Goal: Task Accomplishment & Management: Manage account settings

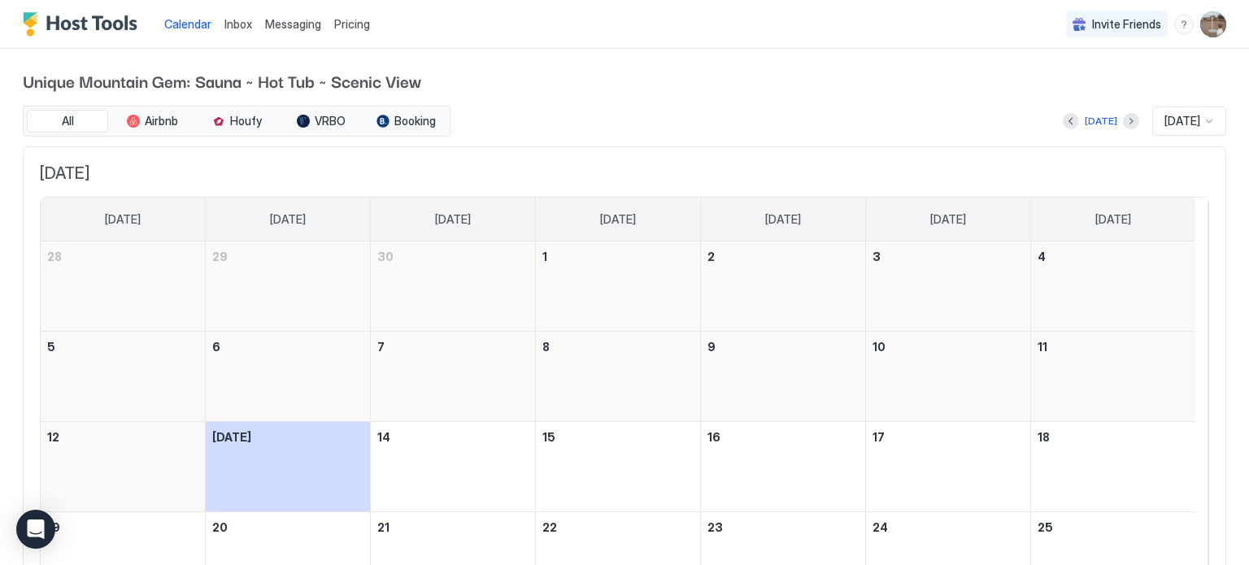
drag, startPoint x: 0, startPoint y: 0, endPoint x: 607, endPoint y: 146, distance: 623.9
click at [607, 146] on div "[DATE] [DATE] [DATE] [DATE] [DATE] [DATE] [DATE] [DATE] 28 29 30 1 2 3 4 5 6 7 …" at bounding box center [624, 428] width 1203 height 565
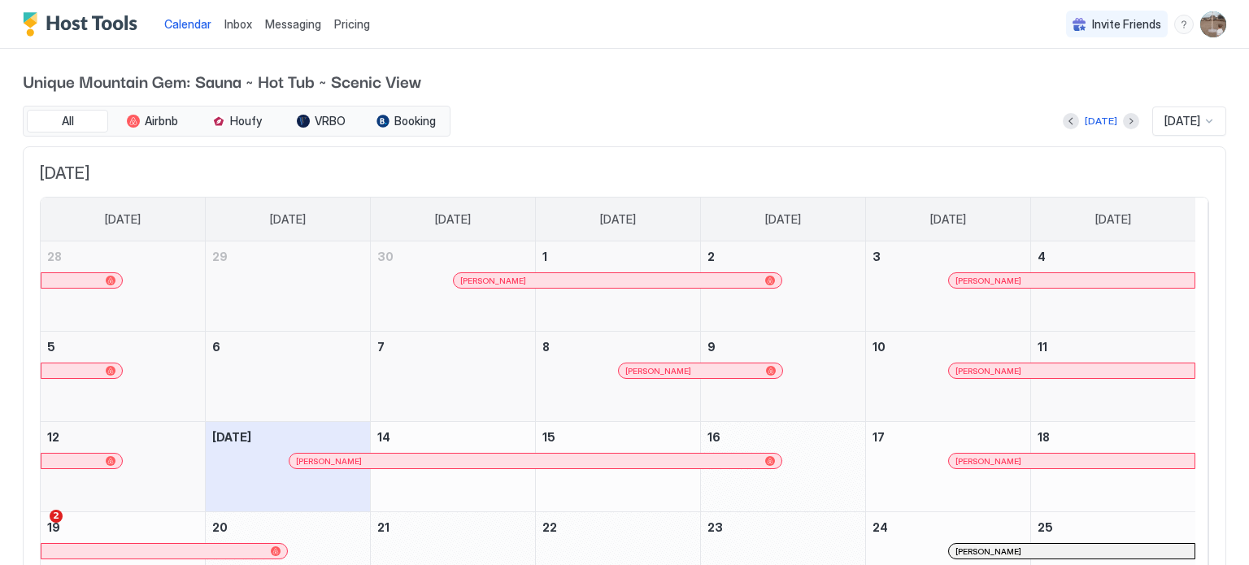
click at [349, 18] on span "Pricing" at bounding box center [352, 24] width 36 height 15
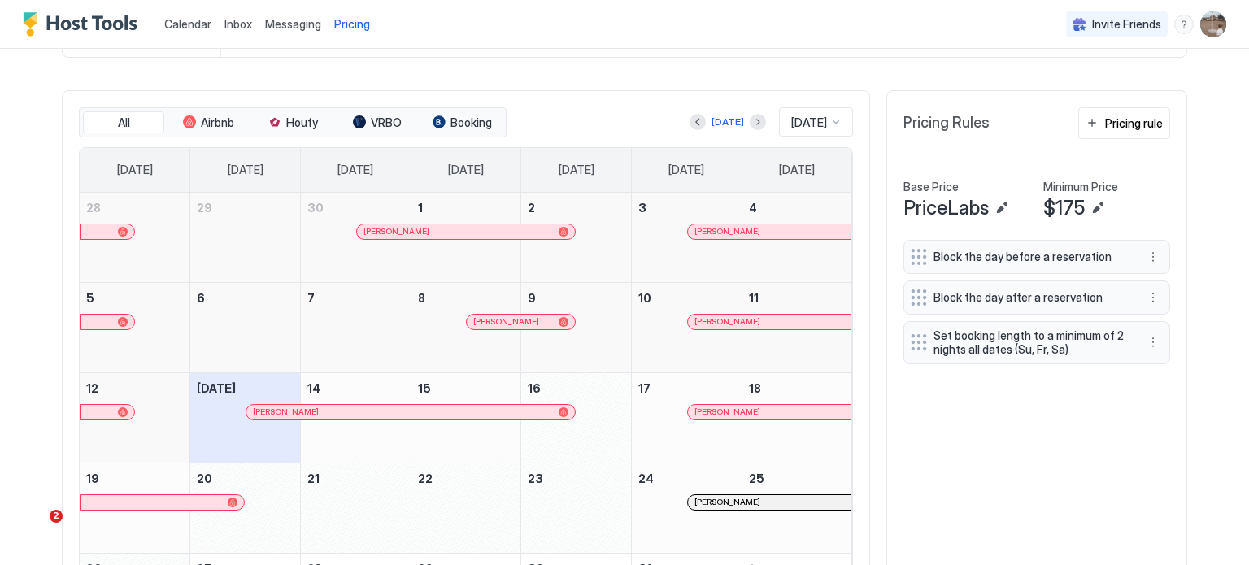
scroll to position [488, 0]
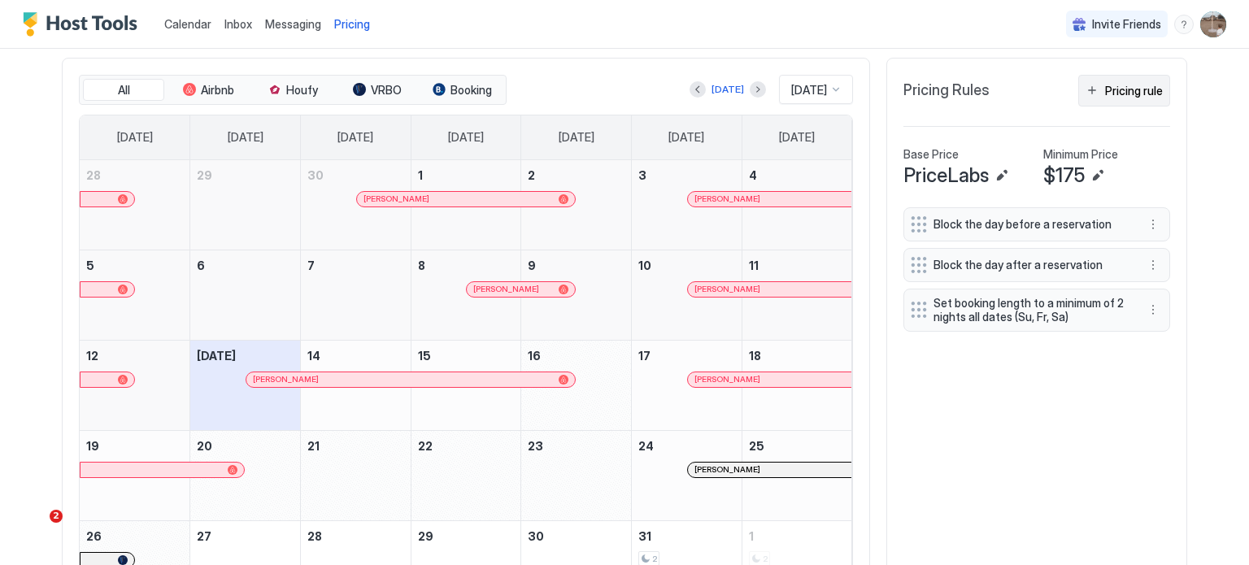
click at [1149, 89] on div "Pricing rule" at bounding box center [1134, 90] width 58 height 17
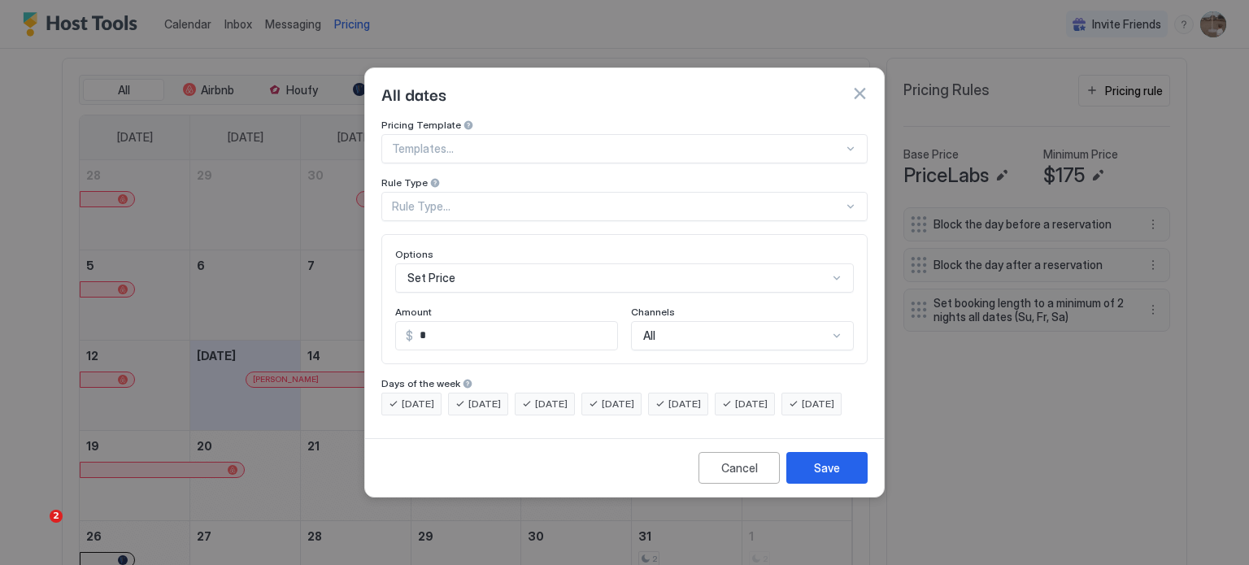
click at [849, 200] on div at bounding box center [850, 206] width 13 height 13
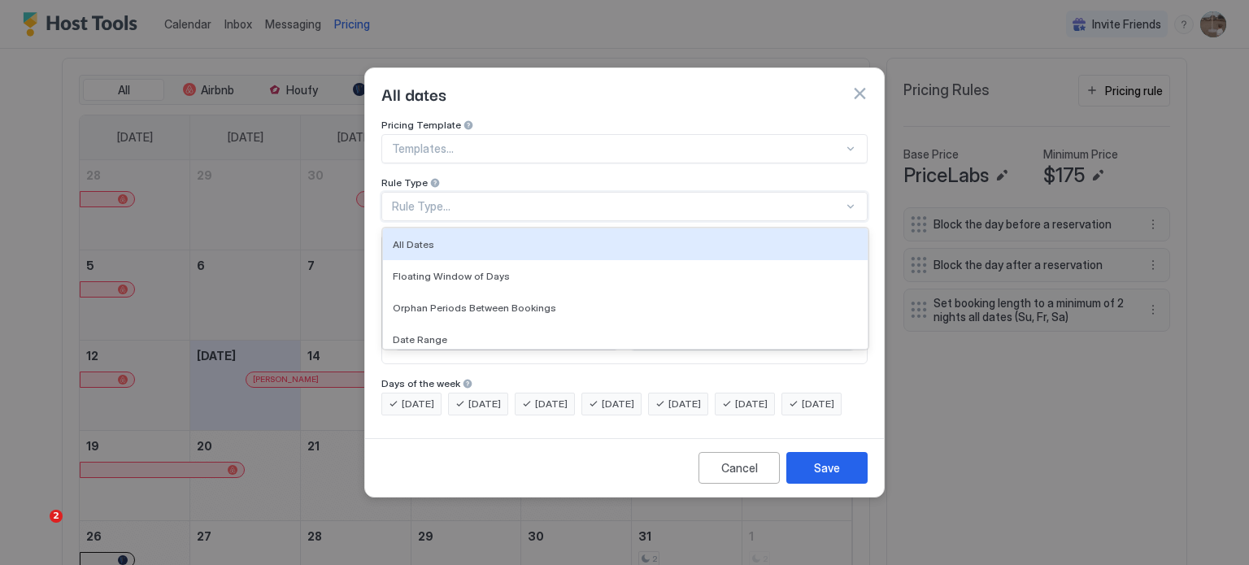
click at [844, 199] on div at bounding box center [850, 206] width 14 height 15
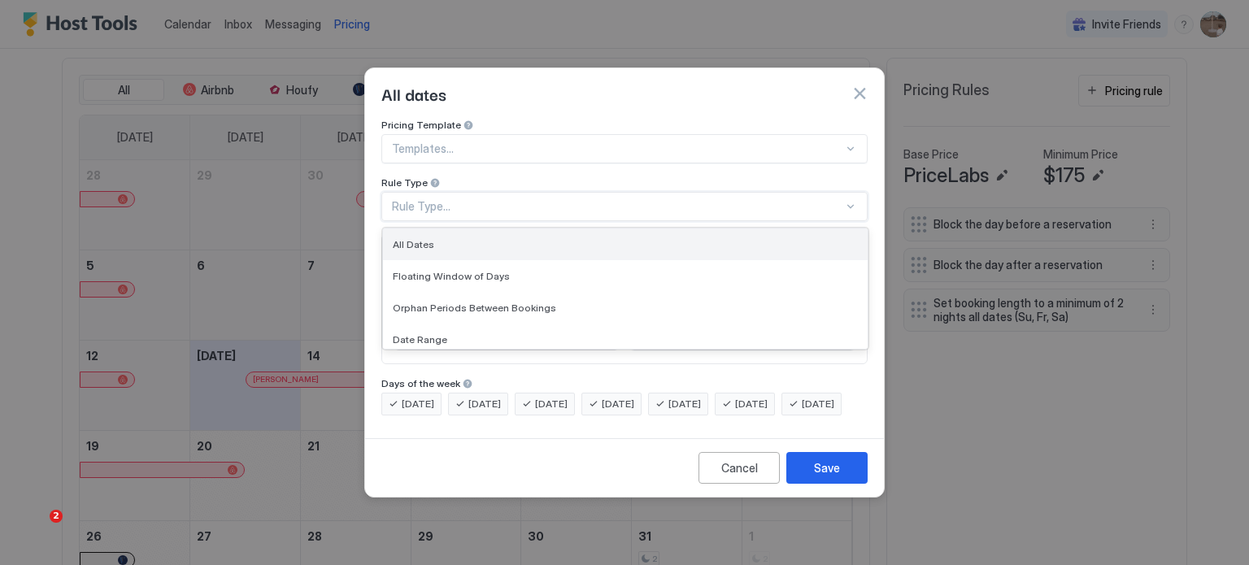
click at [620, 238] on div "All Dates" at bounding box center [625, 244] width 465 height 12
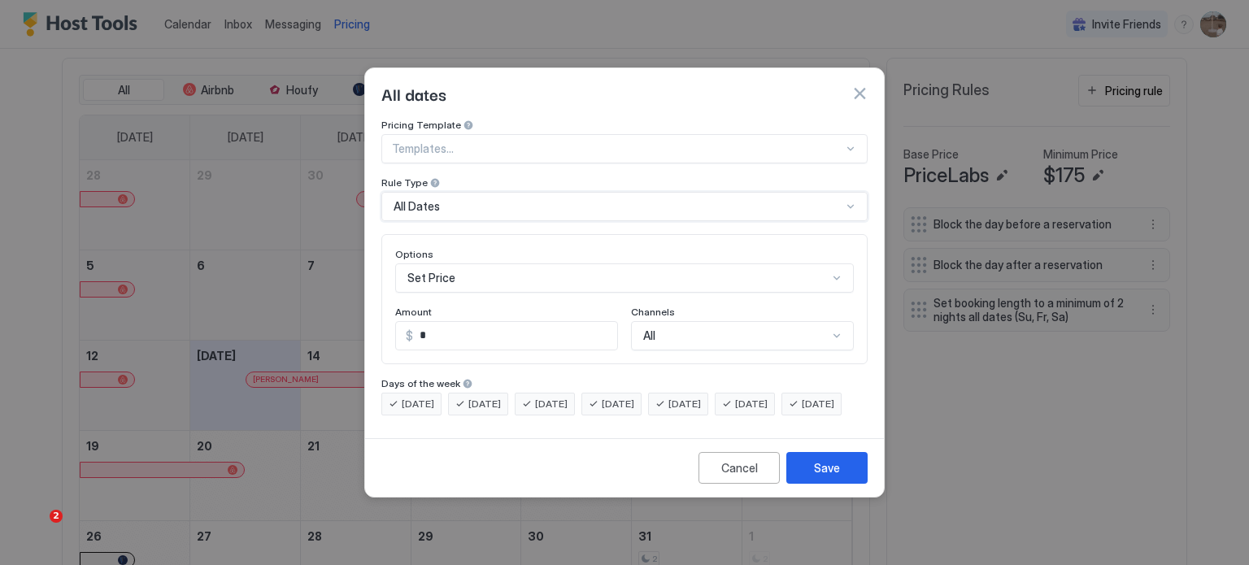
click at [690, 141] on div at bounding box center [617, 148] width 451 height 15
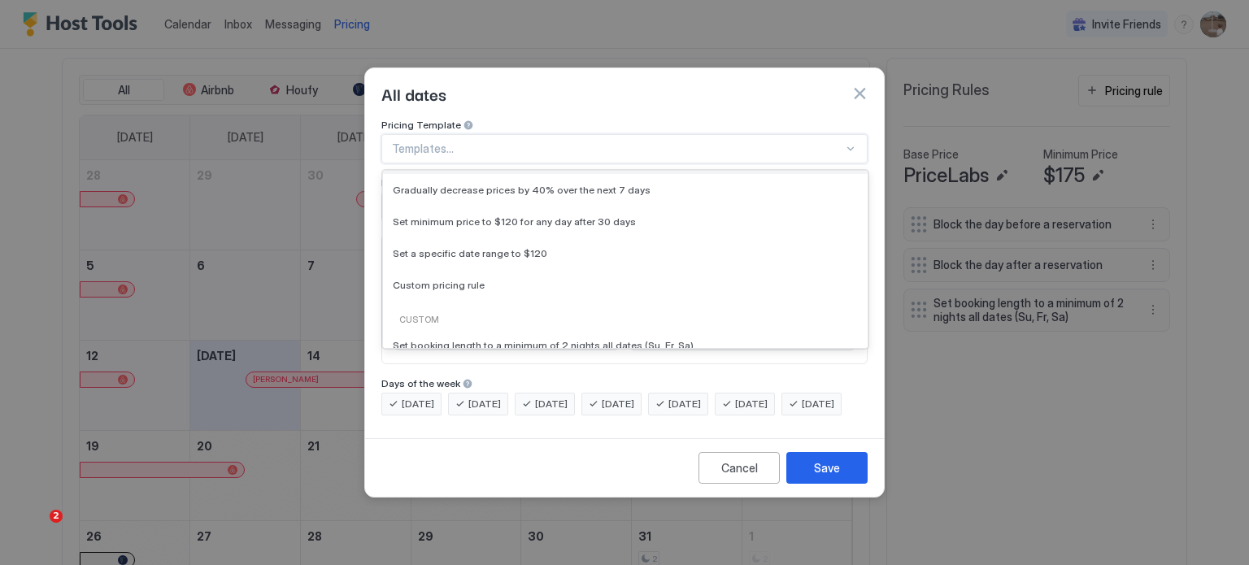
scroll to position [100, 0]
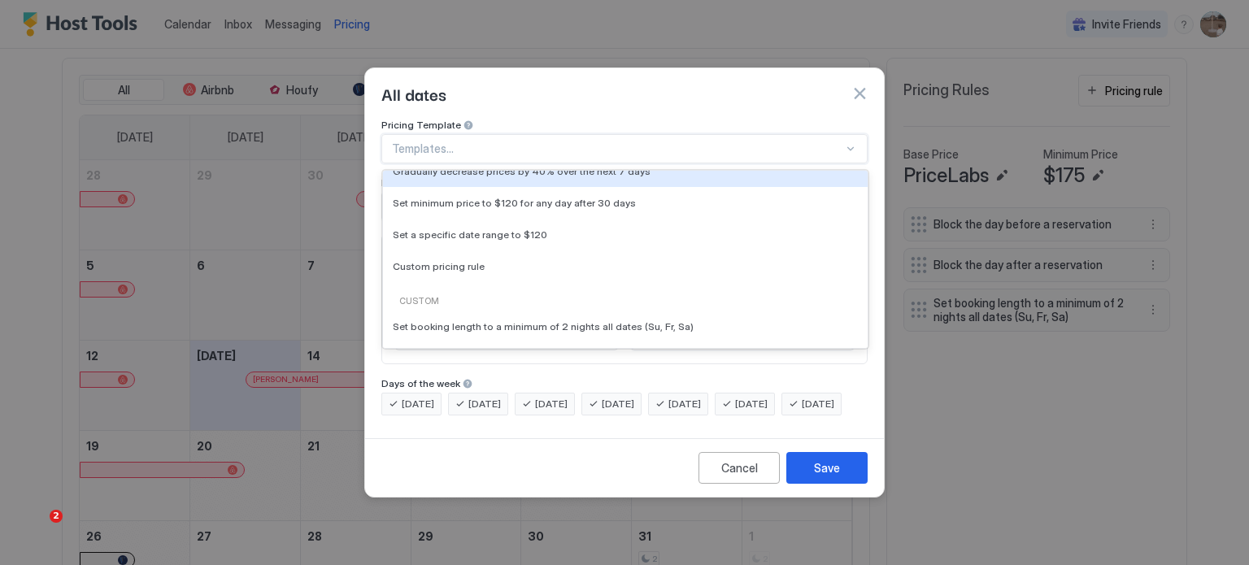
click at [718, 119] on div "Pricing Template" at bounding box center [624, 126] width 486 height 15
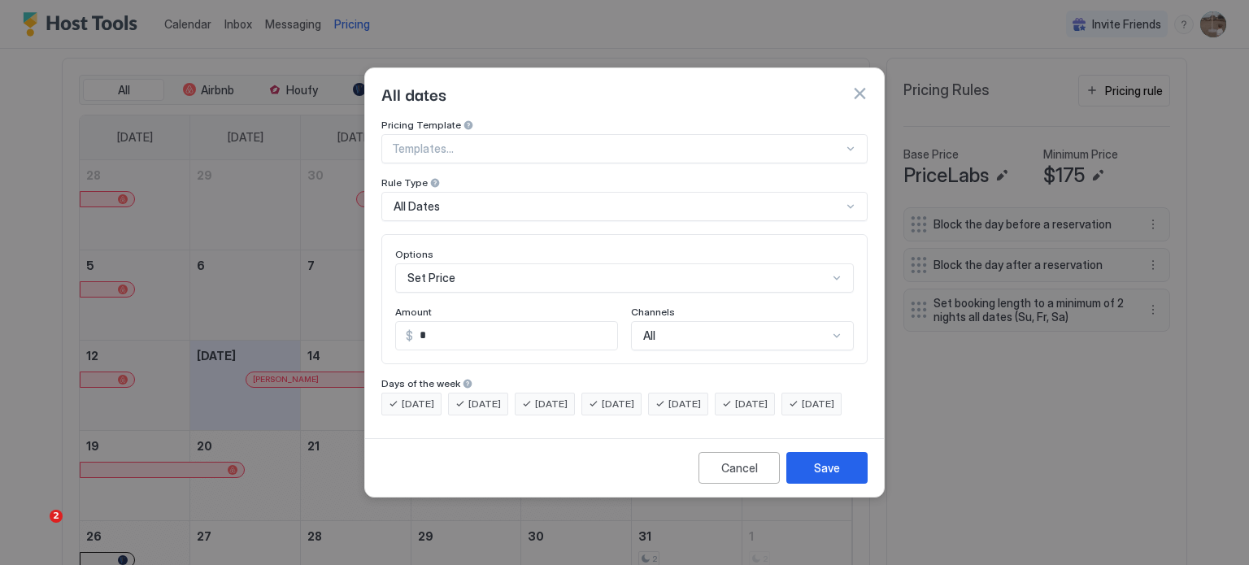
scroll to position [85, 0]
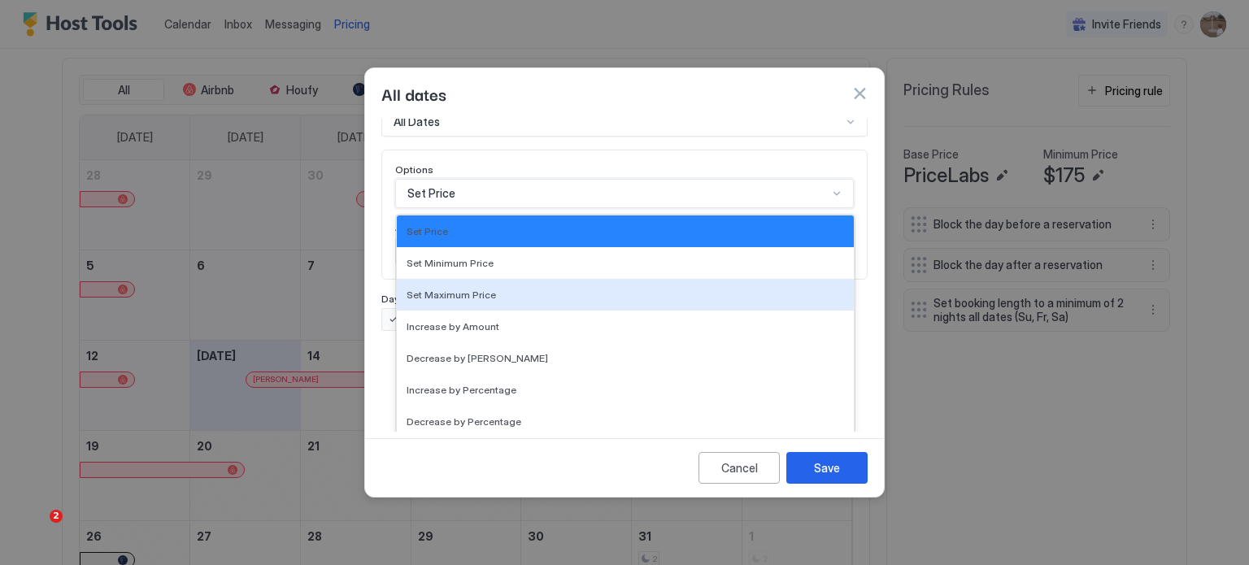
click at [556, 208] on div "17 results available. Use Up and Down to choose options, press Enter to select …" at bounding box center [624, 193] width 459 height 29
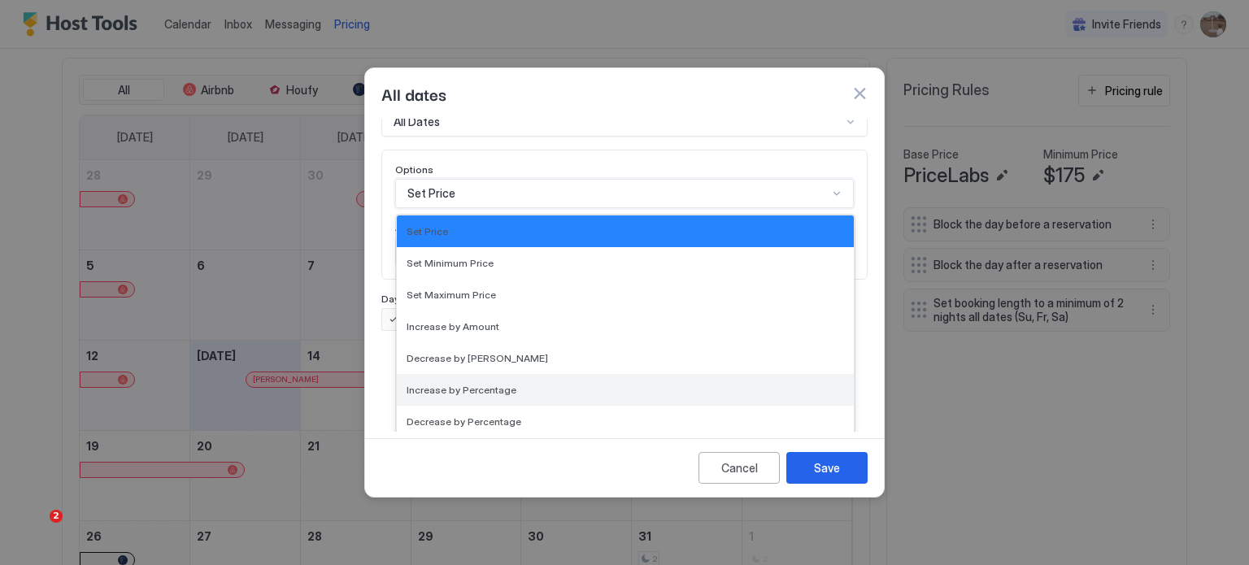
click at [527, 384] on div "Increase by Percentage" at bounding box center [625, 390] width 457 height 32
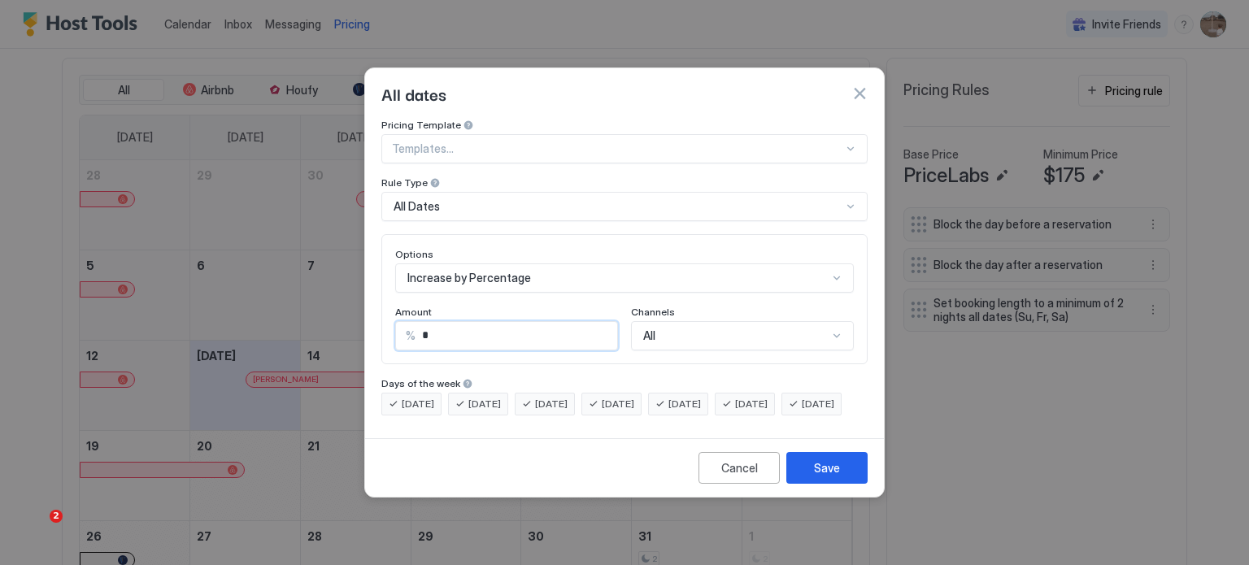
drag, startPoint x: 471, startPoint y: 315, endPoint x: 393, endPoint y: 325, distance: 78.0
click at [393, 325] on div "Options Increase by Percentage Amount % * Channels All" at bounding box center [624, 299] width 486 height 130
type input "**"
click at [651, 359] on div "Pricing Template Templates... Rule Type All Dates Options Increase by Percentag…" at bounding box center [624, 267] width 486 height 297
click at [702, 321] on div "All" at bounding box center [742, 335] width 223 height 29
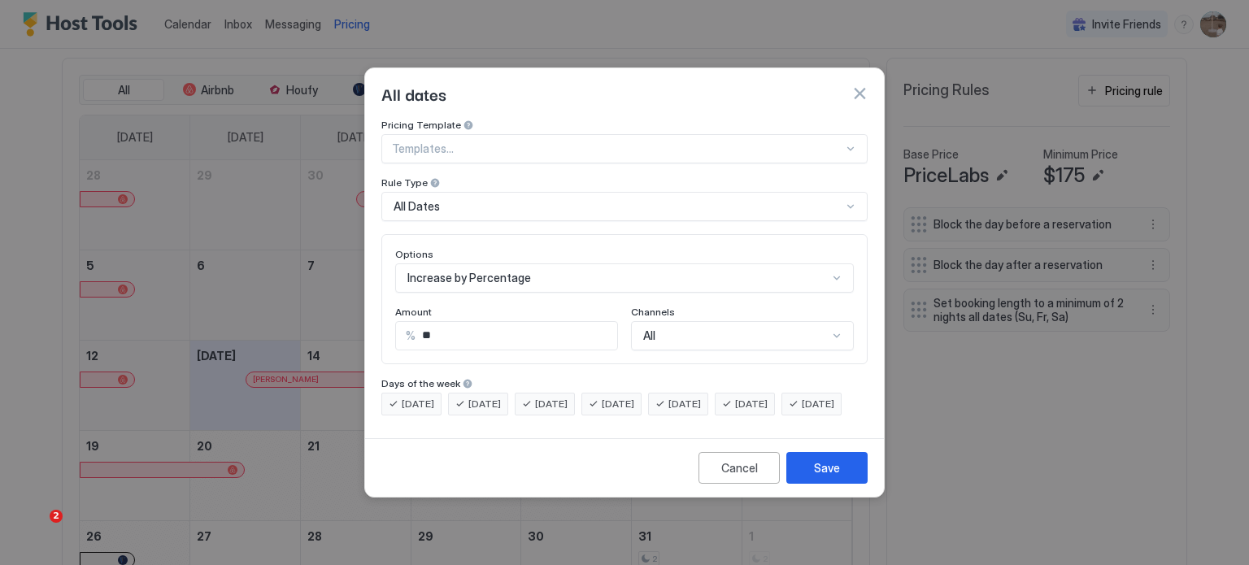
scroll to position [92, 0]
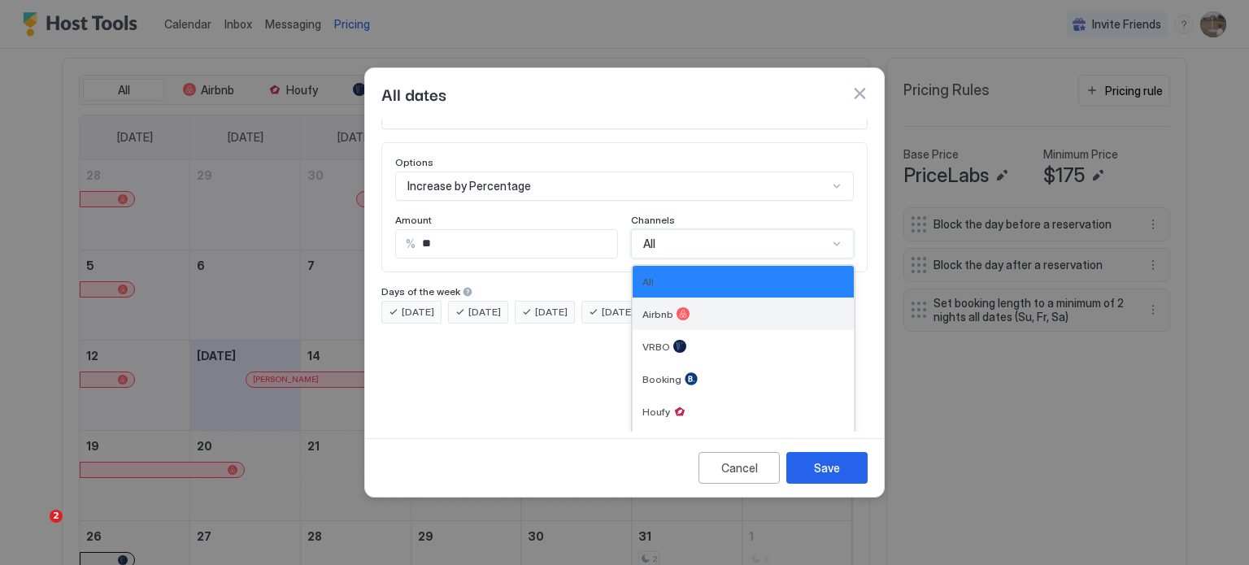
click at [716, 305] on div "Airbnb" at bounding box center [743, 314] width 221 height 33
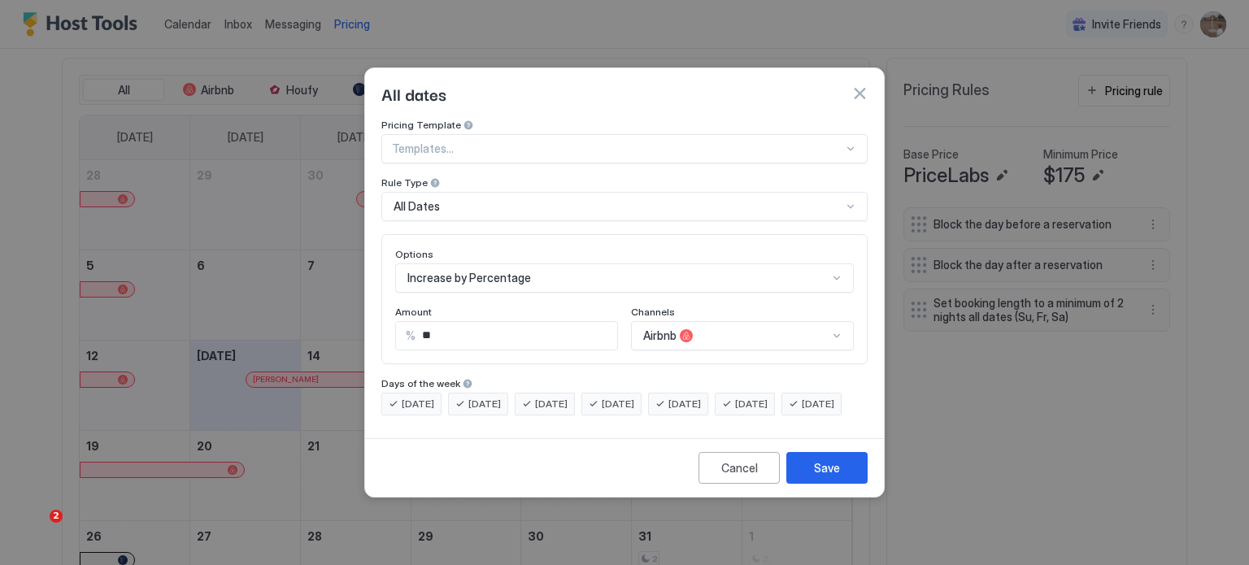
click at [656, 415] on div "[DATE] [DATE] [DATE] [DATE] [DATE] [DATE] [DATE]" at bounding box center [624, 404] width 486 height 23
click at [599, 199] on div "All Dates" at bounding box center [617, 206] width 448 height 15
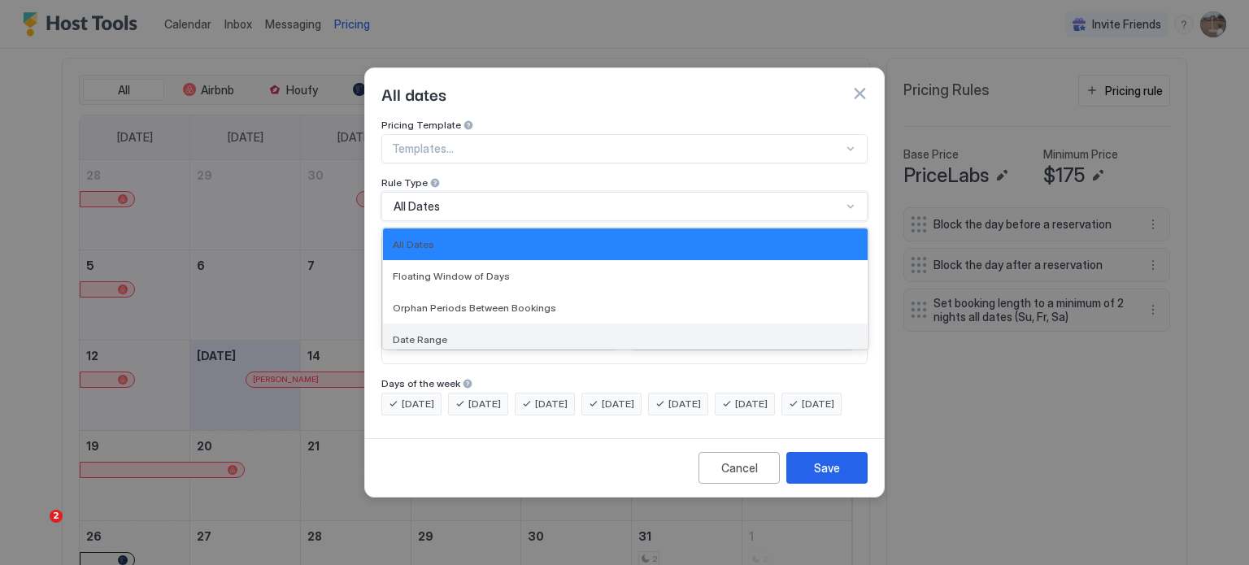
click at [630, 333] on div "Date Range" at bounding box center [625, 339] width 465 height 12
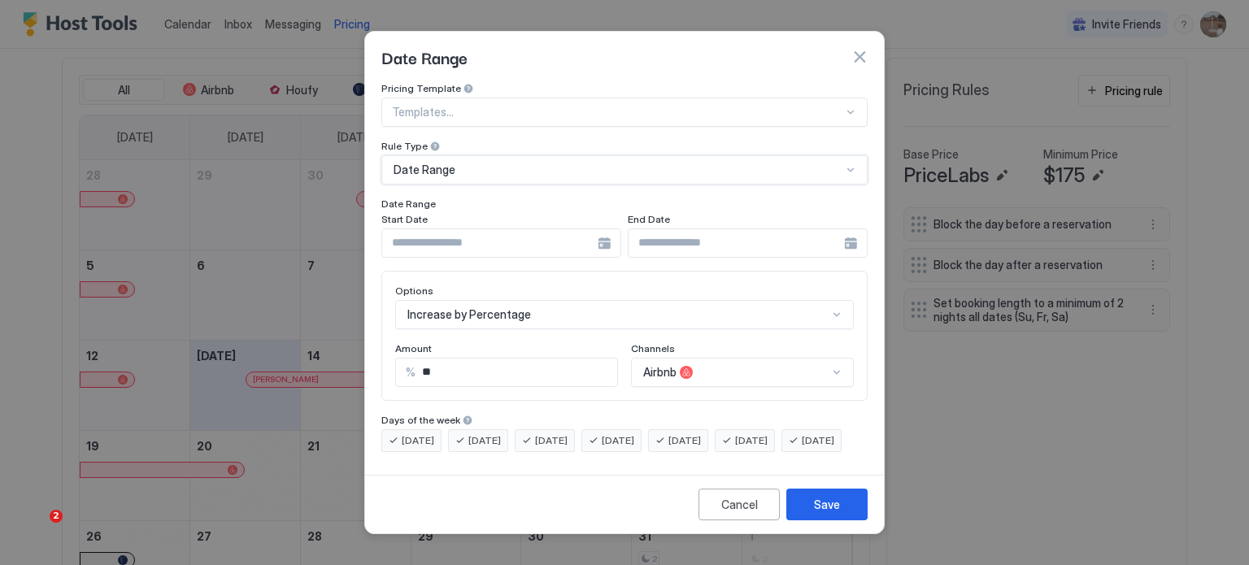
click at [863, 228] on div at bounding box center [748, 242] width 240 height 29
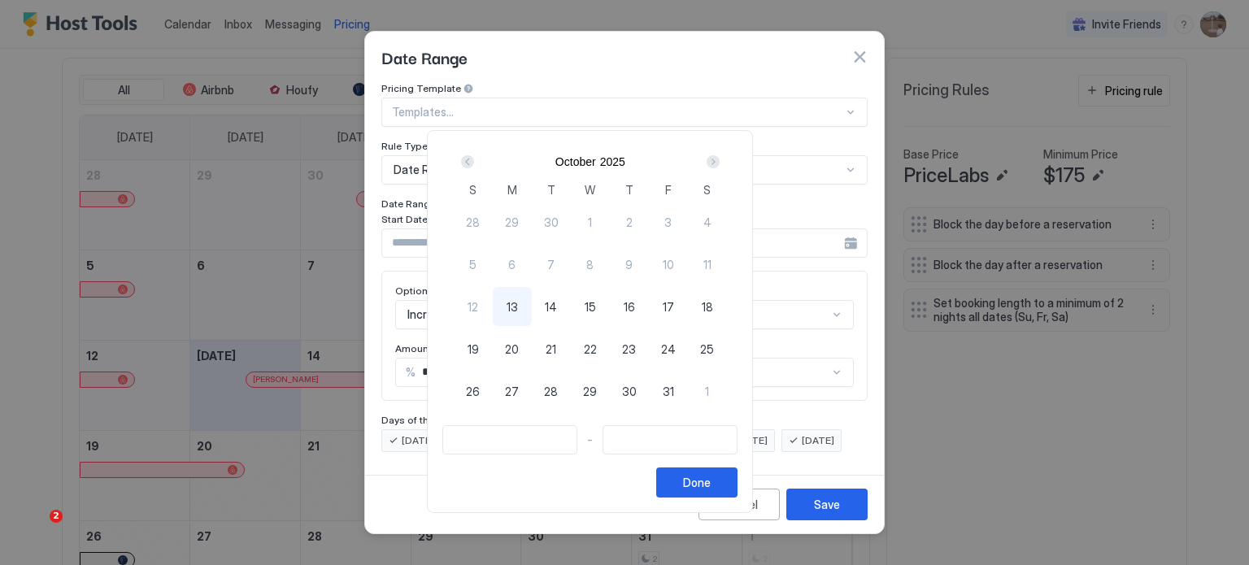
click at [720, 158] on div "Next" at bounding box center [713, 161] width 13 height 13
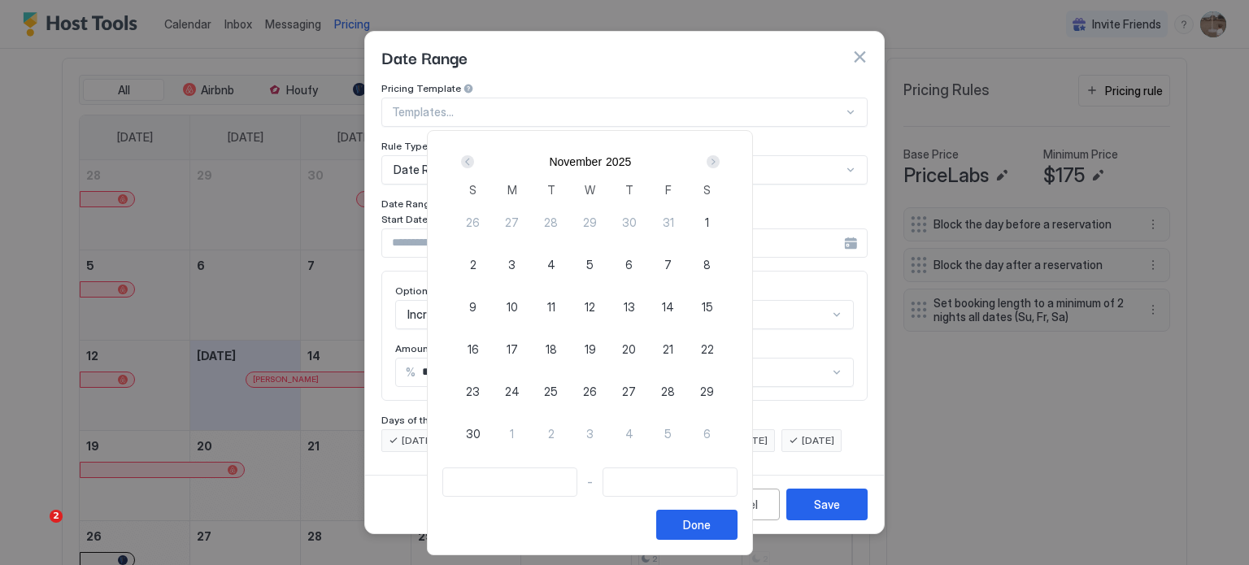
click at [720, 158] on div "Next" at bounding box center [713, 161] width 13 height 13
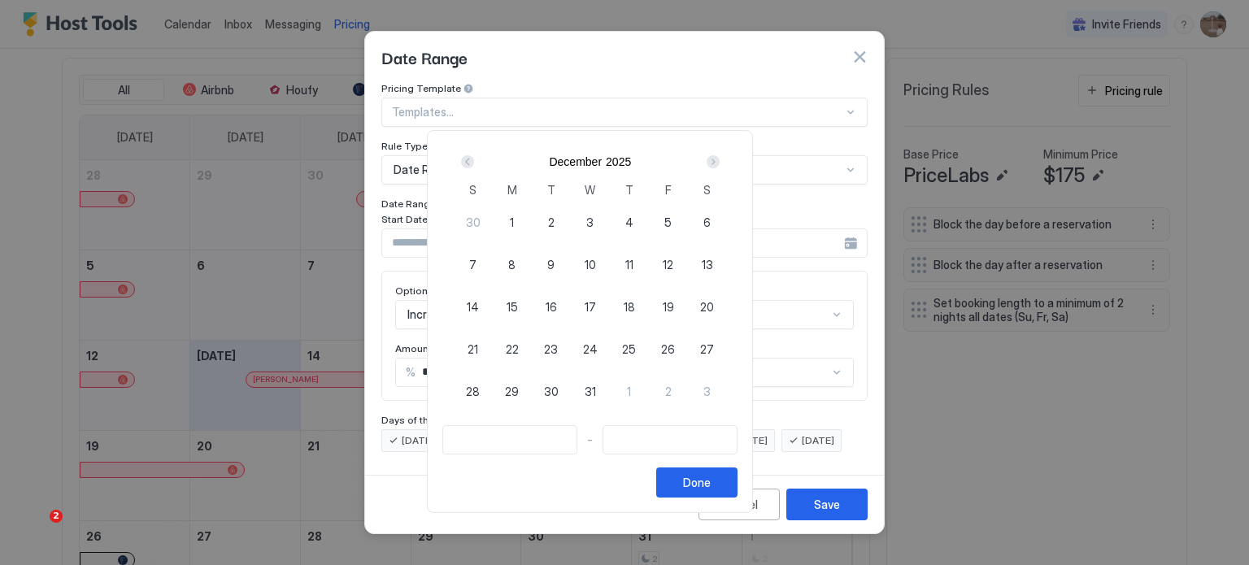
click at [720, 158] on div "Next" at bounding box center [713, 161] width 13 height 13
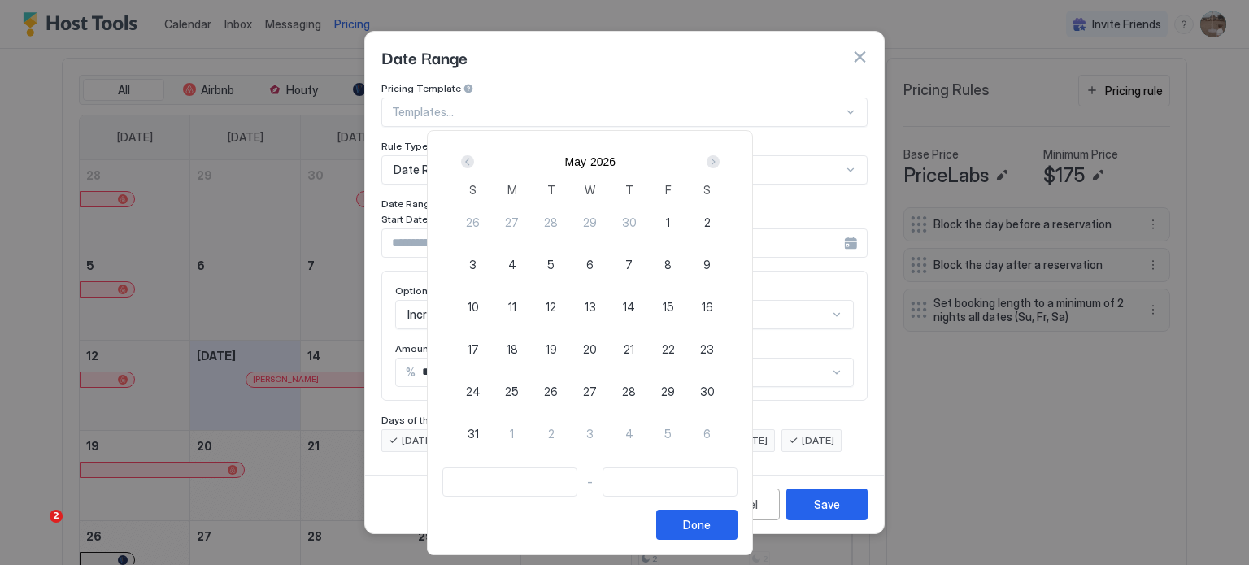
click at [720, 158] on div "Next" at bounding box center [713, 161] width 13 height 13
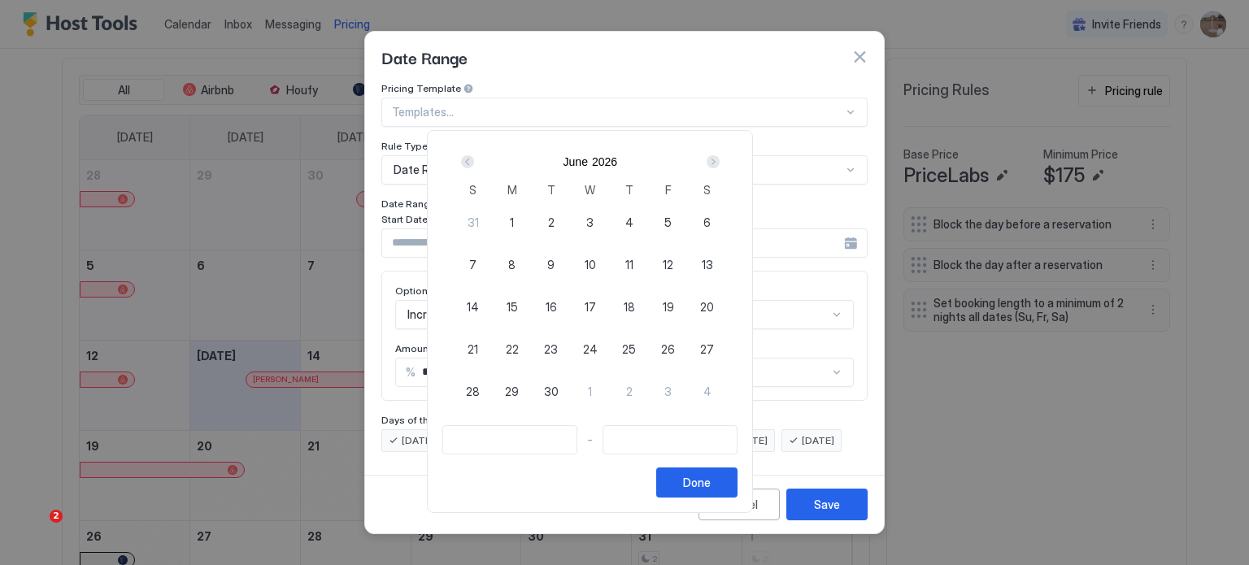
click at [720, 158] on div "Next" at bounding box center [713, 161] width 13 height 13
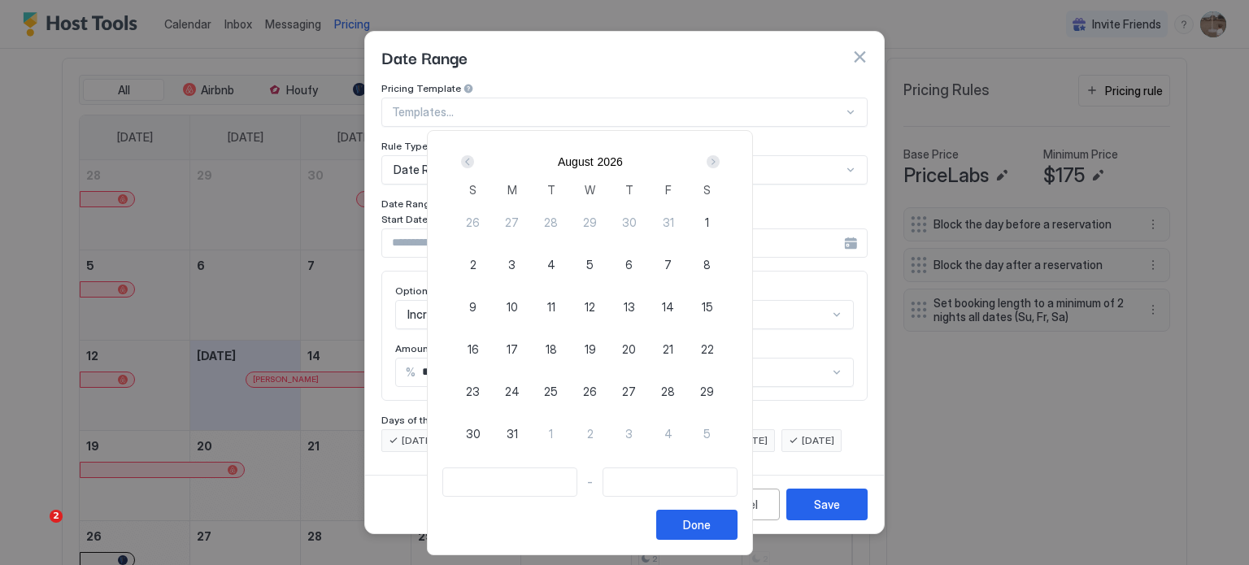
click at [720, 158] on div "Next" at bounding box center [713, 161] width 13 height 13
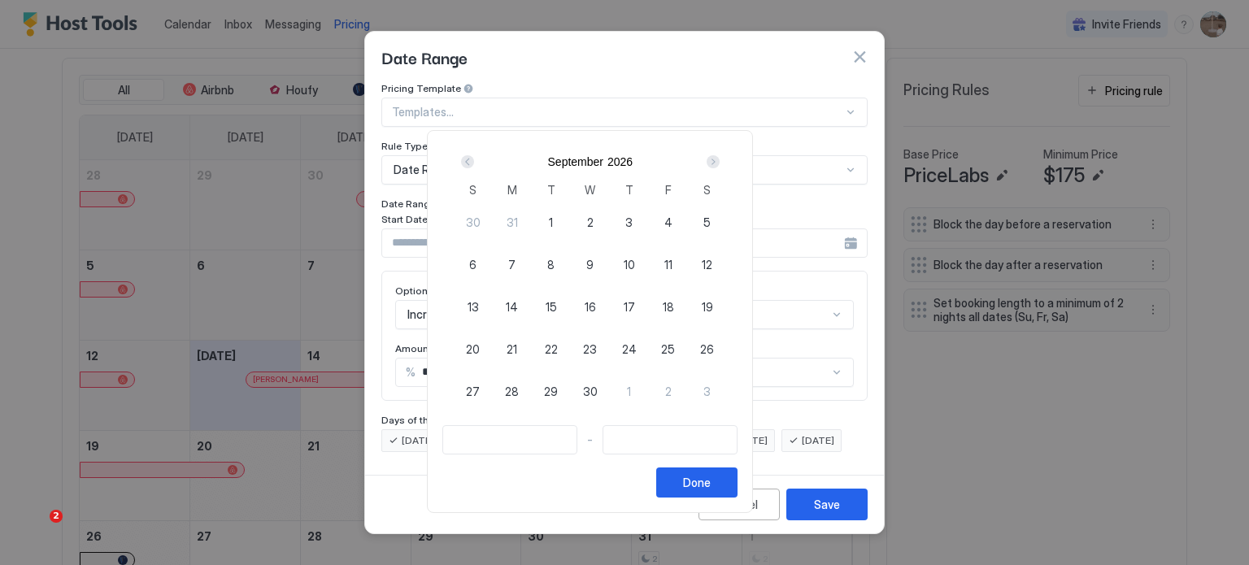
click at [720, 158] on div "Next" at bounding box center [713, 161] width 13 height 13
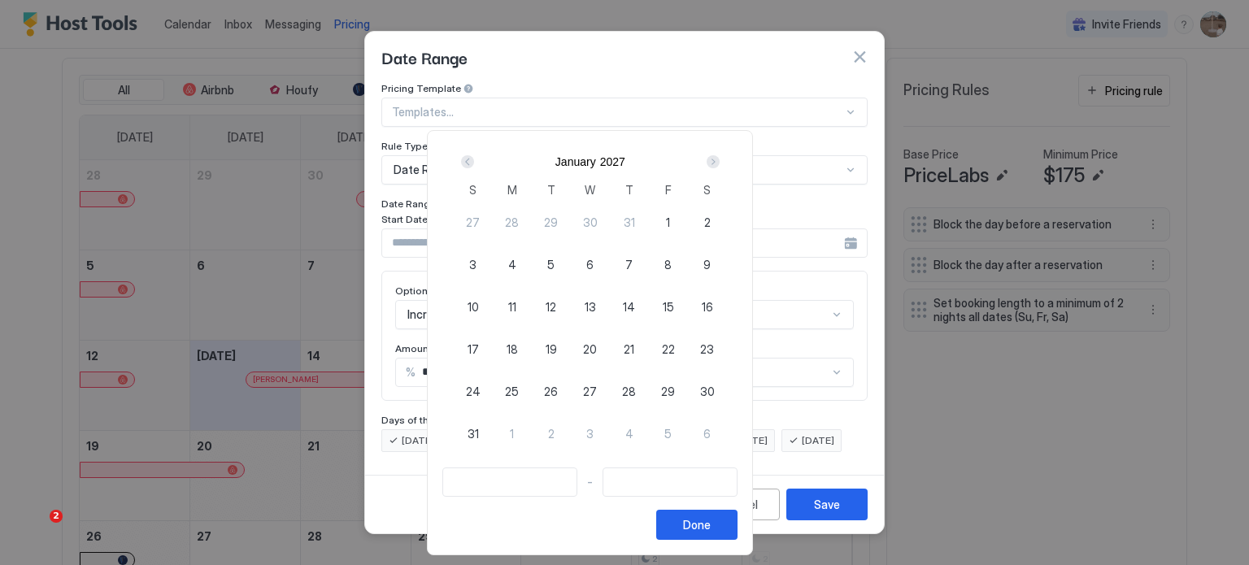
click at [720, 158] on div "Next" at bounding box center [713, 161] width 13 height 13
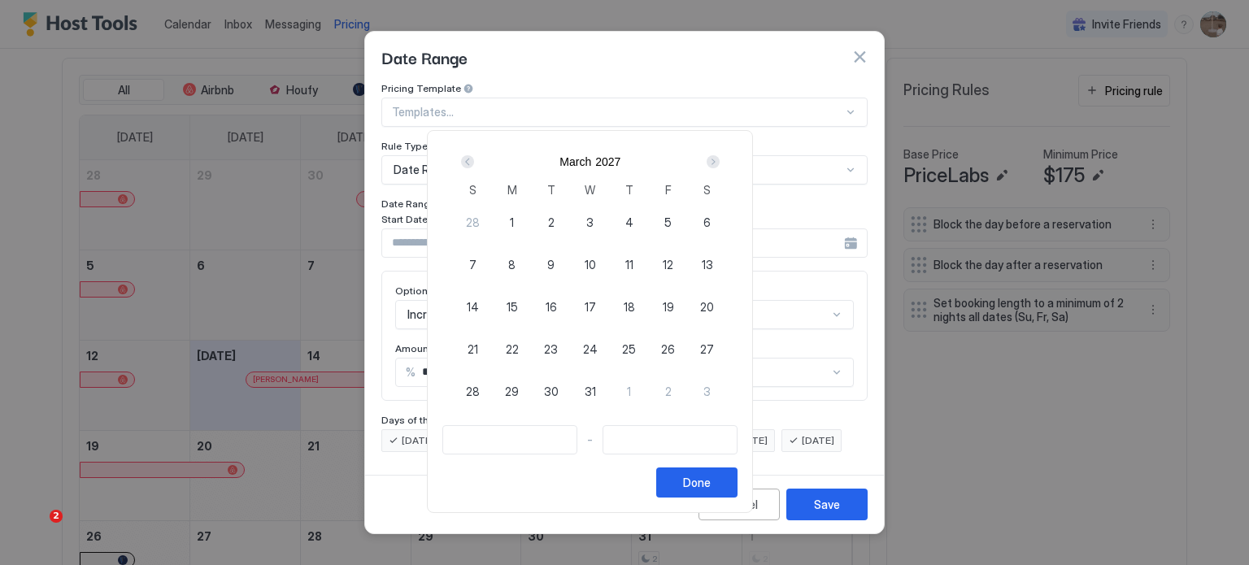
click at [720, 158] on div "Next" at bounding box center [713, 161] width 13 height 13
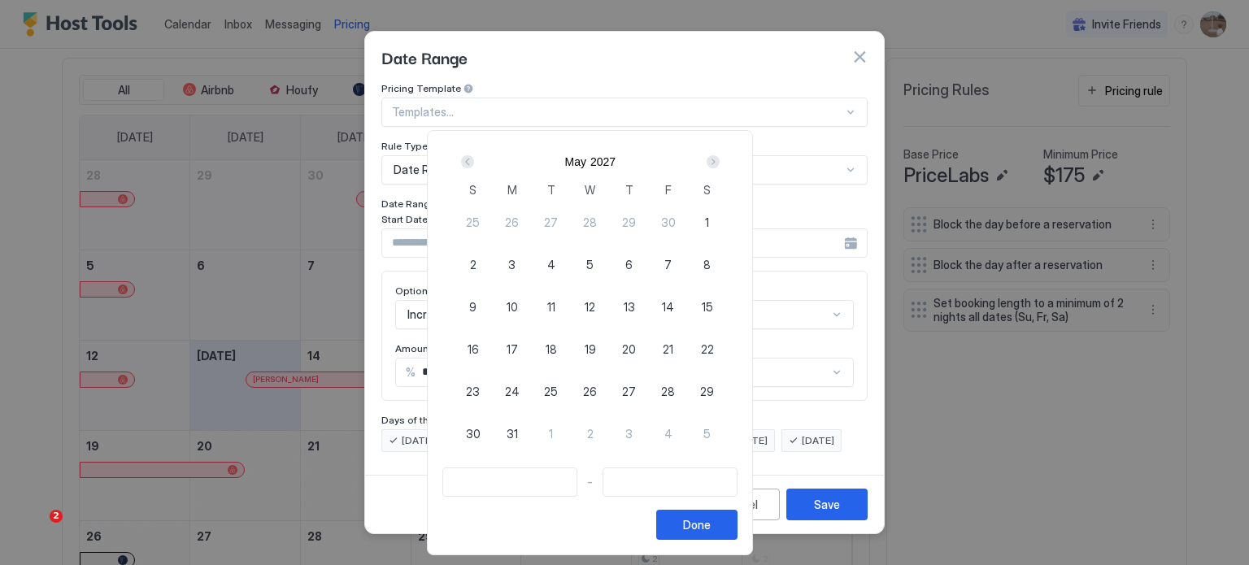
click at [720, 158] on div "Next" at bounding box center [713, 161] width 13 height 13
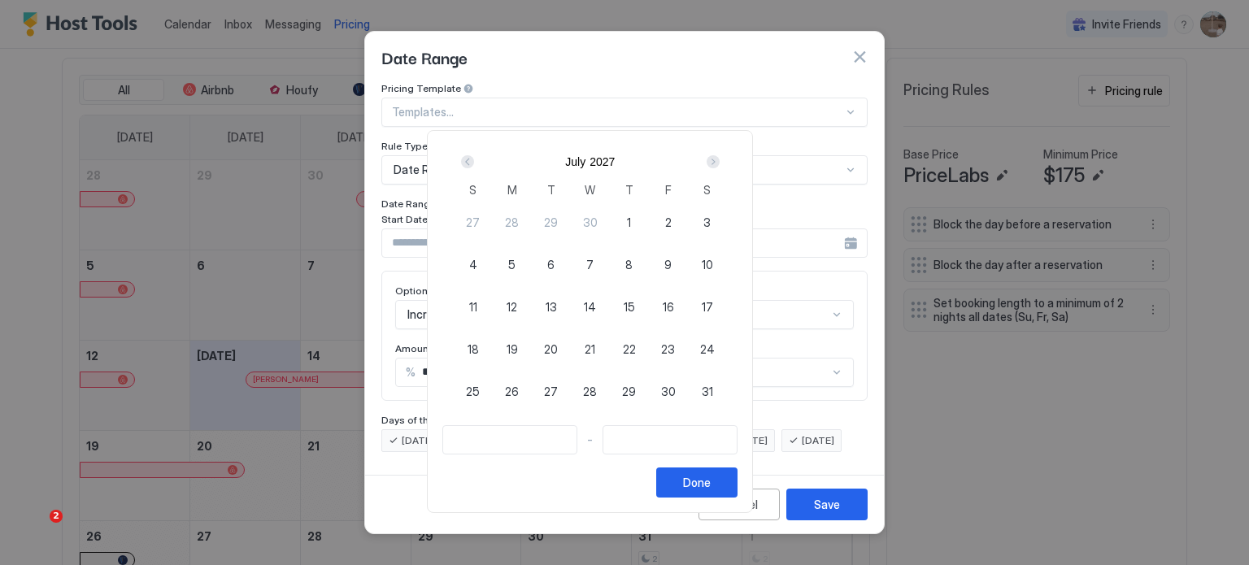
click at [720, 158] on div "Next" at bounding box center [713, 161] width 13 height 13
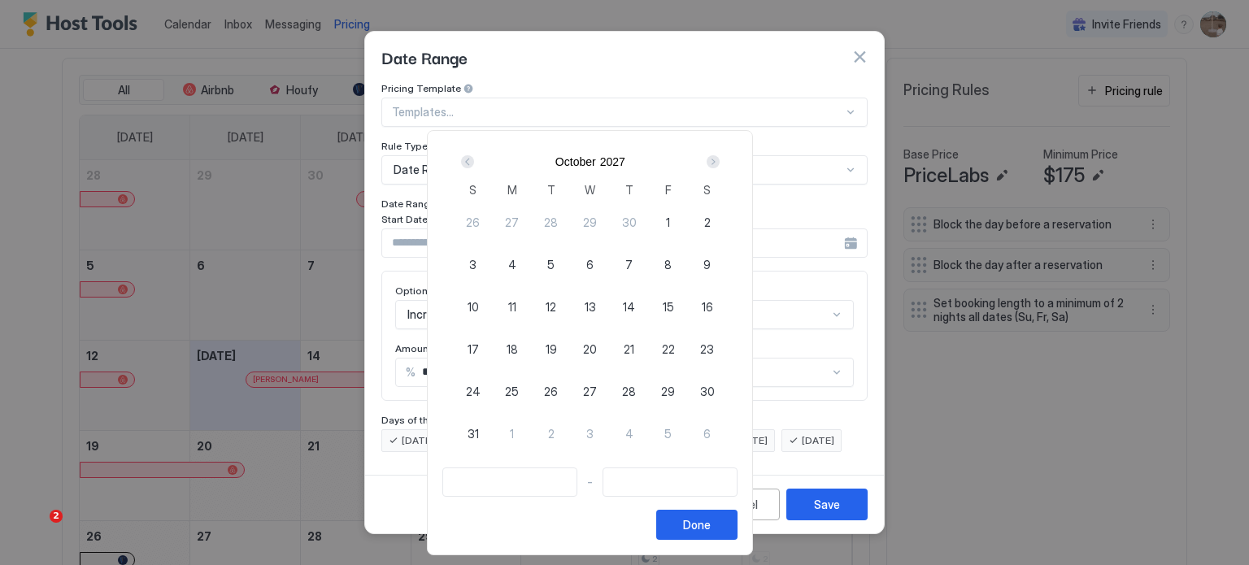
click at [720, 158] on div "Next" at bounding box center [713, 161] width 13 height 13
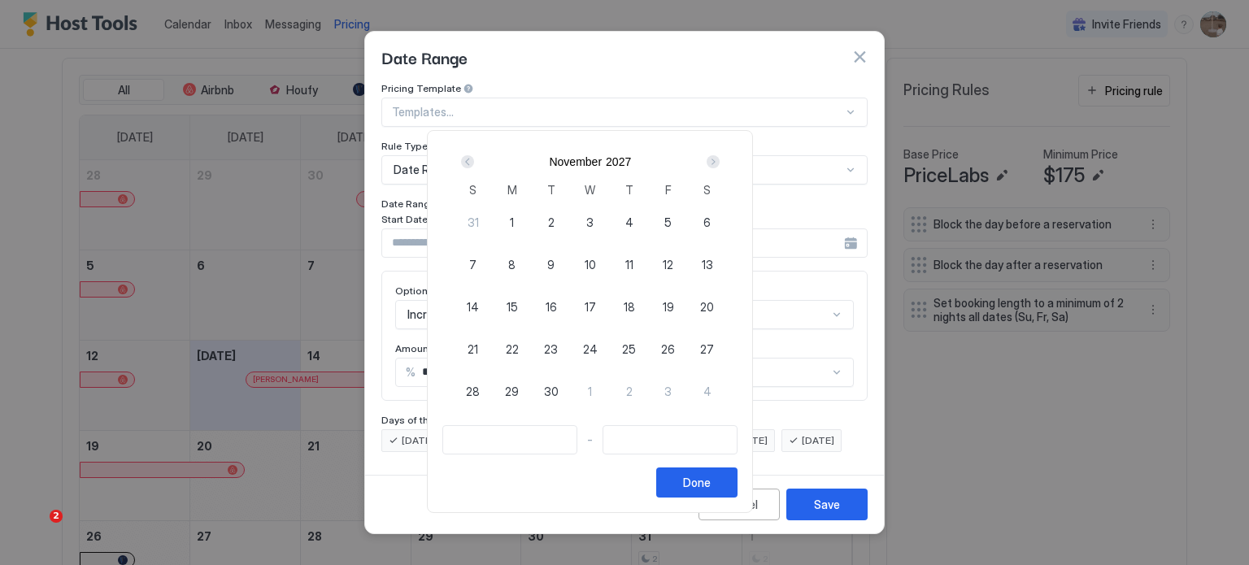
click at [720, 158] on div "Next" at bounding box center [713, 161] width 13 height 13
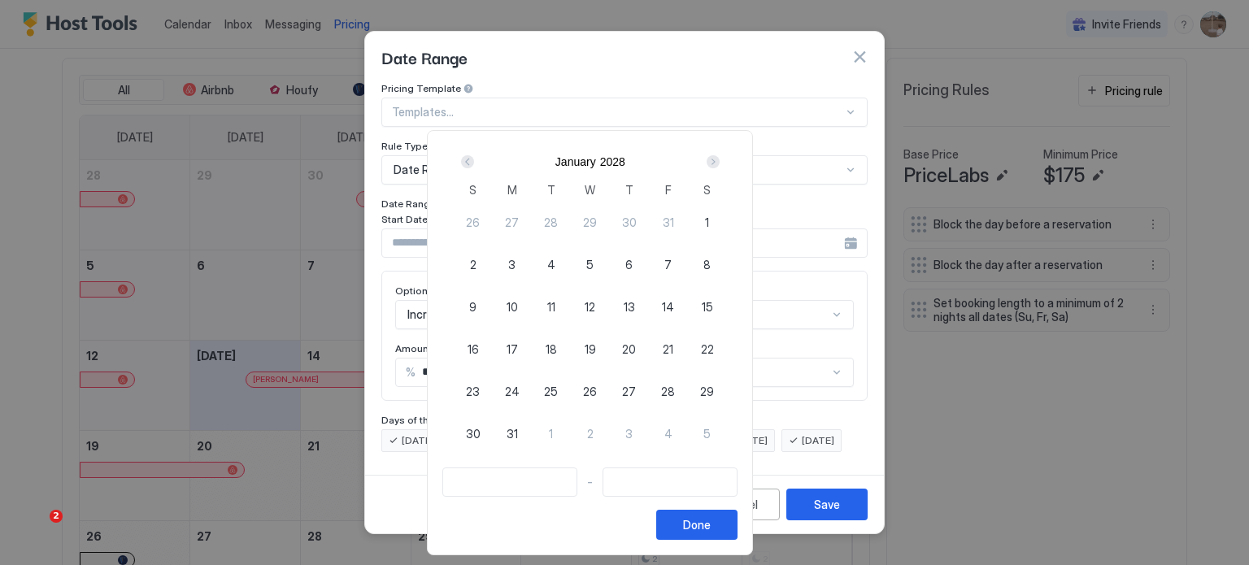
click at [720, 158] on div "Next" at bounding box center [713, 161] width 13 height 13
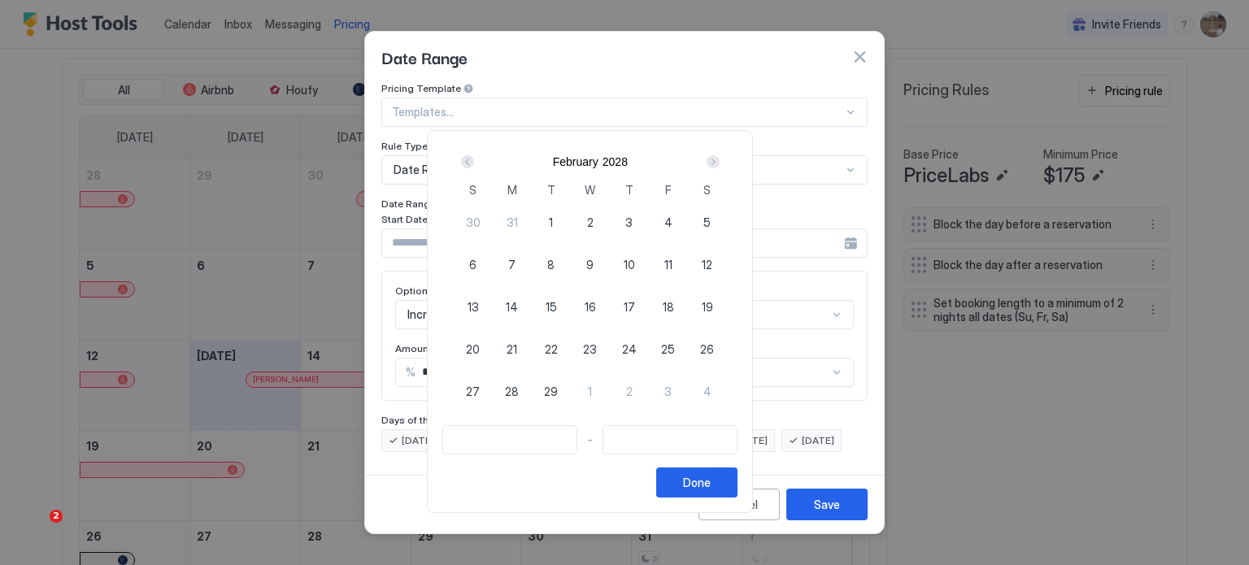
click at [720, 158] on div "Next" at bounding box center [713, 161] width 13 height 13
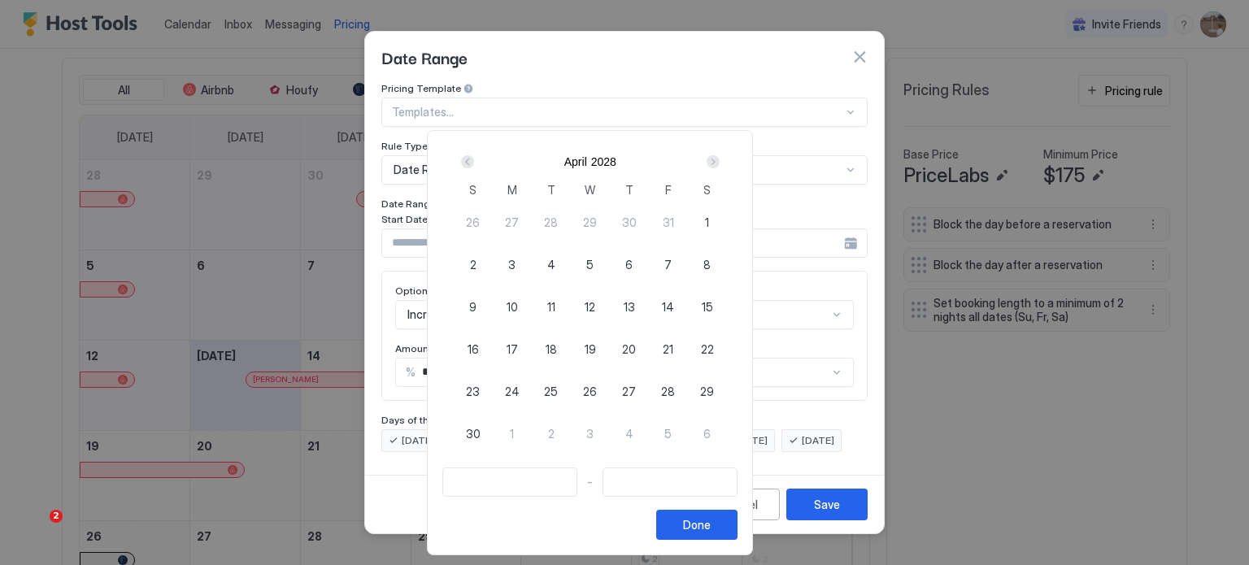
click at [720, 158] on div "Next" at bounding box center [713, 161] width 13 height 13
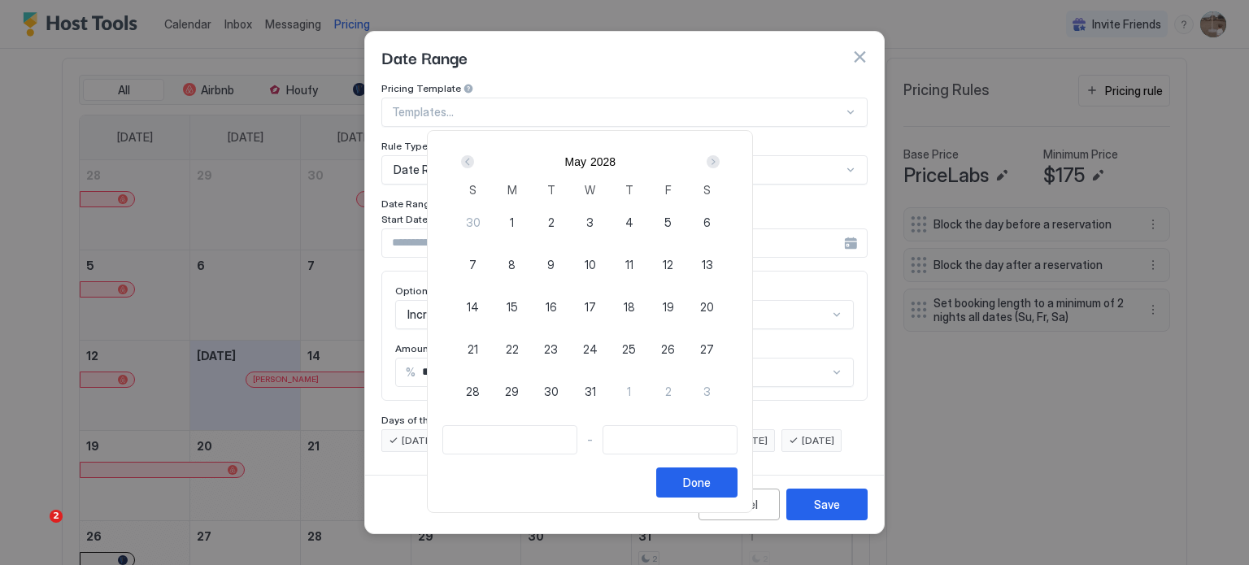
click at [720, 158] on div "Next" at bounding box center [713, 161] width 13 height 13
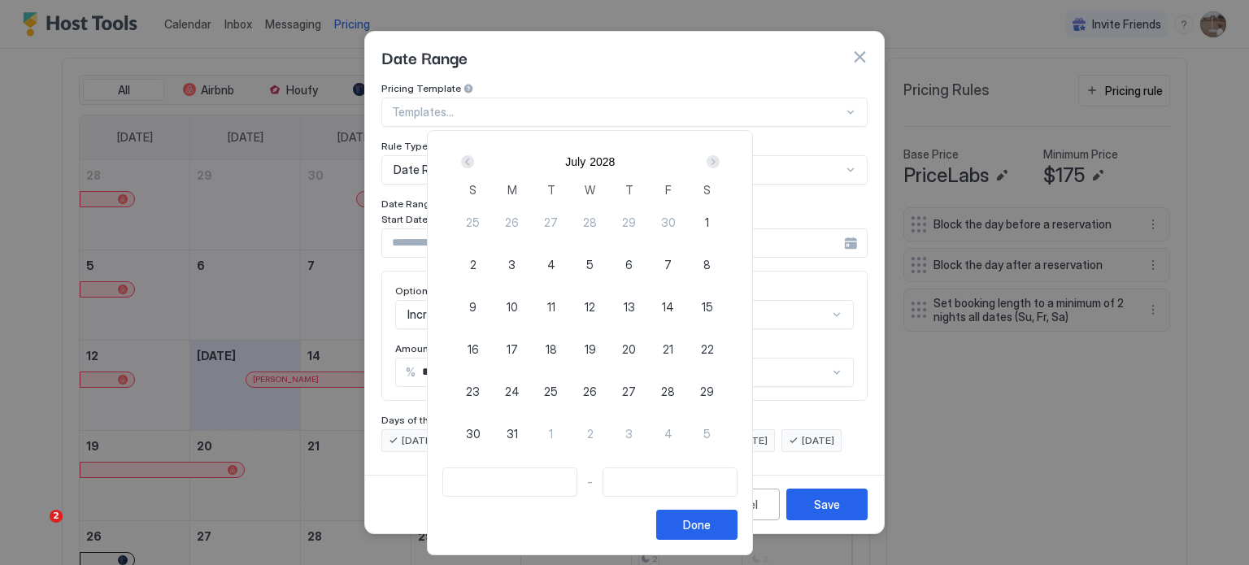
click at [720, 158] on div "Next" at bounding box center [713, 161] width 13 height 13
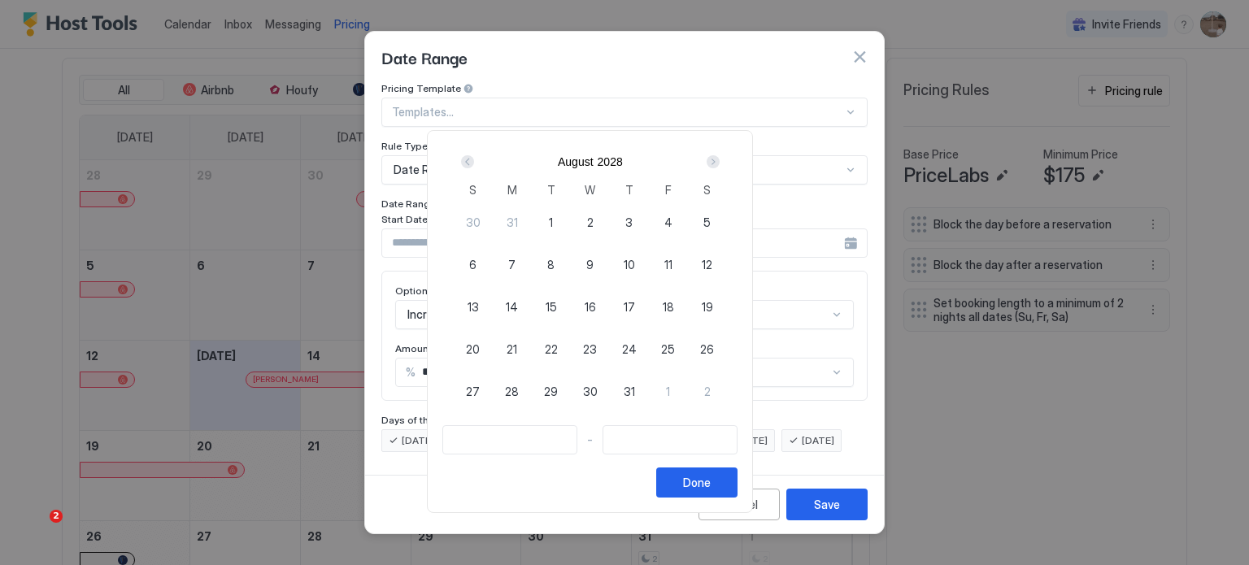
click at [720, 158] on div "Next" at bounding box center [713, 161] width 13 height 13
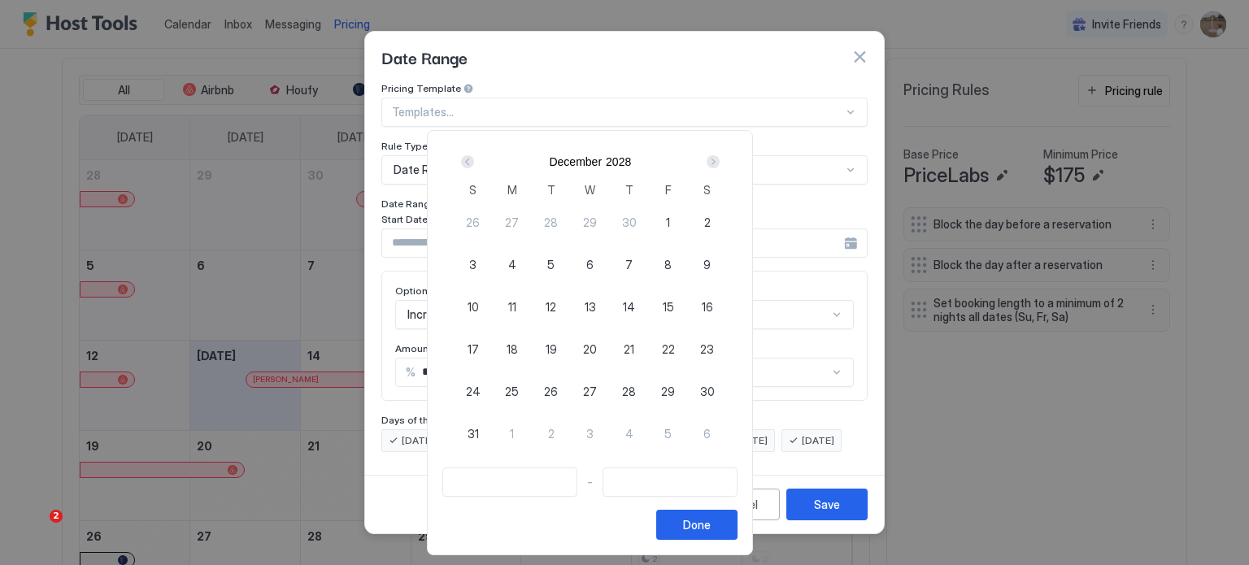
click at [720, 158] on div "Next" at bounding box center [713, 161] width 13 height 13
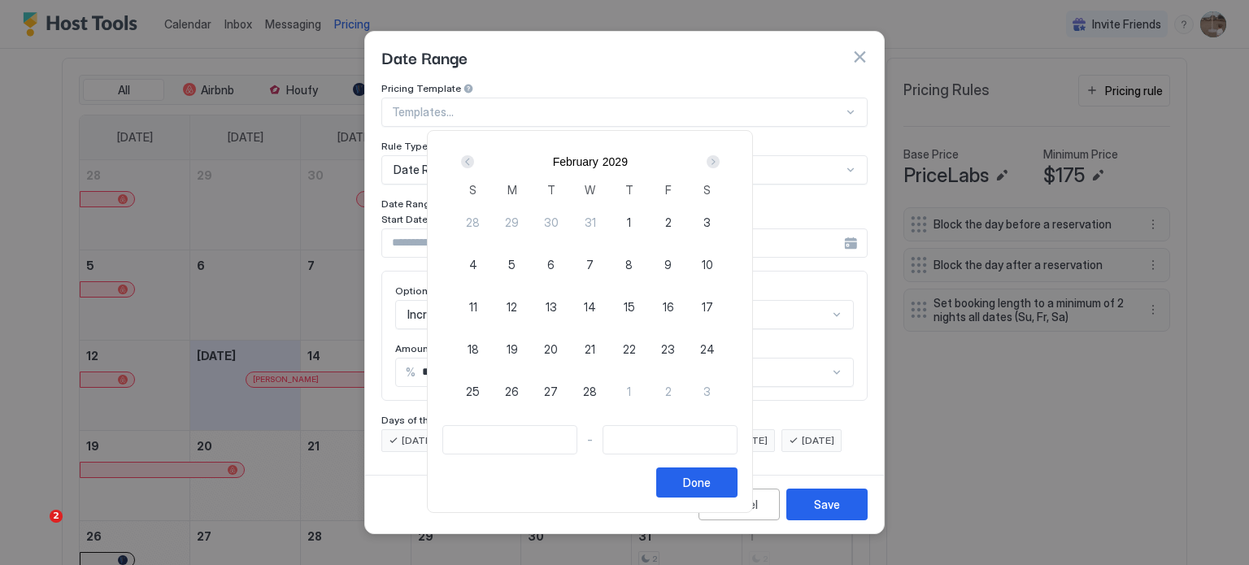
click at [720, 158] on div "Next" at bounding box center [713, 161] width 13 height 13
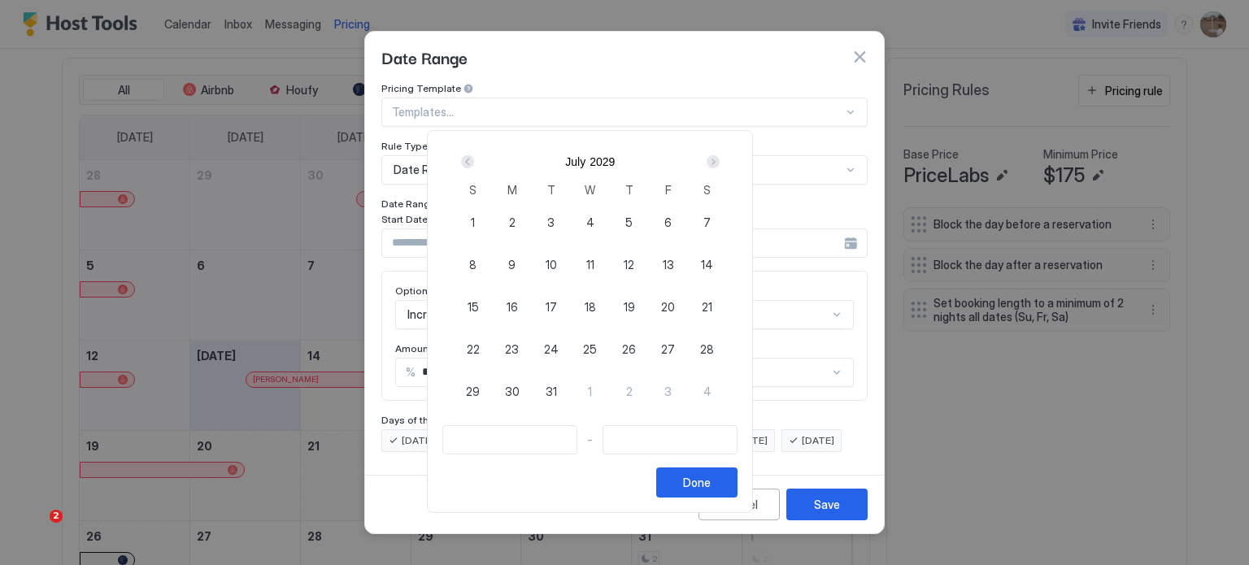
click at [720, 158] on div "Next" at bounding box center [713, 161] width 13 height 13
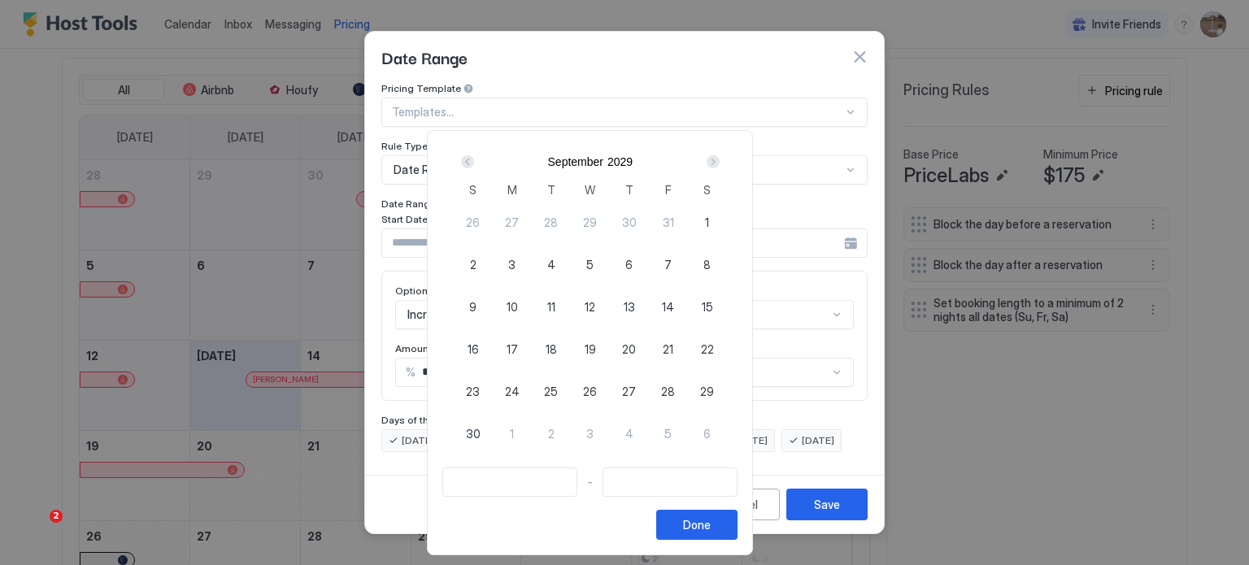
click at [720, 158] on div "Next" at bounding box center [713, 161] width 13 height 13
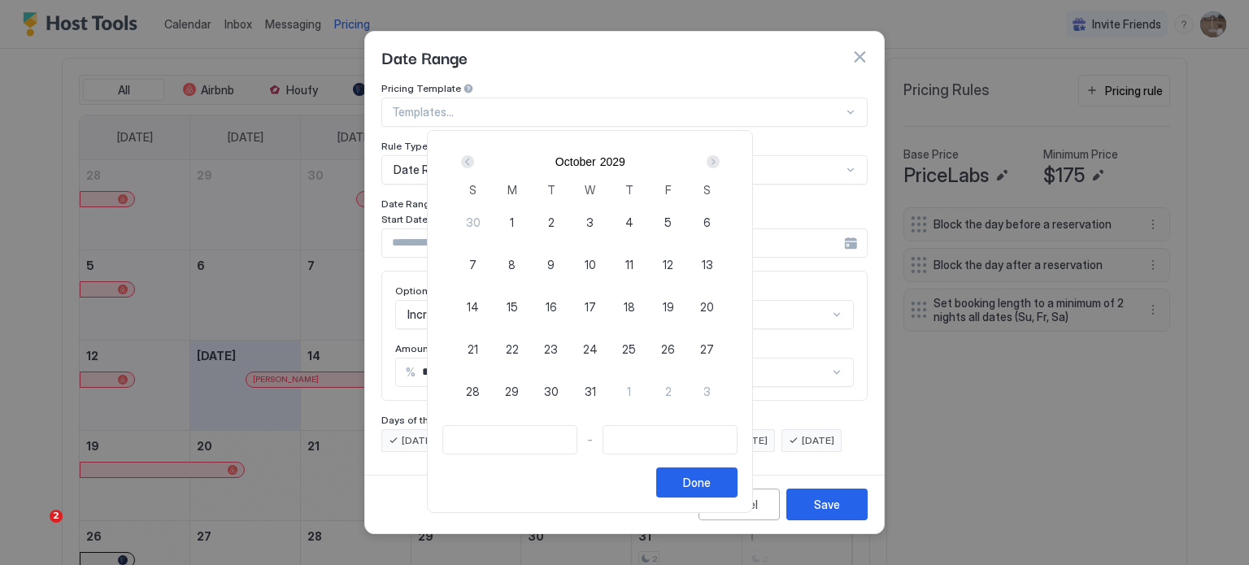
click at [720, 158] on div "Next" at bounding box center [713, 161] width 13 height 13
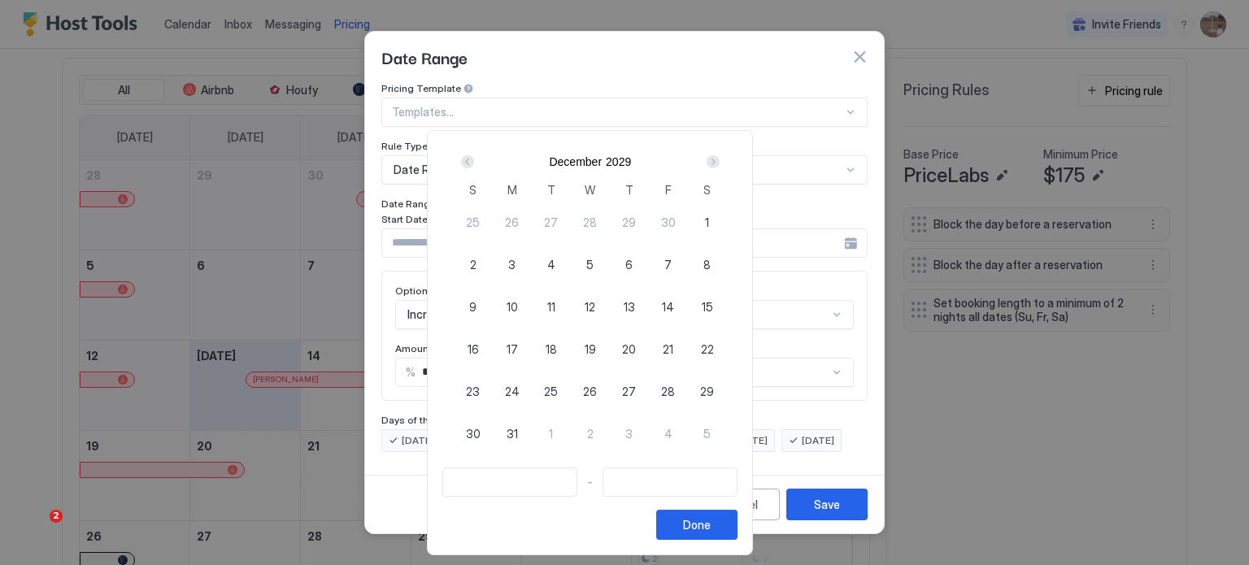
click at [720, 158] on div "Next" at bounding box center [713, 161] width 13 height 13
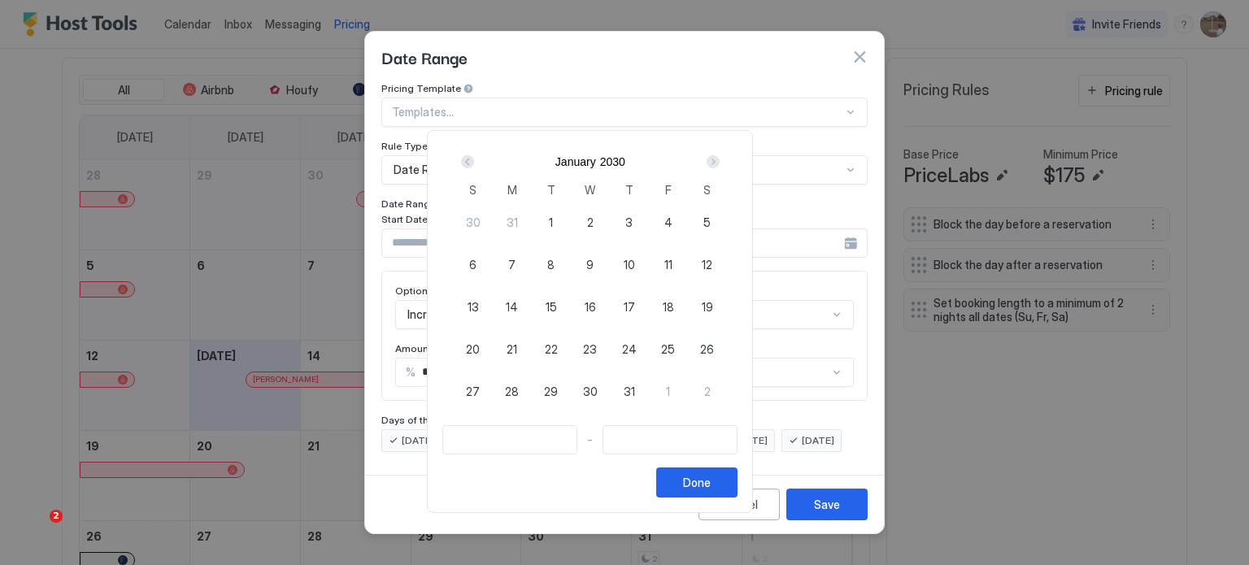
click at [720, 158] on div "Next" at bounding box center [713, 161] width 13 height 13
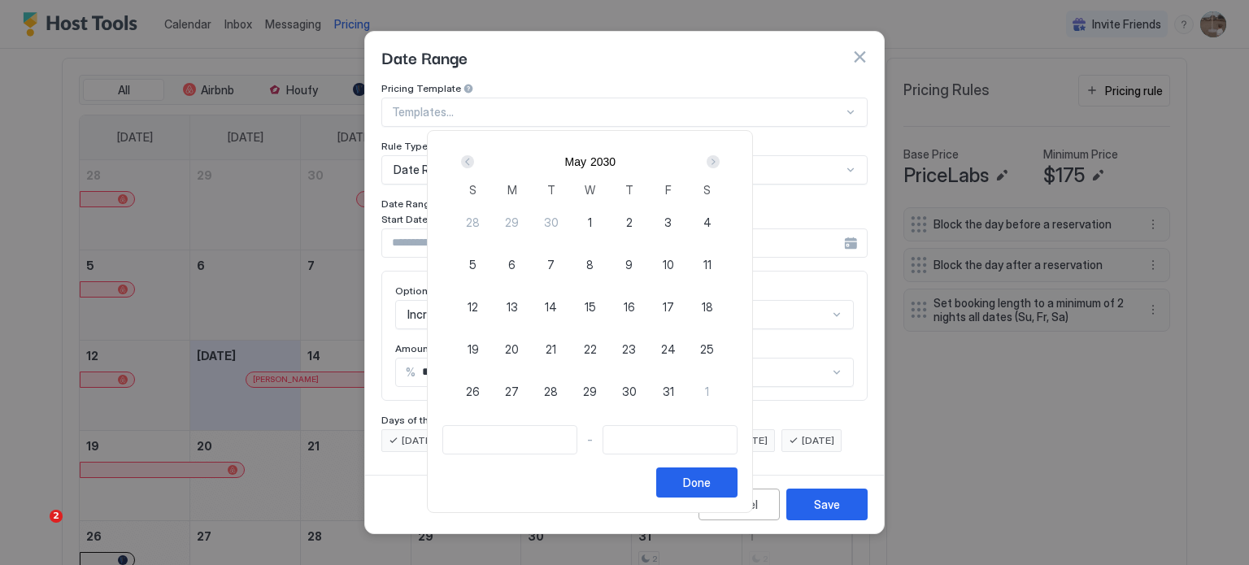
click at [720, 158] on div "Next" at bounding box center [713, 161] width 13 height 13
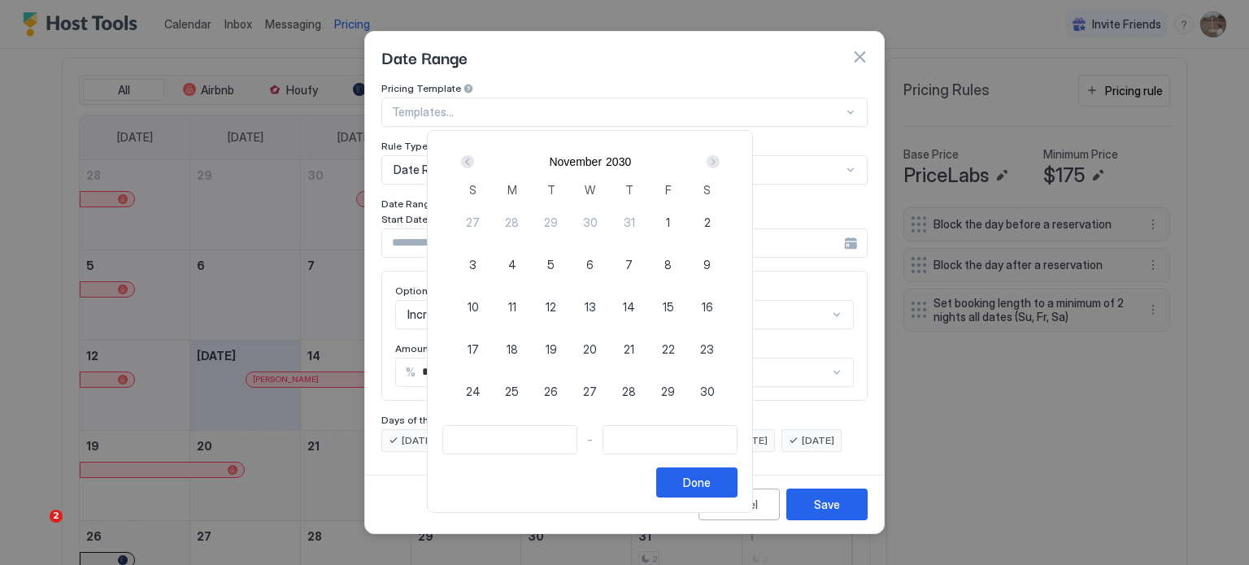
click at [720, 158] on div "Next" at bounding box center [713, 161] width 13 height 13
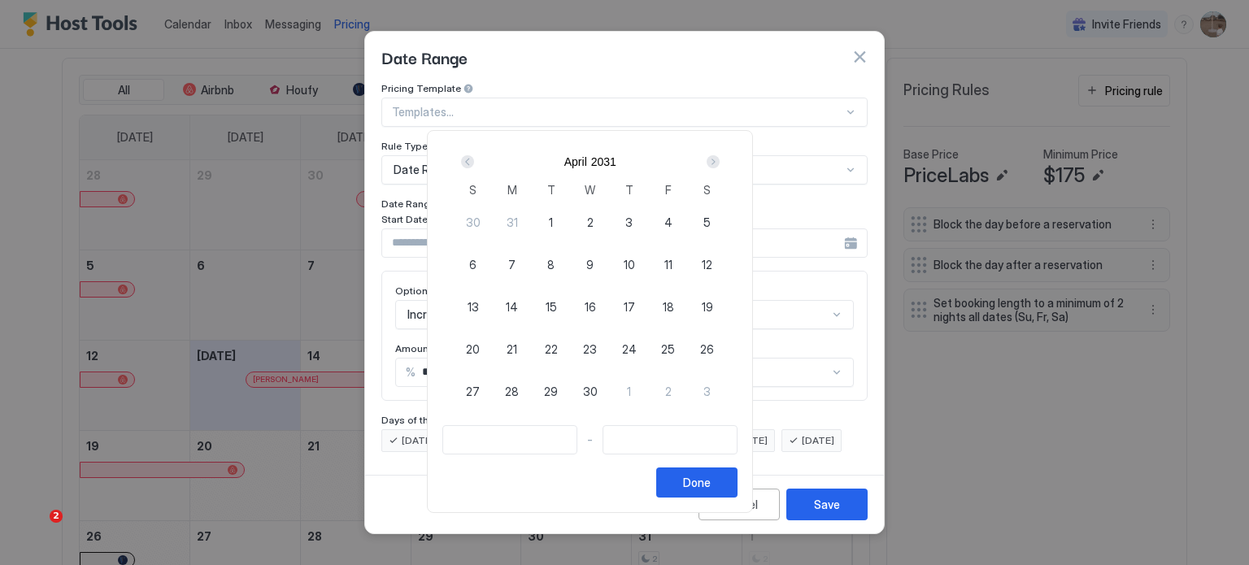
click at [720, 158] on div "Next" at bounding box center [713, 161] width 13 height 13
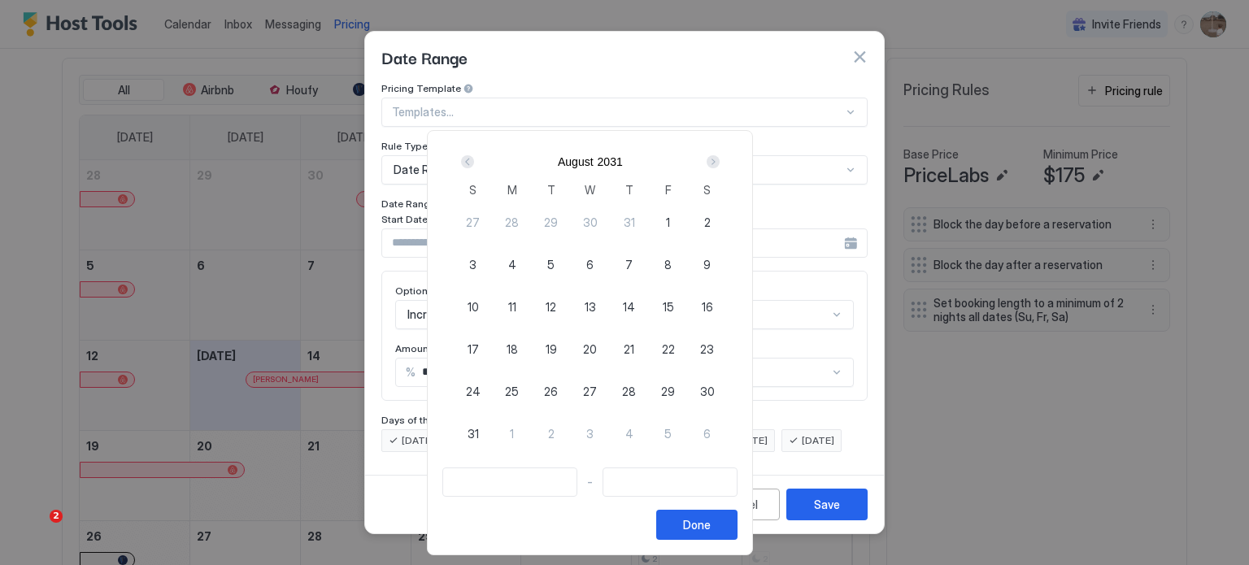
click at [720, 158] on div "Next" at bounding box center [713, 161] width 13 height 13
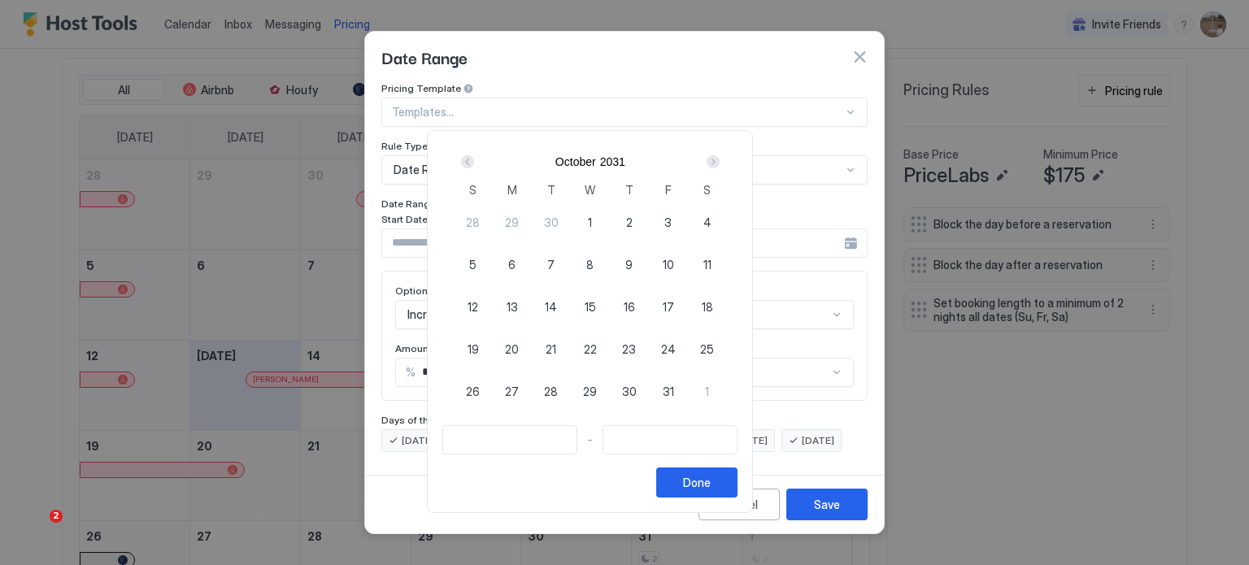
click at [720, 158] on div "Next" at bounding box center [713, 161] width 13 height 13
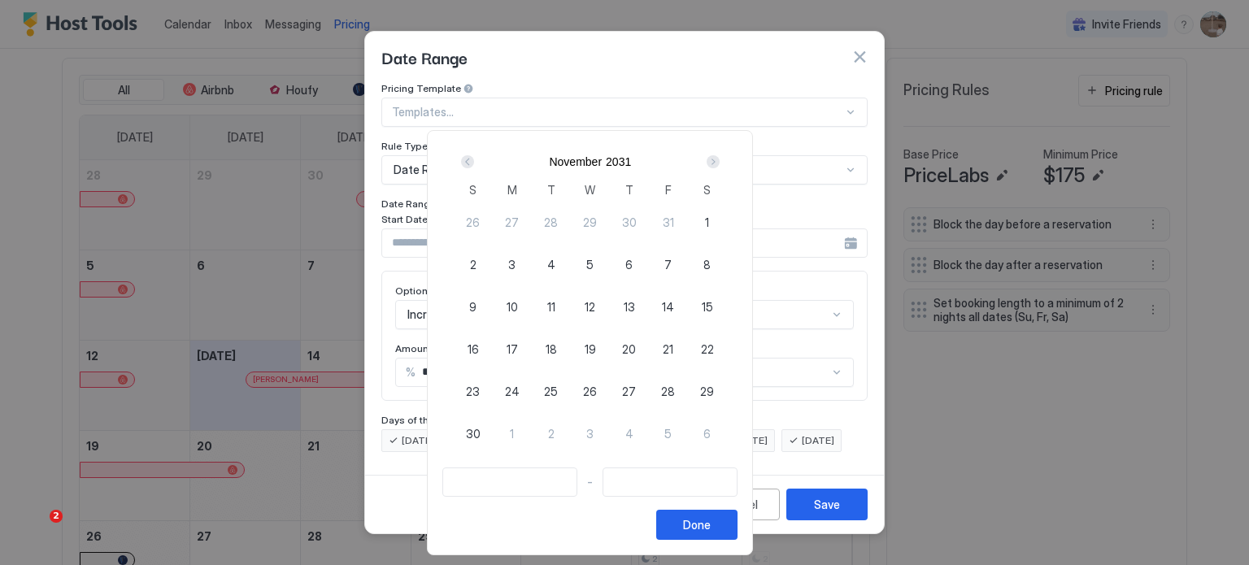
click at [720, 158] on div "Next" at bounding box center [713, 161] width 13 height 13
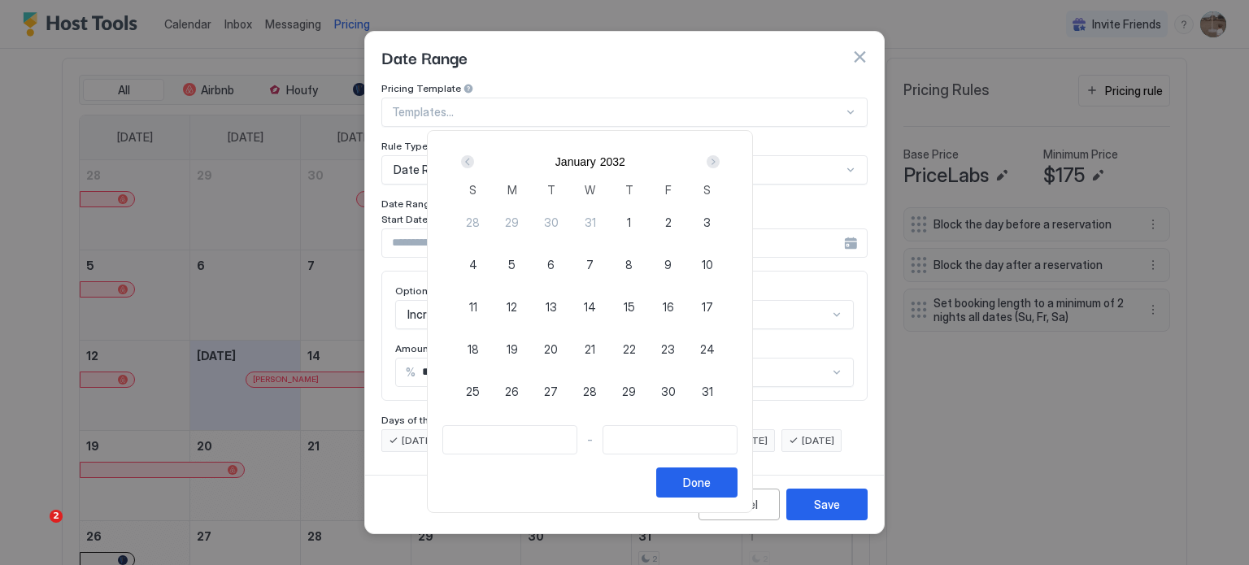
click at [720, 158] on div "Next" at bounding box center [713, 161] width 13 height 13
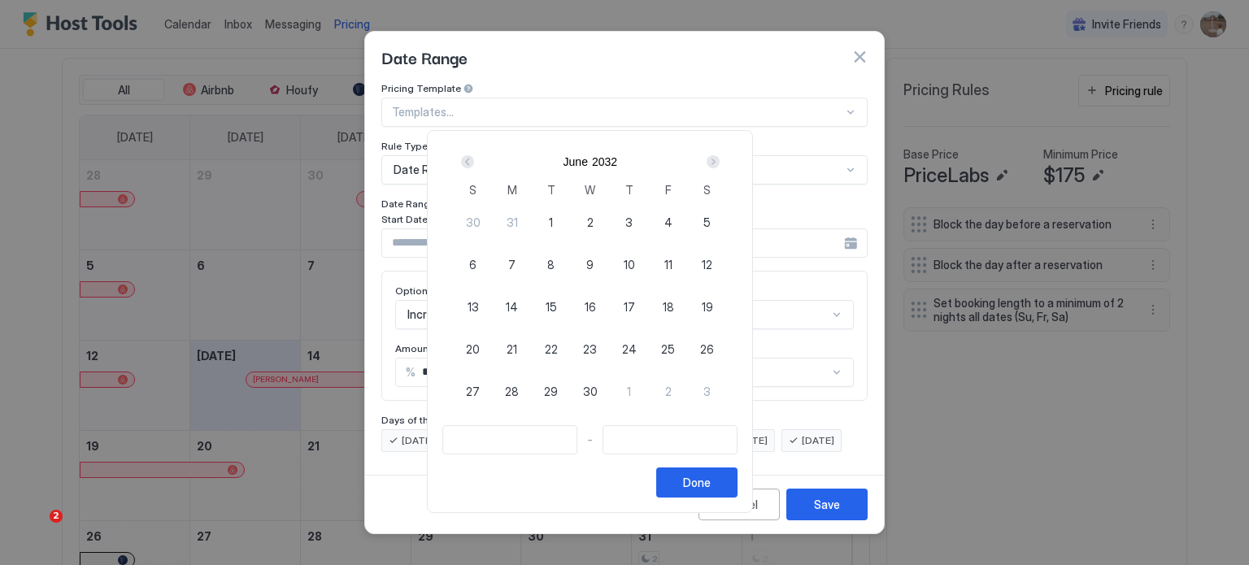
click at [720, 158] on div "Next" at bounding box center [713, 161] width 13 height 13
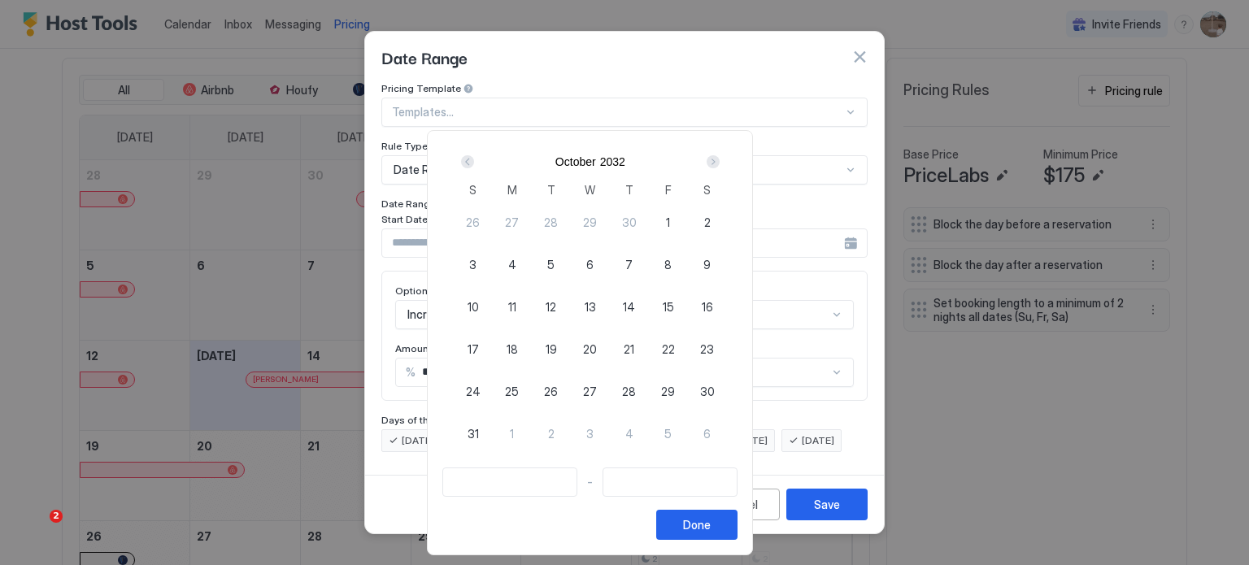
click at [720, 158] on div "Next" at bounding box center [713, 161] width 13 height 13
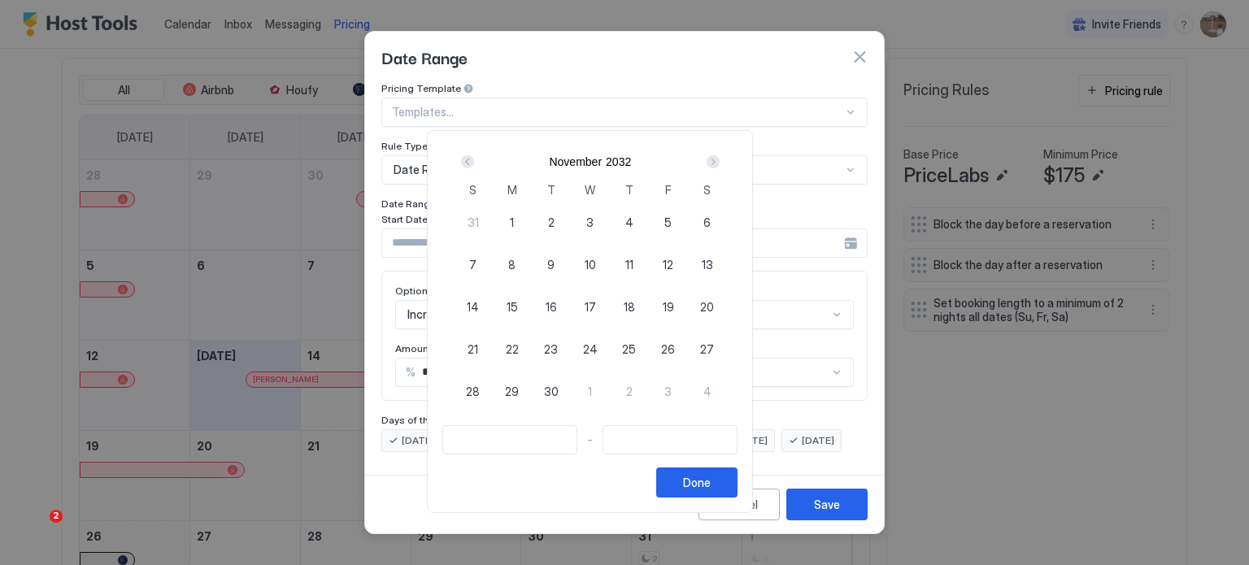
click at [720, 158] on div "Next" at bounding box center [713, 161] width 13 height 13
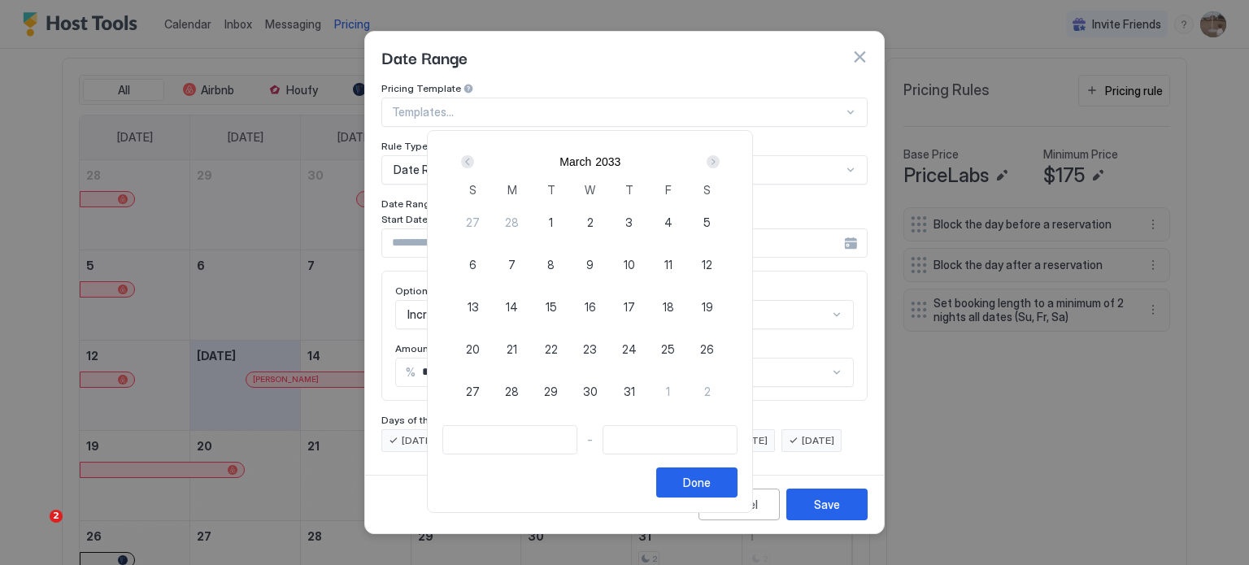
click at [720, 158] on div "Next" at bounding box center [713, 161] width 13 height 13
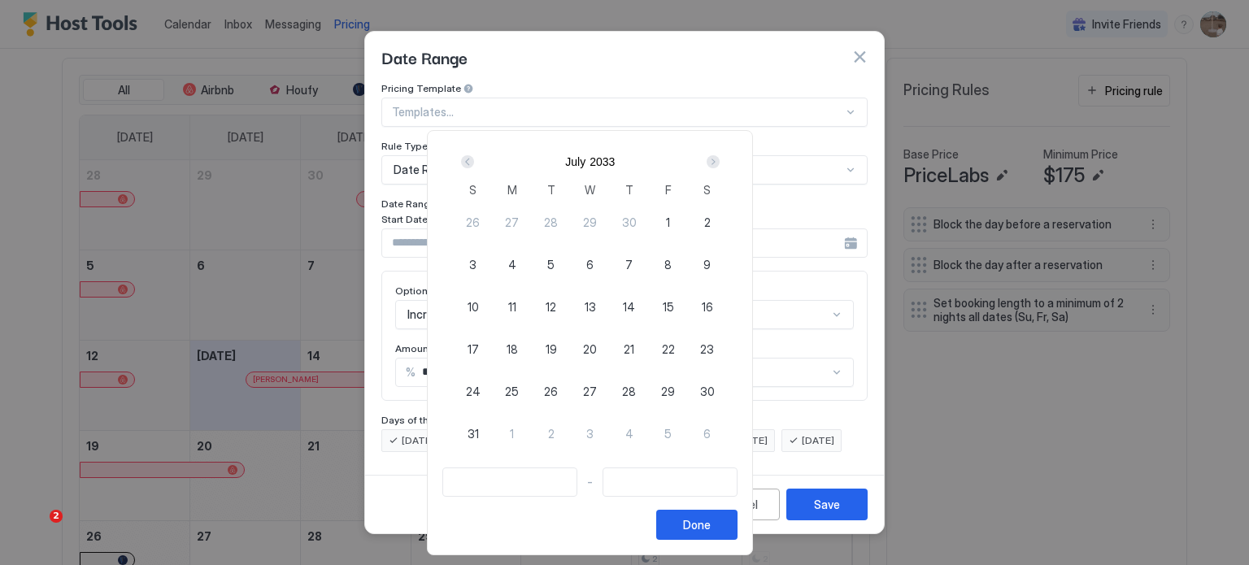
click at [720, 158] on div "Next" at bounding box center [713, 161] width 13 height 13
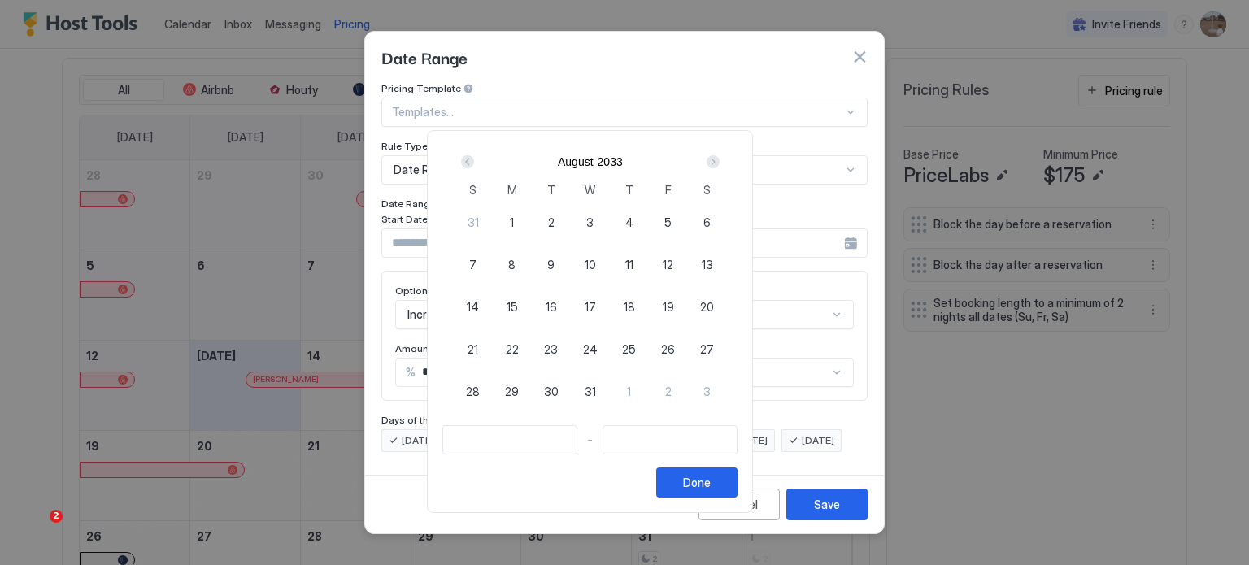
click at [720, 158] on div "Next" at bounding box center [713, 161] width 13 height 13
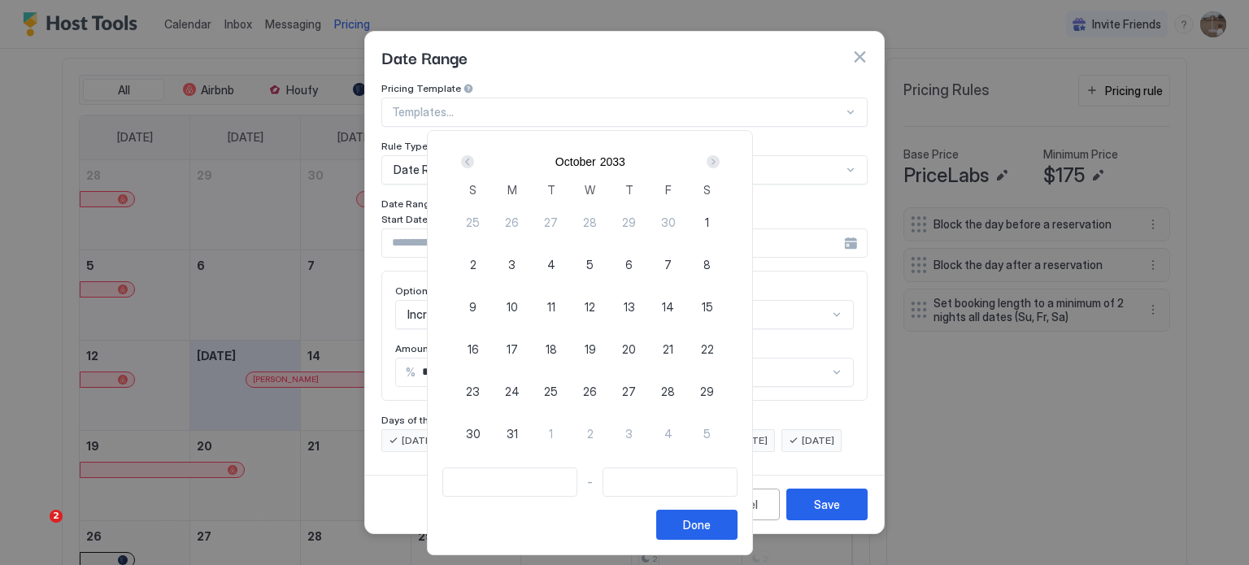
click at [720, 158] on div "Next" at bounding box center [713, 161] width 13 height 13
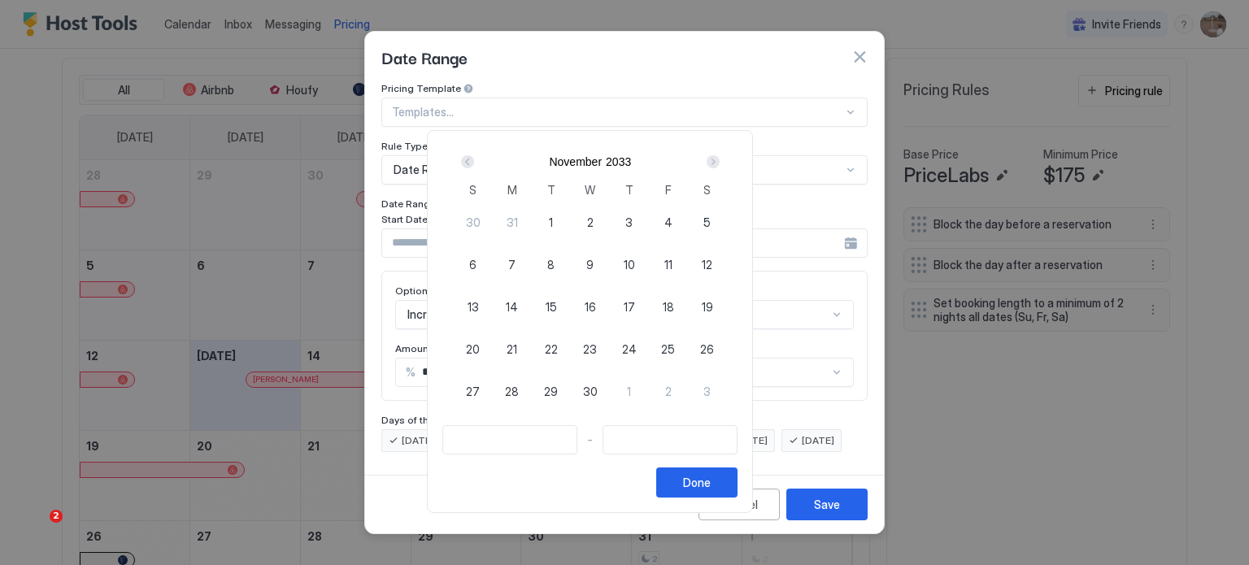
click at [720, 158] on div "Next" at bounding box center [713, 161] width 13 height 13
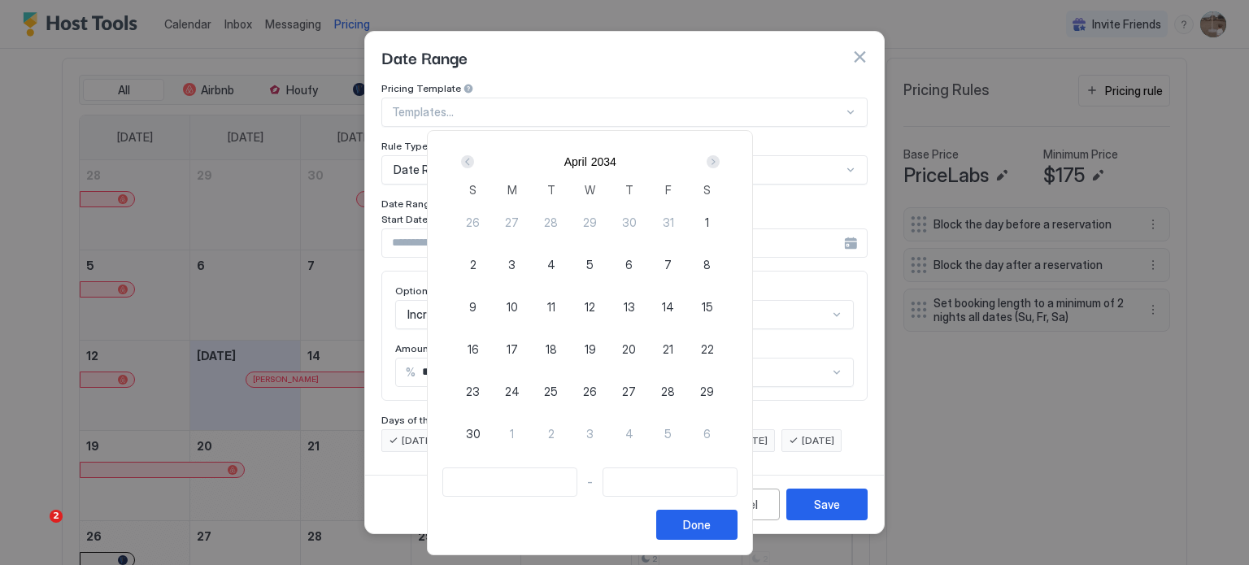
click at [720, 158] on div "Next" at bounding box center [713, 161] width 13 height 13
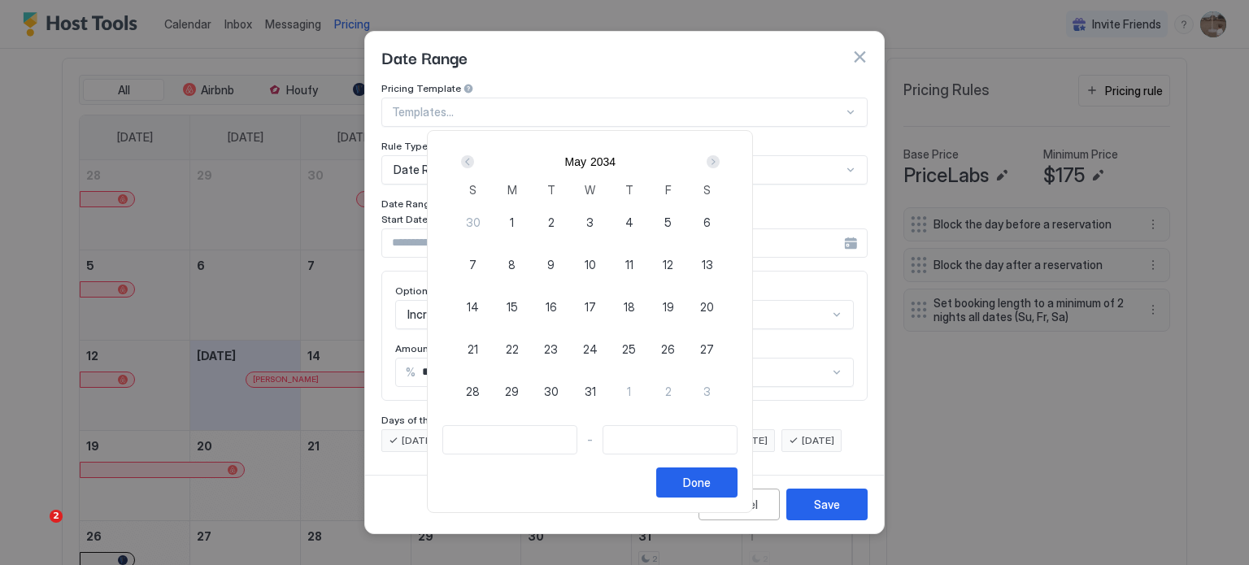
click at [720, 158] on div "Next" at bounding box center [713, 161] width 13 height 13
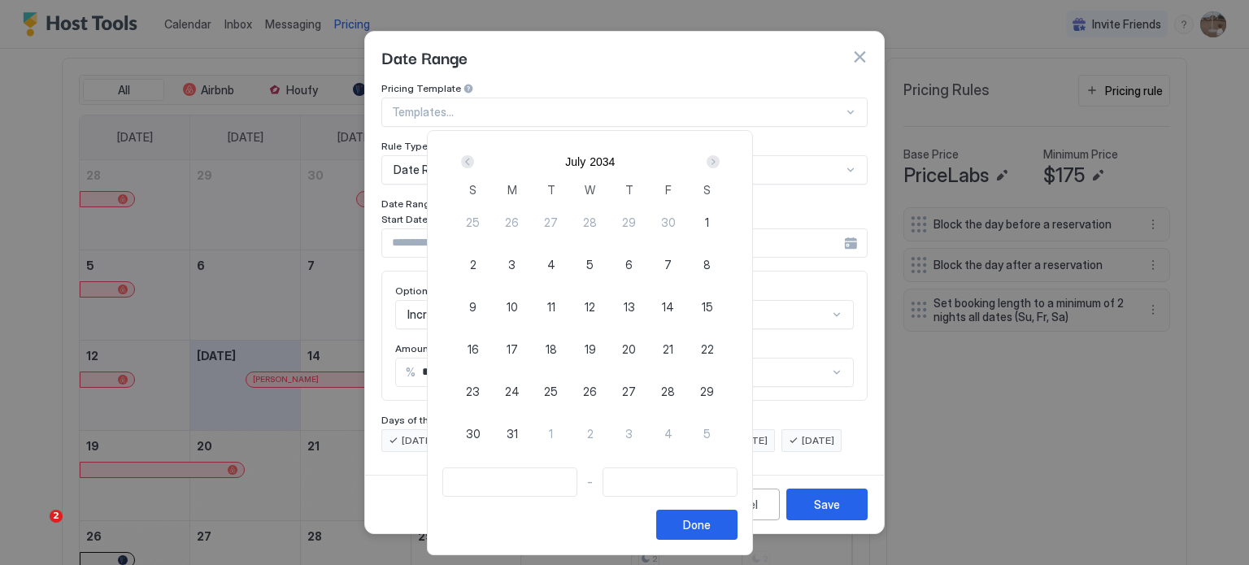
click at [720, 158] on div "Next" at bounding box center [713, 161] width 13 height 13
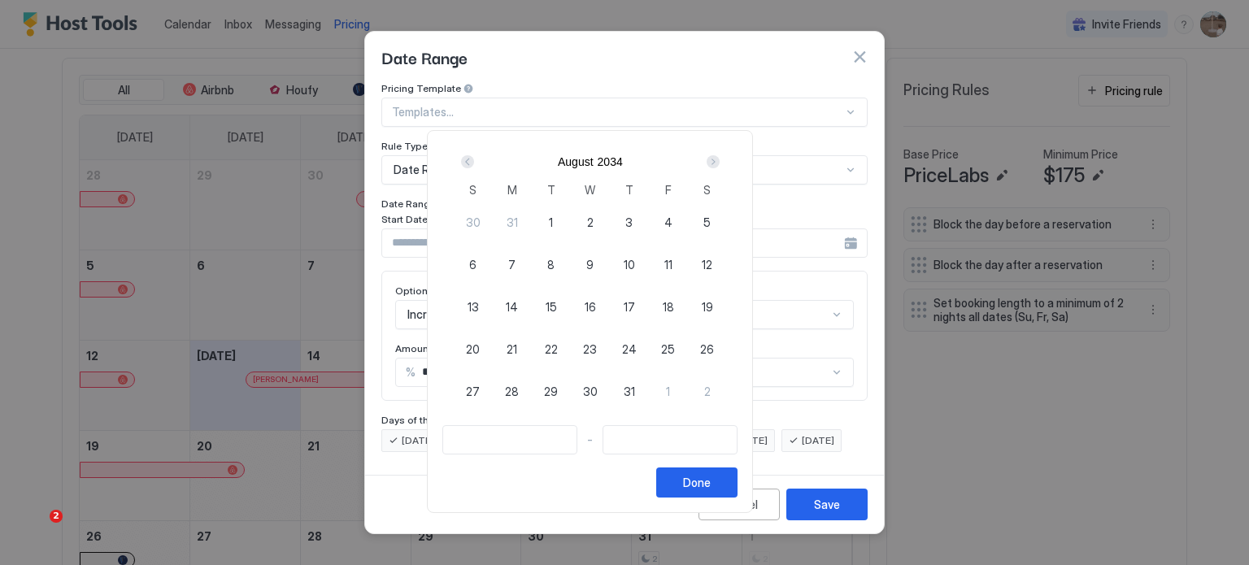
click at [720, 158] on div "Next" at bounding box center [713, 161] width 13 height 13
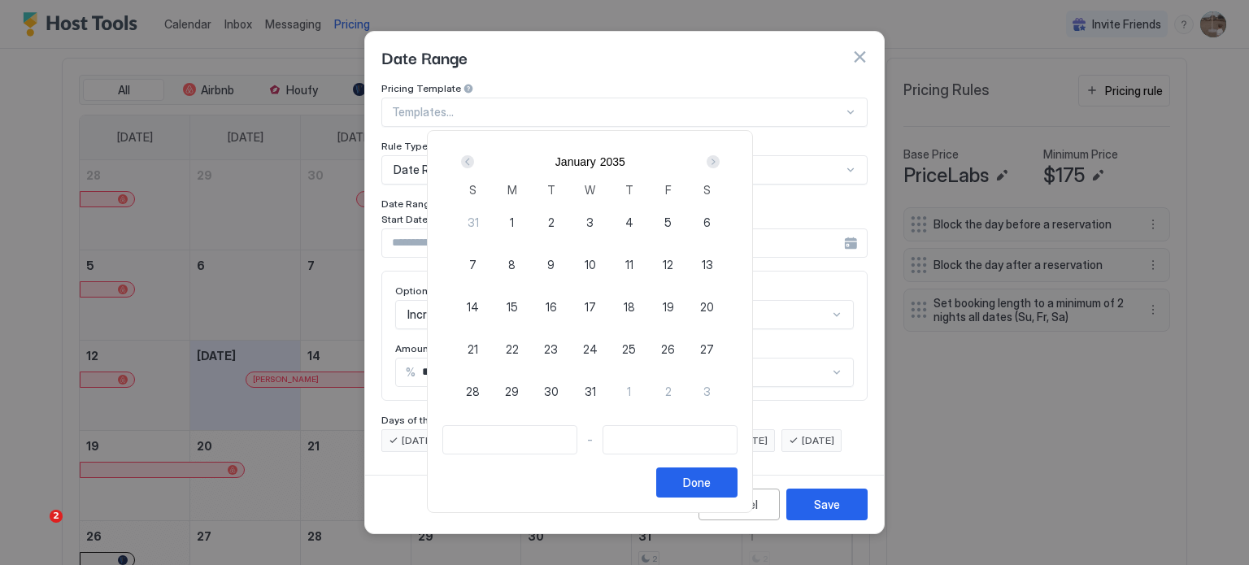
click at [720, 158] on div "Next" at bounding box center [713, 161] width 13 height 13
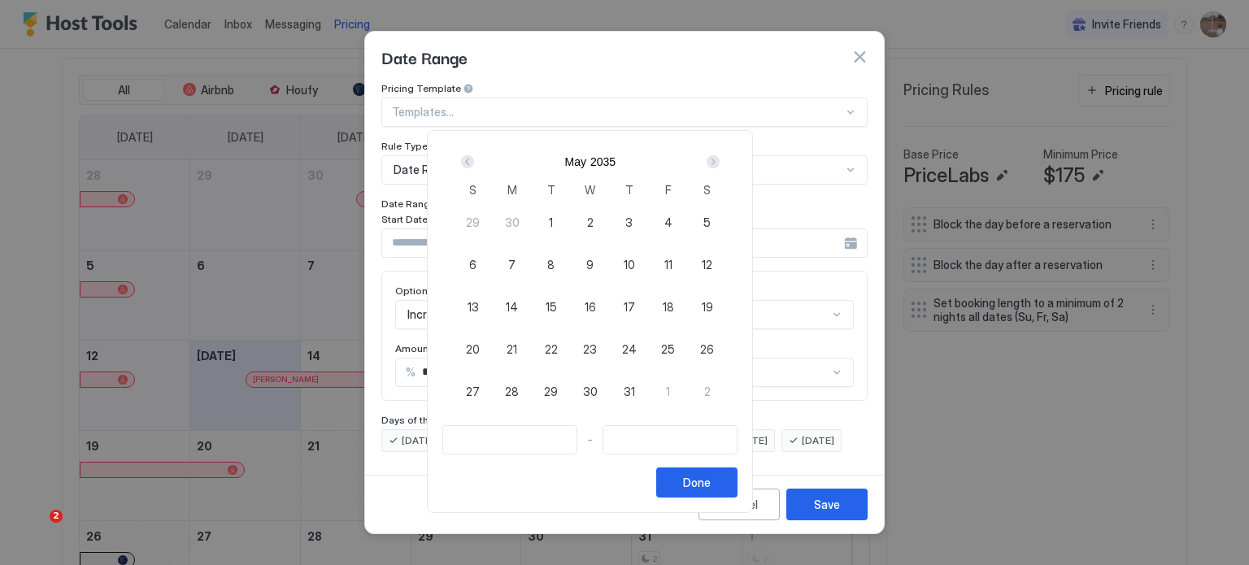
click at [720, 158] on div "Next" at bounding box center [713, 161] width 13 height 13
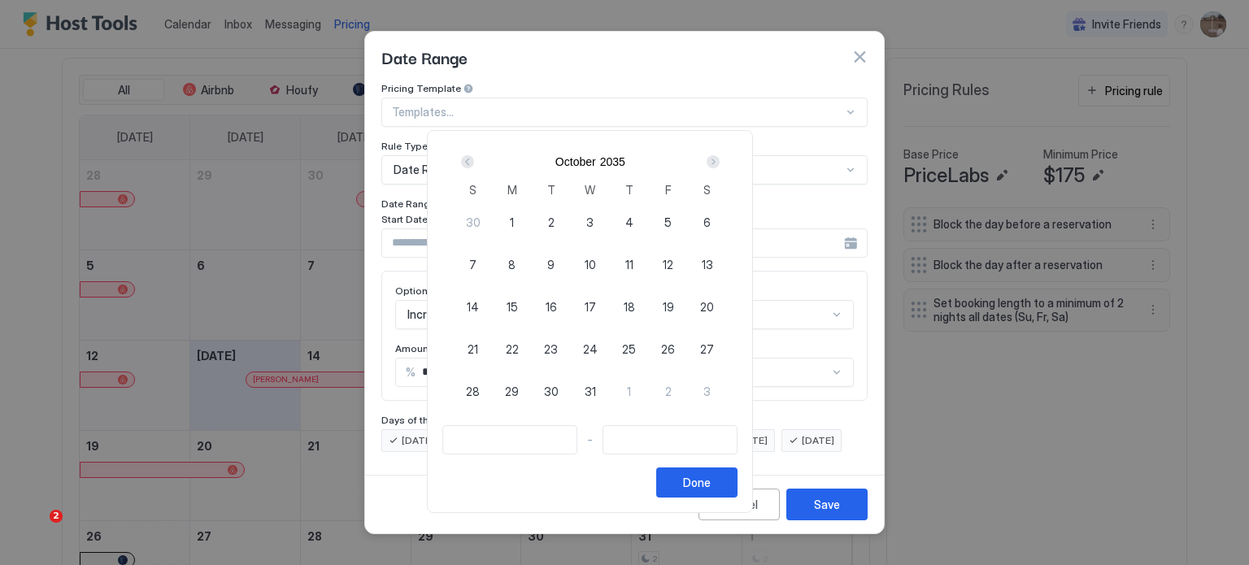
click at [720, 158] on div "Next" at bounding box center [713, 161] width 13 height 13
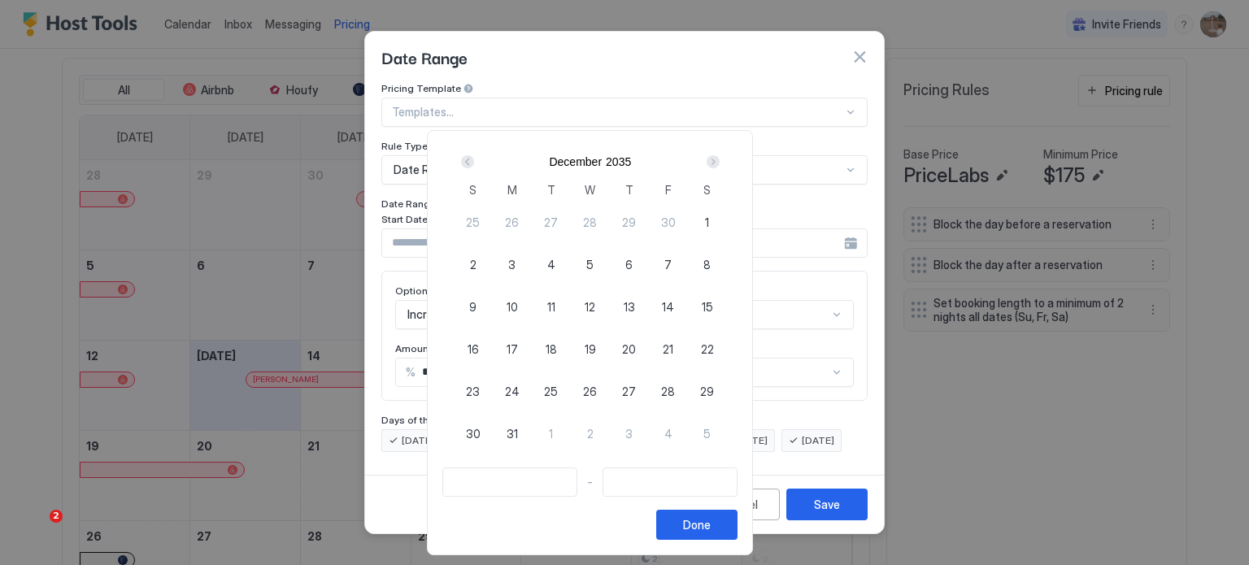
click at [720, 158] on div "Next" at bounding box center [713, 161] width 13 height 13
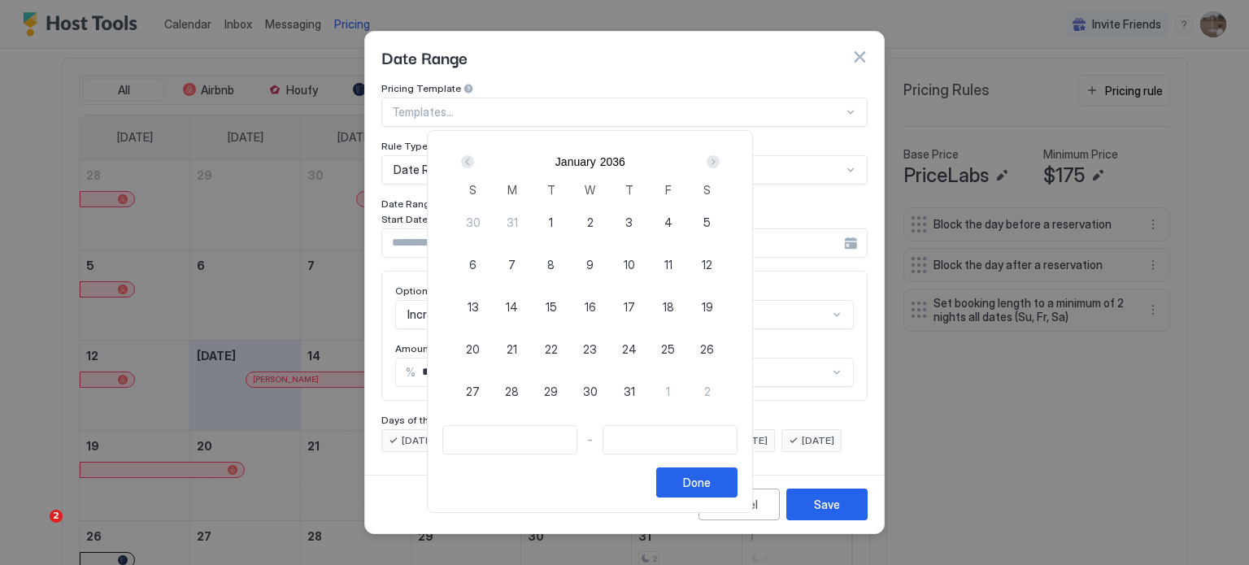
click at [720, 158] on div "Next" at bounding box center [713, 161] width 13 height 13
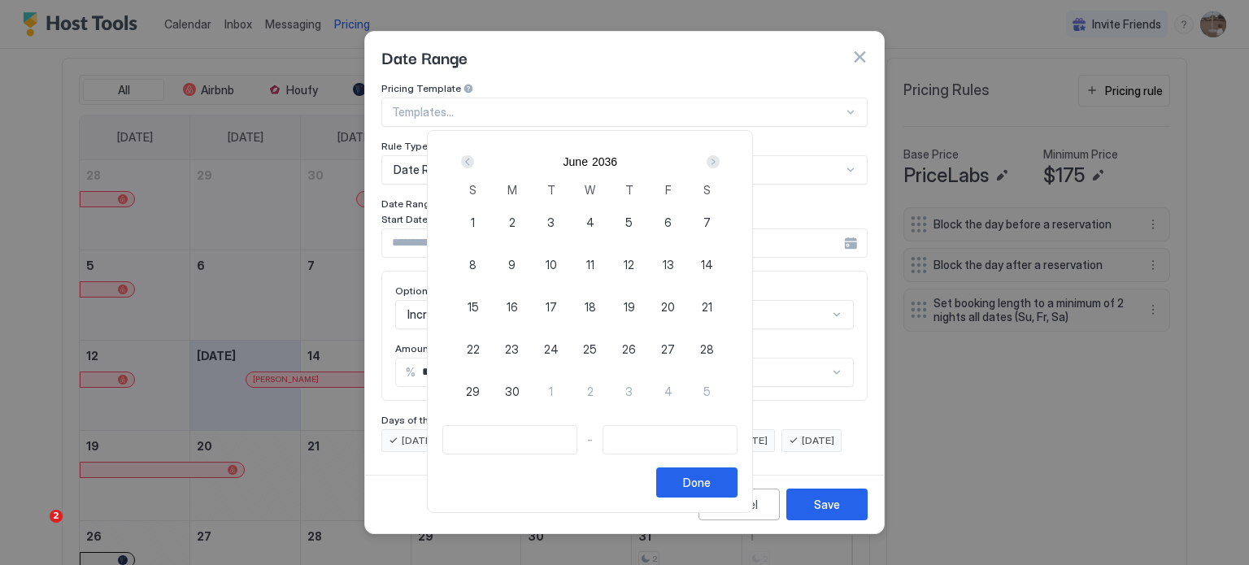
click at [720, 158] on div "Next" at bounding box center [713, 161] width 13 height 13
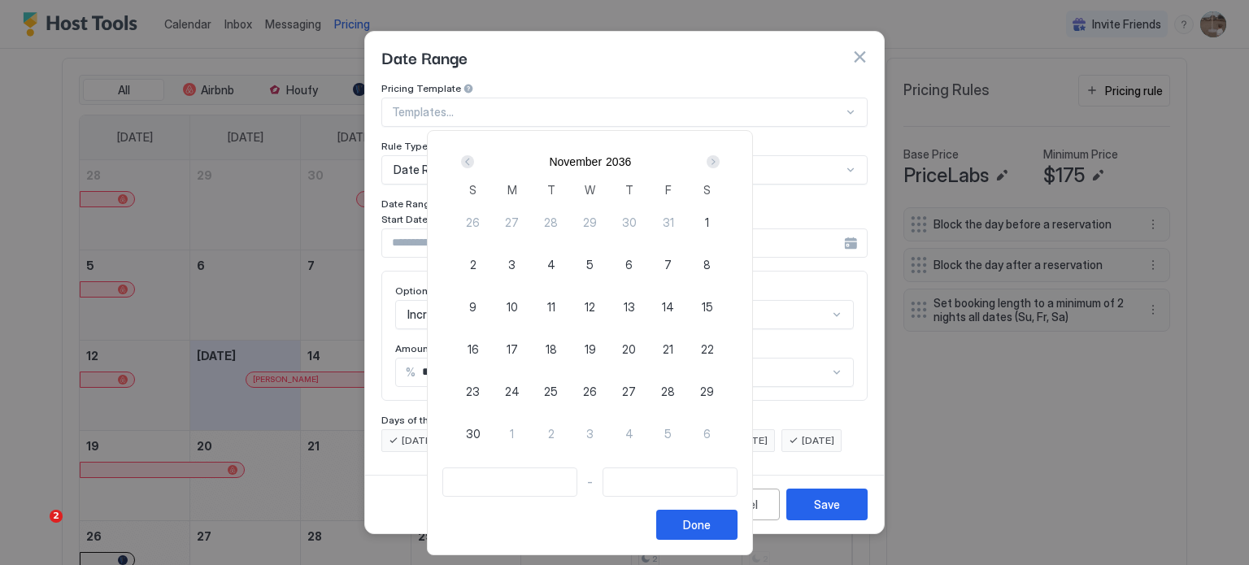
click at [720, 158] on div "Next" at bounding box center [713, 161] width 13 height 13
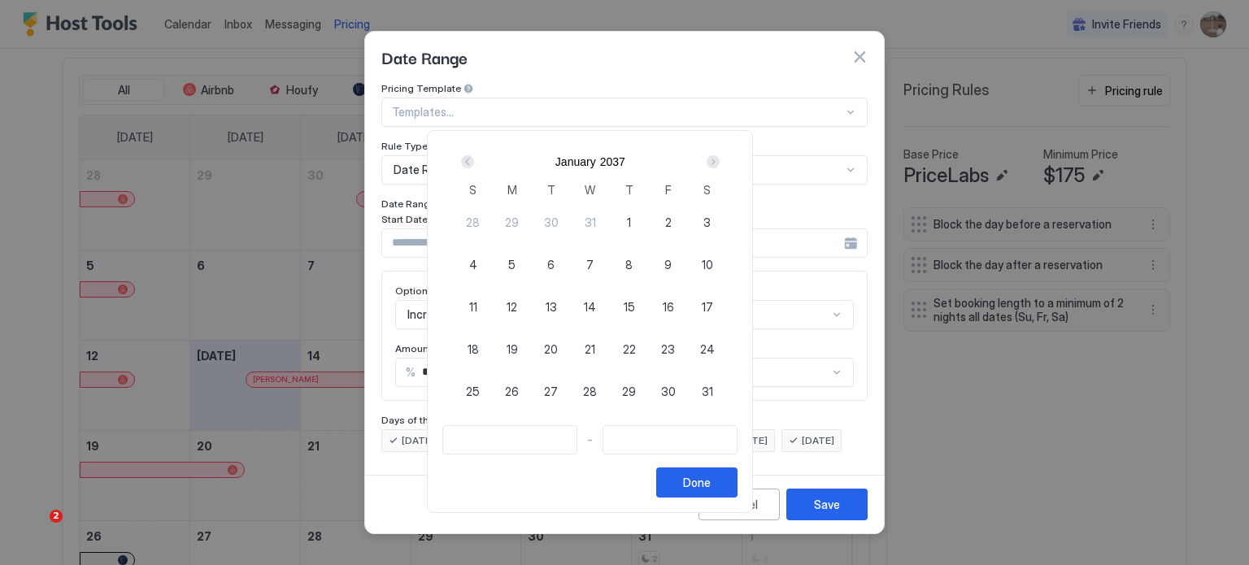
click at [720, 158] on div "Next" at bounding box center [713, 161] width 13 height 13
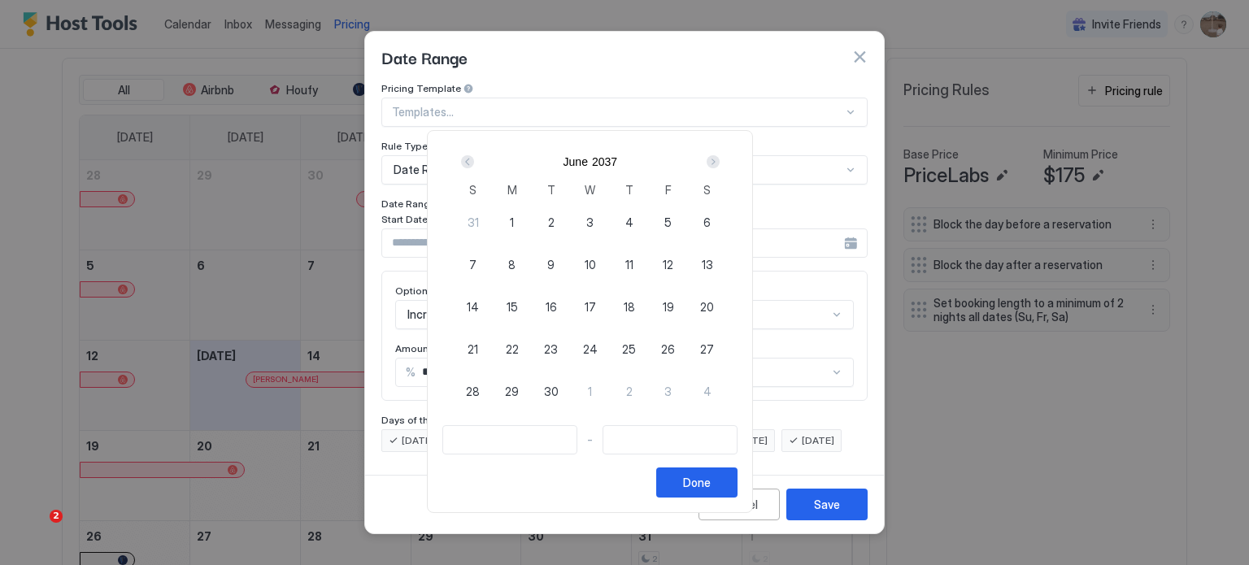
click at [720, 158] on div "Next" at bounding box center [713, 161] width 13 height 13
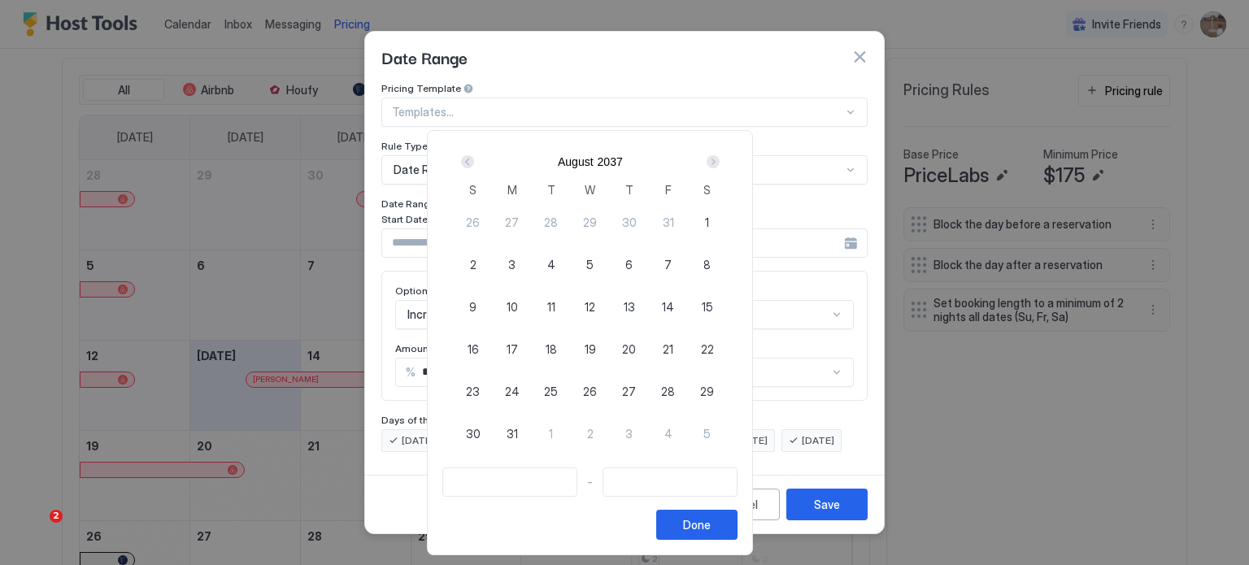
click at [720, 158] on div "Next" at bounding box center [713, 161] width 13 height 13
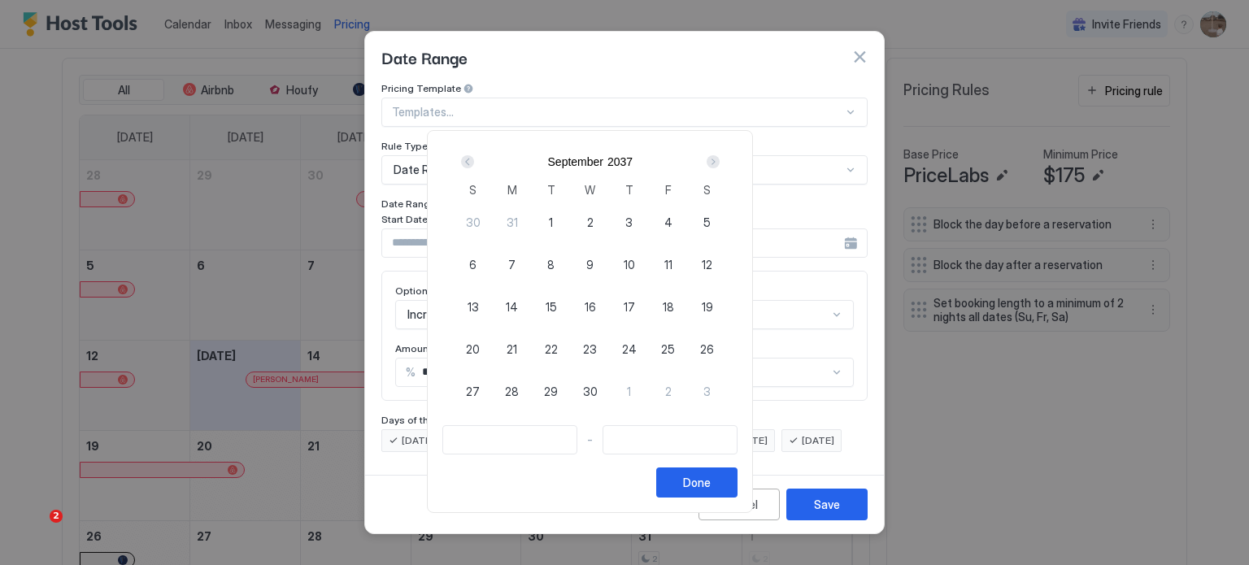
click at [720, 158] on div "Next" at bounding box center [713, 161] width 13 height 13
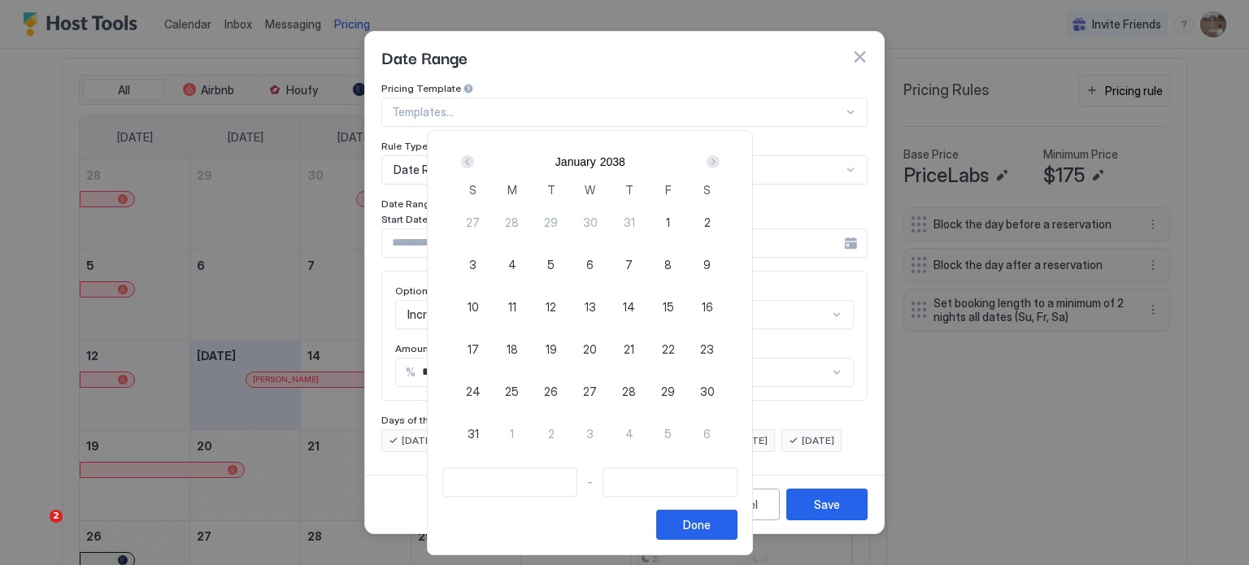
click at [720, 158] on div "Next" at bounding box center [713, 161] width 13 height 13
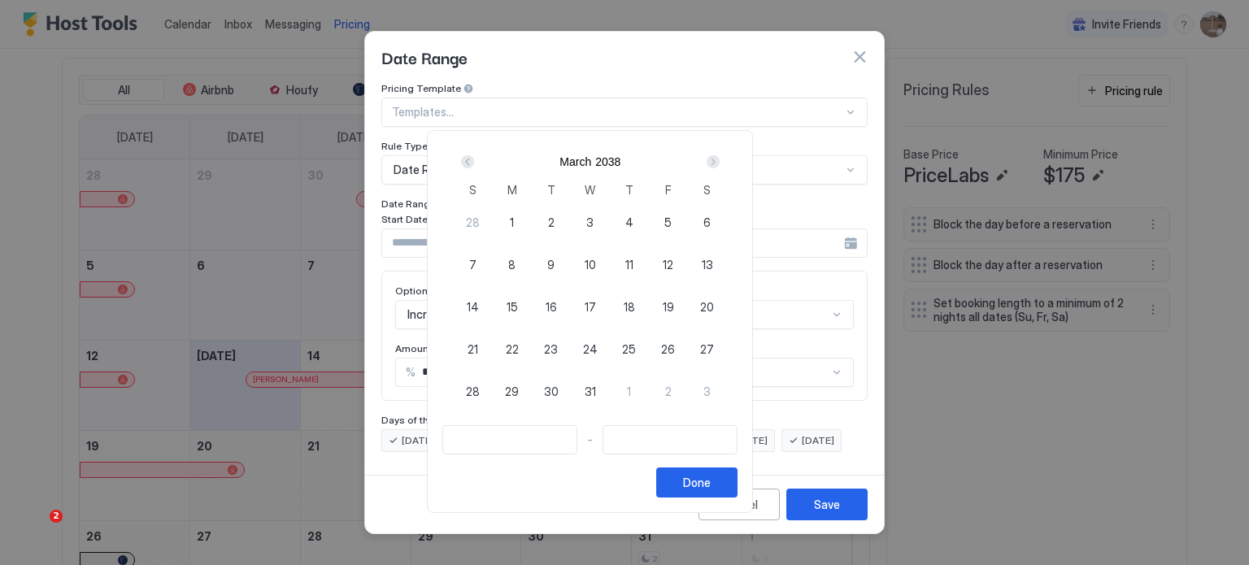
click at [720, 158] on div "Next" at bounding box center [713, 161] width 13 height 13
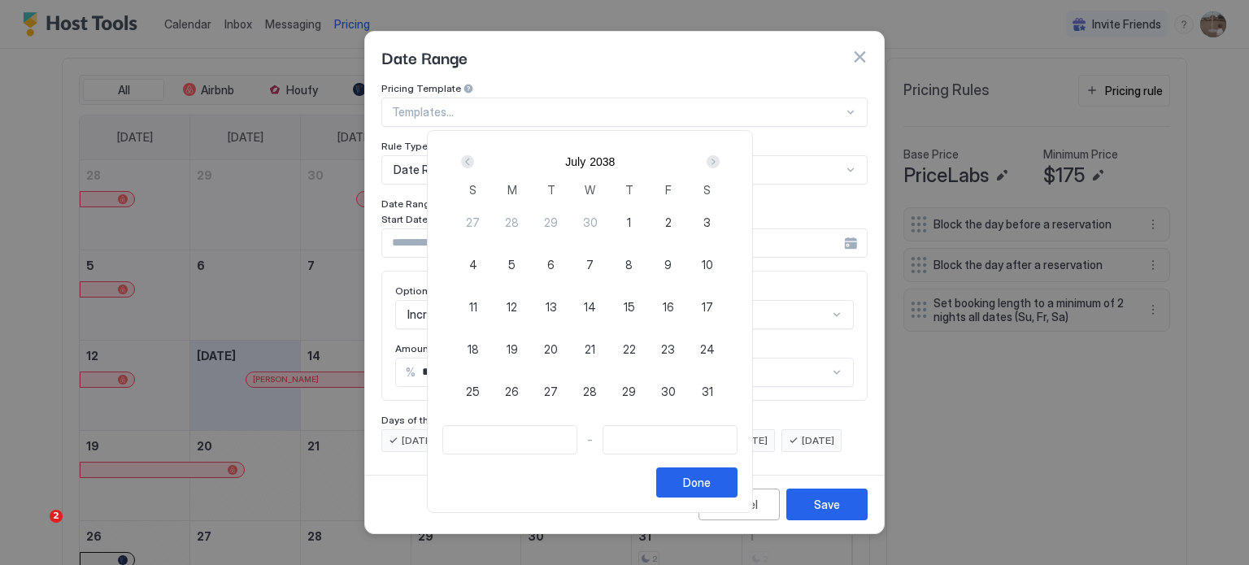
click at [720, 158] on div "Next" at bounding box center [713, 161] width 13 height 13
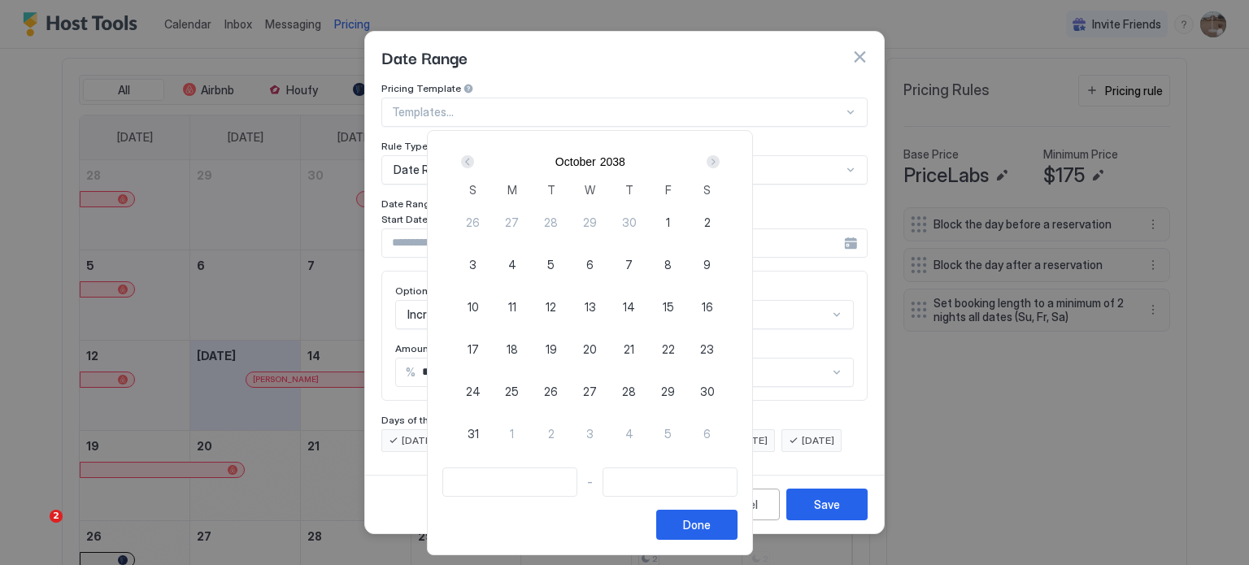
click at [720, 158] on div "Next" at bounding box center [713, 161] width 13 height 13
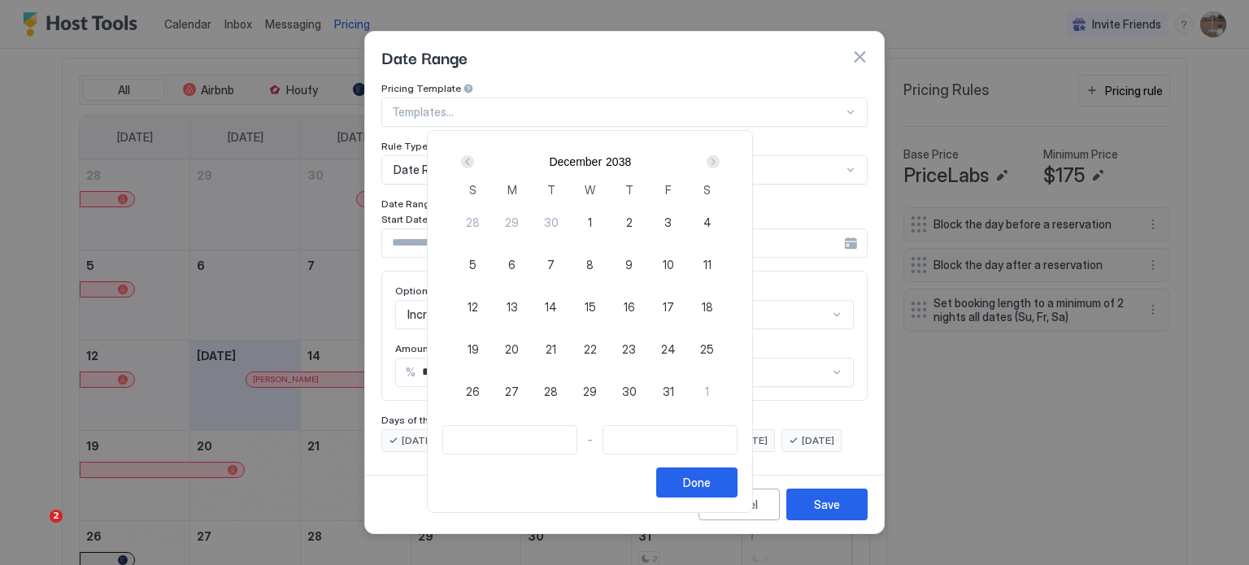
click at [720, 158] on div "Next" at bounding box center [713, 161] width 13 height 13
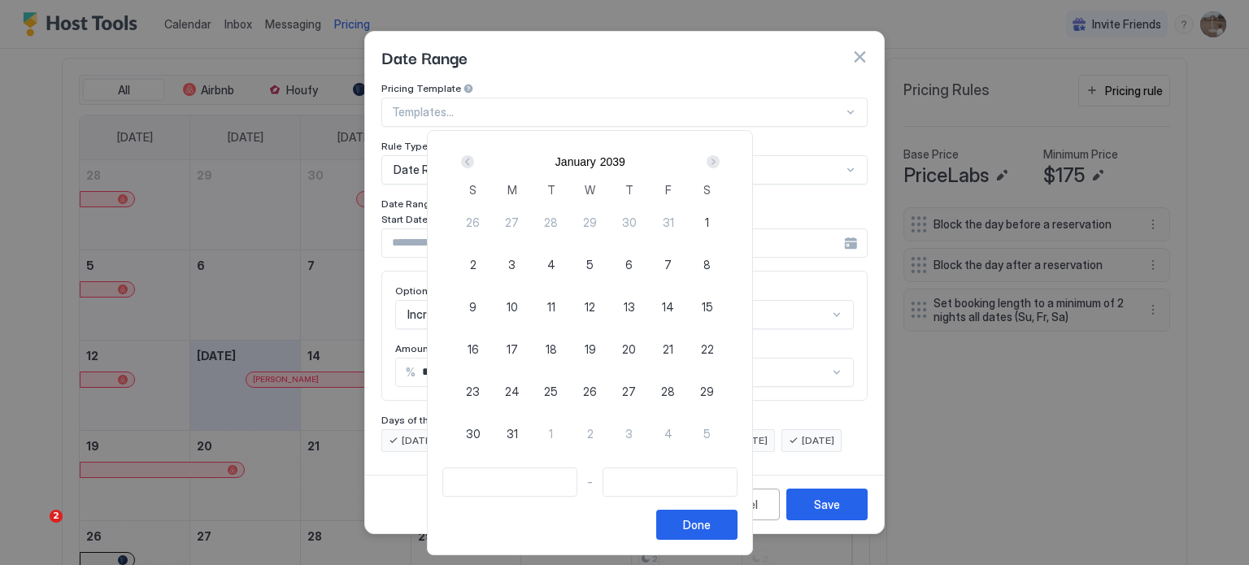
click at [720, 158] on div "Next" at bounding box center [713, 161] width 13 height 13
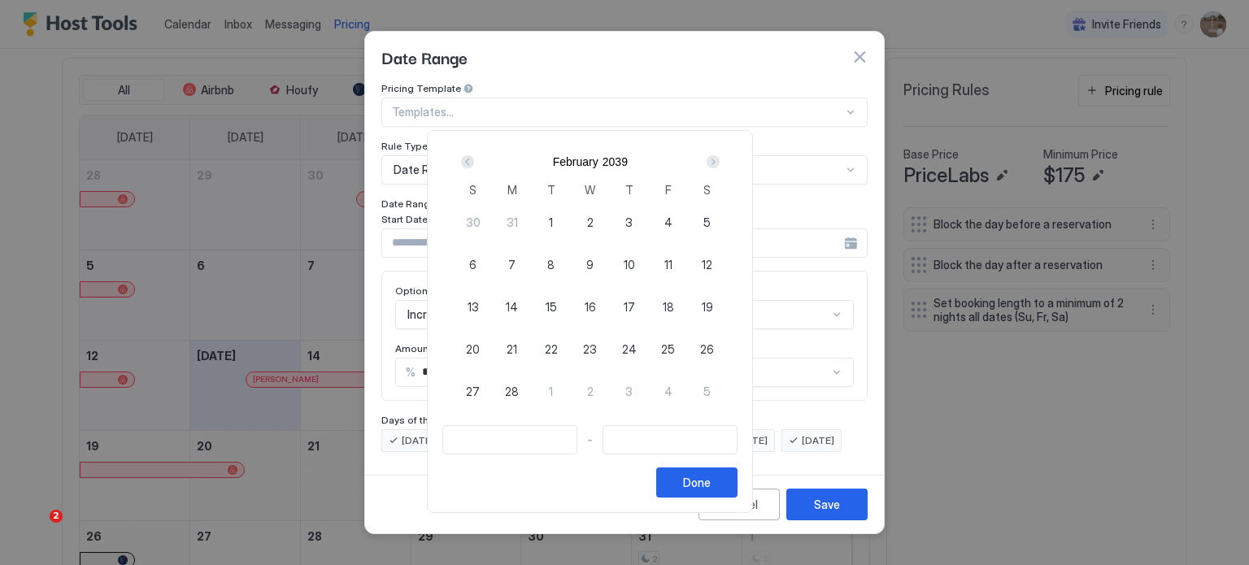
click at [720, 158] on div "Next" at bounding box center [713, 161] width 13 height 13
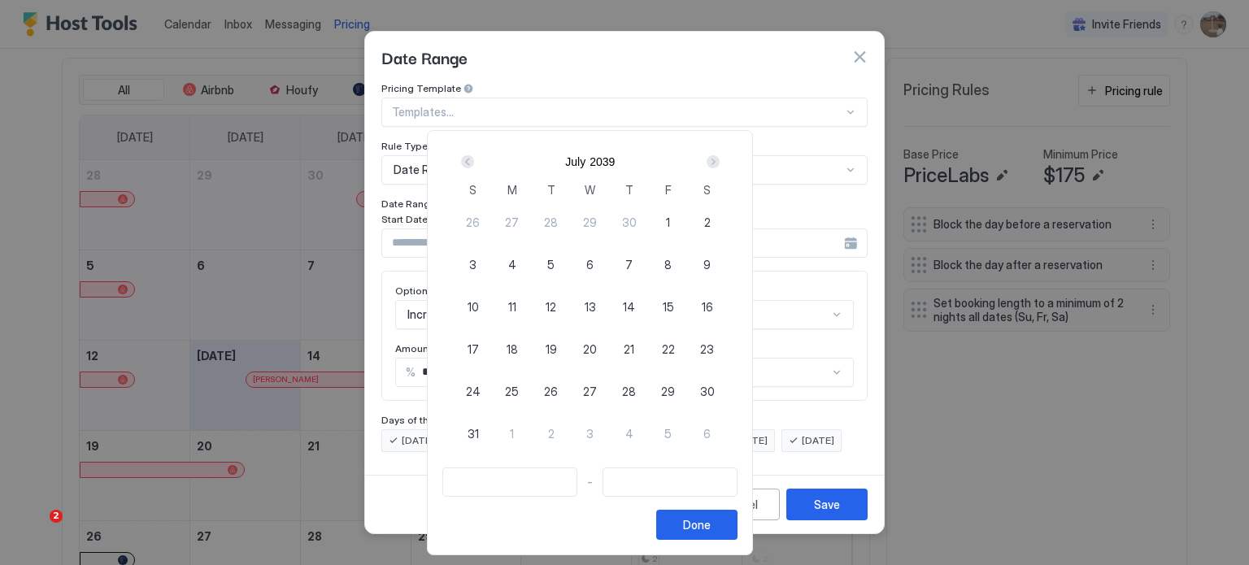
click at [720, 158] on div "Next" at bounding box center [713, 161] width 13 height 13
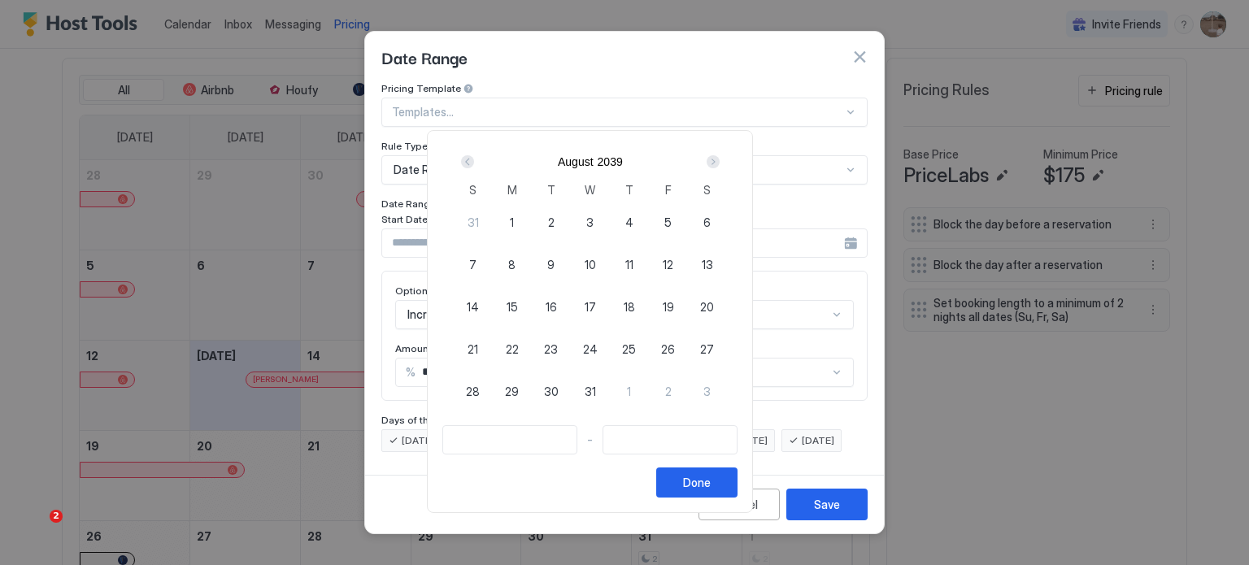
click at [720, 158] on div "Next" at bounding box center [713, 161] width 13 height 13
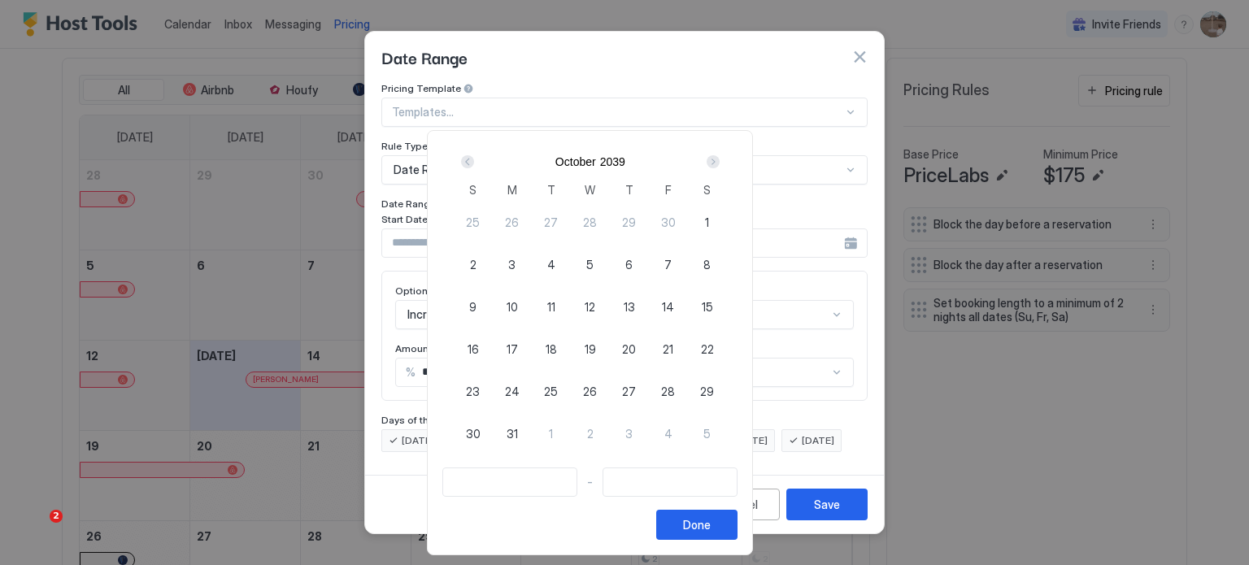
click at [720, 158] on div "Next" at bounding box center [713, 161] width 13 height 13
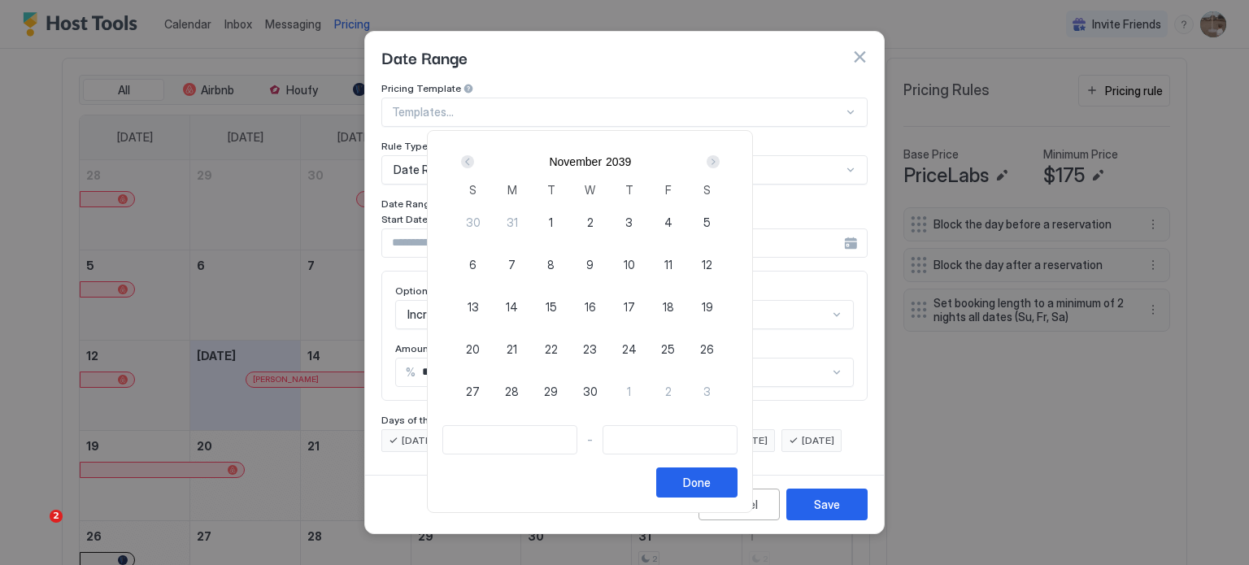
click at [720, 158] on div "Next" at bounding box center [713, 161] width 13 height 13
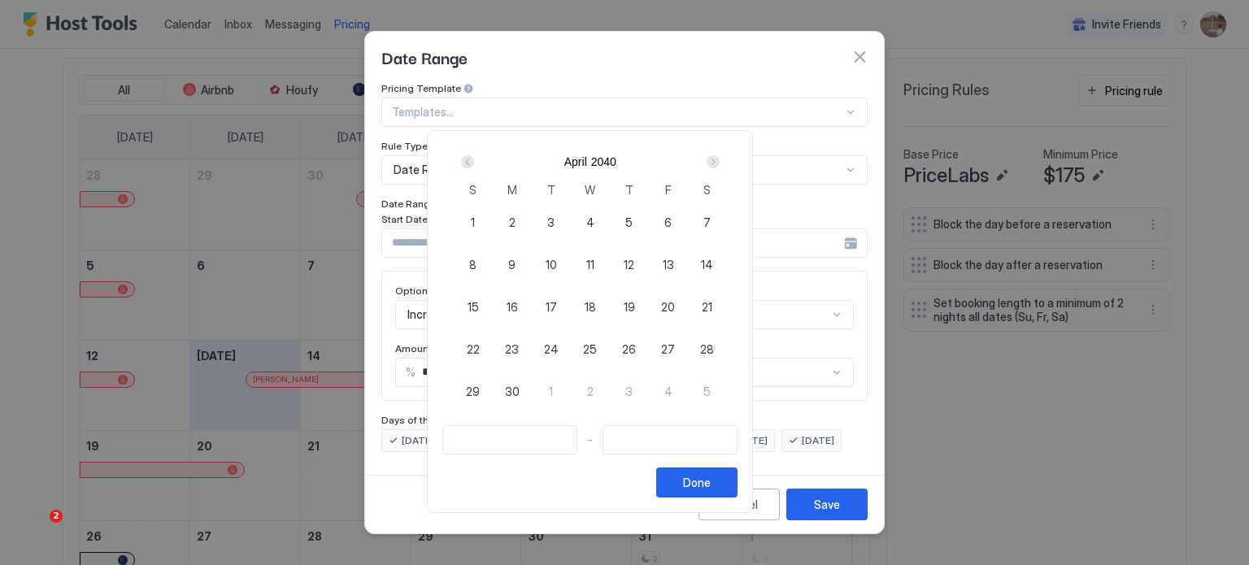
click at [720, 158] on div "Next" at bounding box center [713, 161] width 13 height 13
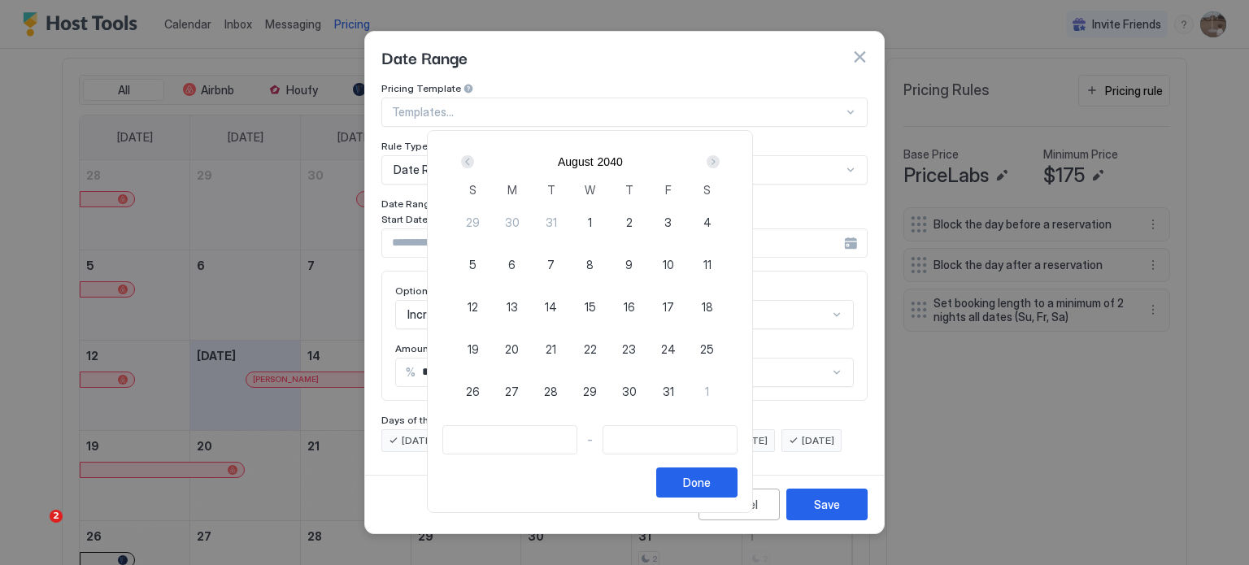
click at [720, 158] on div "Next" at bounding box center [713, 161] width 13 height 13
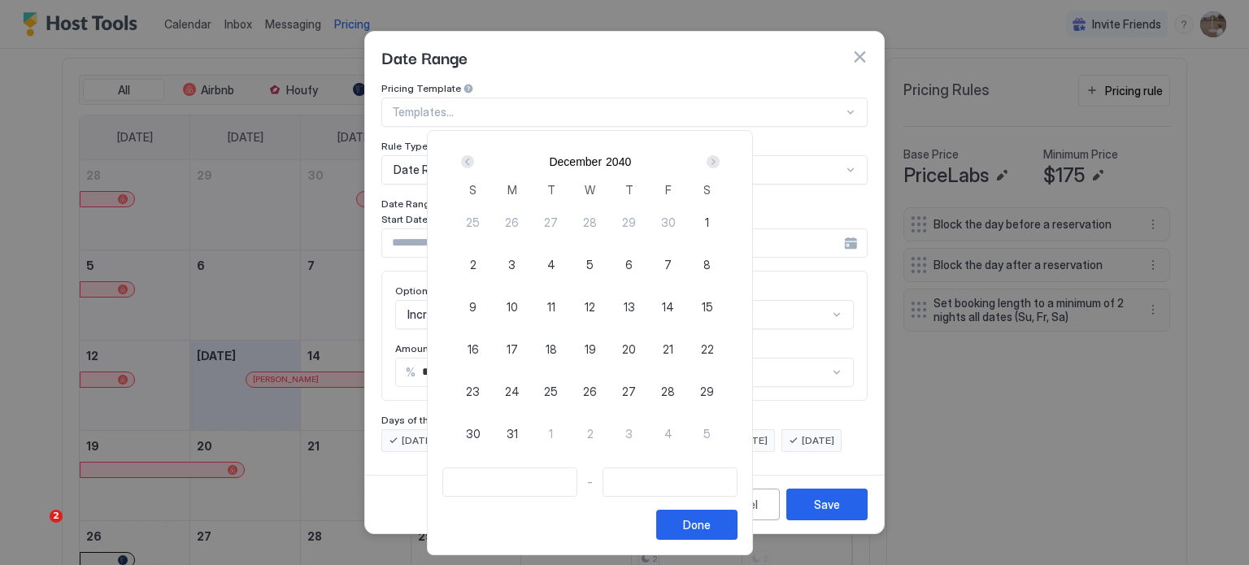
click at [720, 158] on div "Next" at bounding box center [713, 161] width 13 height 13
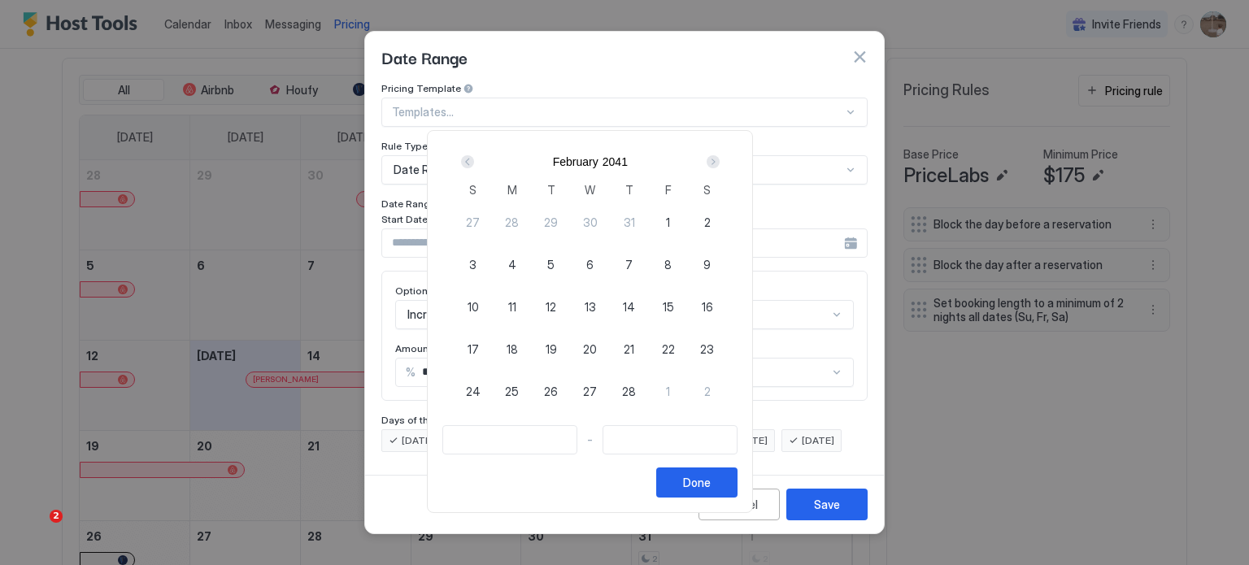
click at [720, 158] on div "Next" at bounding box center [713, 161] width 13 height 13
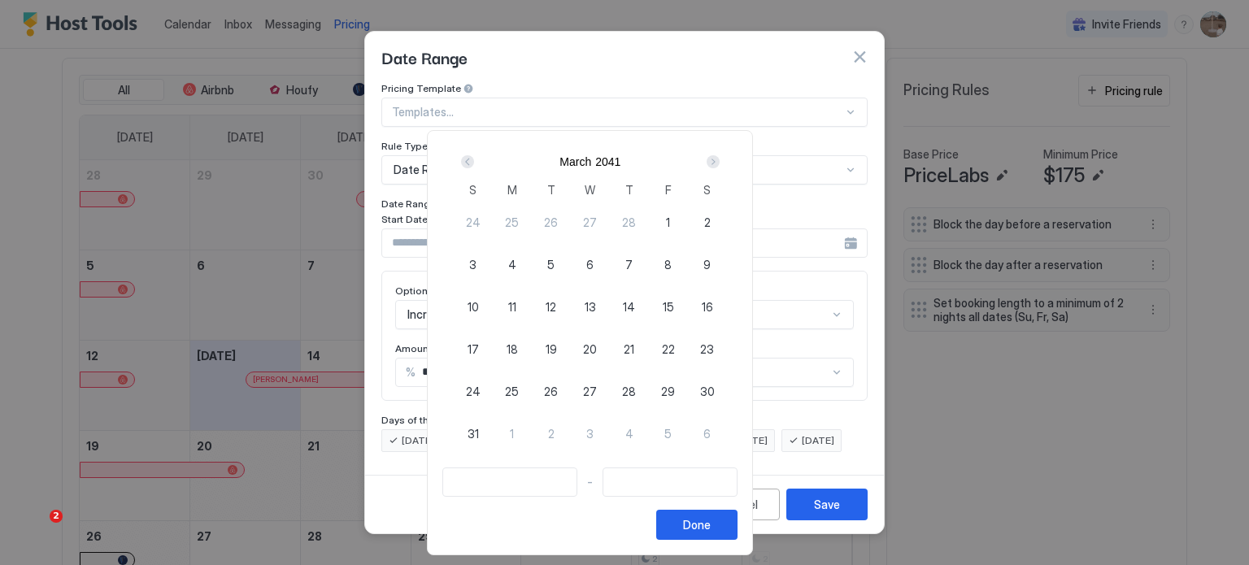
click at [720, 158] on div "Next" at bounding box center [713, 161] width 13 height 13
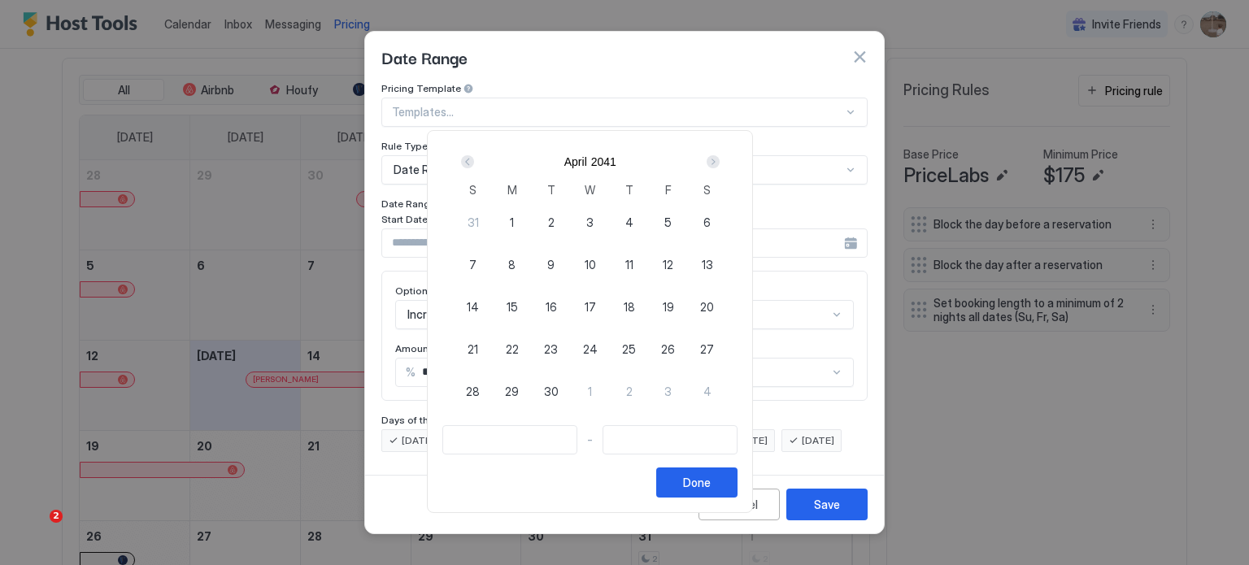
click at [720, 158] on div "Next" at bounding box center [713, 161] width 13 height 13
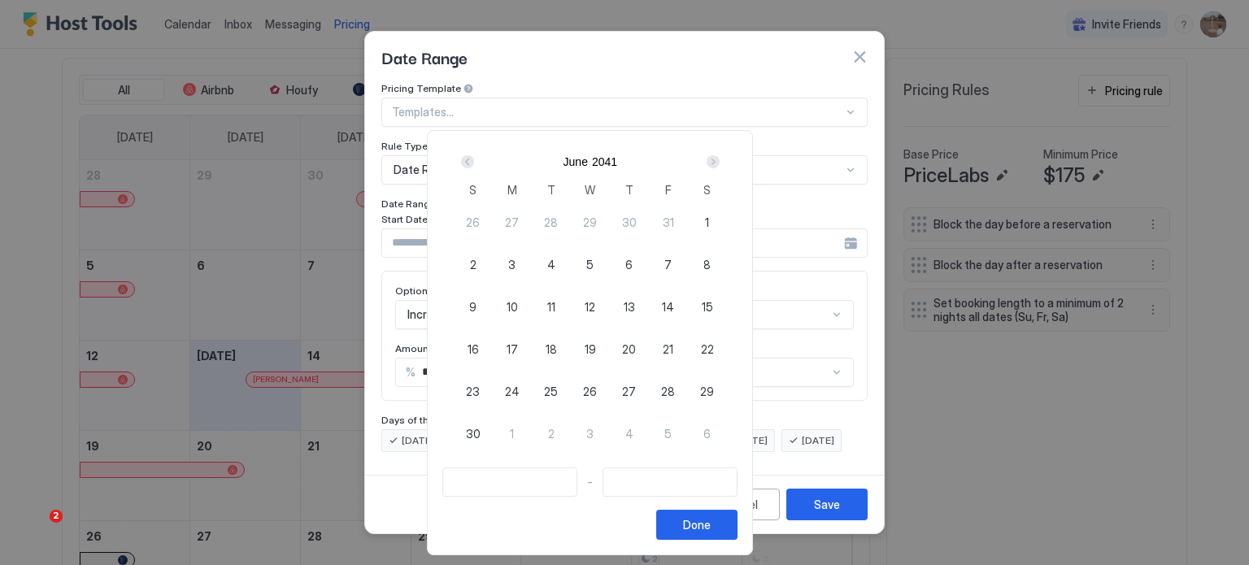
click at [720, 158] on div "Next" at bounding box center [713, 161] width 13 height 13
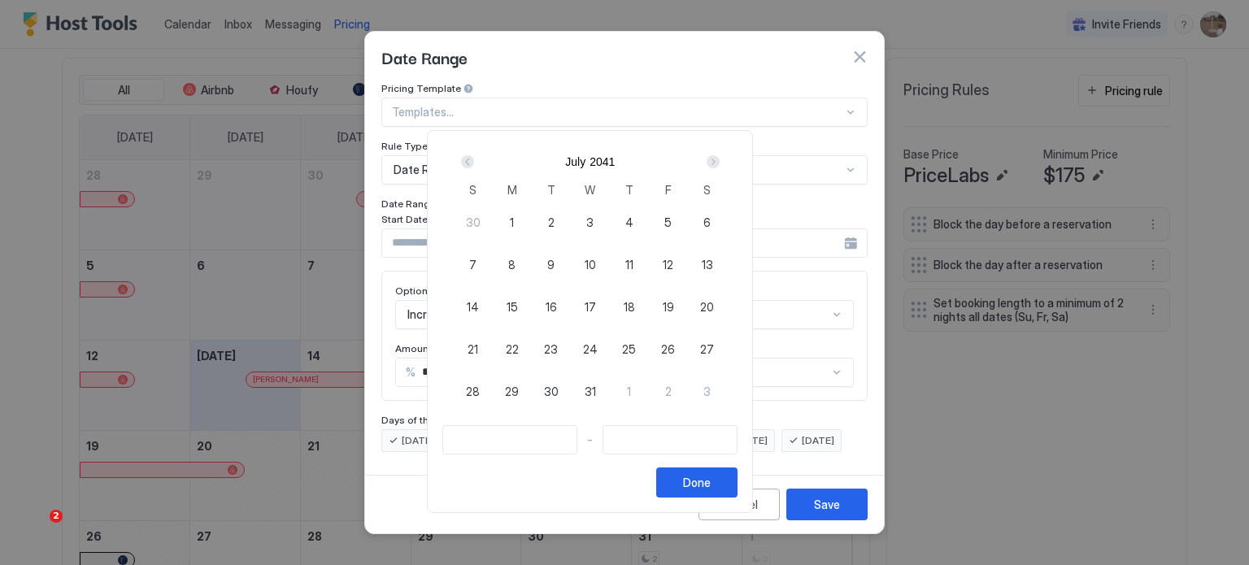
click at [720, 158] on div "Next" at bounding box center [713, 161] width 13 height 13
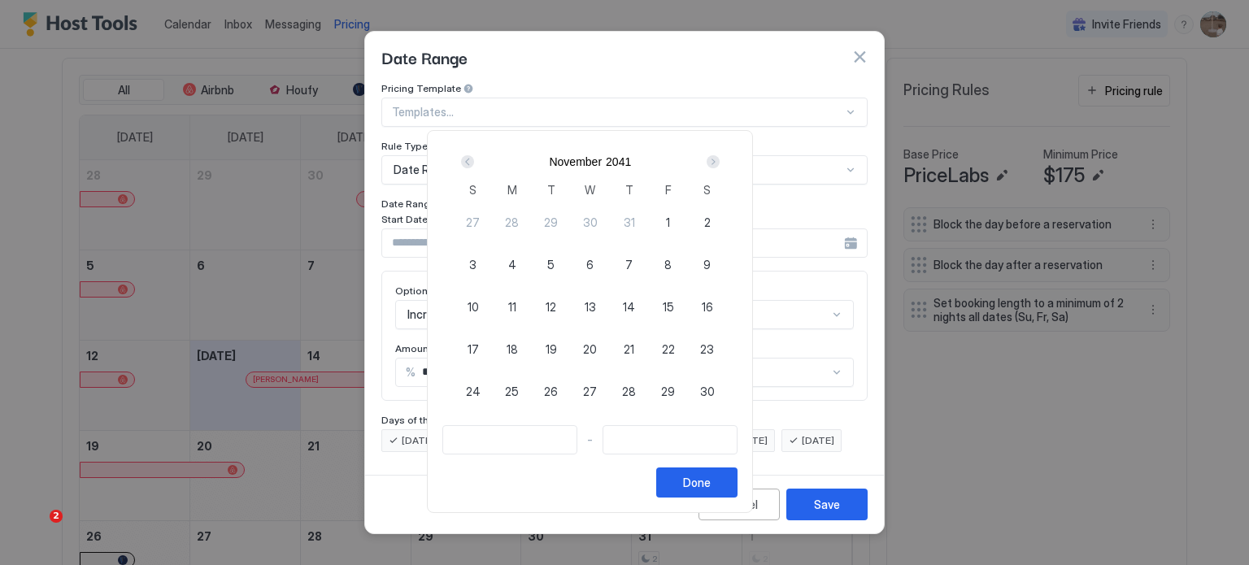
click at [720, 158] on div "Next" at bounding box center [713, 161] width 13 height 13
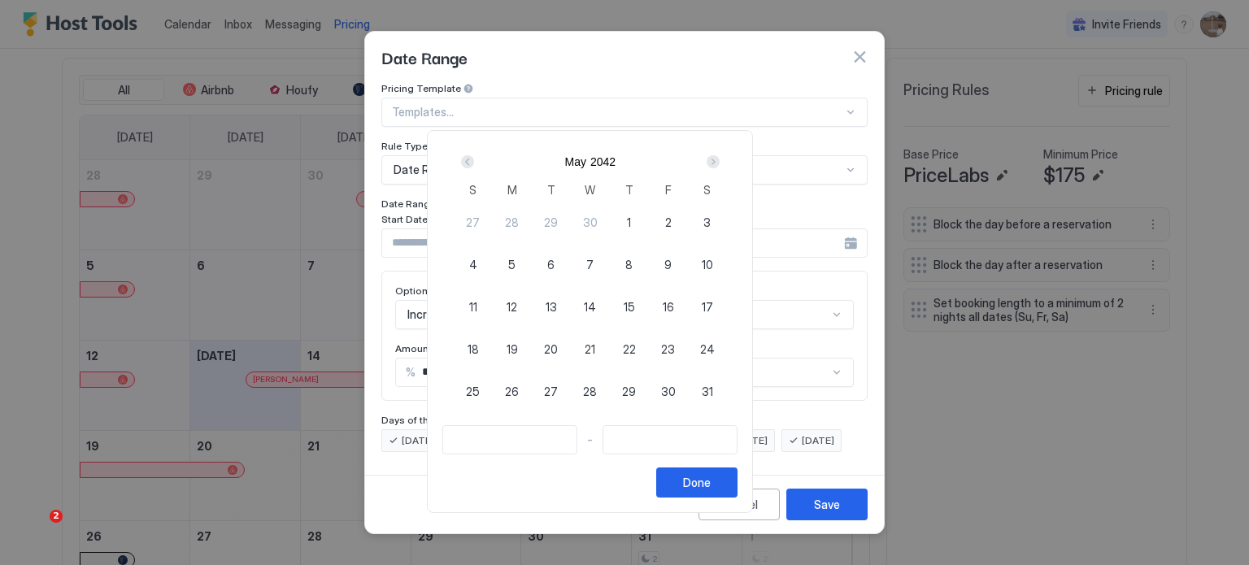
click at [720, 158] on div "Next" at bounding box center [713, 161] width 13 height 13
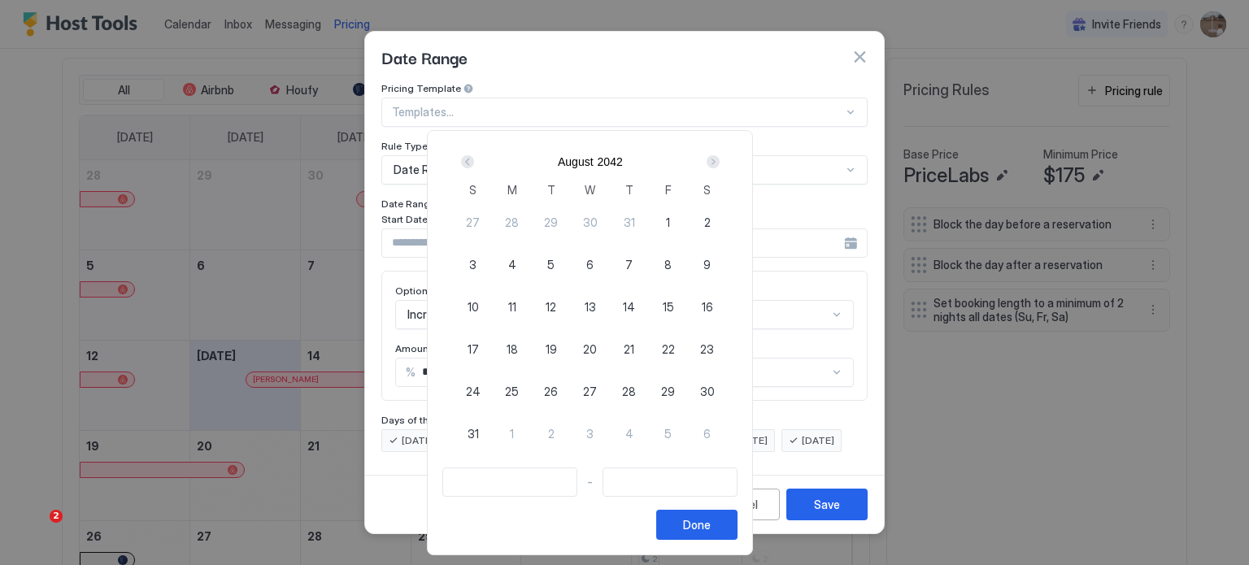
click at [720, 158] on div "Next" at bounding box center [713, 161] width 13 height 13
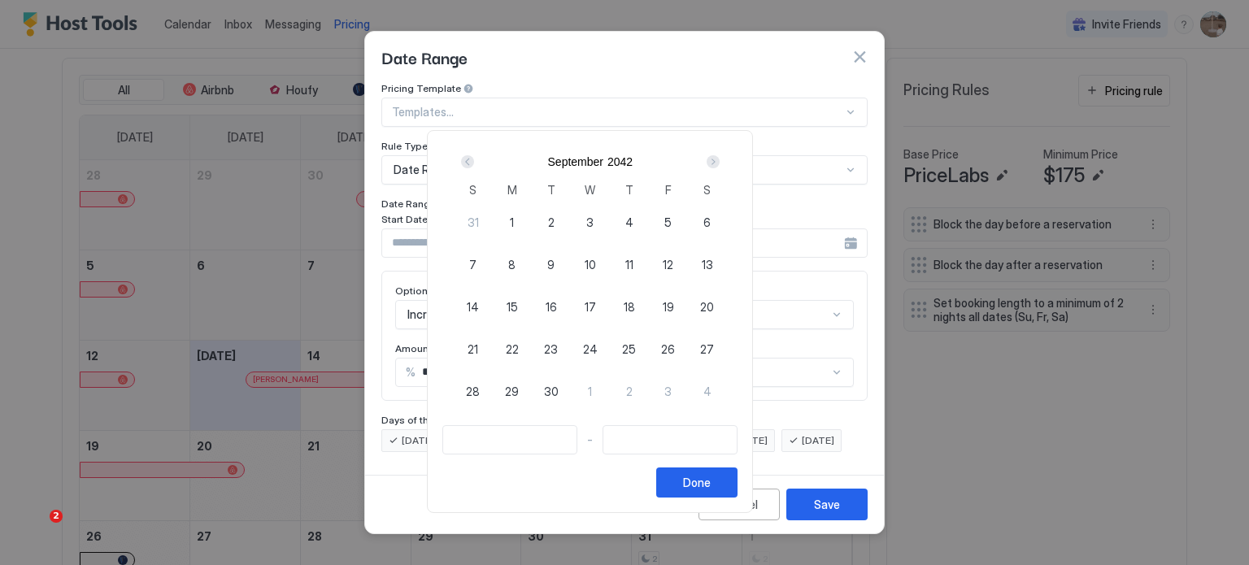
click at [720, 158] on div "Next" at bounding box center [713, 161] width 13 height 13
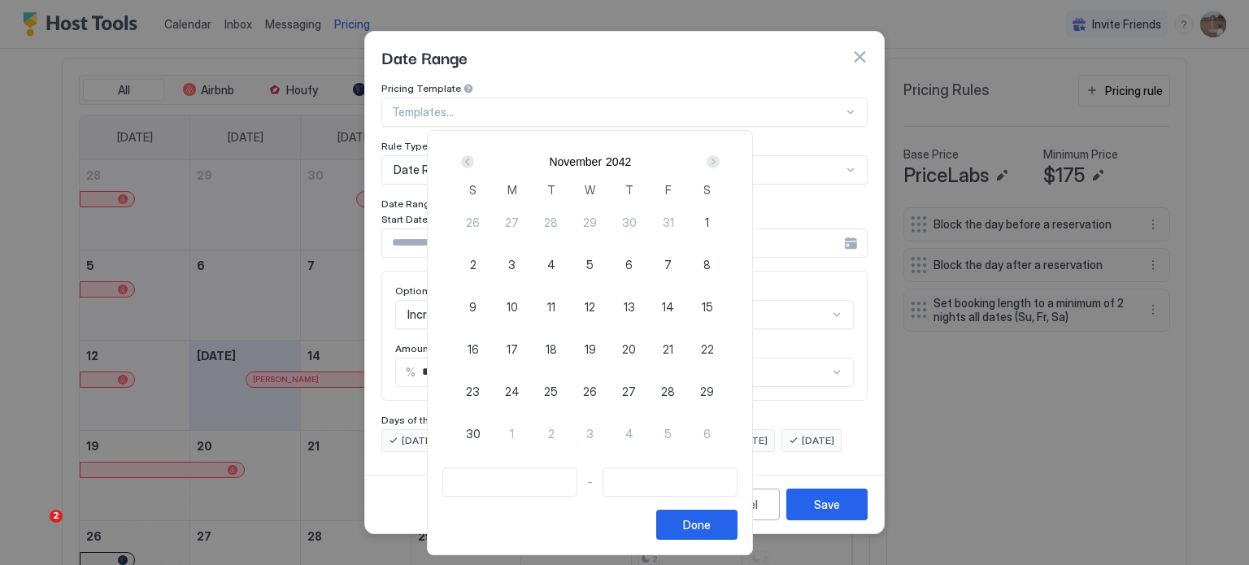
click at [720, 158] on div "Next" at bounding box center [713, 161] width 13 height 13
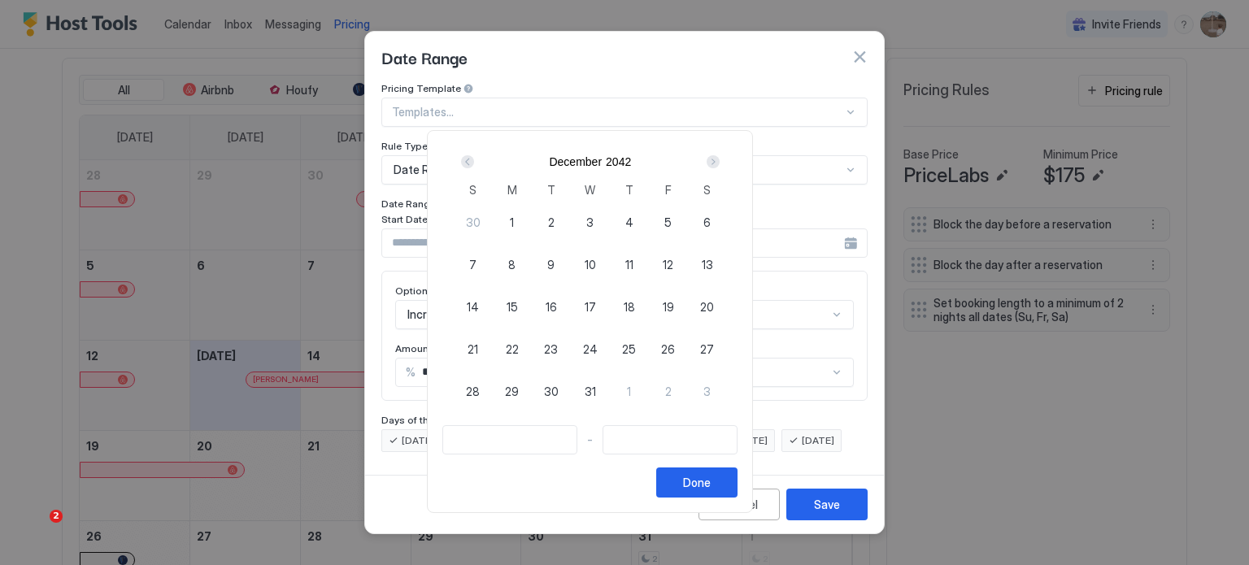
click at [720, 158] on div "Next" at bounding box center [713, 161] width 13 height 13
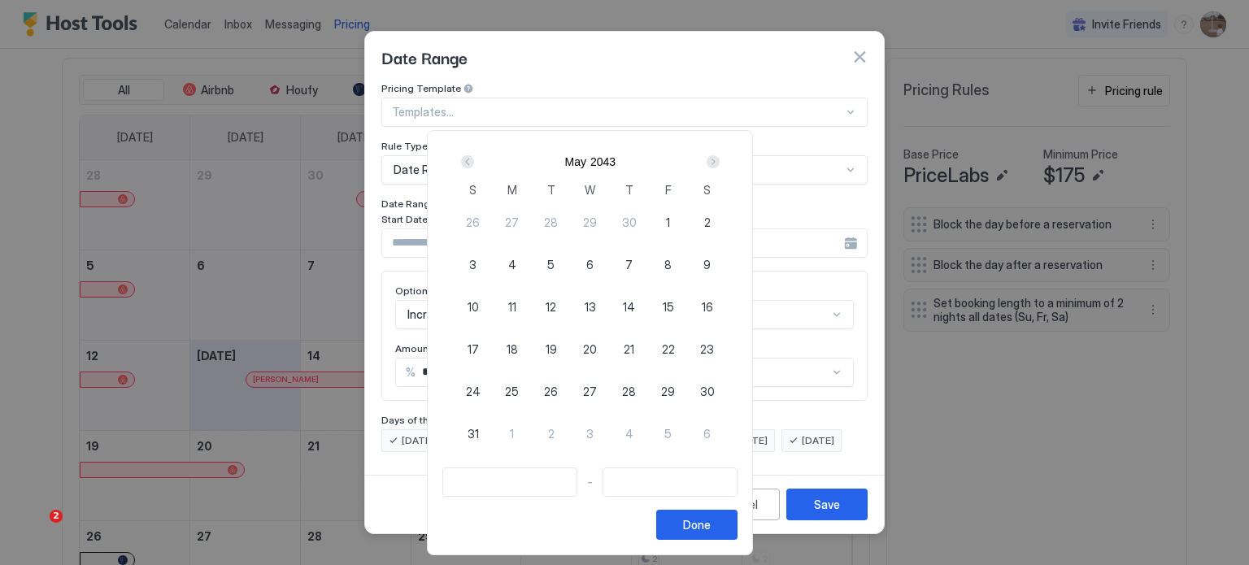
click at [720, 158] on div "Next" at bounding box center [713, 161] width 13 height 13
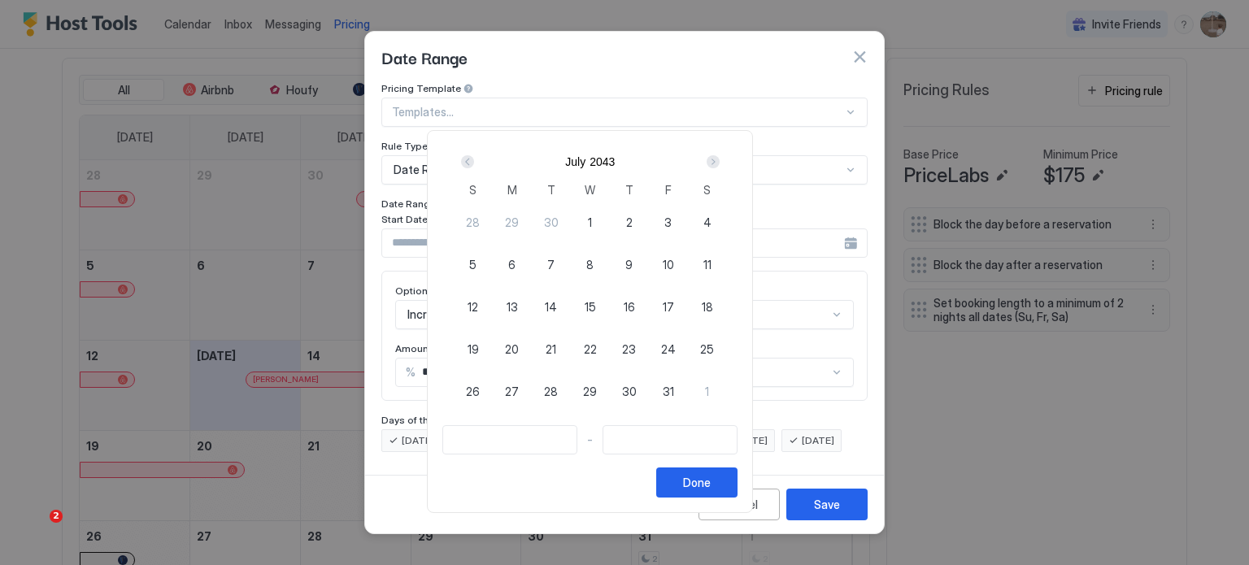
click at [720, 158] on div "Next" at bounding box center [713, 161] width 13 height 13
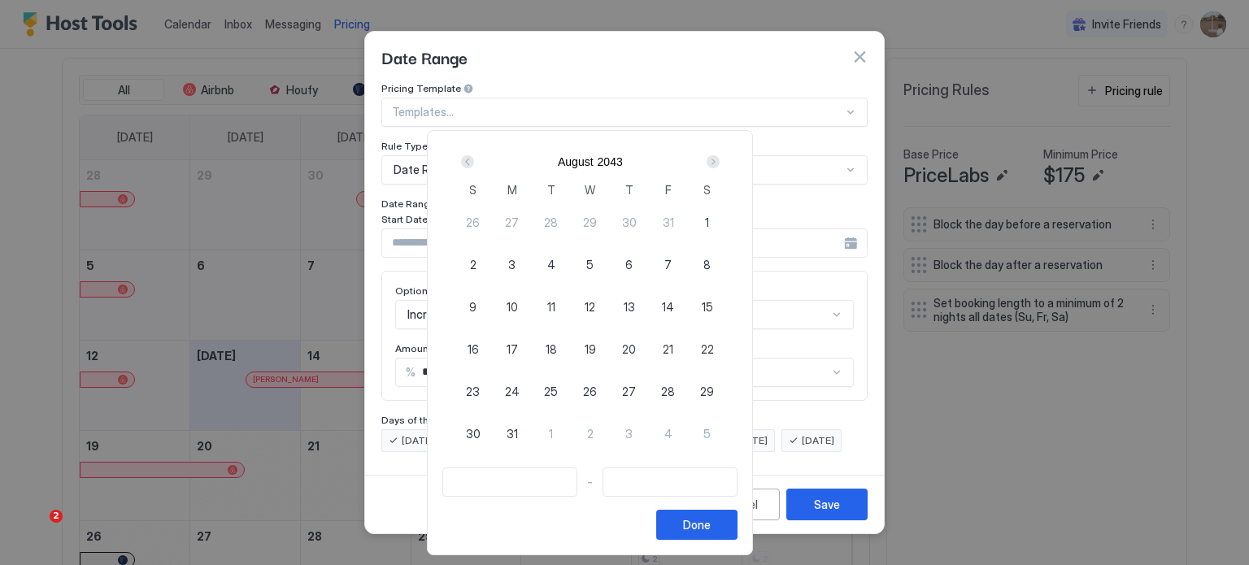
click at [720, 158] on div "Next" at bounding box center [713, 161] width 13 height 13
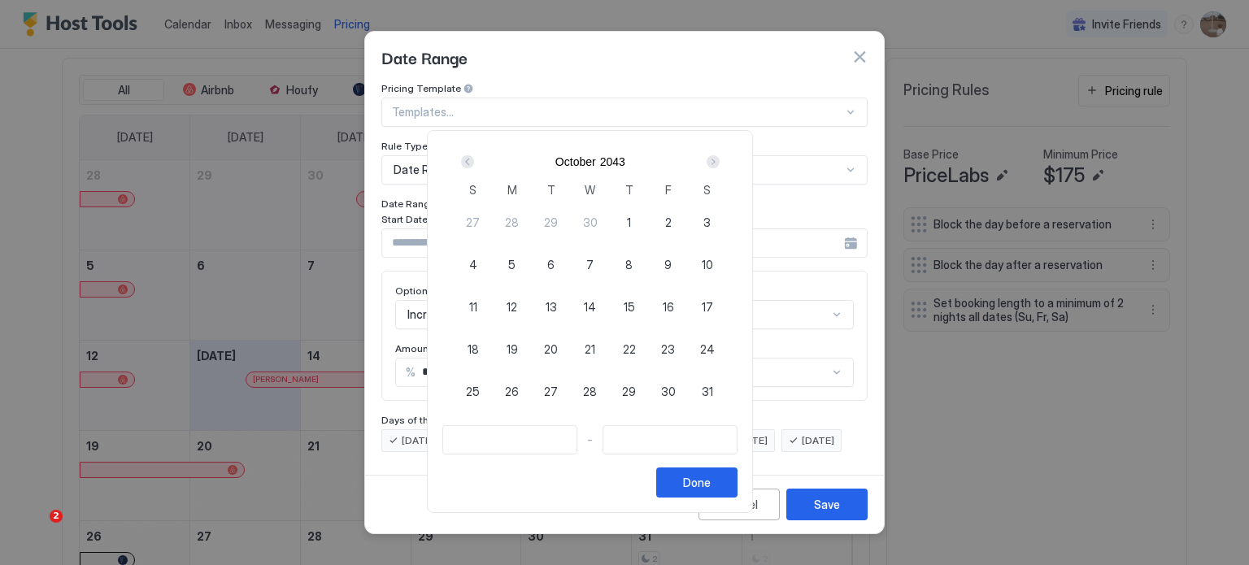
click at [720, 158] on div "Next" at bounding box center [713, 161] width 13 height 13
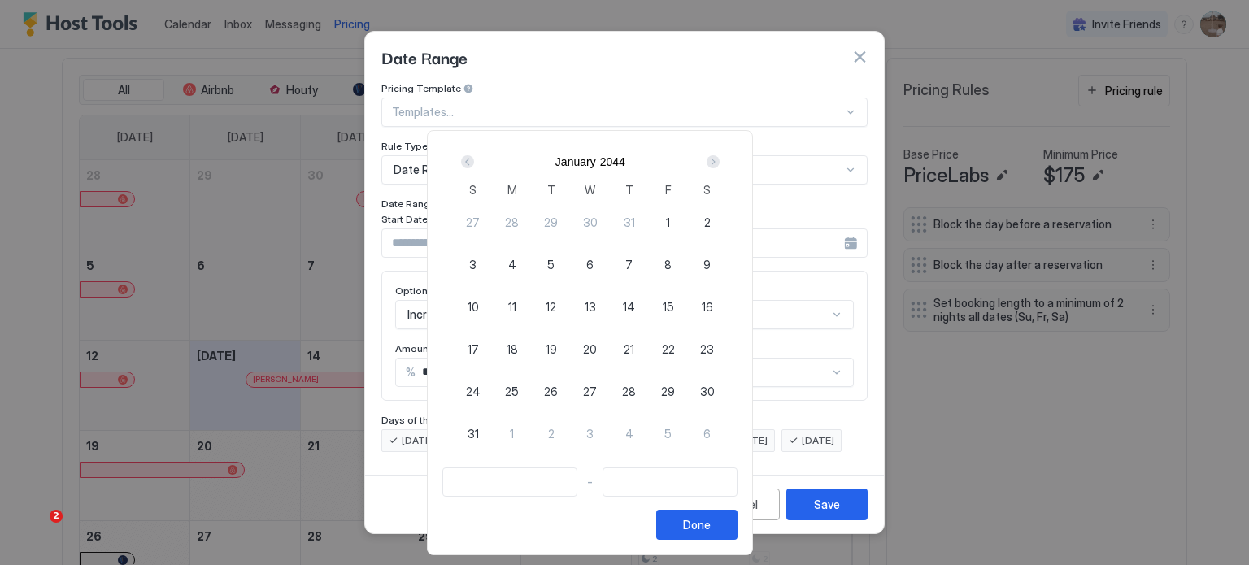
click at [720, 158] on div "Next" at bounding box center [713, 161] width 13 height 13
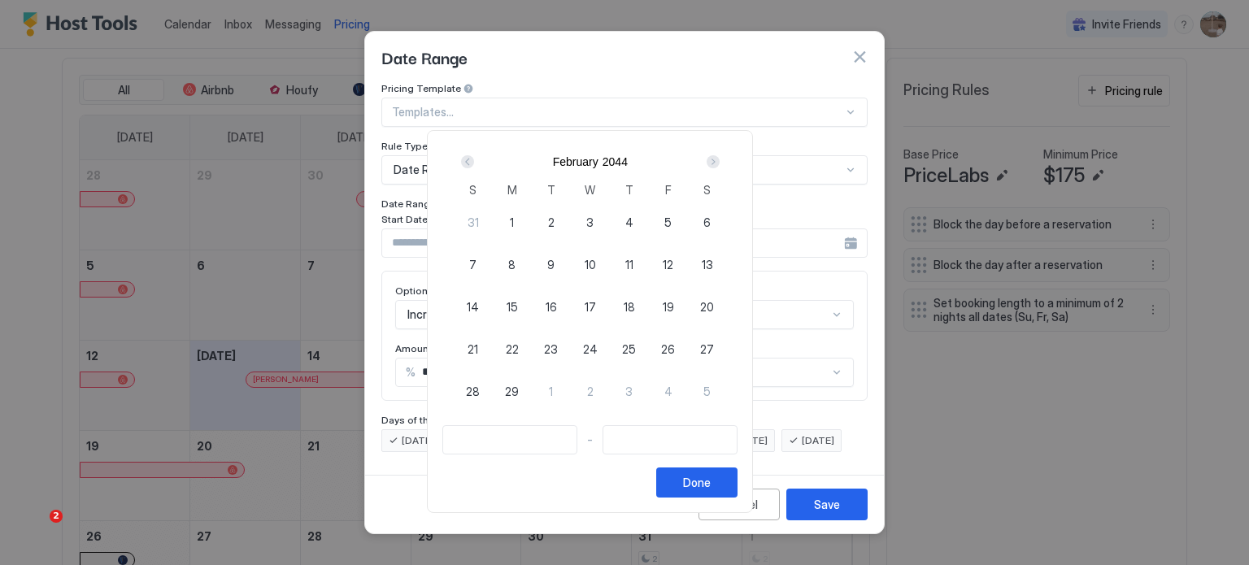
click at [720, 158] on div "Next" at bounding box center [713, 161] width 13 height 13
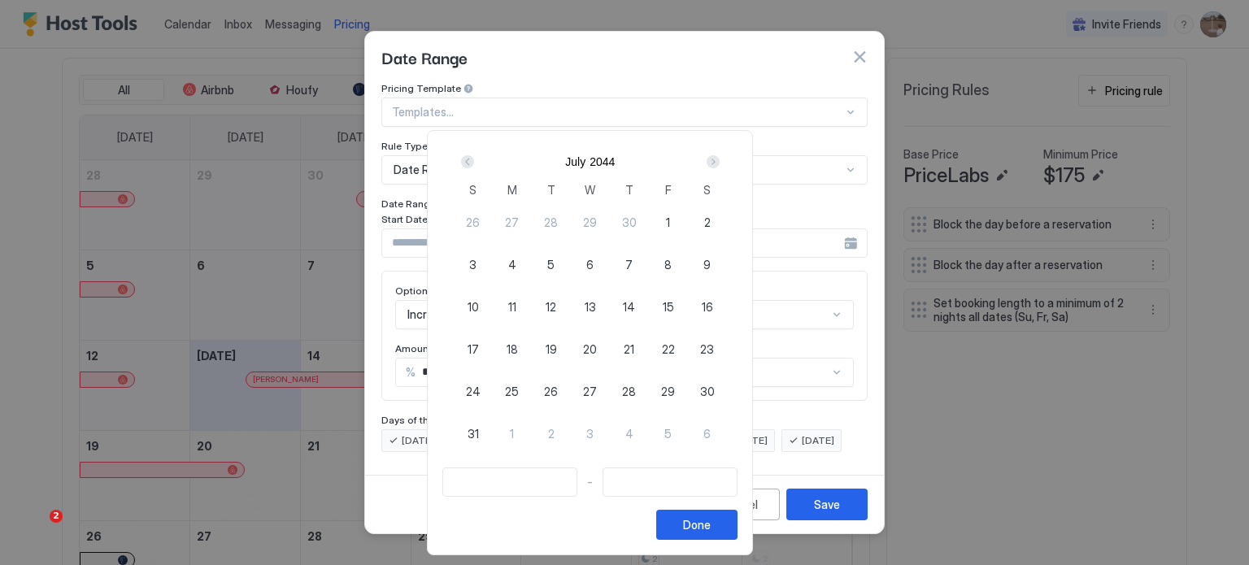
click at [720, 158] on div "Next" at bounding box center [713, 161] width 13 height 13
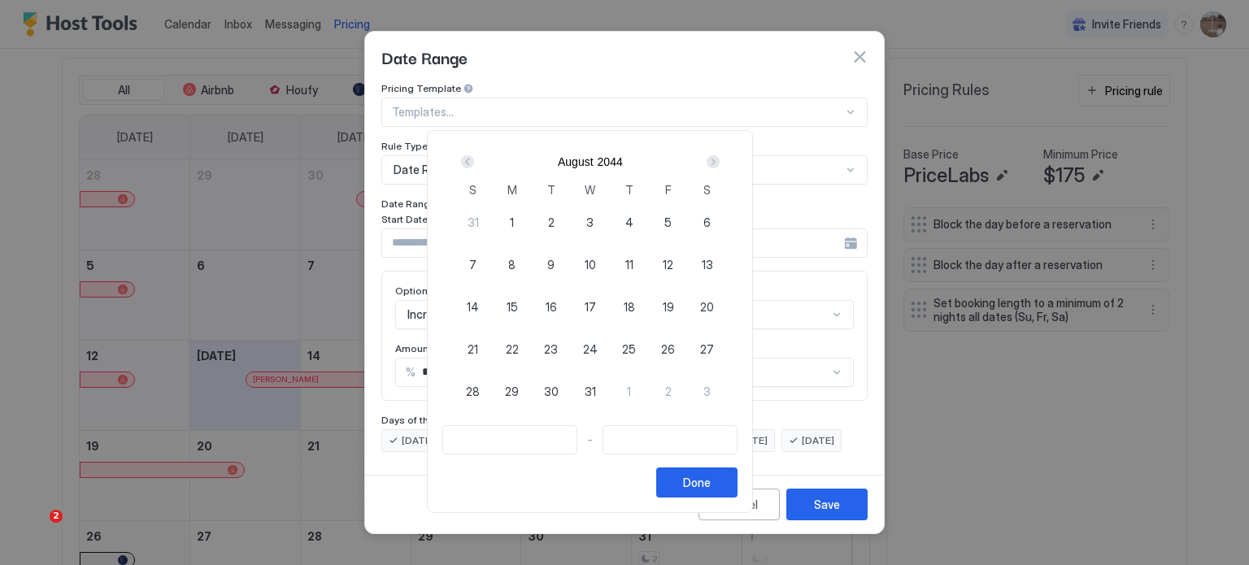
click at [720, 158] on div "Next" at bounding box center [713, 161] width 13 height 13
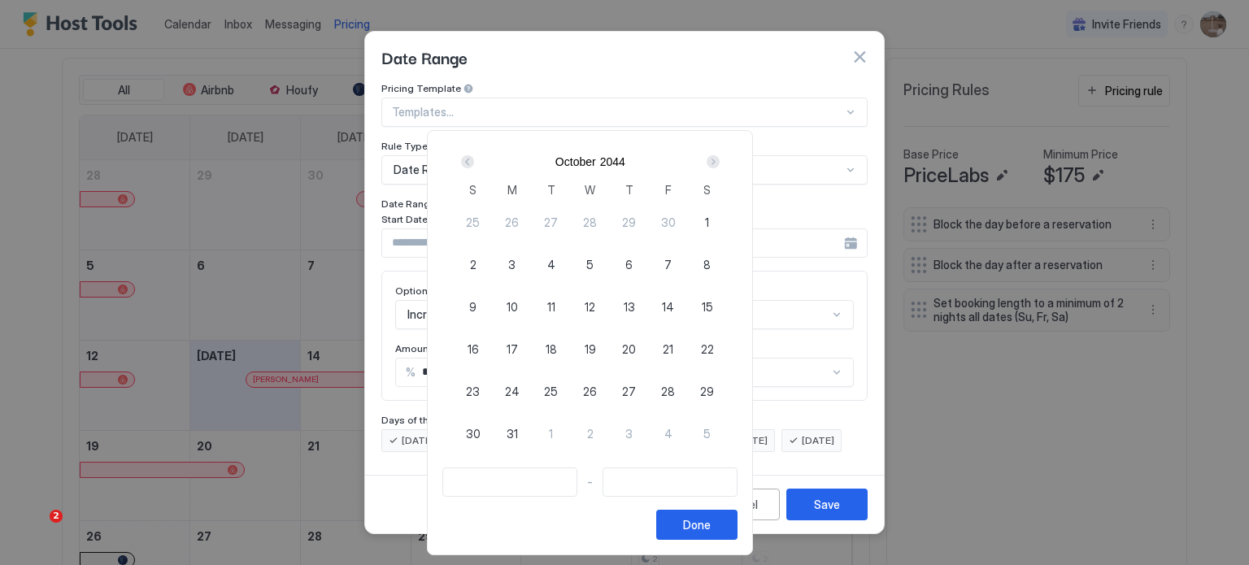
click at [720, 158] on div "Next" at bounding box center [713, 161] width 13 height 13
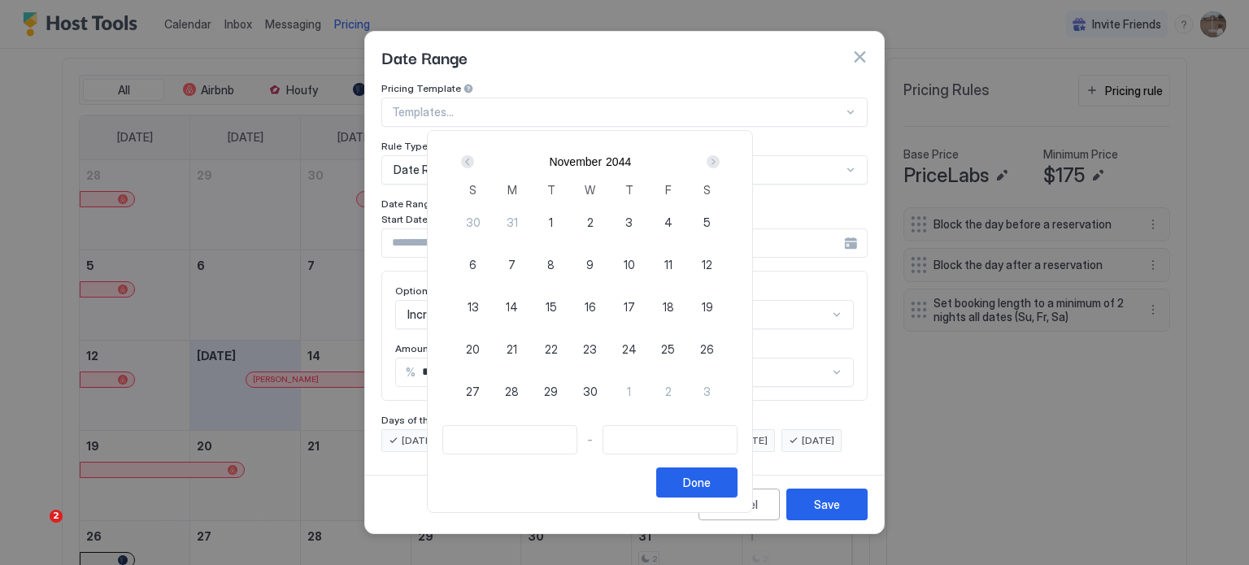
click at [720, 158] on div "Next" at bounding box center [713, 161] width 13 height 13
click at [477, 161] on div "Prev" at bounding box center [468, 162] width 20 height 20
click at [475, 215] on span "1" at bounding box center [473, 222] width 4 height 17
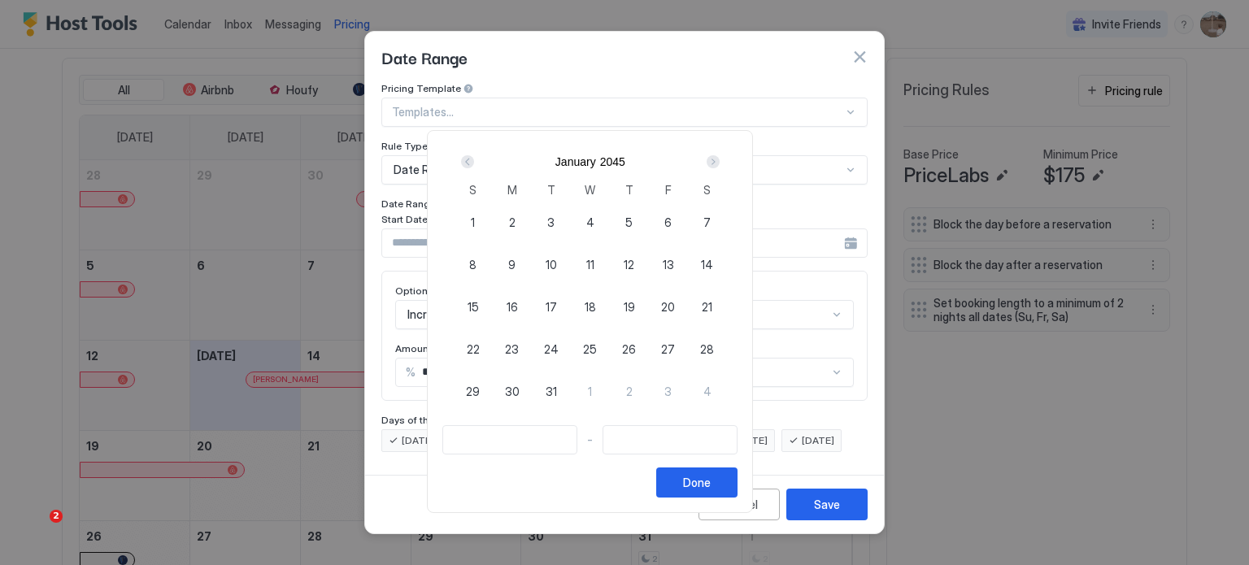
type input "**********"
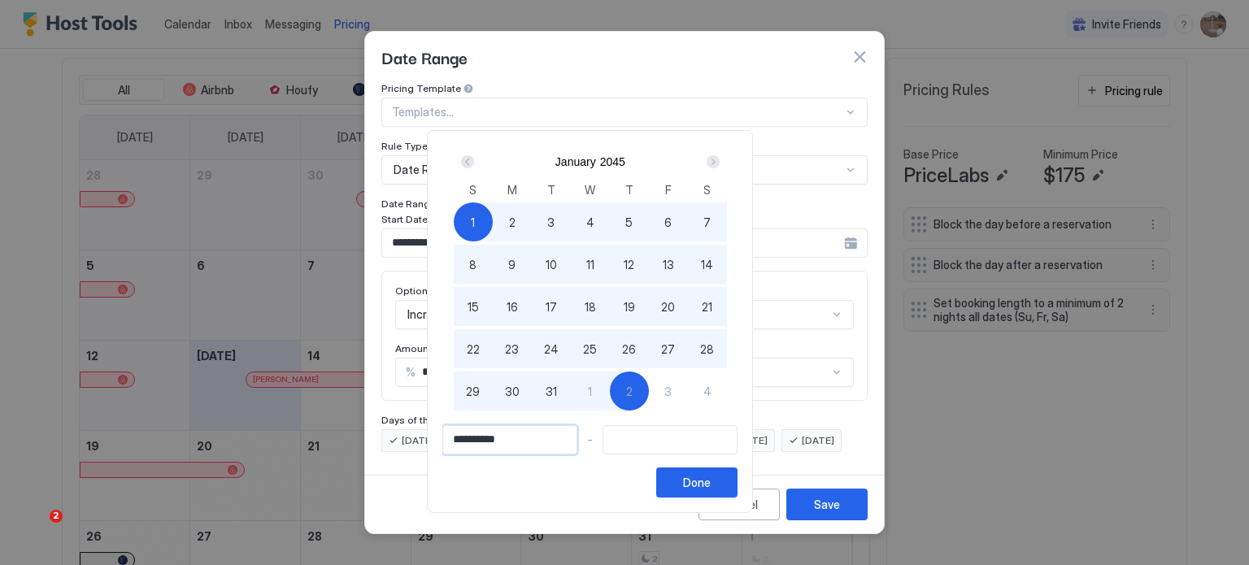
drag, startPoint x: 518, startPoint y: 435, endPoint x: 411, endPoint y: 428, distance: 106.7
click at [411, 428] on div "**********" at bounding box center [624, 282] width 1249 height 565
click at [691, 428] on input "Input Field" at bounding box center [669, 440] width 133 height 28
click at [663, 454] on div at bounding box center [669, 439] width 135 height 29
click at [675, 434] on input "Input Field" at bounding box center [669, 440] width 133 height 28
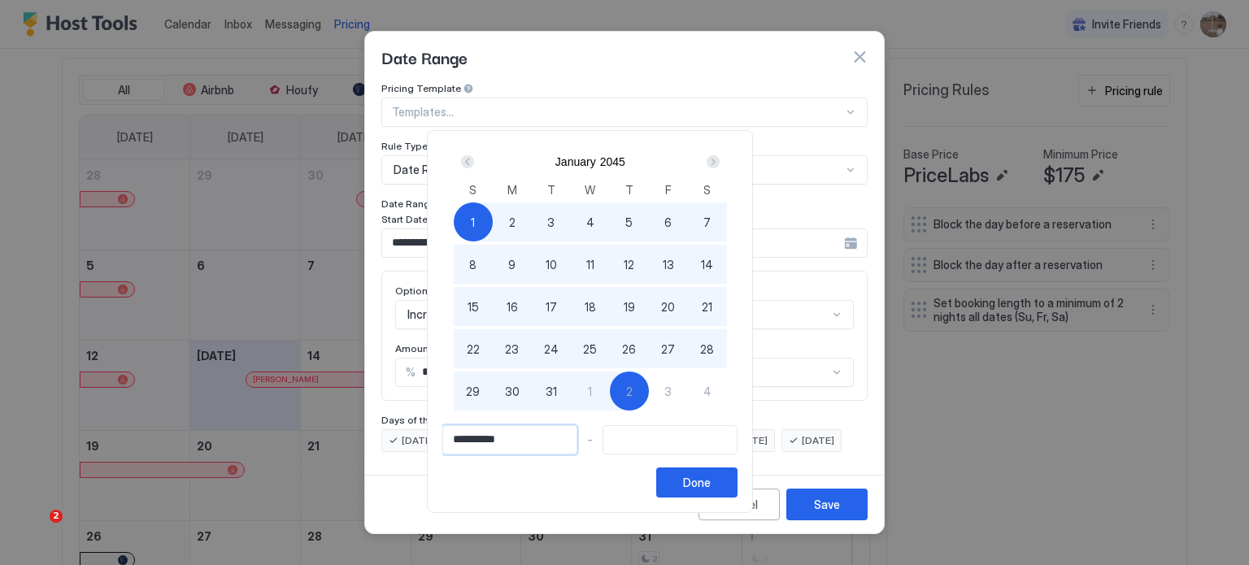
drag, startPoint x: 532, startPoint y: 436, endPoint x: 383, endPoint y: 436, distance: 148.8
click at [383, 436] on div "**********" at bounding box center [624, 282] width 1249 height 565
click at [655, 438] on input "Input Field" at bounding box center [669, 440] width 133 height 28
drag, startPoint x: 485, startPoint y: 437, endPoint x: 385, endPoint y: 437, distance: 99.2
click at [385, 437] on div "**********" at bounding box center [624, 282] width 1249 height 565
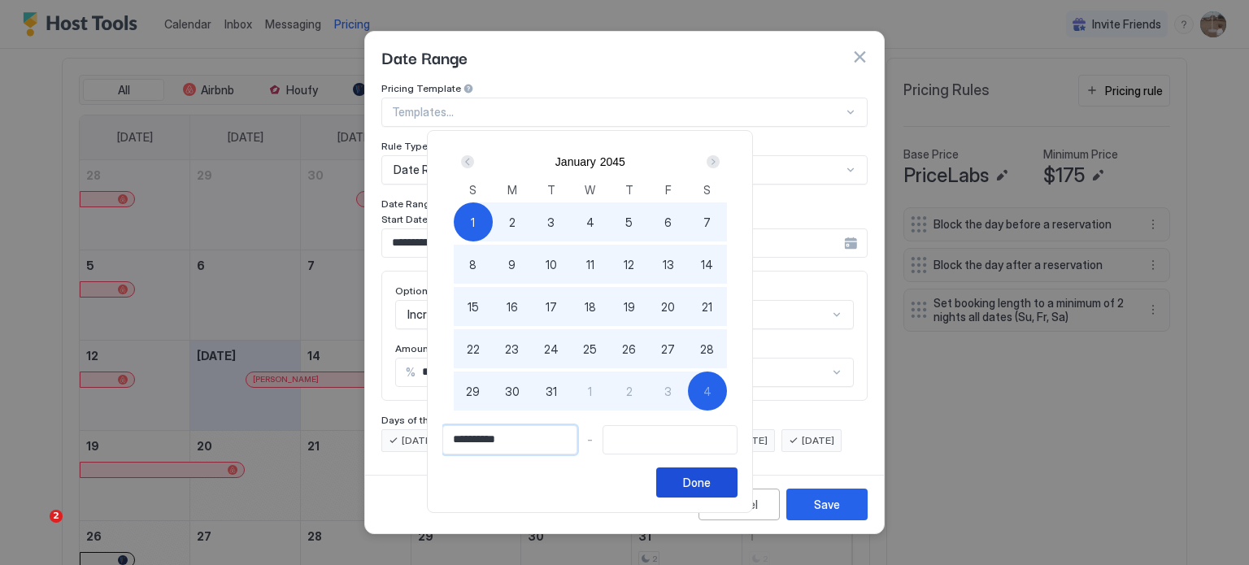
click at [711, 490] on div "Done" at bounding box center [697, 482] width 28 height 17
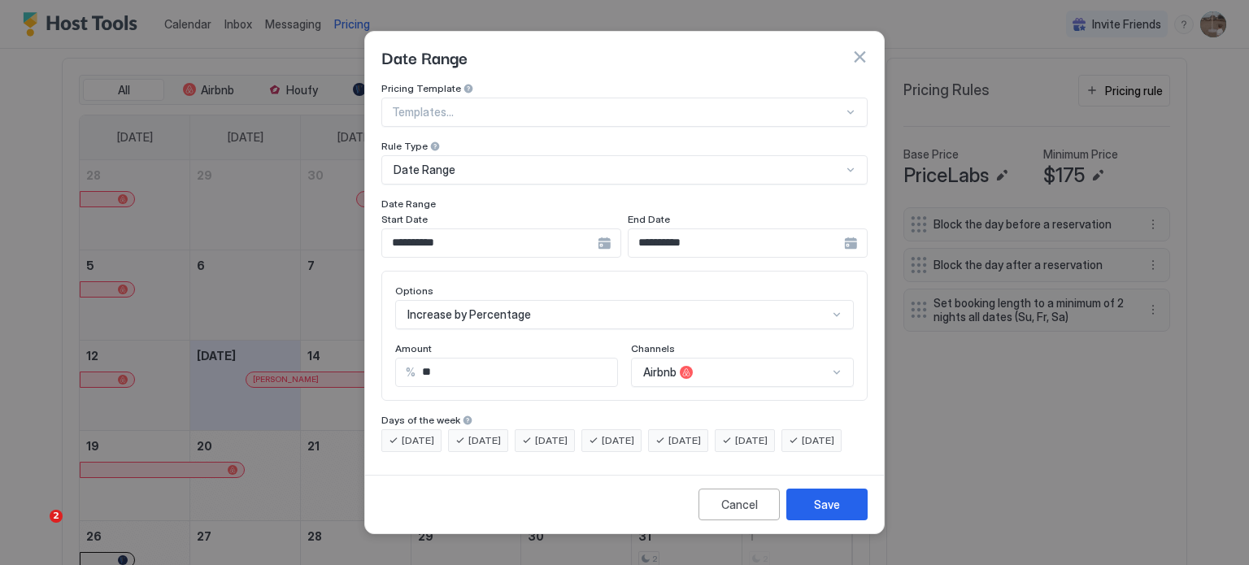
click at [602, 229] on div "**********" at bounding box center [501, 242] width 240 height 29
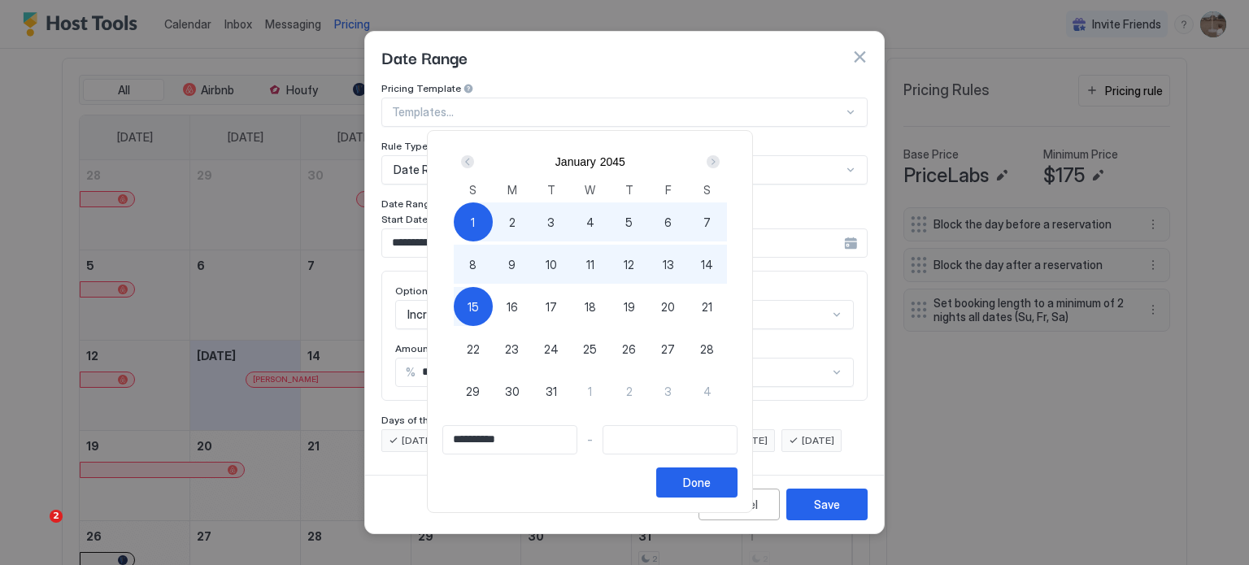
type input "**********"
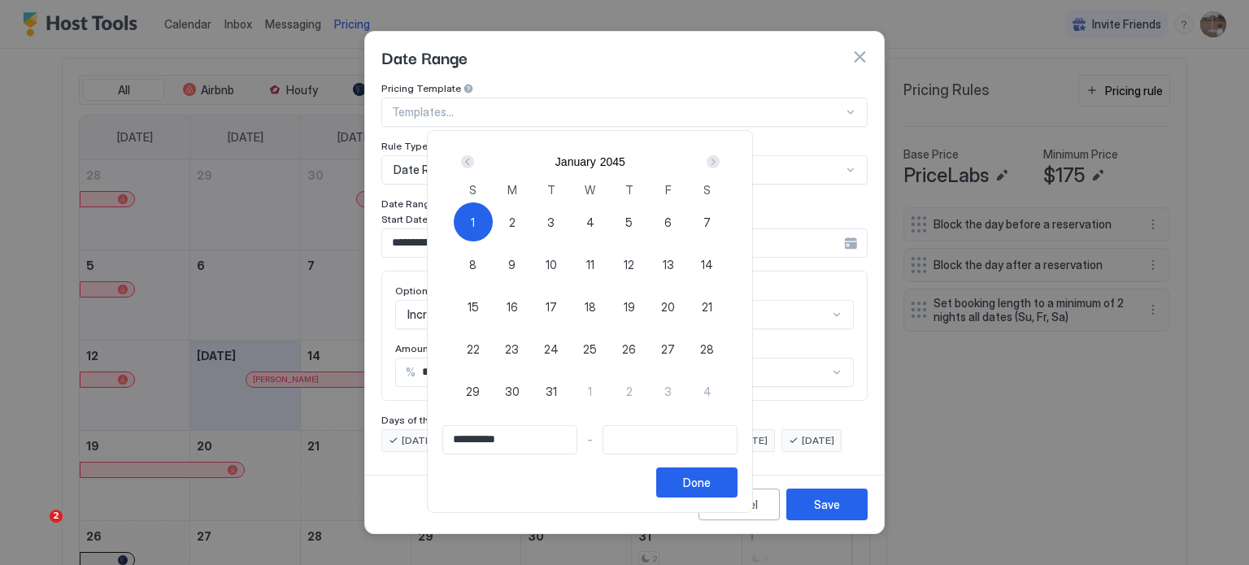
click at [474, 163] on div "Prev" at bounding box center [467, 161] width 13 height 13
click at [474, 162] on div "Prev" at bounding box center [467, 161] width 13 height 13
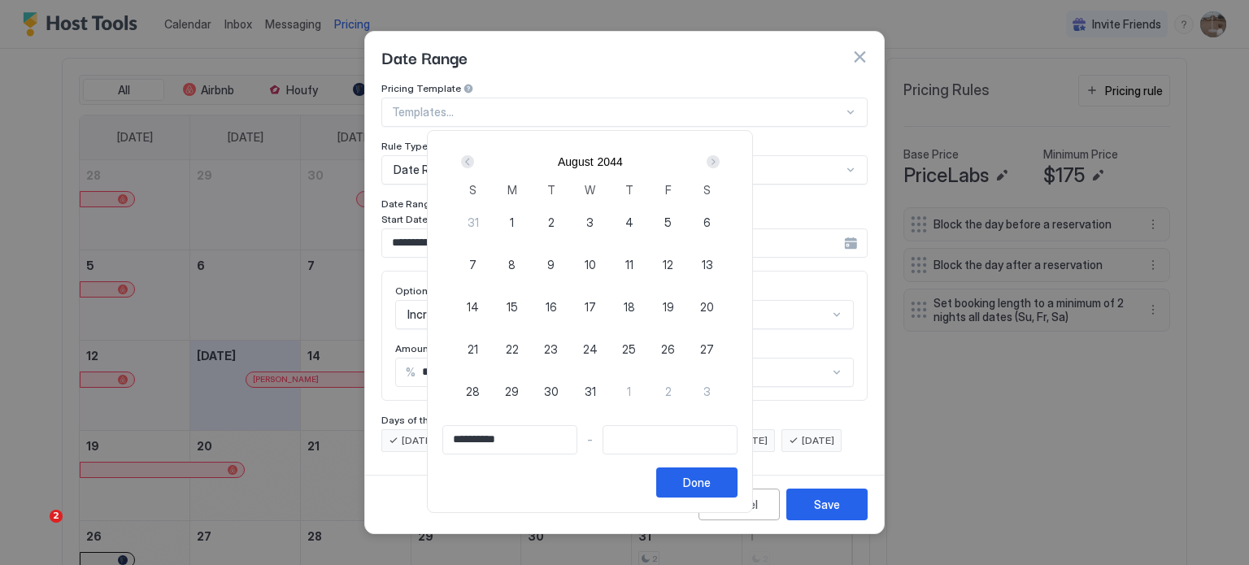
click at [474, 162] on div "Prev" at bounding box center [467, 161] width 13 height 13
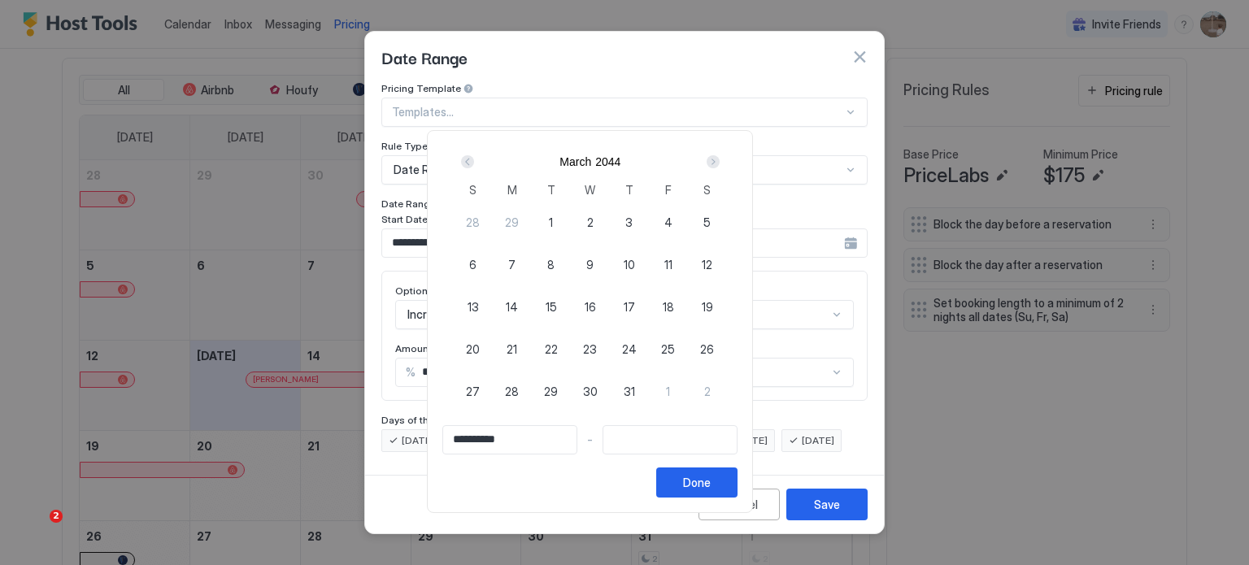
click at [474, 162] on div "Prev" at bounding box center [467, 161] width 13 height 13
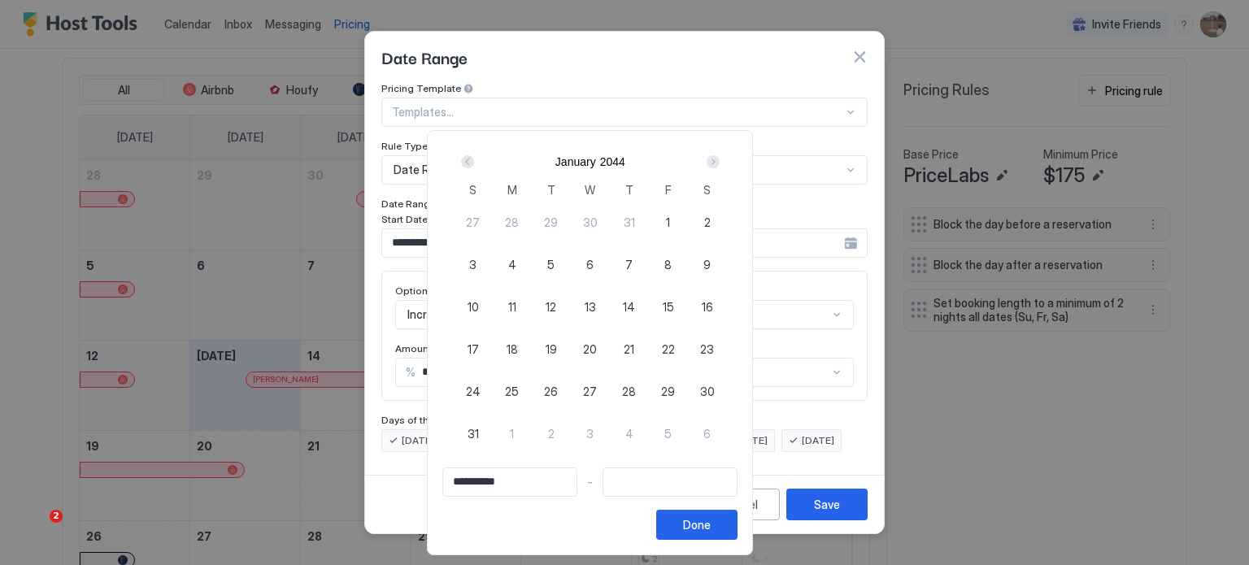
click at [474, 162] on div "Prev" at bounding box center [467, 161] width 13 height 13
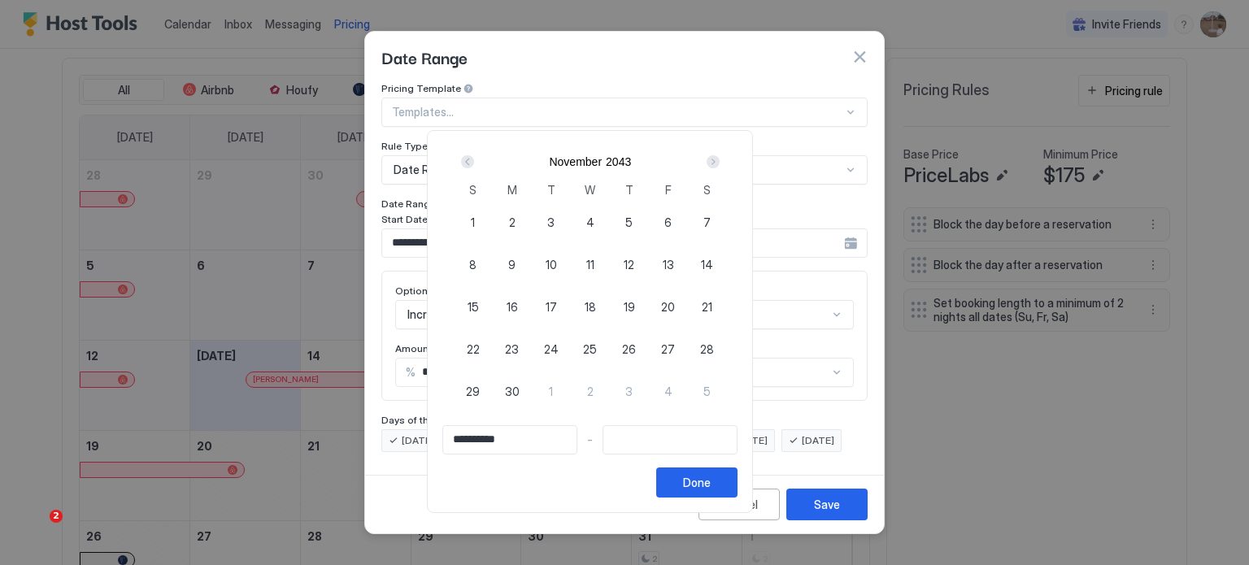
click at [474, 162] on div "Prev" at bounding box center [467, 161] width 13 height 13
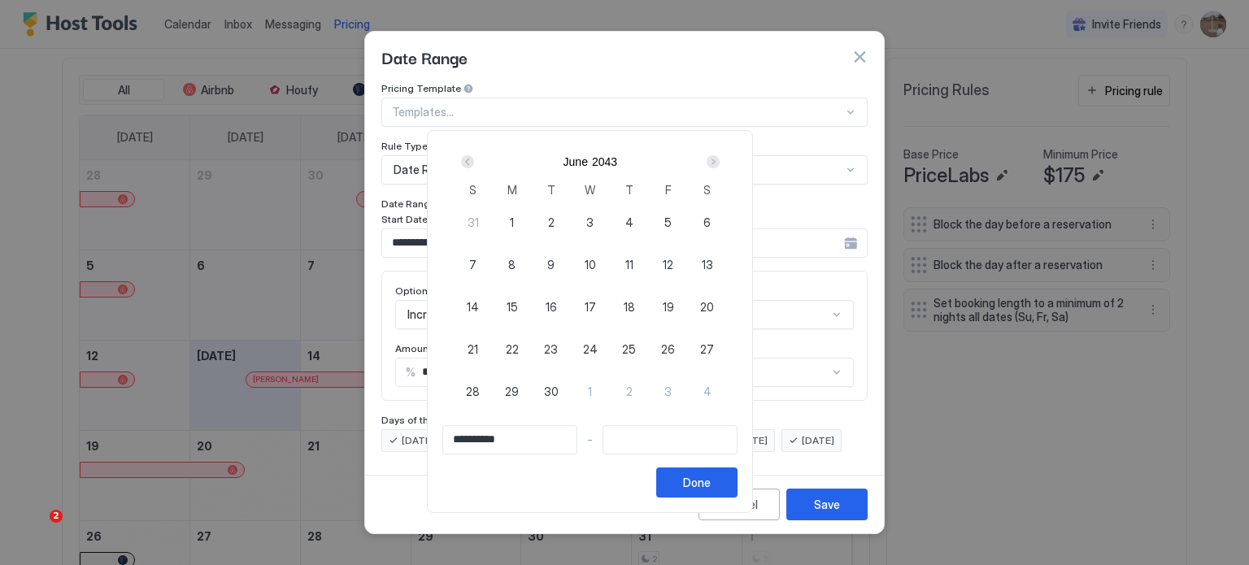
click at [474, 162] on div "Prev" at bounding box center [467, 161] width 13 height 13
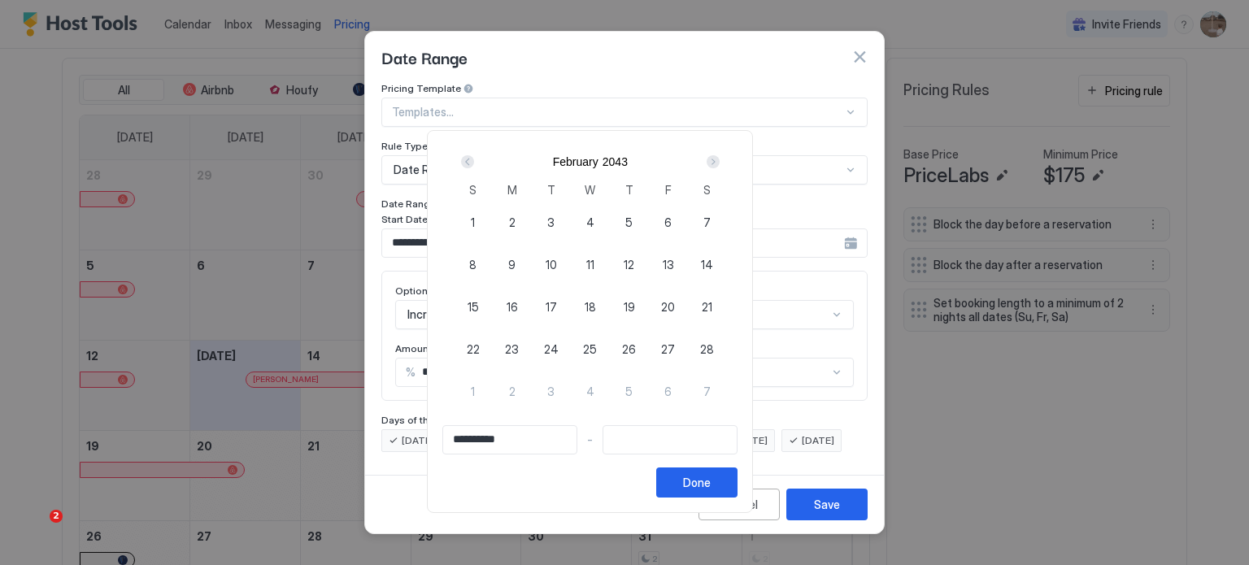
click at [474, 162] on div "Prev" at bounding box center [467, 161] width 13 height 13
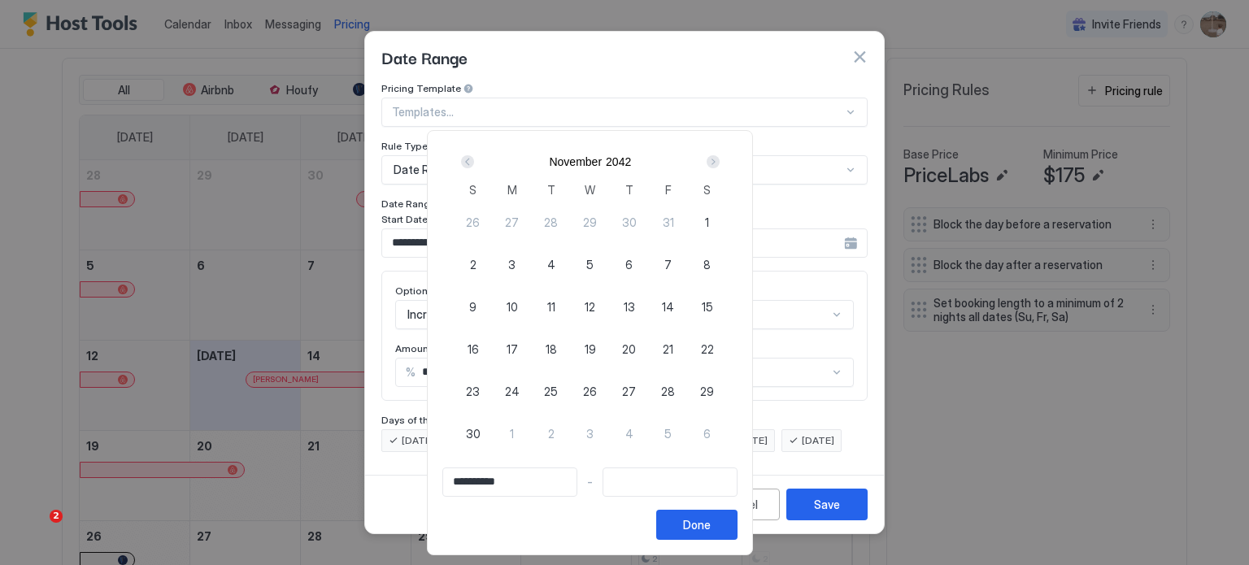
click at [474, 162] on div "Prev" at bounding box center [467, 161] width 13 height 13
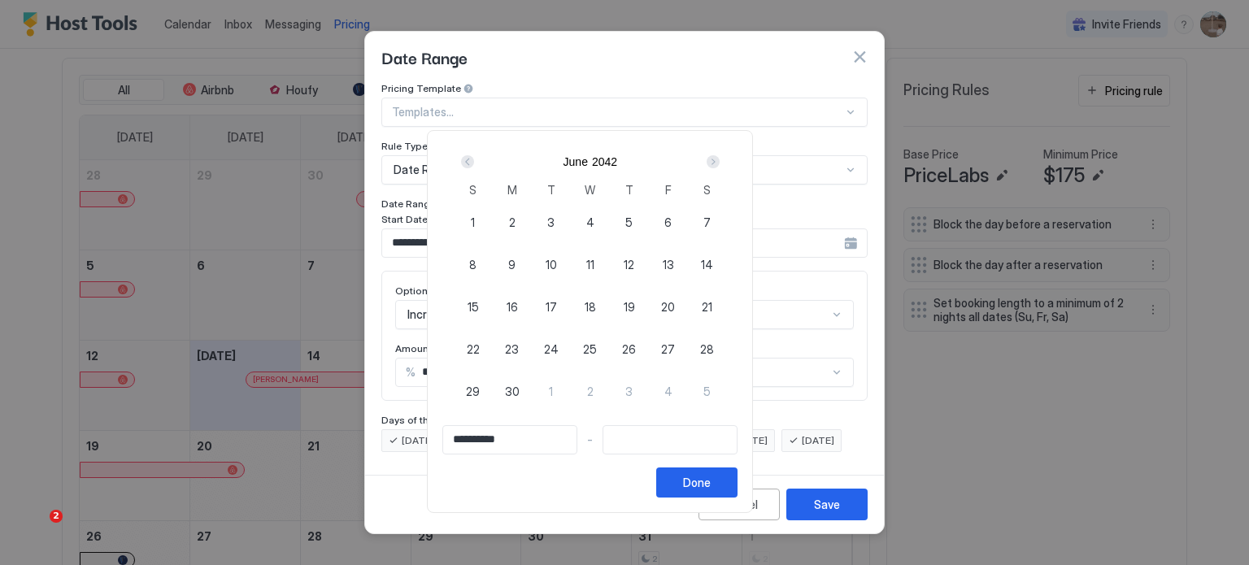
click at [474, 162] on div "Prev" at bounding box center [467, 161] width 13 height 13
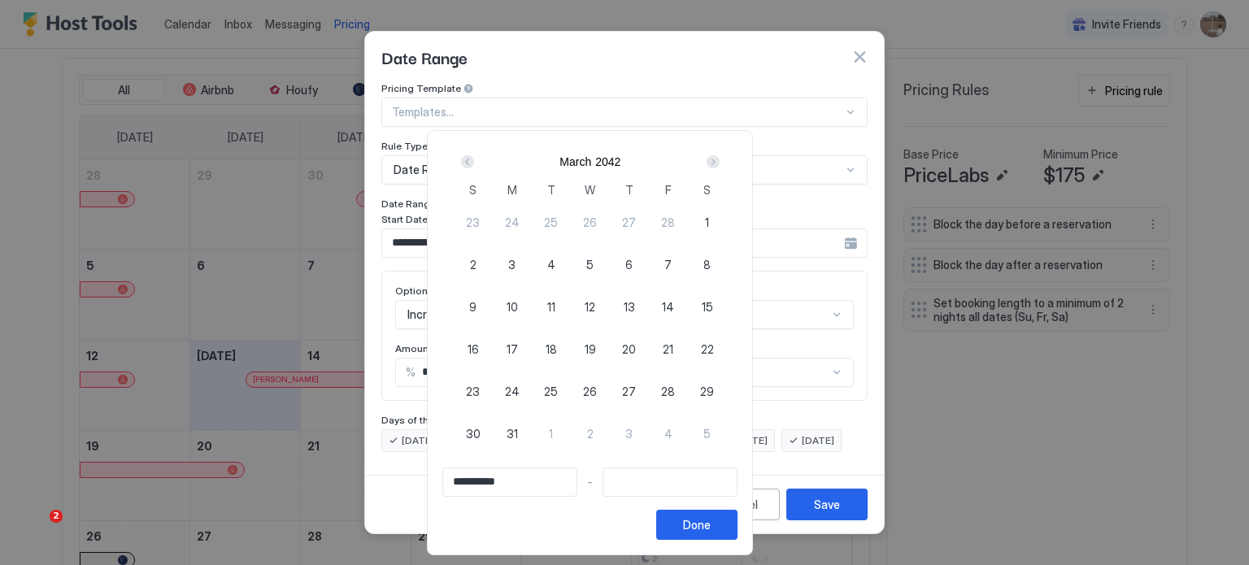
click at [474, 162] on div "Prev" at bounding box center [467, 161] width 13 height 13
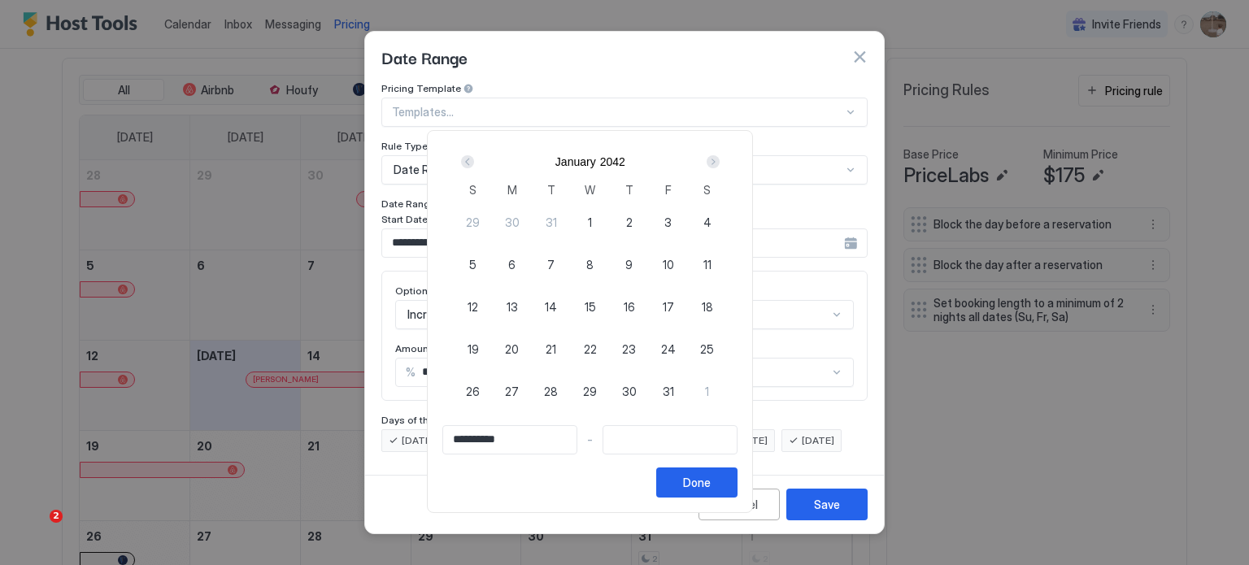
click at [474, 162] on div "Prev" at bounding box center [467, 161] width 13 height 13
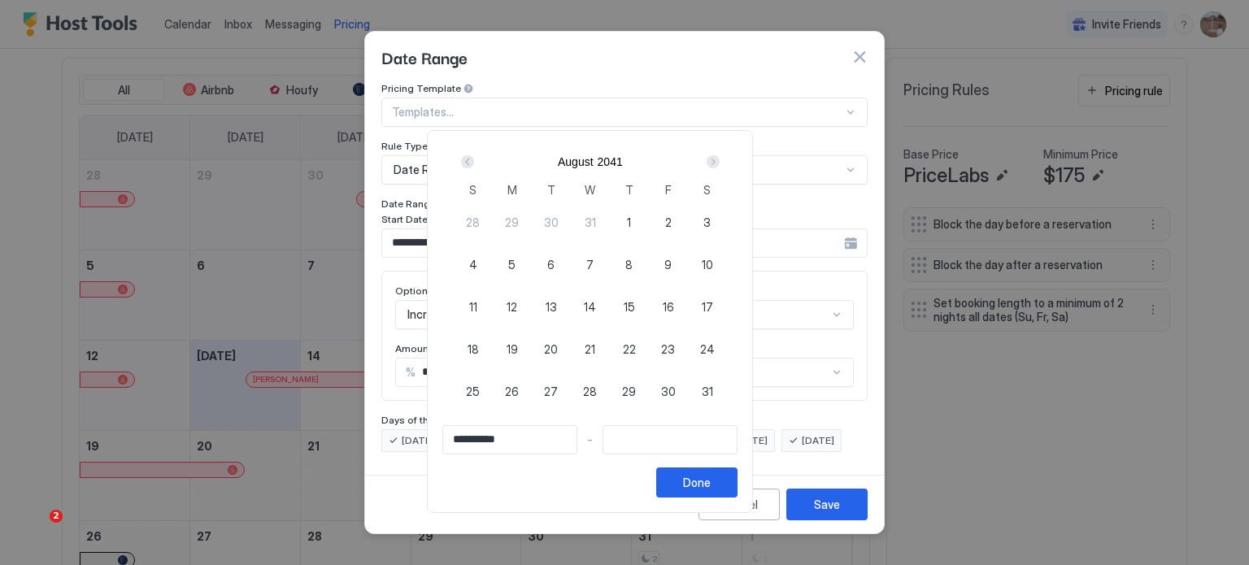
click at [474, 162] on div "Prev" at bounding box center [467, 161] width 13 height 13
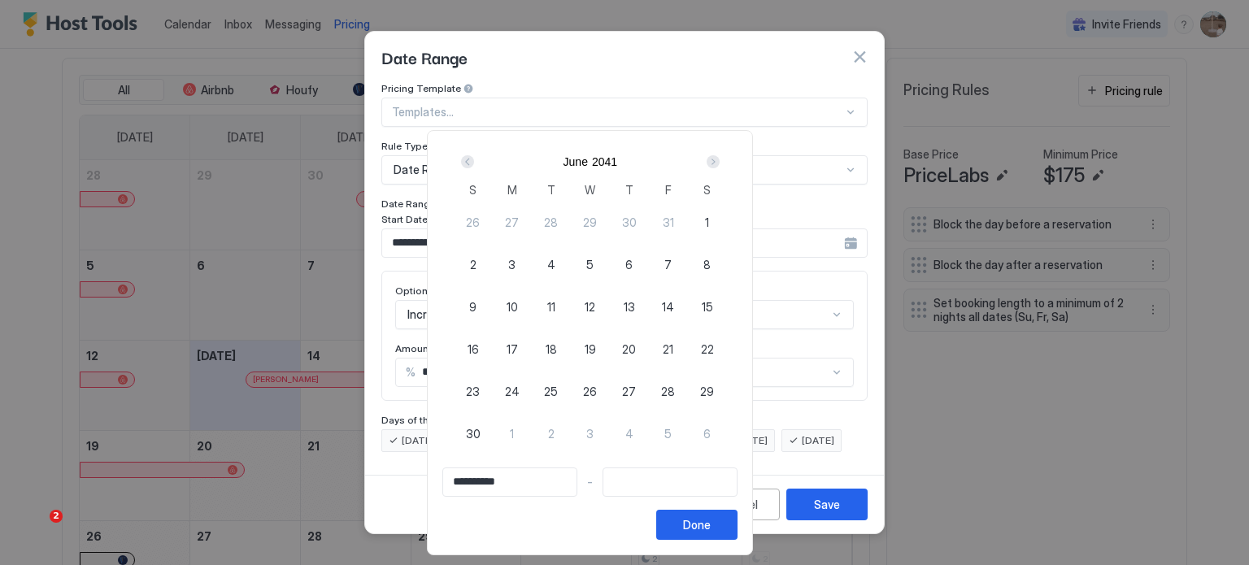
click at [474, 162] on div "Prev" at bounding box center [467, 161] width 13 height 13
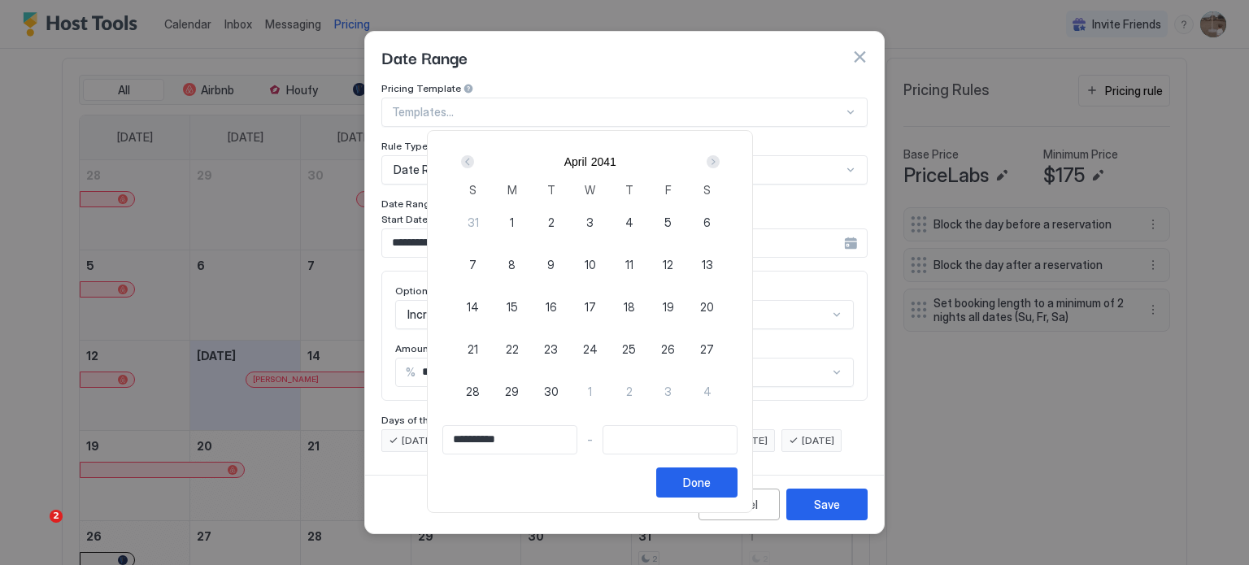
click at [474, 162] on div "Prev" at bounding box center [467, 161] width 13 height 13
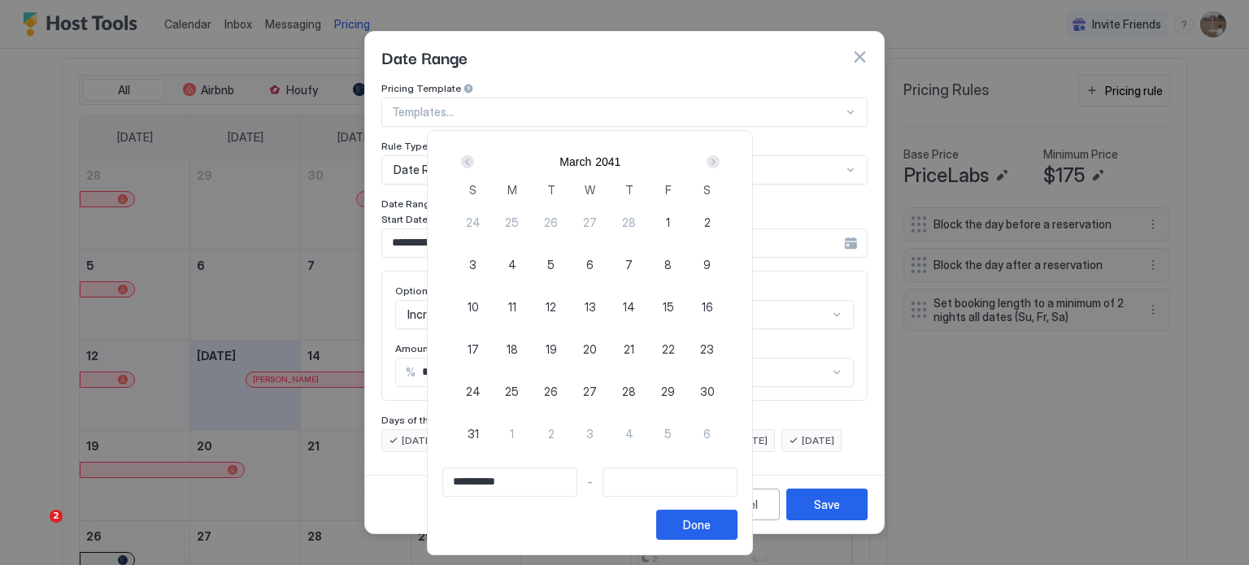
click at [474, 162] on div "Prev" at bounding box center [467, 161] width 13 height 13
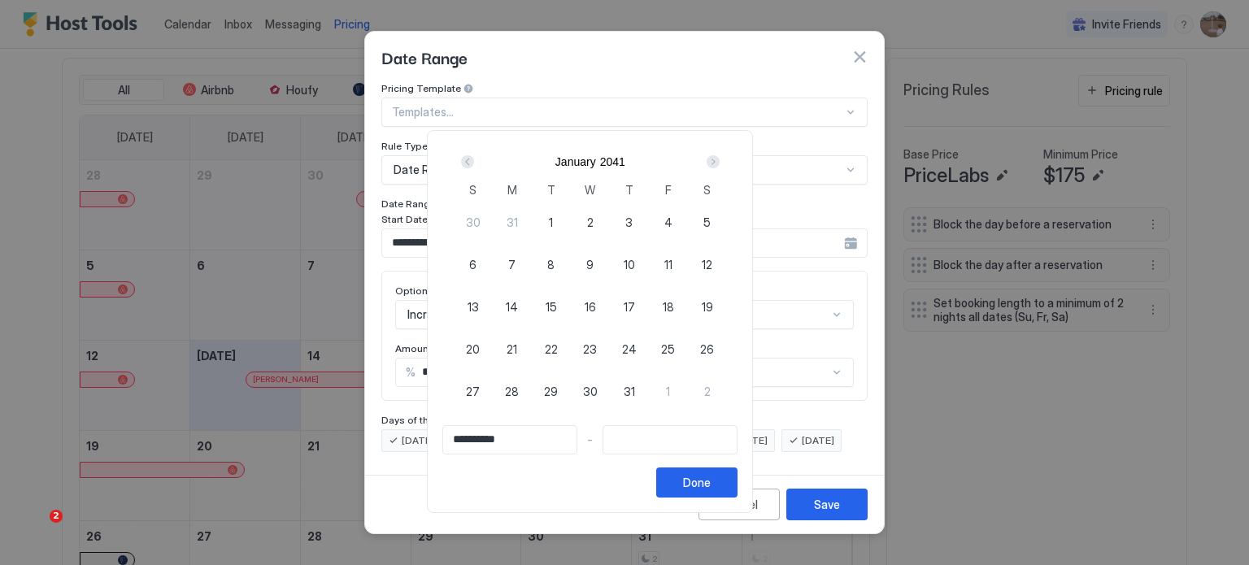
click at [474, 162] on div "Prev" at bounding box center [467, 161] width 13 height 13
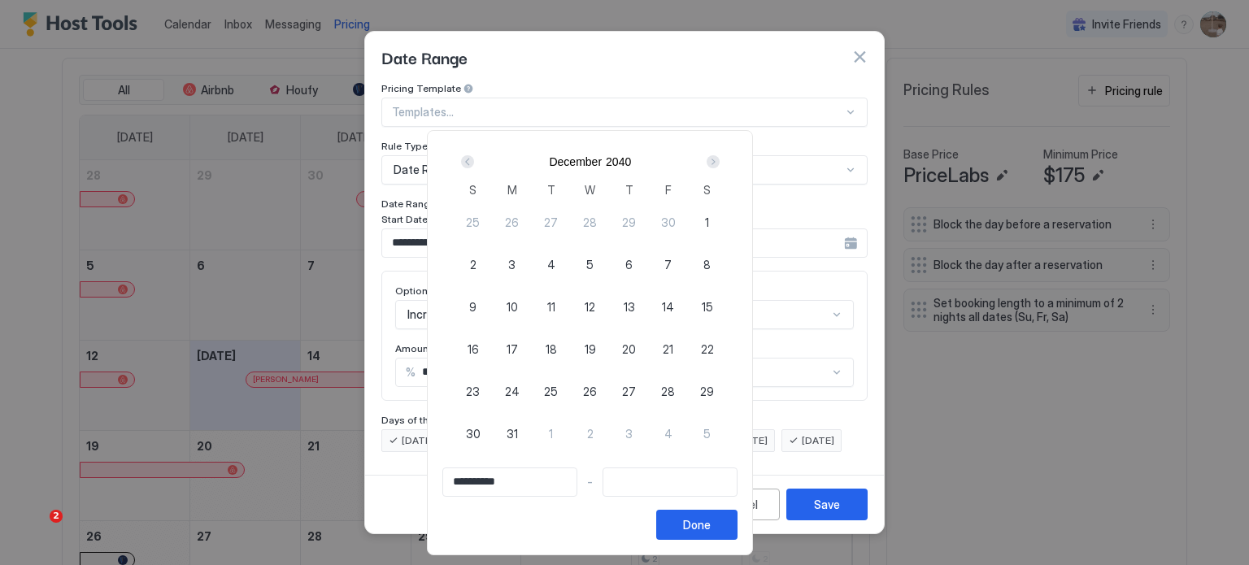
click at [474, 162] on div "Prev" at bounding box center [467, 161] width 13 height 13
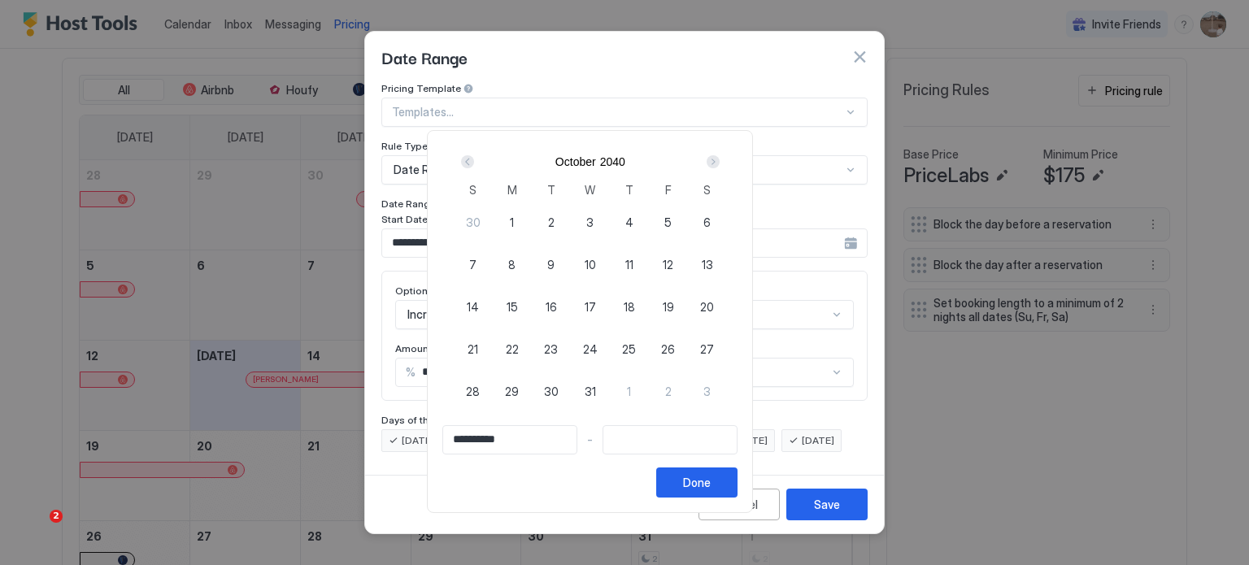
click at [474, 162] on div "Prev" at bounding box center [467, 161] width 13 height 13
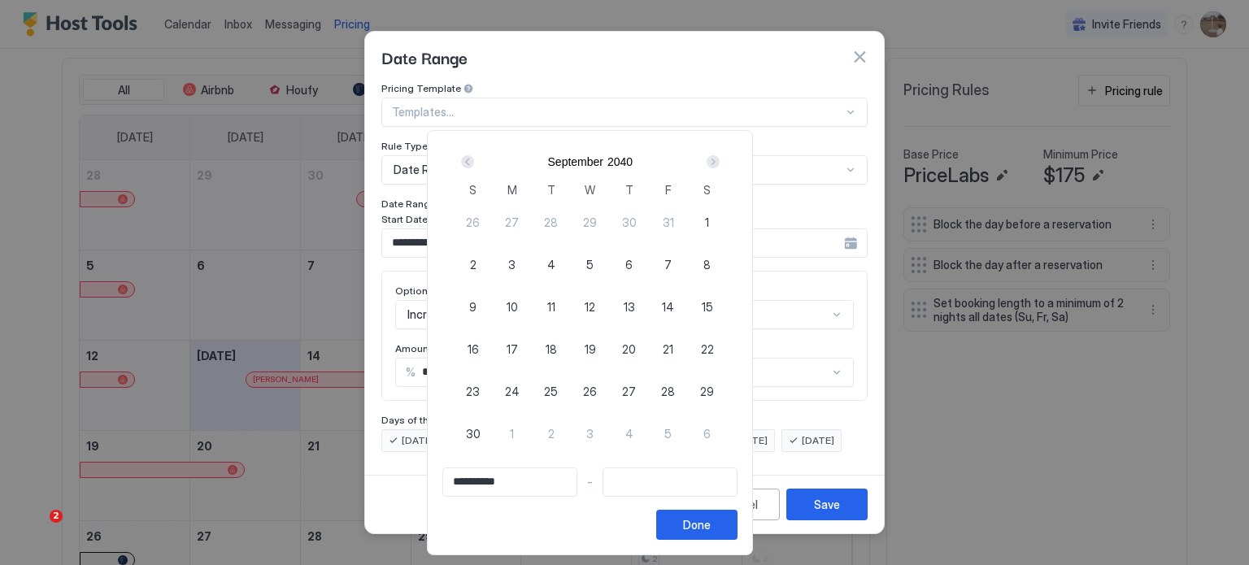
click at [474, 162] on div "Prev" at bounding box center [467, 161] width 13 height 13
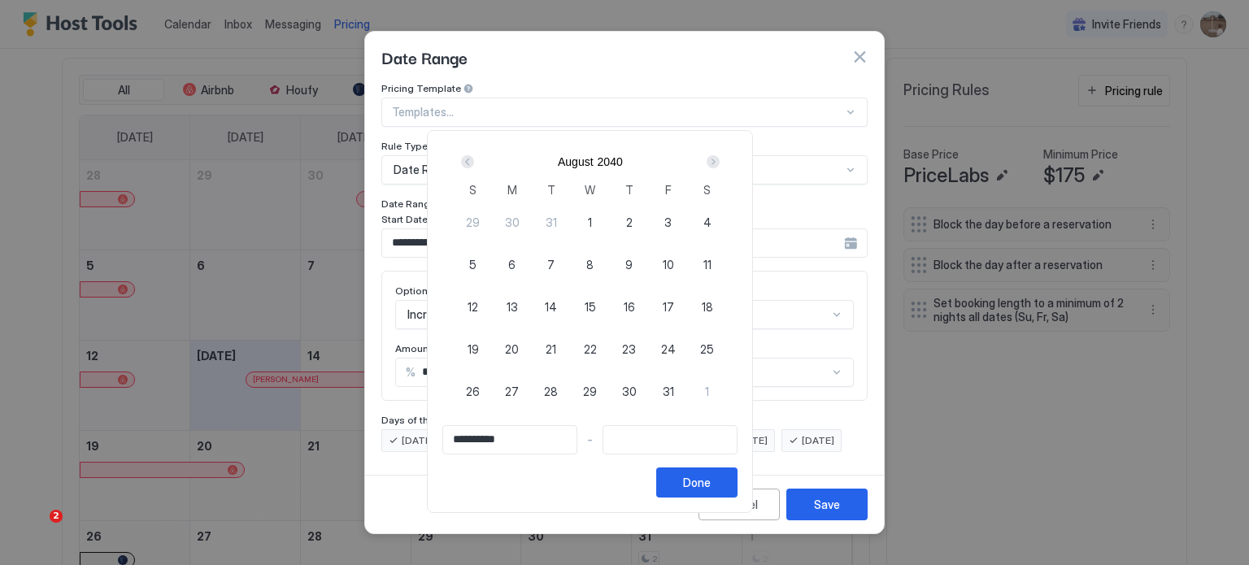
click at [474, 162] on div "Prev" at bounding box center [467, 161] width 13 height 13
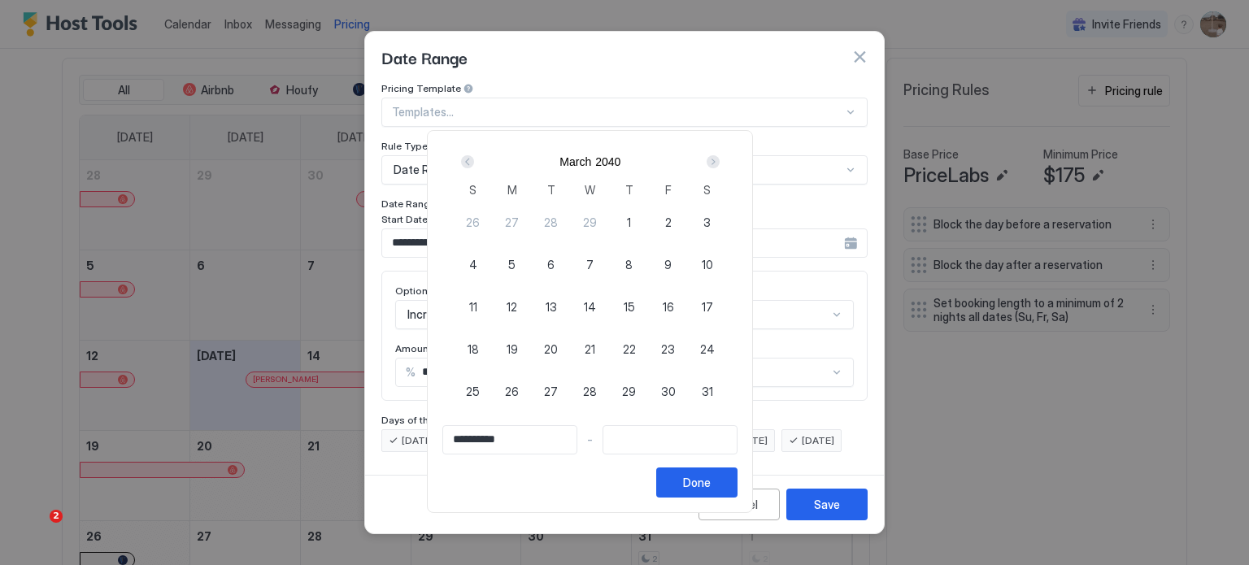
click at [474, 162] on div "Prev" at bounding box center [467, 161] width 13 height 13
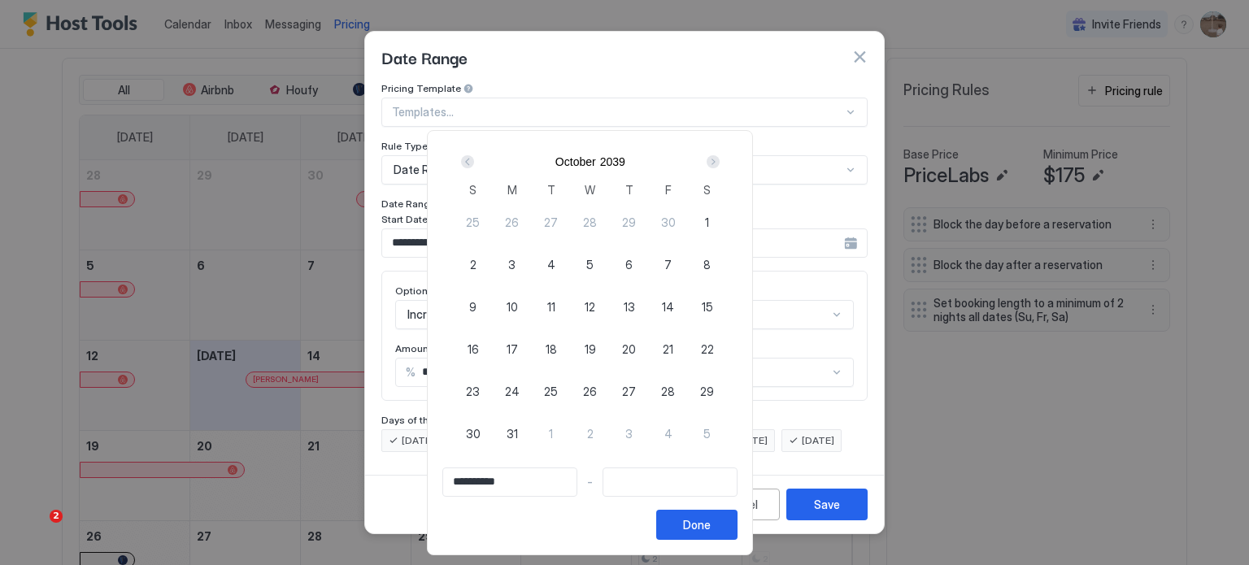
click at [474, 162] on div "Prev" at bounding box center [467, 161] width 13 height 13
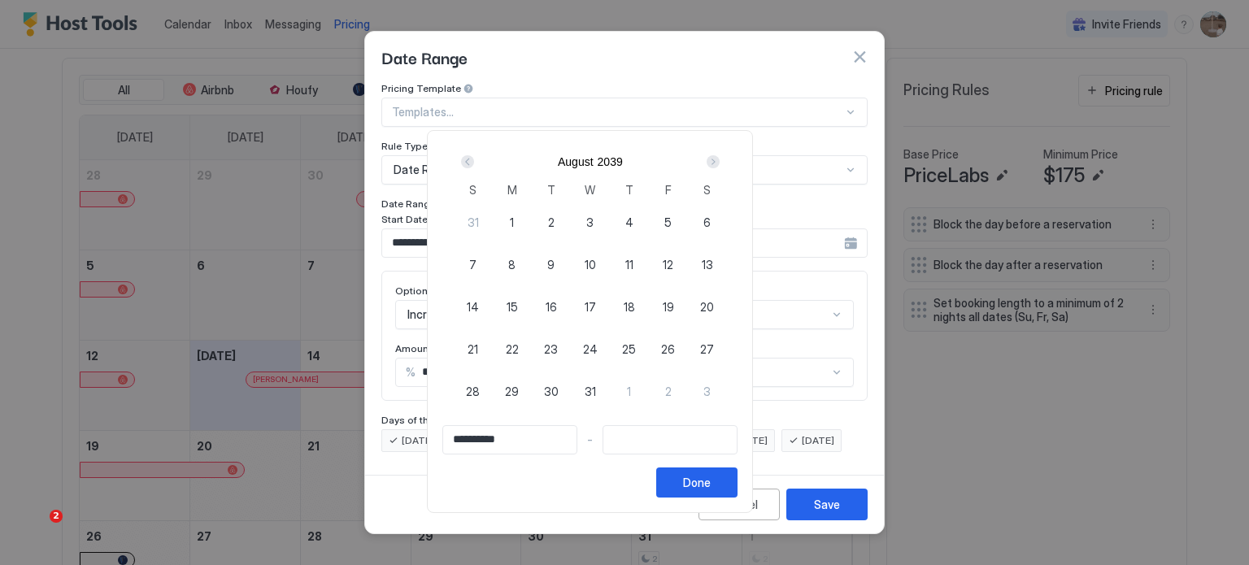
click at [474, 162] on div "Prev" at bounding box center [467, 161] width 13 height 13
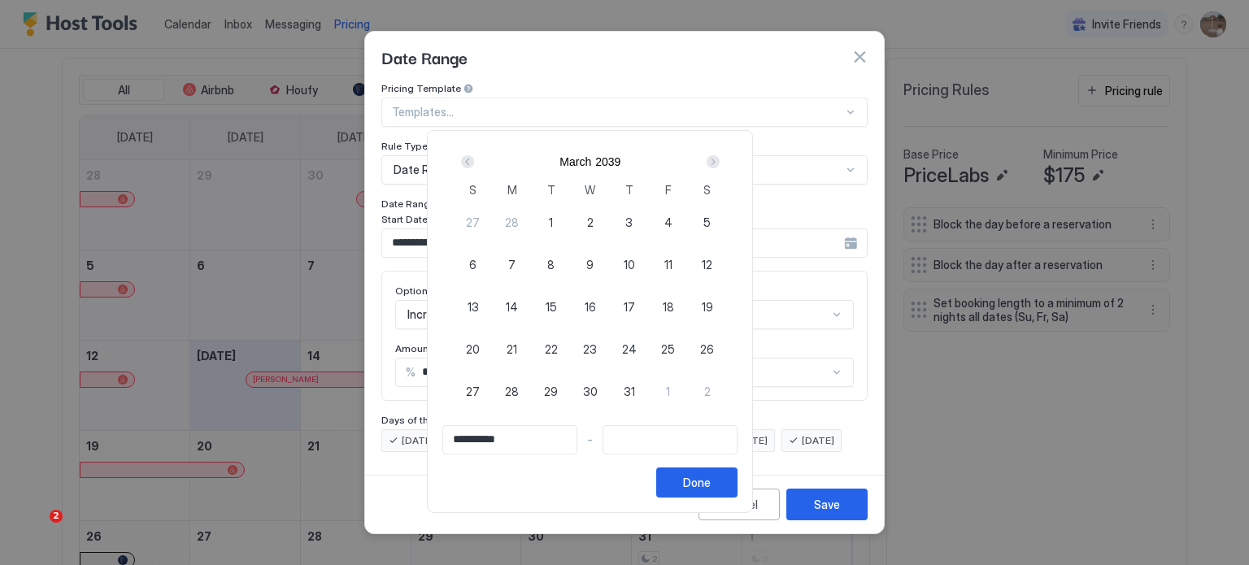
click at [474, 162] on div "Prev" at bounding box center [467, 161] width 13 height 13
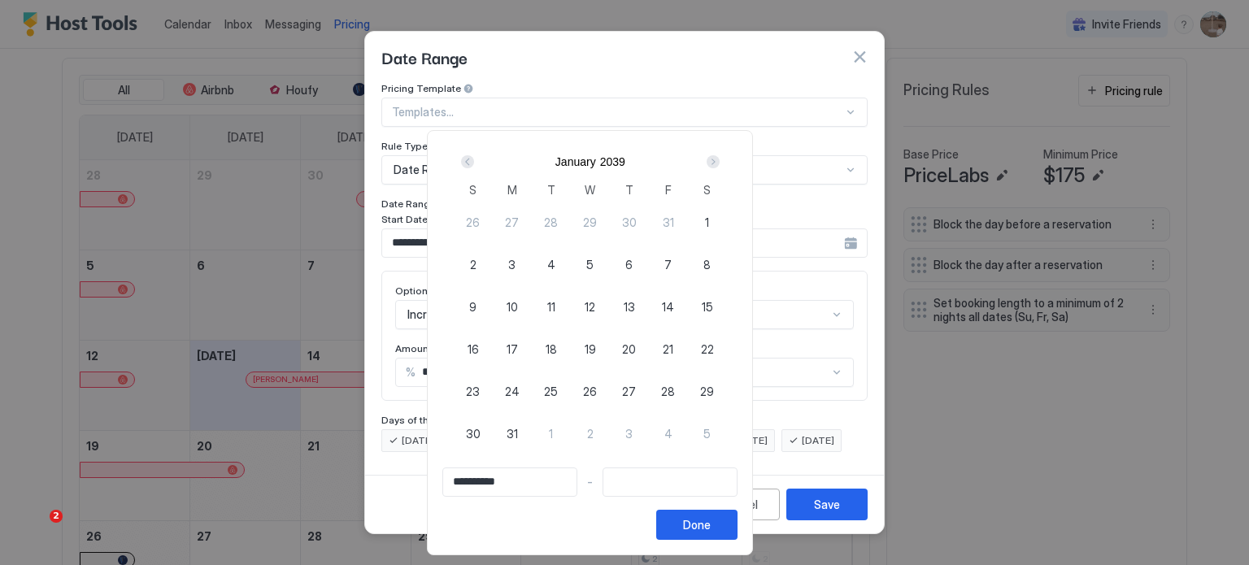
click at [474, 162] on div "Prev" at bounding box center [467, 161] width 13 height 13
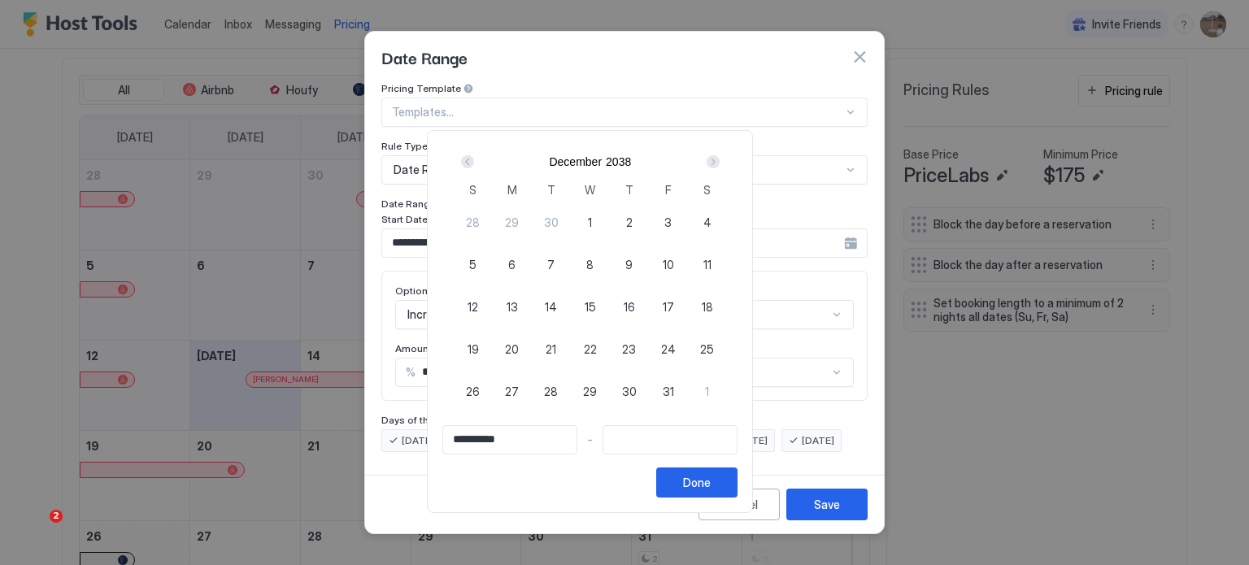
click at [474, 162] on div "Prev" at bounding box center [467, 161] width 13 height 13
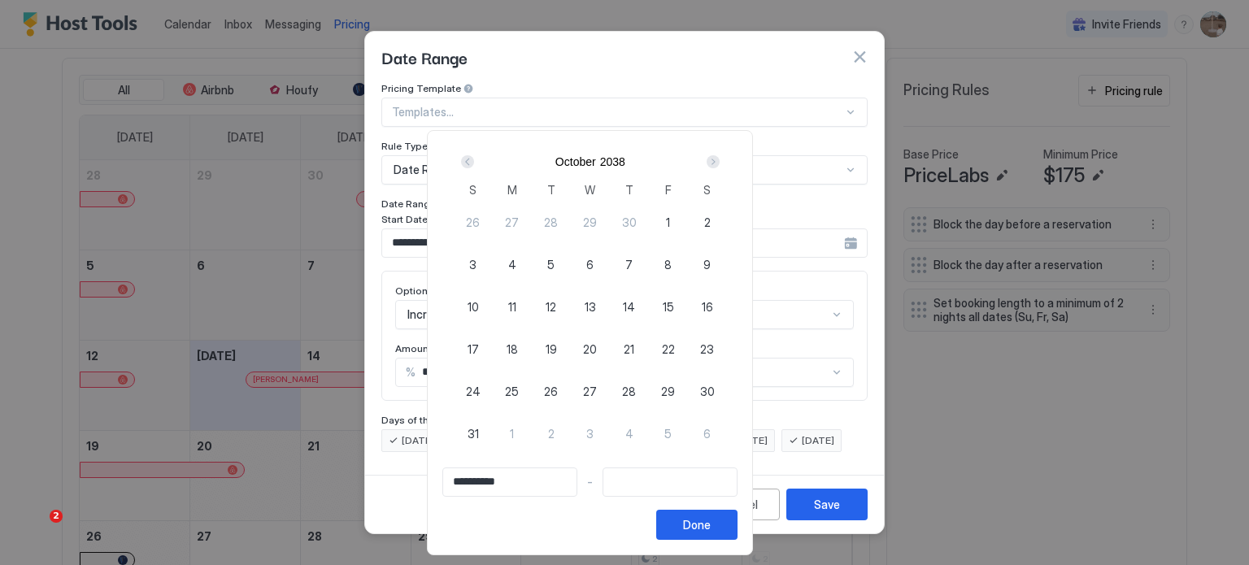
click at [474, 162] on div "Prev" at bounding box center [467, 161] width 13 height 13
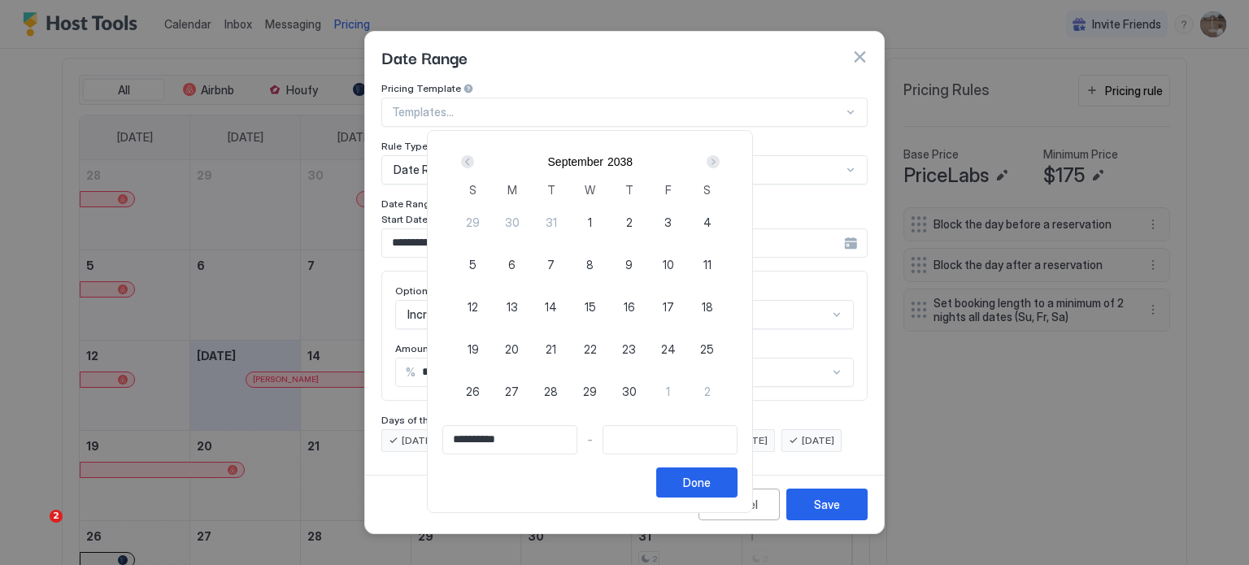
click at [474, 162] on div "Prev" at bounding box center [467, 161] width 13 height 13
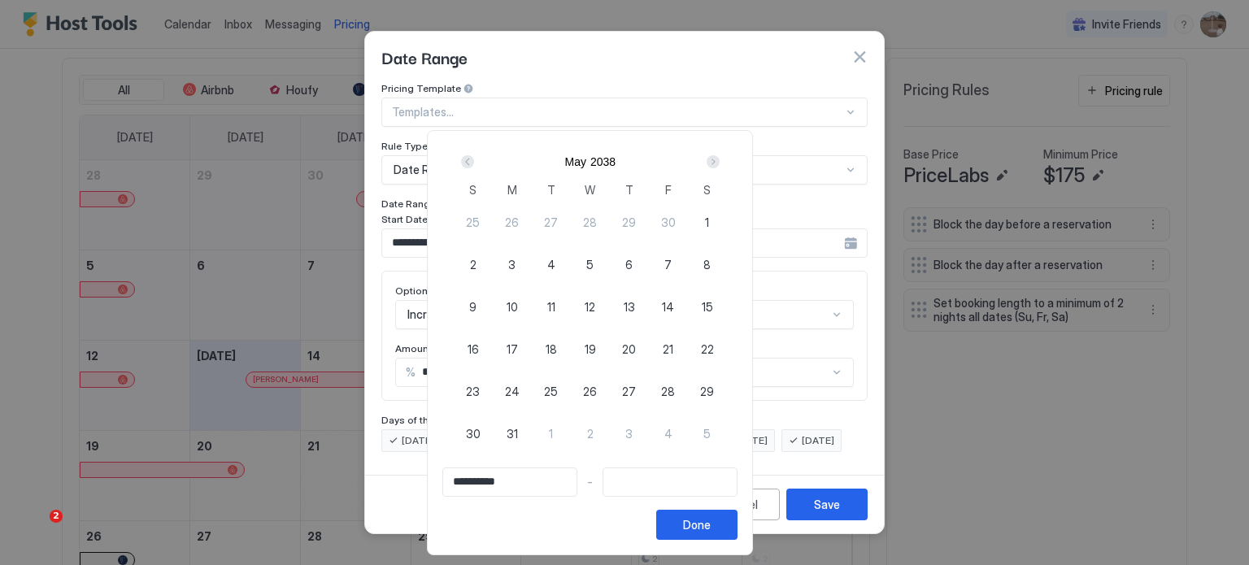
click at [474, 162] on div "Prev" at bounding box center [467, 161] width 13 height 13
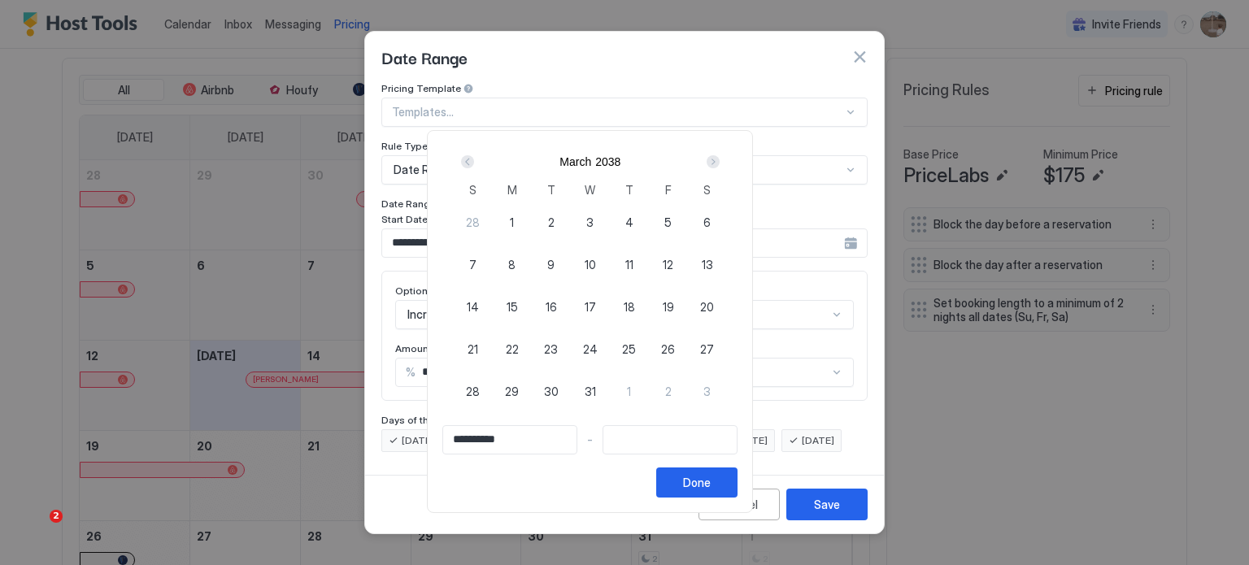
click at [474, 162] on div "Prev" at bounding box center [467, 161] width 13 height 13
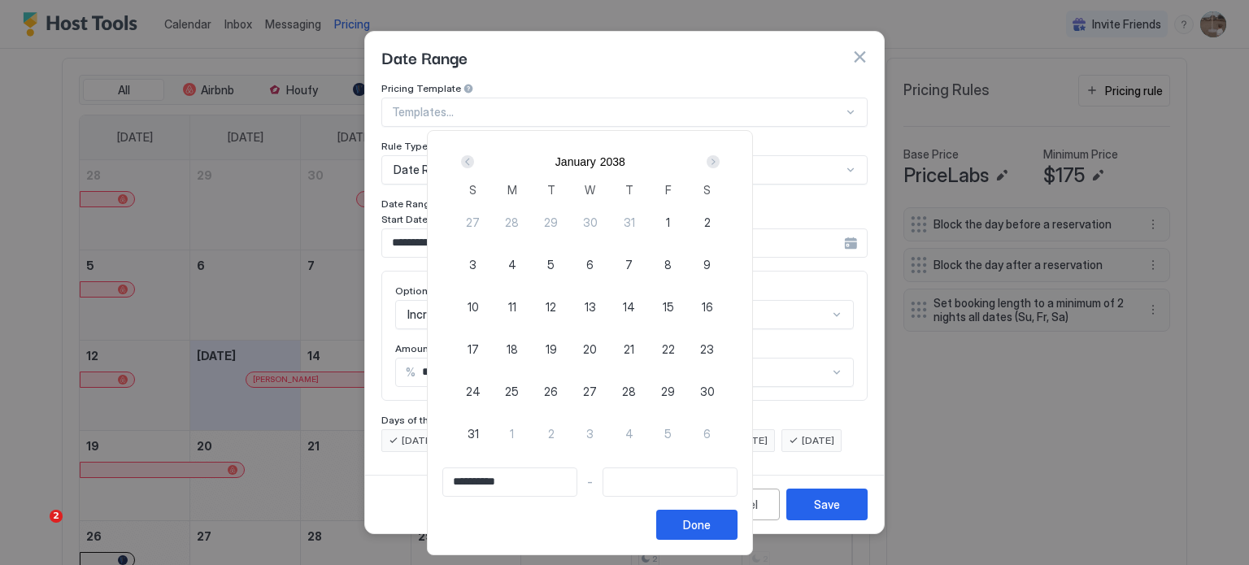
click at [474, 162] on div "Prev" at bounding box center [467, 161] width 13 height 13
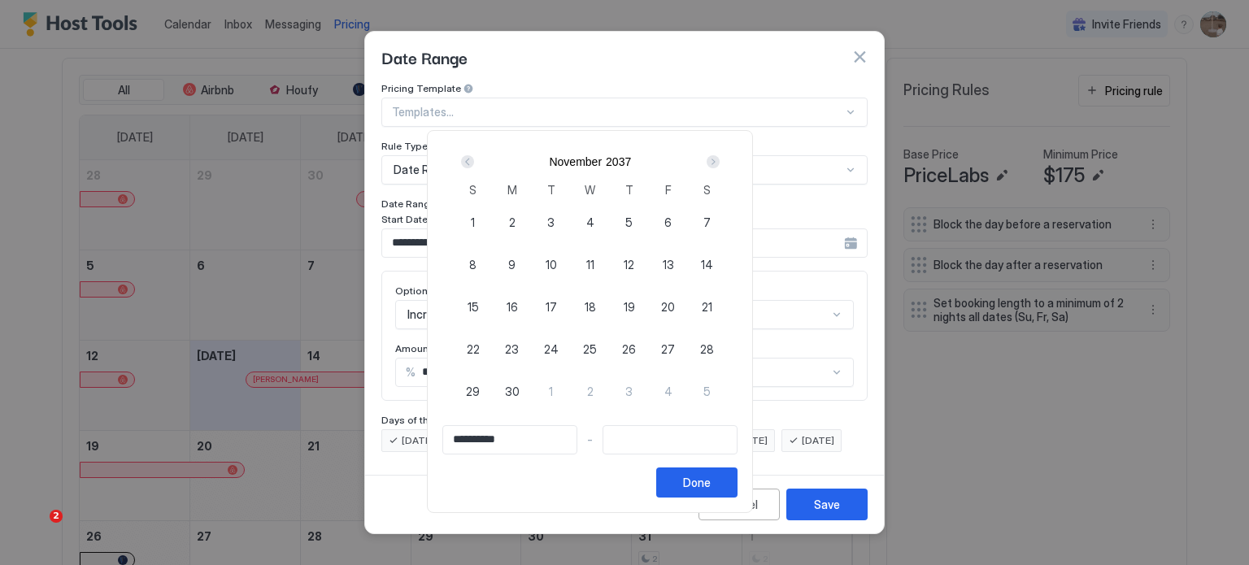
click at [856, 41] on div at bounding box center [624, 282] width 1249 height 565
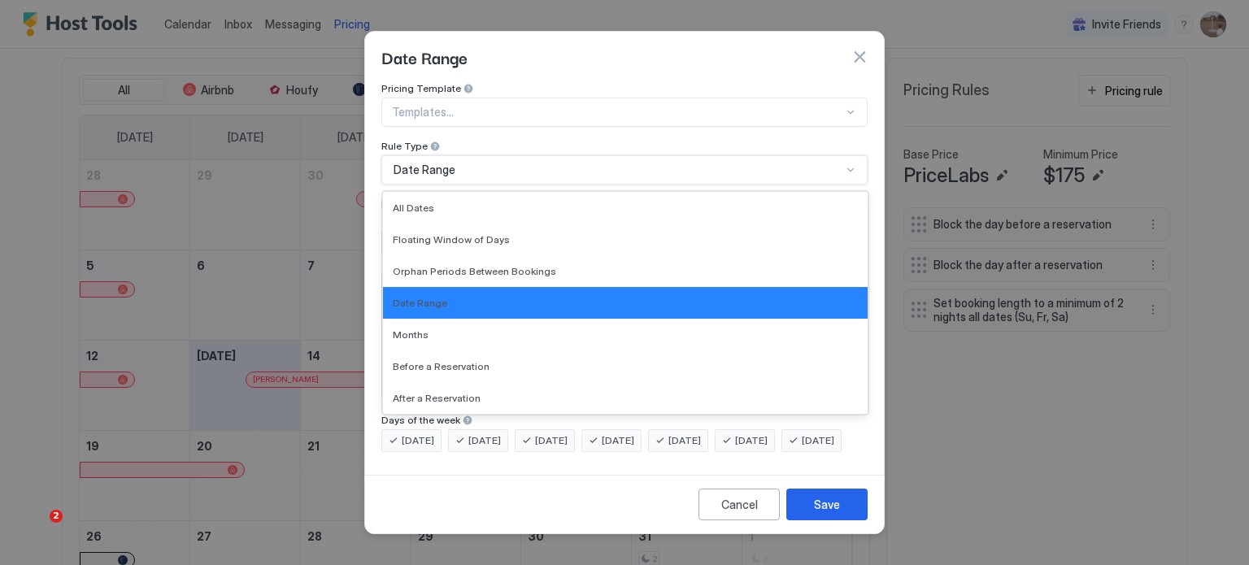
click at [538, 163] on div "Date Range" at bounding box center [617, 170] width 448 height 15
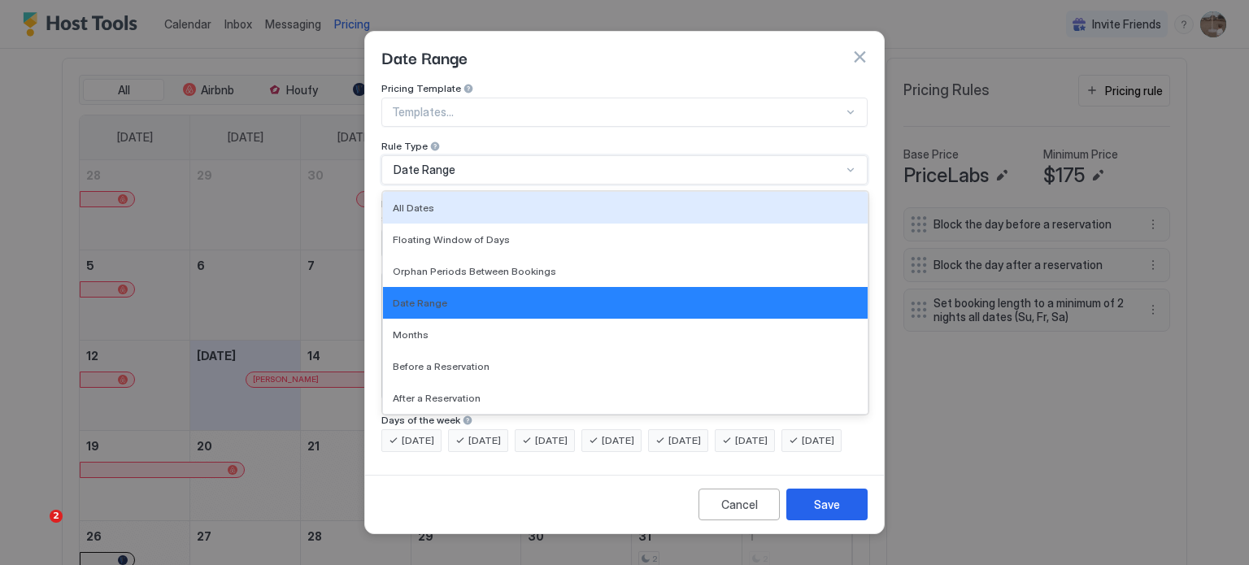
click at [488, 202] on div "All Dates" at bounding box center [625, 208] width 465 height 12
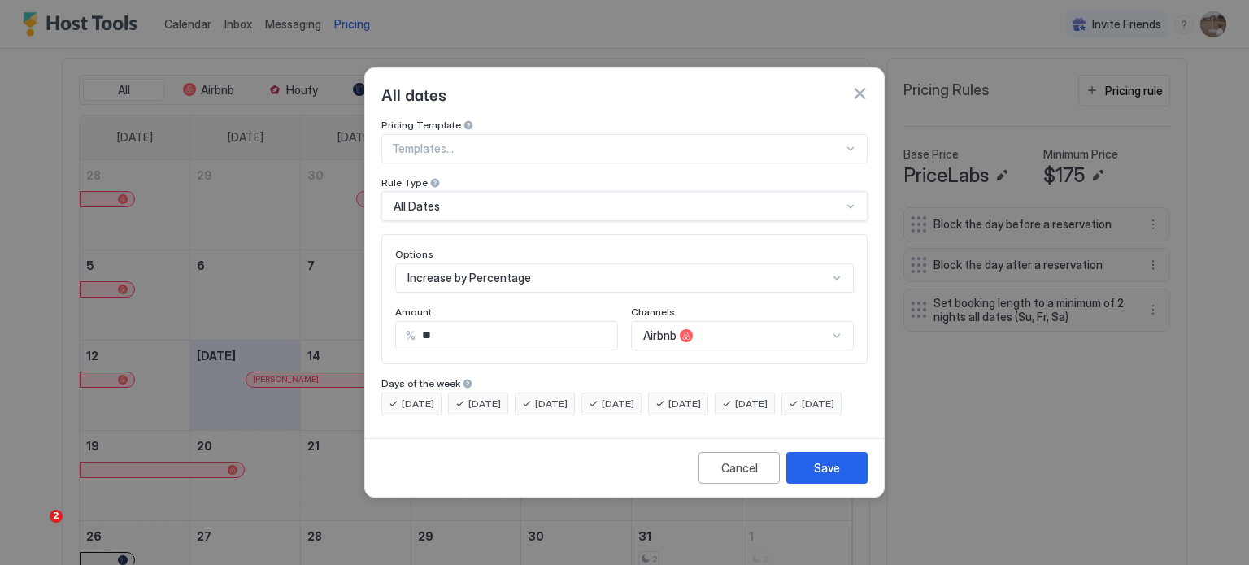
click at [557, 176] on div "Rule Type" at bounding box center [624, 183] width 486 height 15
click at [820, 476] on div "Save" at bounding box center [827, 467] width 26 height 17
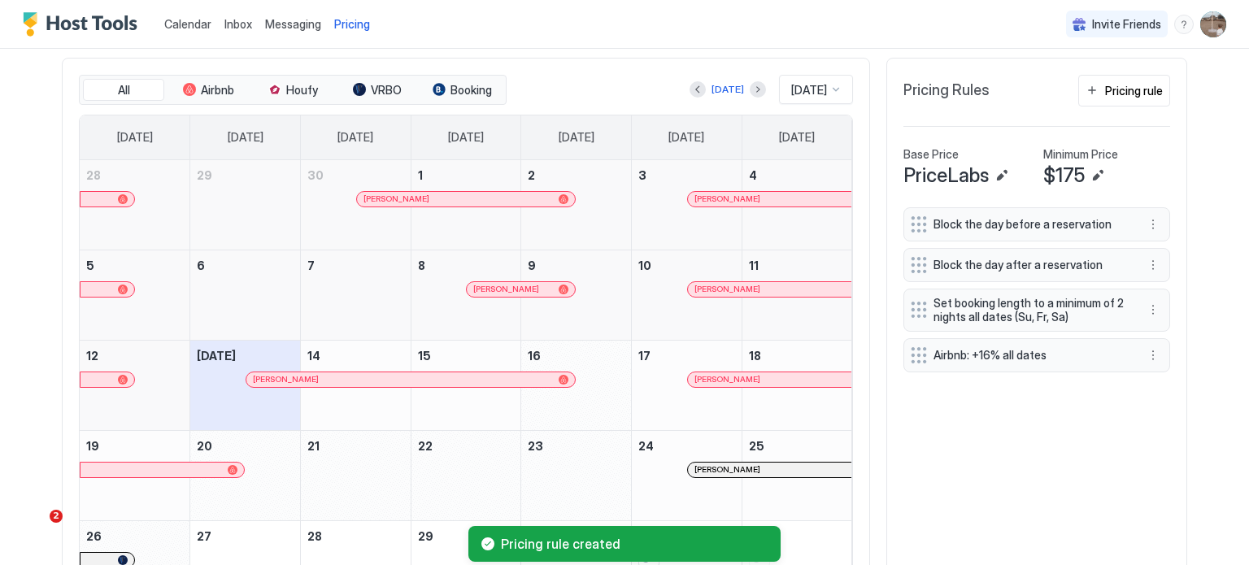
click at [1076, 350] on span "Airbnb: +16% all dates" at bounding box center [1029, 355] width 193 height 15
click at [1149, 348] on button "More options" at bounding box center [1153, 356] width 20 height 20
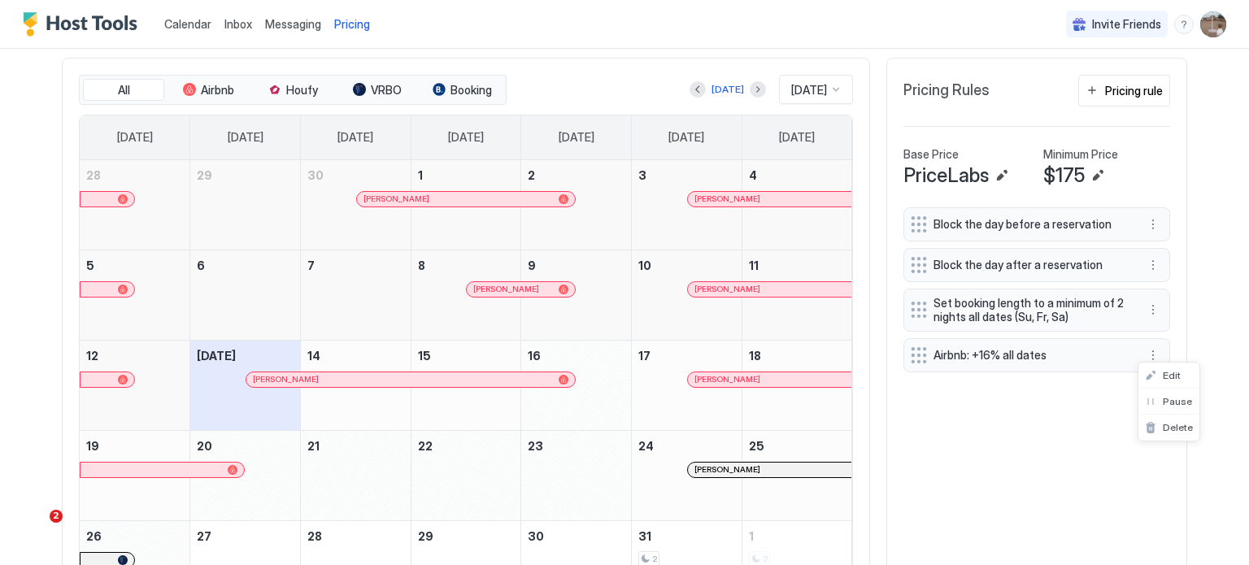
click at [1098, 422] on div at bounding box center [624, 282] width 1249 height 565
click at [911, 348] on div at bounding box center [919, 355] width 16 height 16
click at [969, 354] on span "Airbnb: +16% all dates" at bounding box center [1029, 355] width 193 height 15
click at [953, 442] on div "Block the day before a reservation Block the day after a reservation Set bookin…" at bounding box center [1036, 409] width 267 height 405
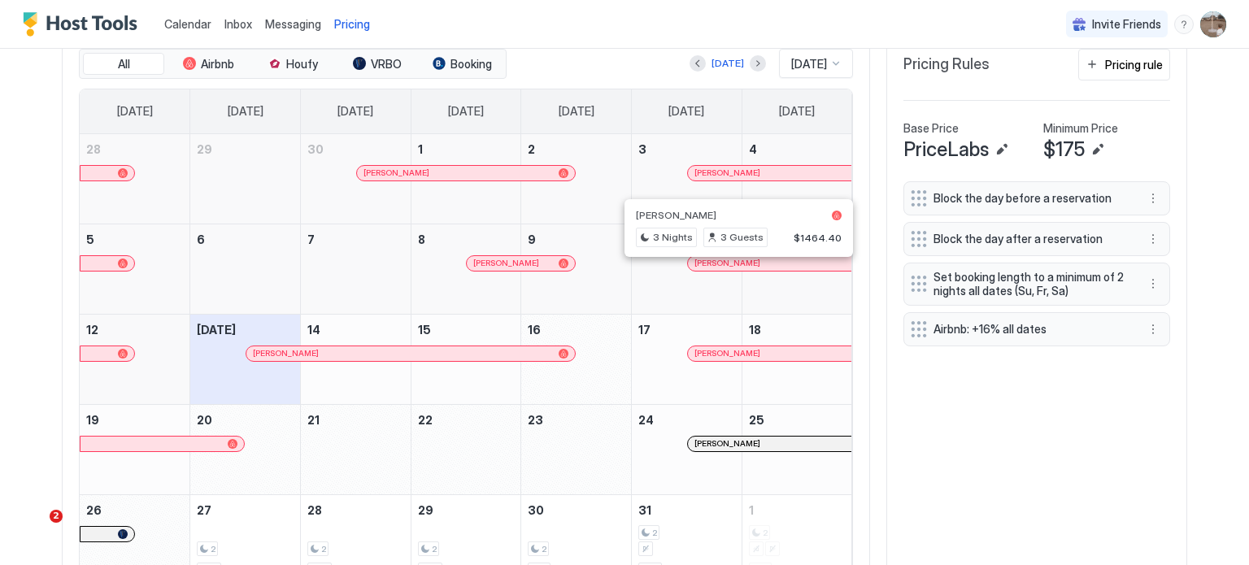
scroll to position [512, 0]
click at [585, 472] on div "October 23, 2025" at bounding box center [576, 451] width 110 height 89
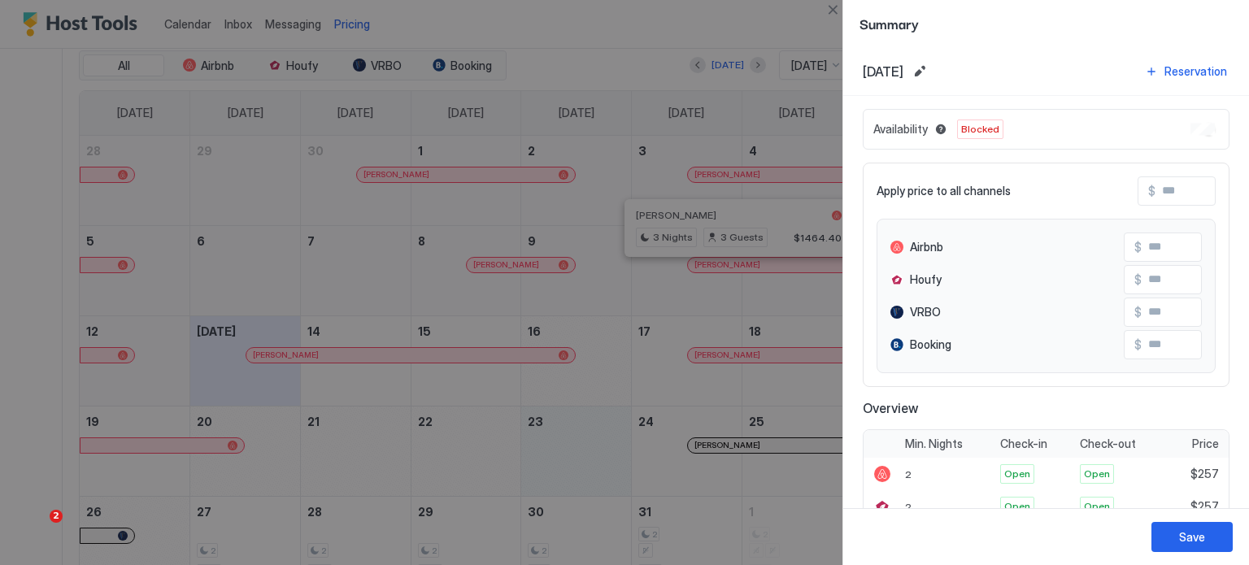
click at [585, 472] on div at bounding box center [624, 282] width 1249 height 565
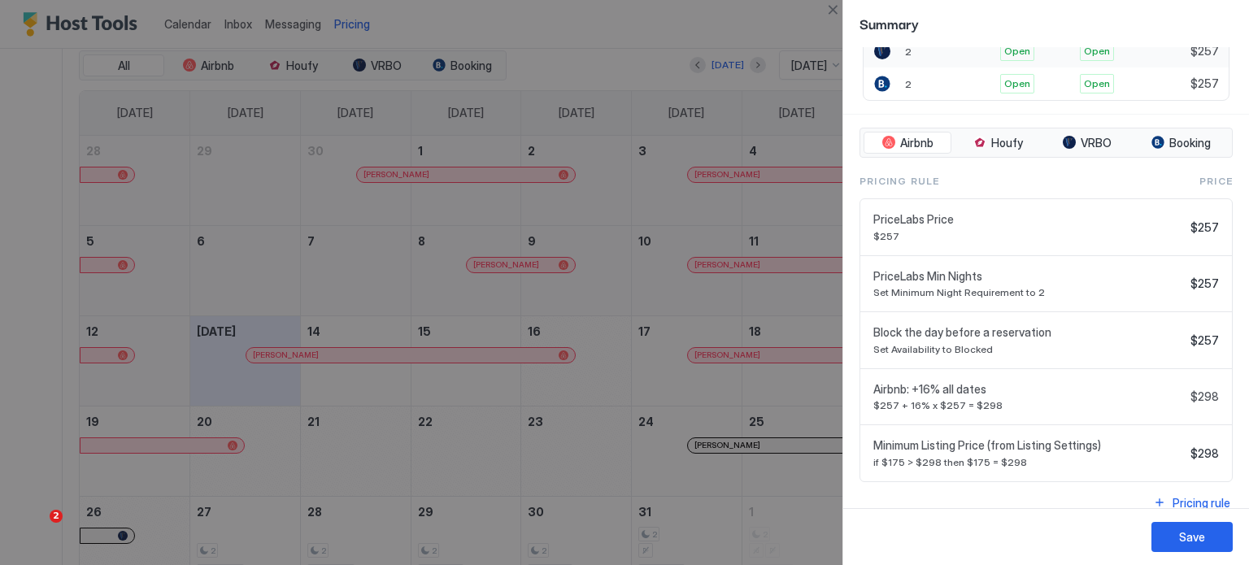
scroll to position [500, 0]
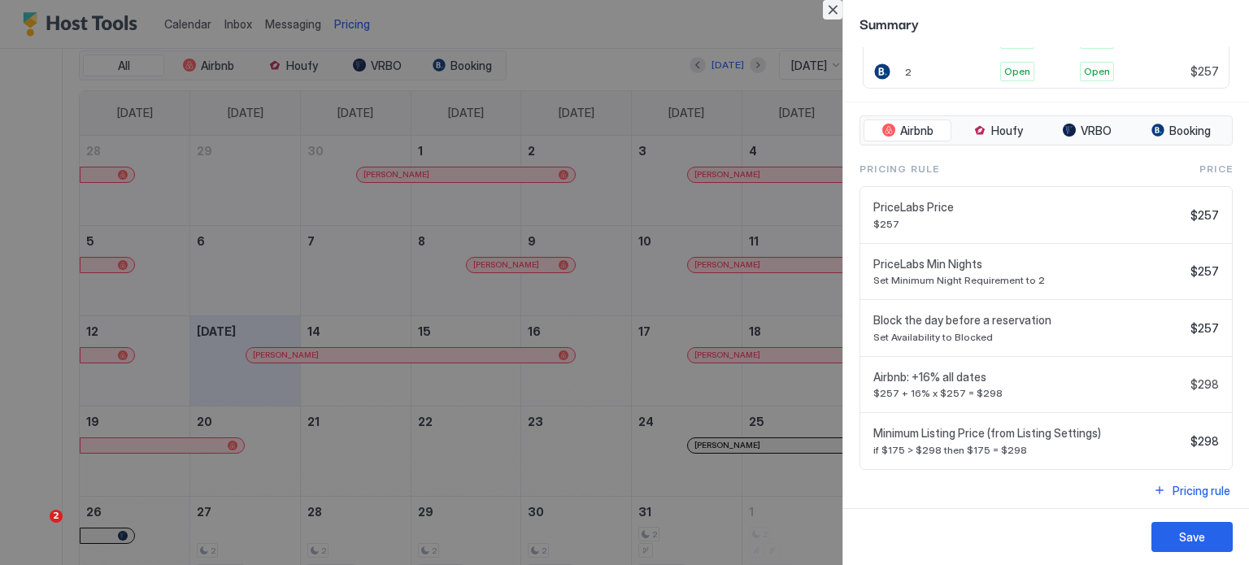
click at [833, 1] on button "Close" at bounding box center [833, 10] width 20 height 20
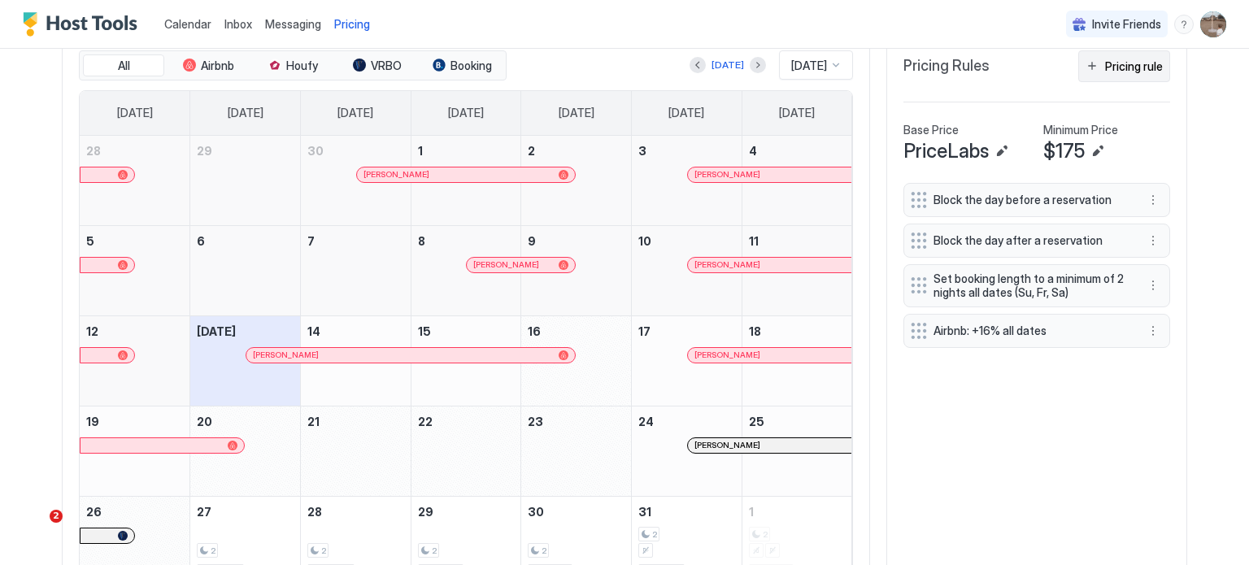
click at [1129, 64] on div "Pricing rule" at bounding box center [1134, 66] width 58 height 17
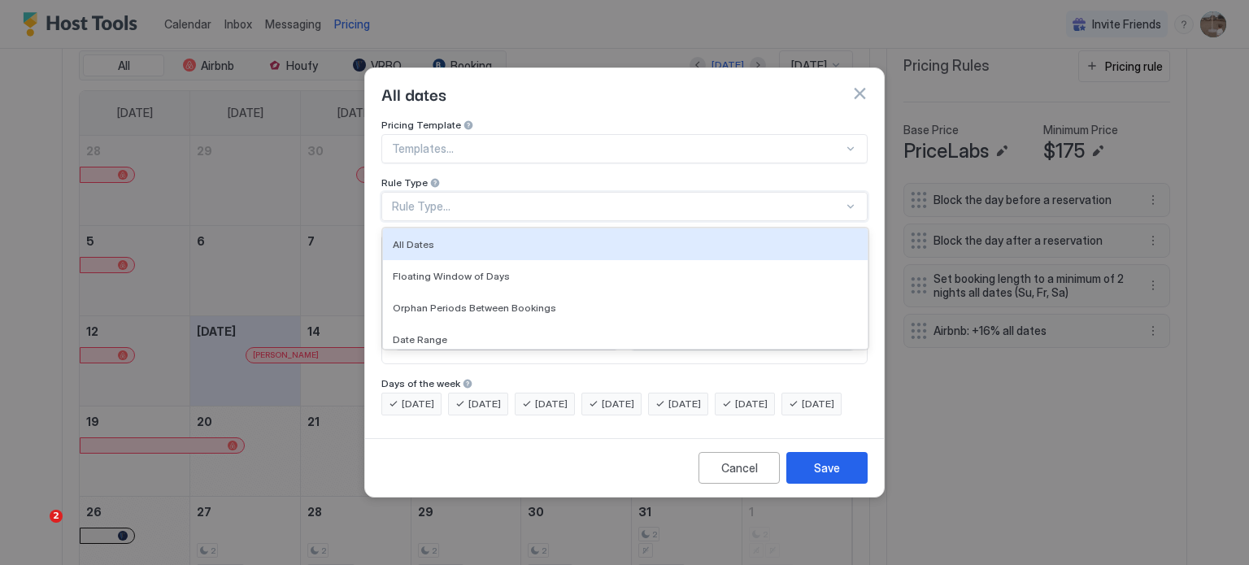
click at [481, 199] on div "Rule Type..." at bounding box center [617, 206] width 451 height 15
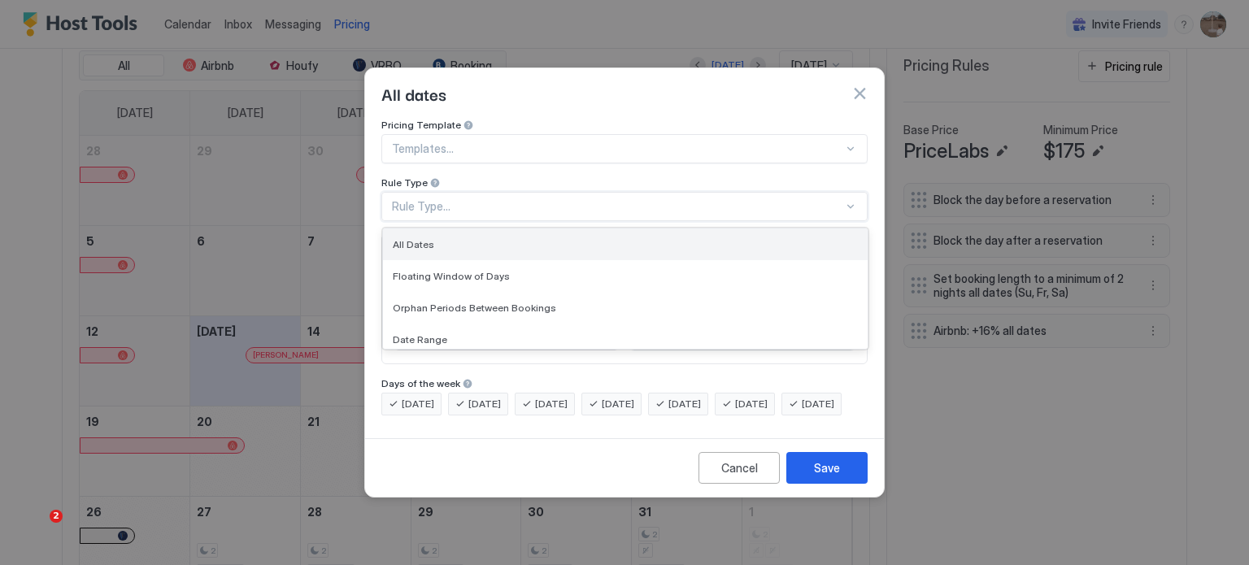
click at [475, 238] on div "All Dates" at bounding box center [625, 244] width 465 height 12
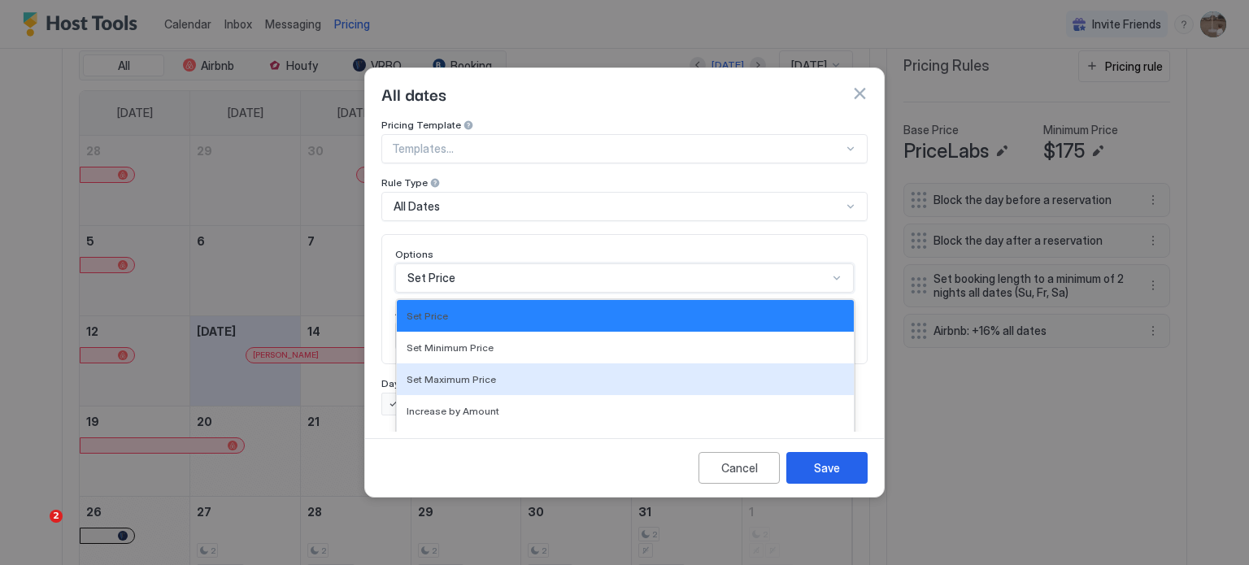
scroll to position [85, 0]
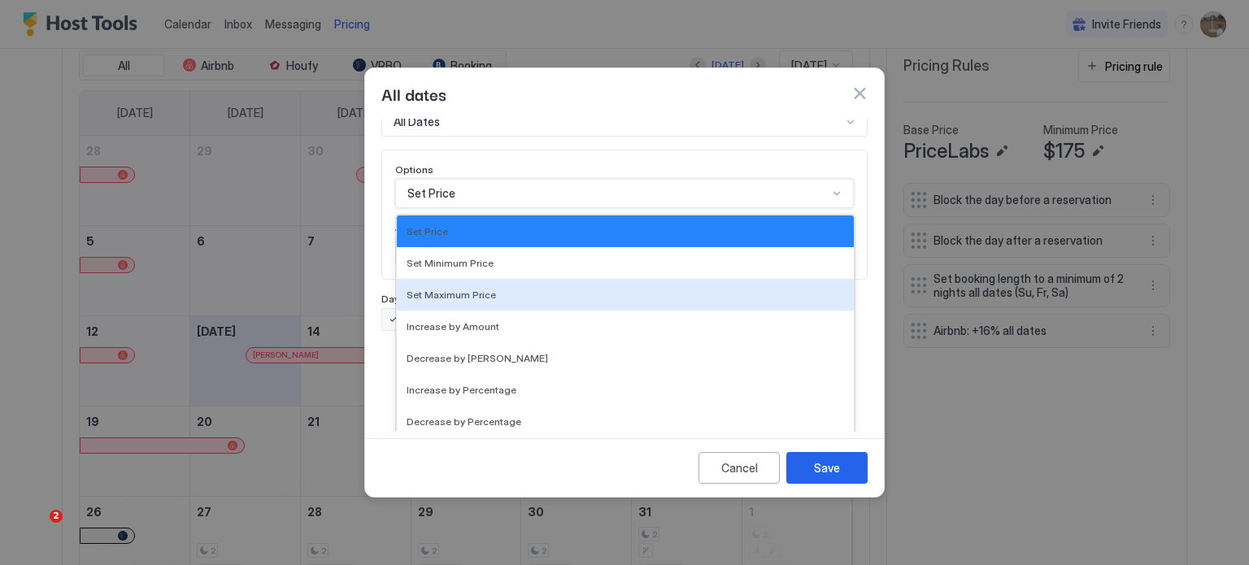
click at [514, 208] on div "17 results available. Use Up and Down to choose options, press Enter to select …" at bounding box center [624, 193] width 459 height 29
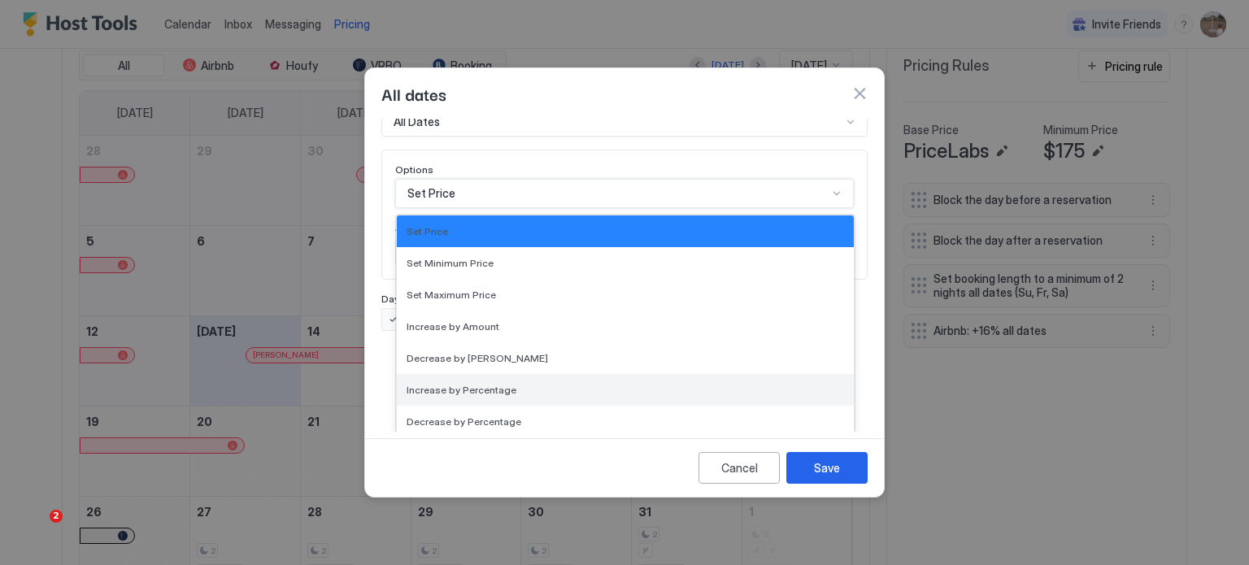
click at [524, 385] on div "Increase by Percentage" at bounding box center [625, 390] width 457 height 32
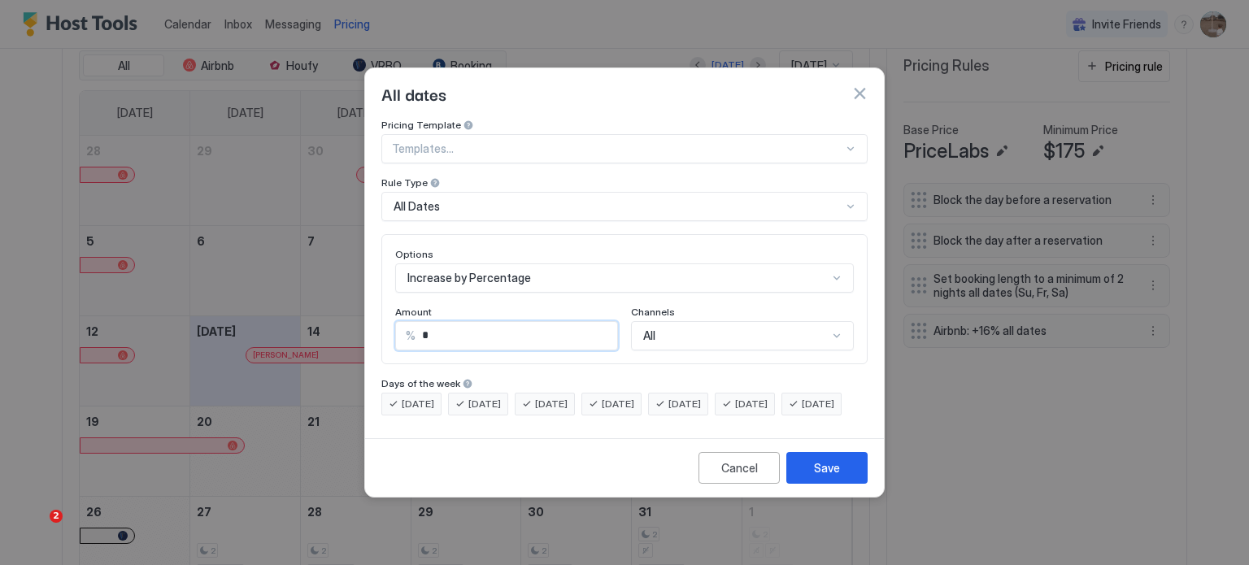
drag, startPoint x: 464, startPoint y: 324, endPoint x: 385, endPoint y: 312, distance: 79.7
click at [385, 312] on div "Options Increase by Percentage Amount % * Channels All" at bounding box center [624, 299] width 486 height 130
type input "*"
click at [563, 456] on div "Cancel Save" at bounding box center [624, 467] width 519 height 59
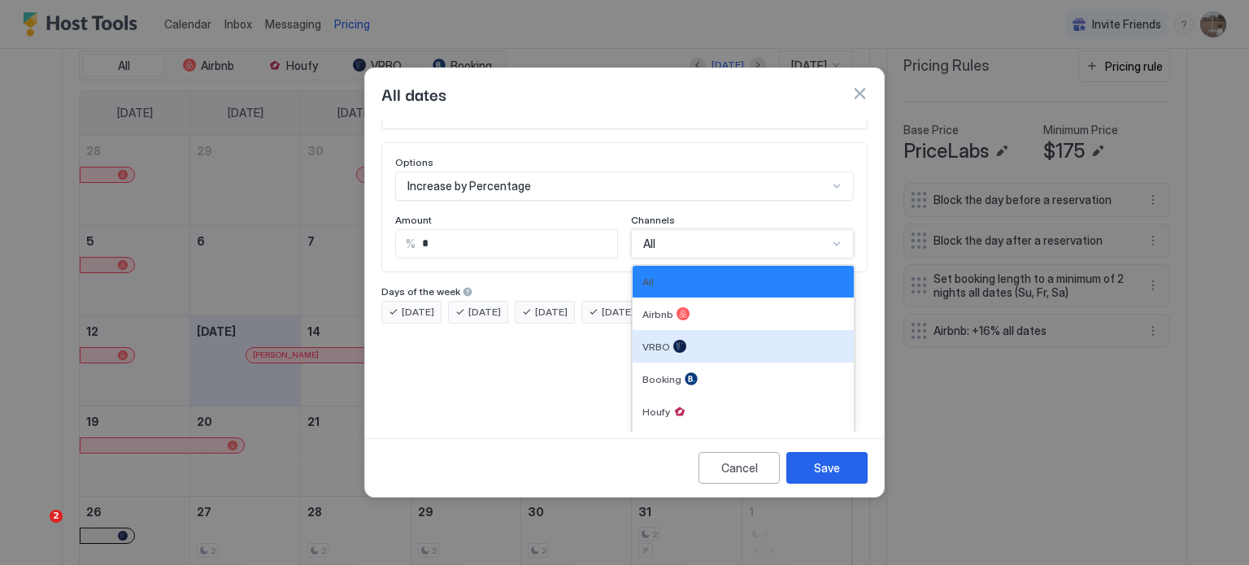
click at [724, 259] on div "6 results available. Use Up and Down to choose options, press Enter to select t…" at bounding box center [742, 243] width 223 height 29
click at [699, 341] on div "VRBO" at bounding box center [743, 346] width 221 height 33
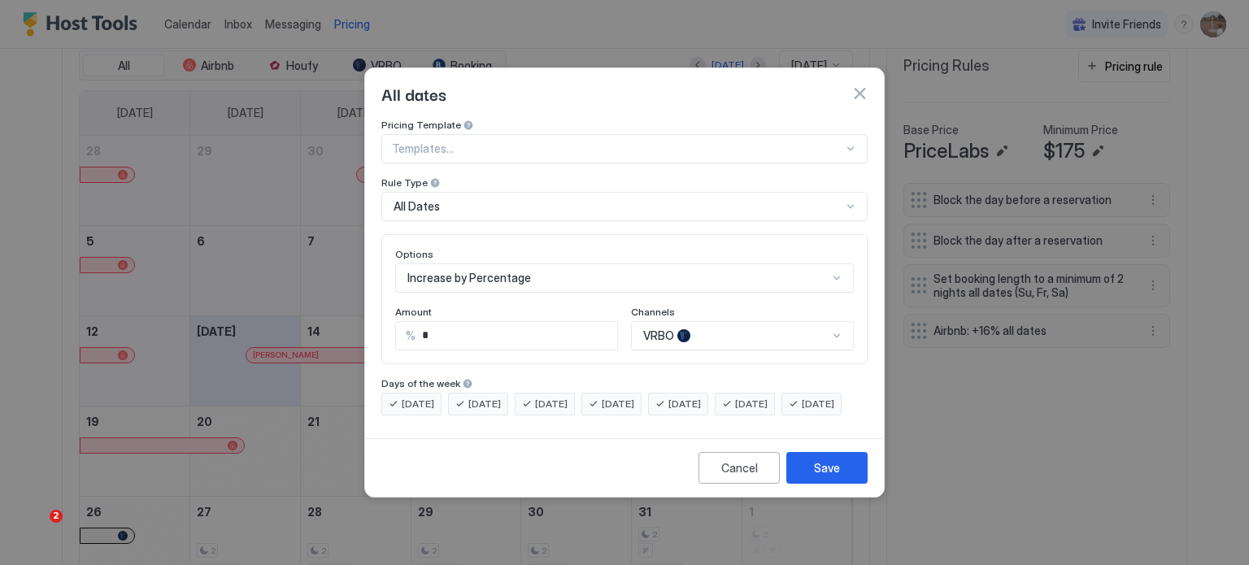
click at [550, 497] on div "Cancel Save" at bounding box center [624, 467] width 519 height 59
click at [832, 484] on button "Save" at bounding box center [826, 468] width 81 height 32
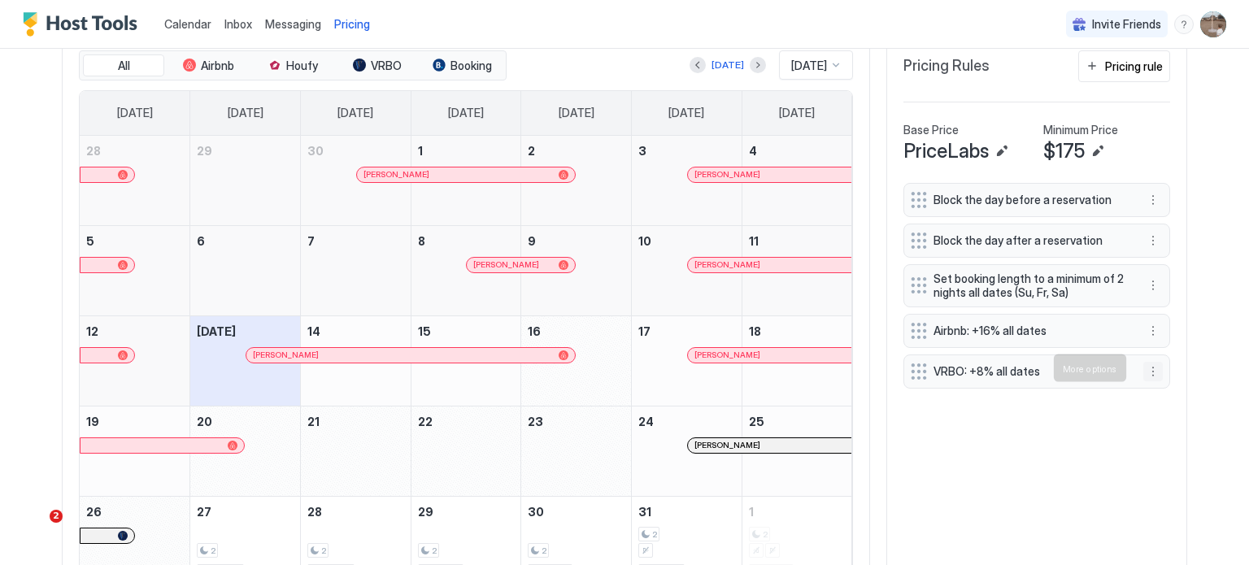
click at [1154, 367] on button "More options" at bounding box center [1153, 372] width 20 height 20
click at [1180, 450] on div "Delete" at bounding box center [1168, 443] width 61 height 26
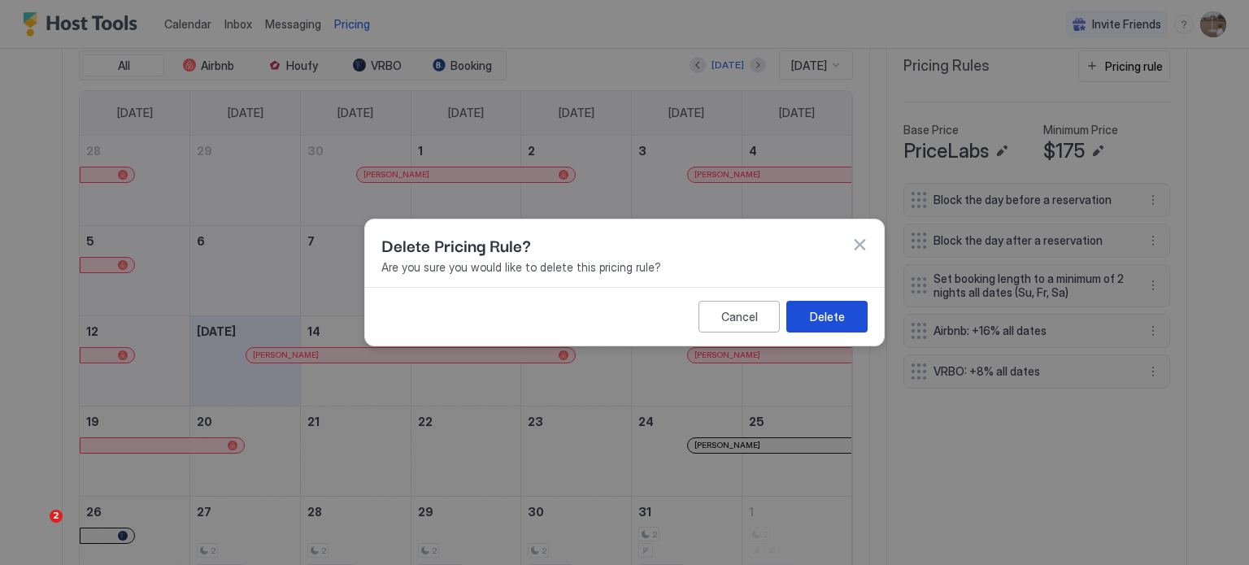
click at [833, 318] on div "Delete" at bounding box center [827, 316] width 35 height 17
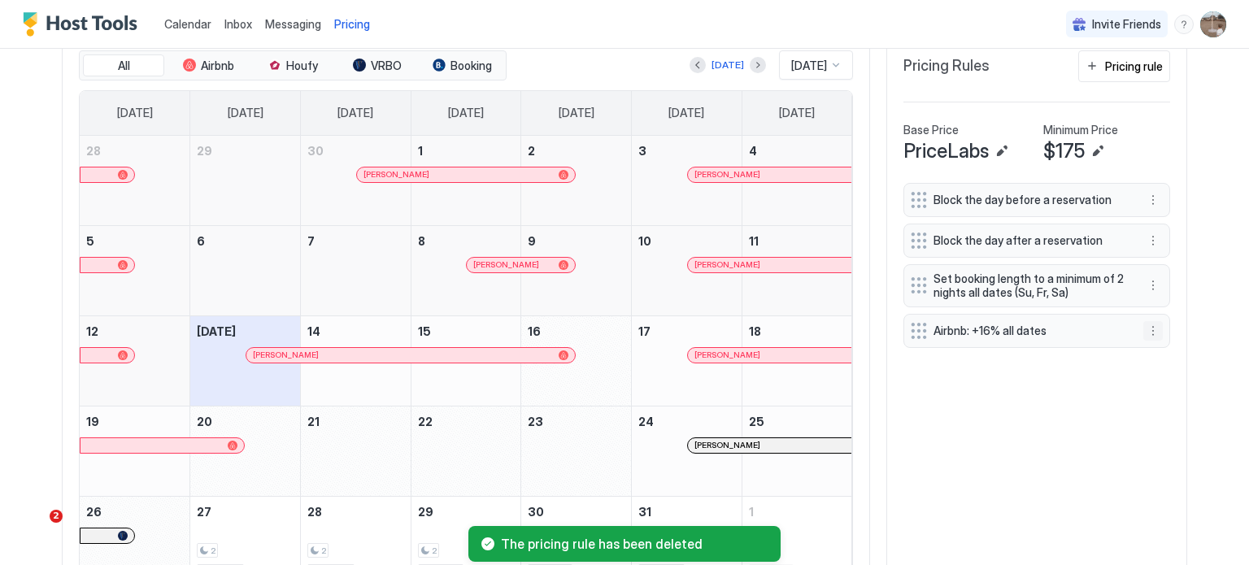
click at [1145, 324] on button "More options" at bounding box center [1153, 331] width 20 height 20
click at [1167, 406] on span "Delete" at bounding box center [1178, 402] width 30 height 12
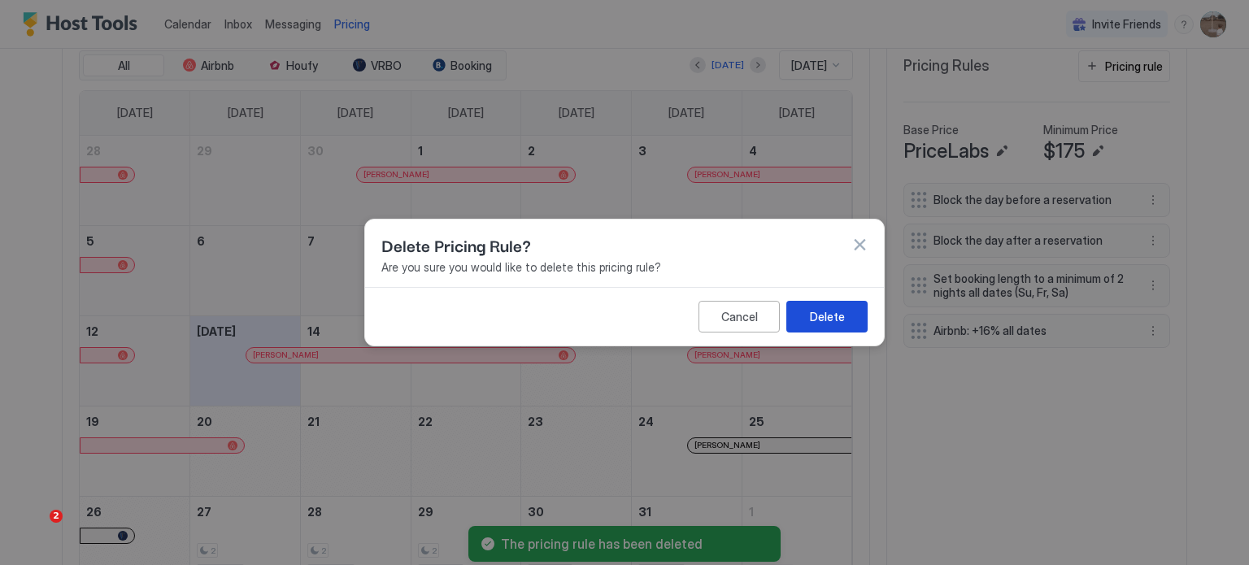
click at [842, 320] on div "Delete" at bounding box center [827, 316] width 35 height 17
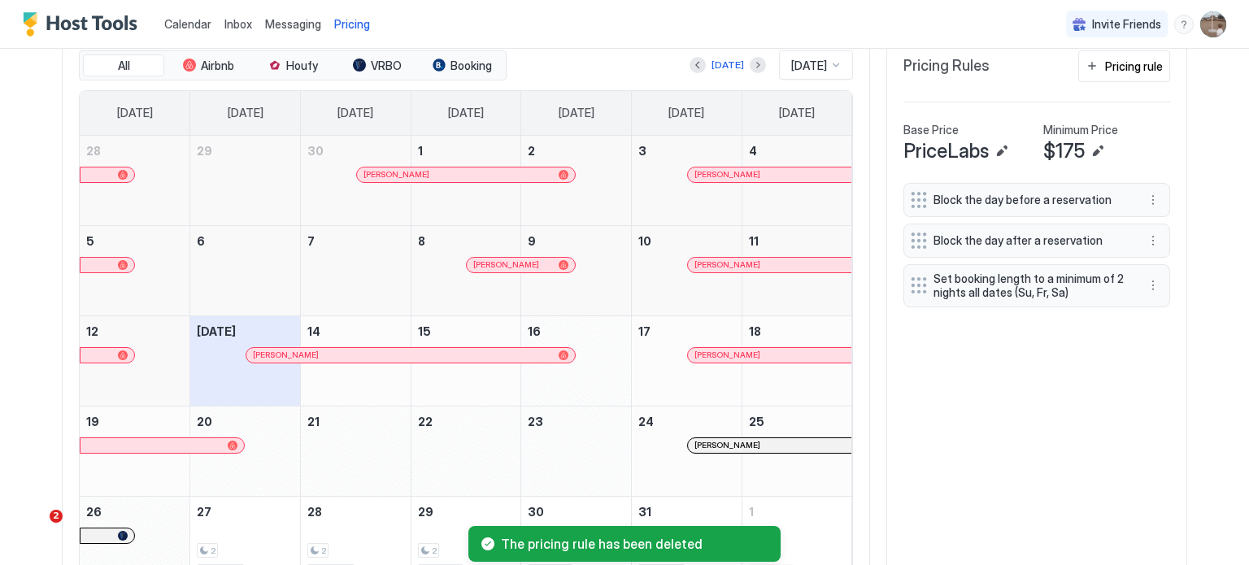
click at [1003, 468] on div "Block the day before a reservation Block the day after a reservation Set bookin…" at bounding box center [1036, 385] width 267 height 405
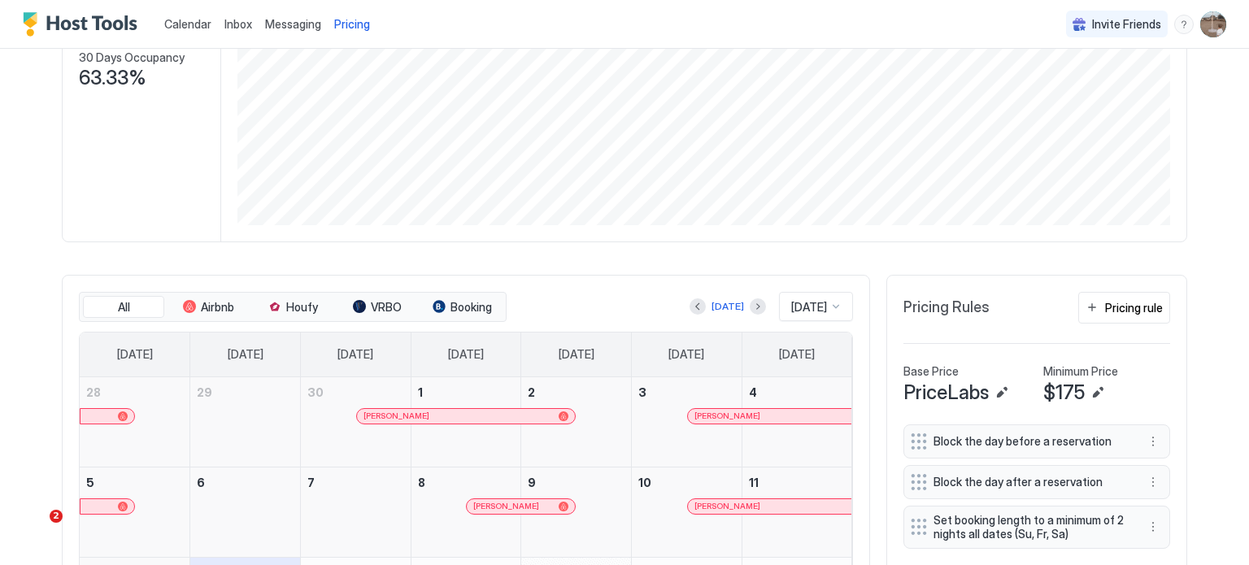
scroll to position [268, 0]
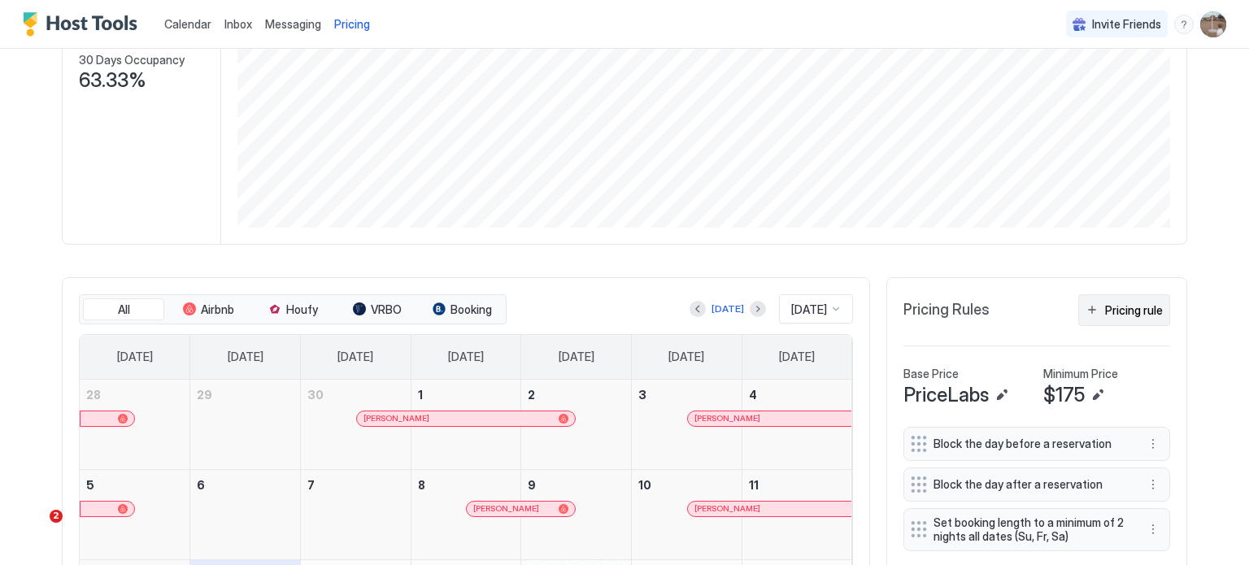
click at [1132, 315] on div "Pricing rule" at bounding box center [1134, 310] width 58 height 17
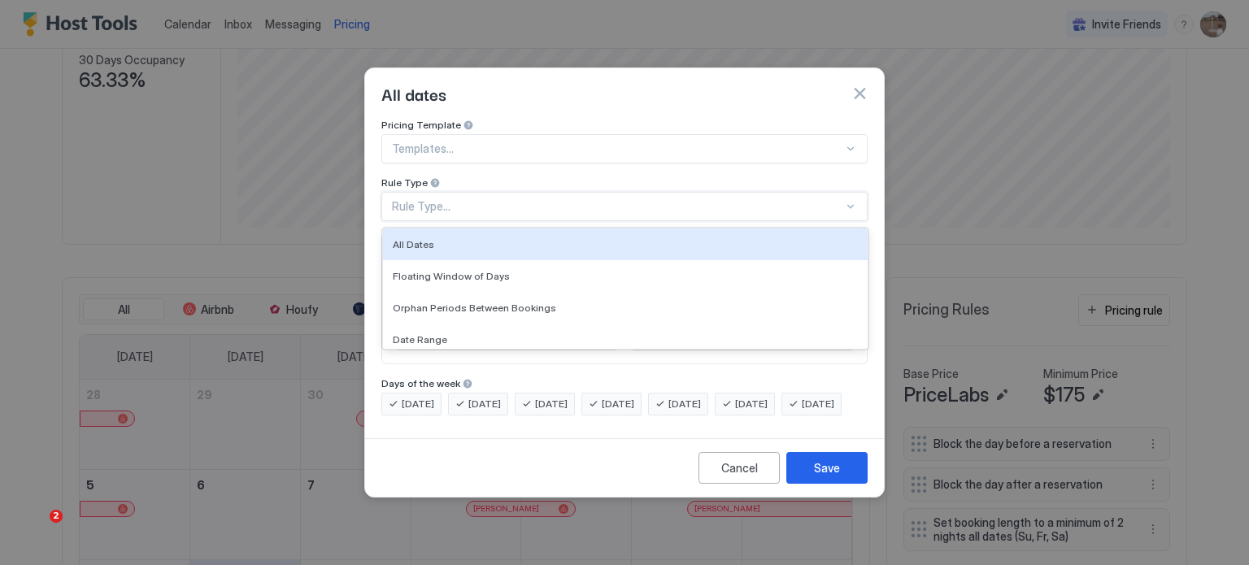
click at [452, 199] on div "Rule Type..." at bounding box center [617, 206] width 451 height 15
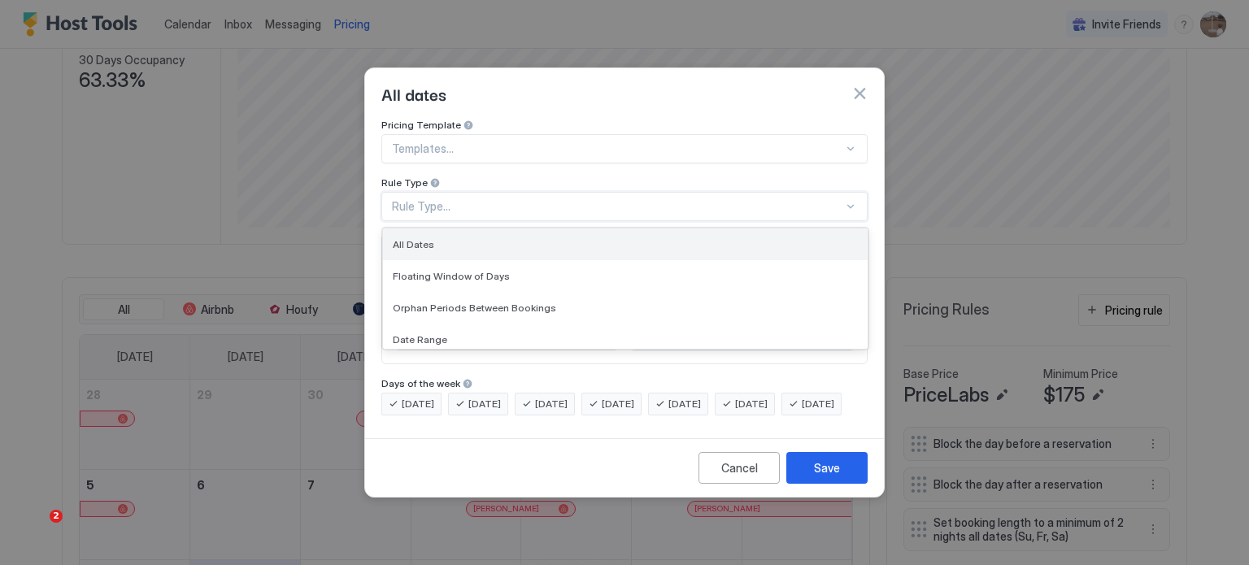
click at [472, 238] on div "All Dates" at bounding box center [625, 244] width 465 height 12
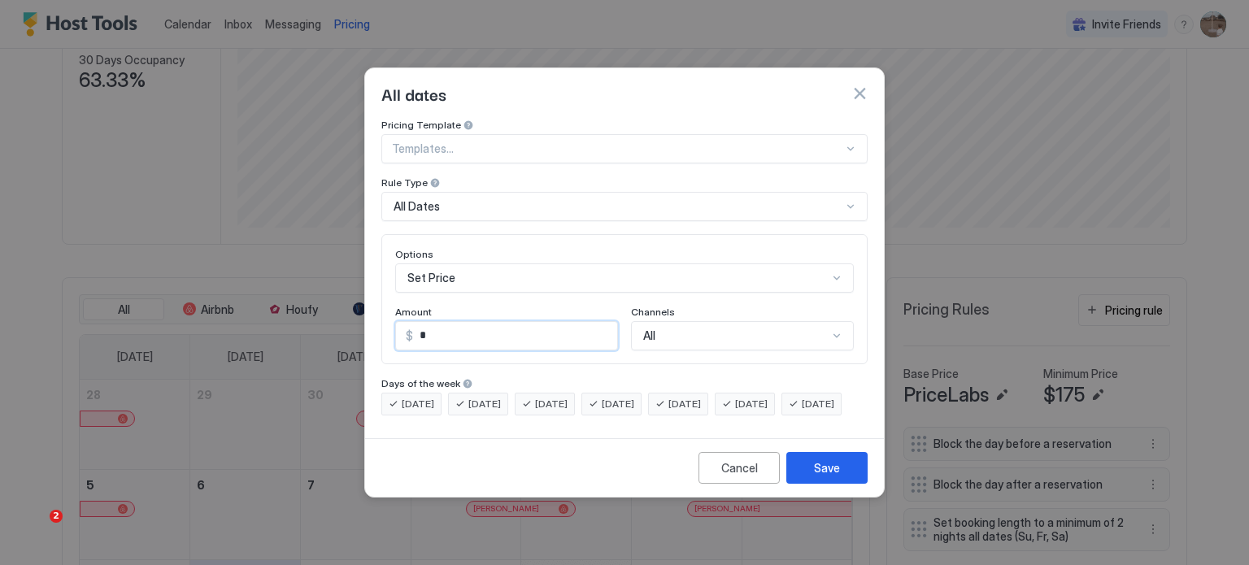
click at [459, 324] on input "*" at bounding box center [515, 336] width 204 height 28
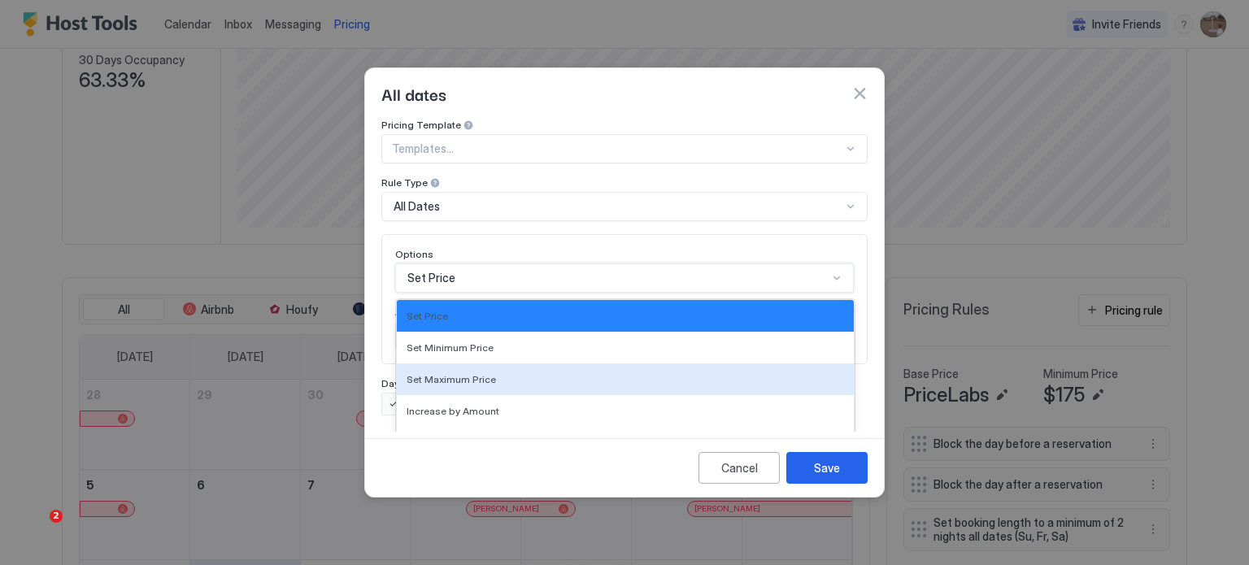
scroll to position [85, 0]
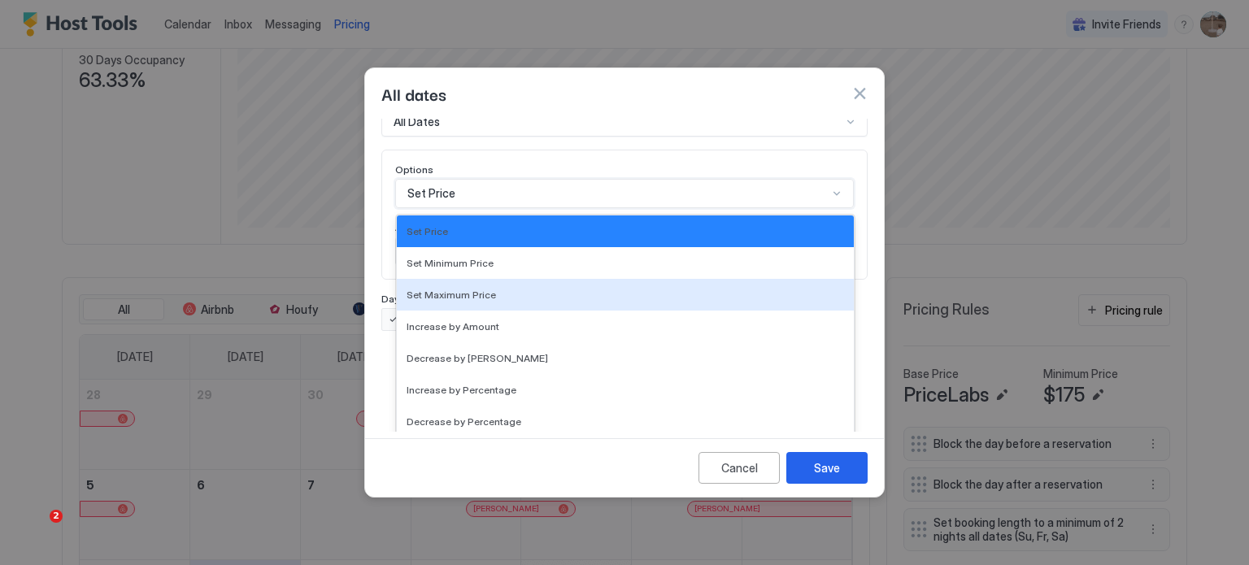
click at [475, 208] on div "17 results available. Use Up and Down to choose options, press Enter to select …" at bounding box center [624, 193] width 459 height 29
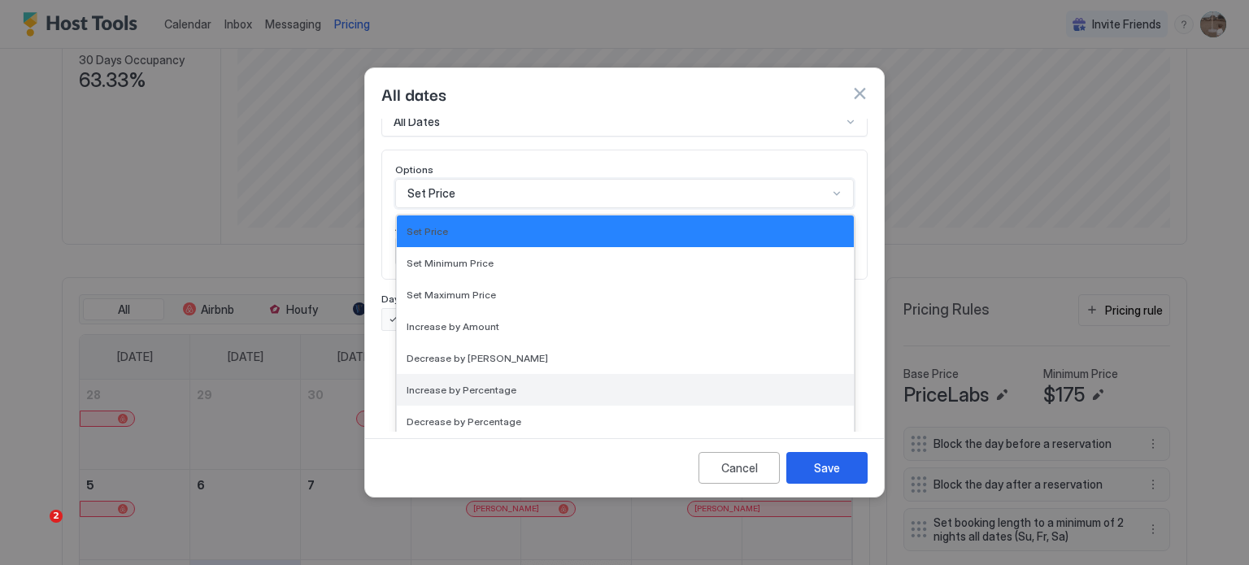
click at [497, 384] on span "Increase by Percentage" at bounding box center [462, 390] width 110 height 12
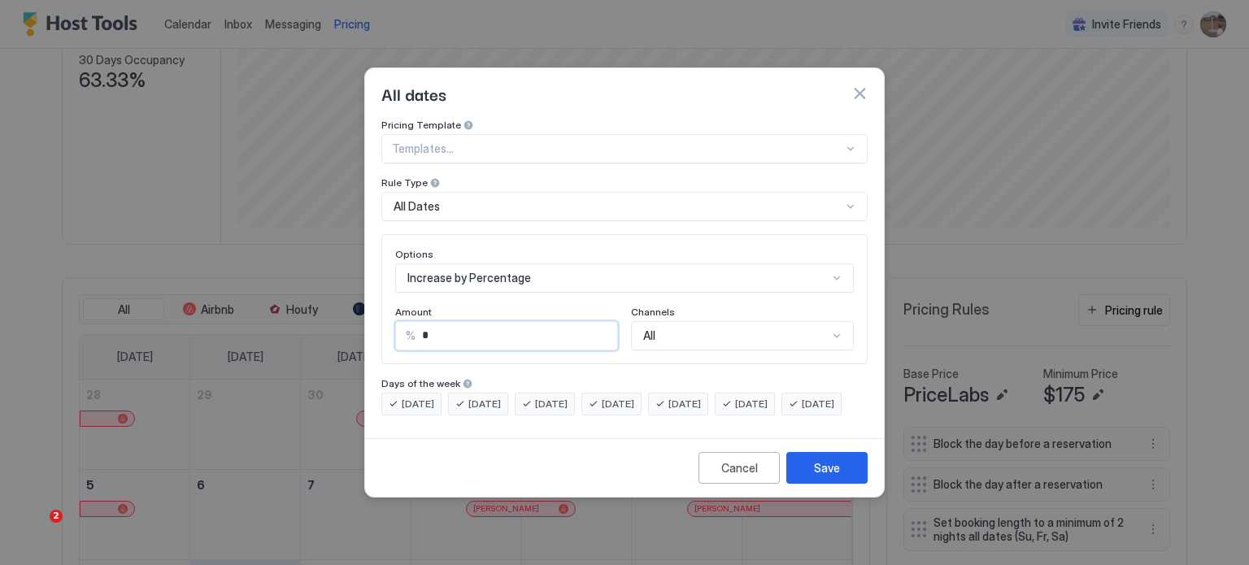
click at [389, 326] on div "Options Increase by Percentage Amount % * Channels All" at bounding box center [624, 299] width 486 height 130
type input "**"
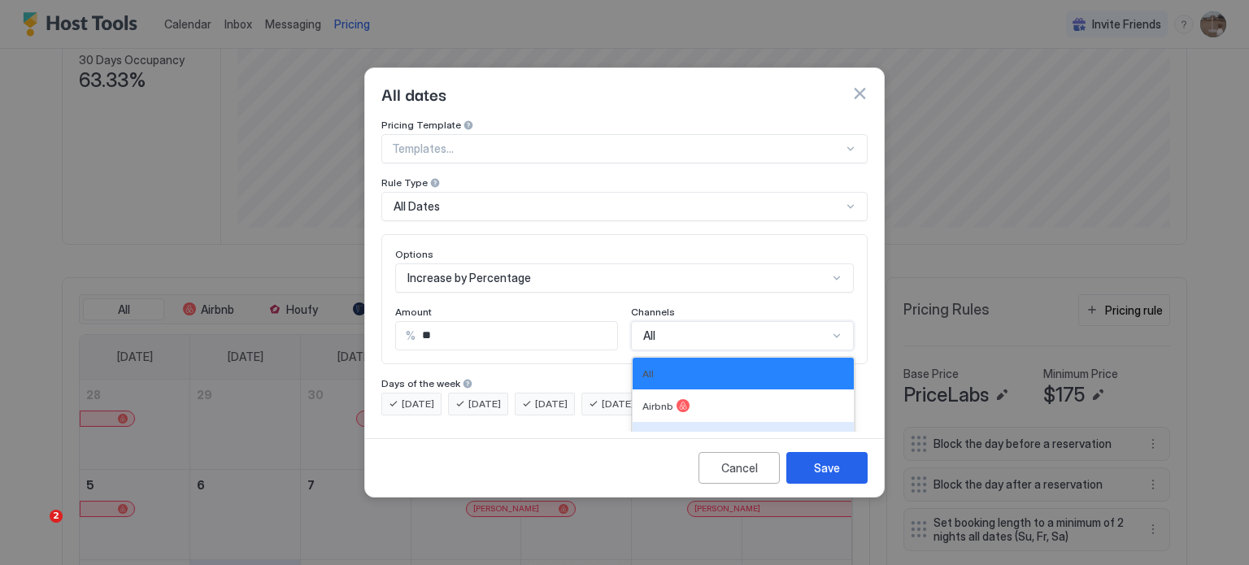
scroll to position [92, 0]
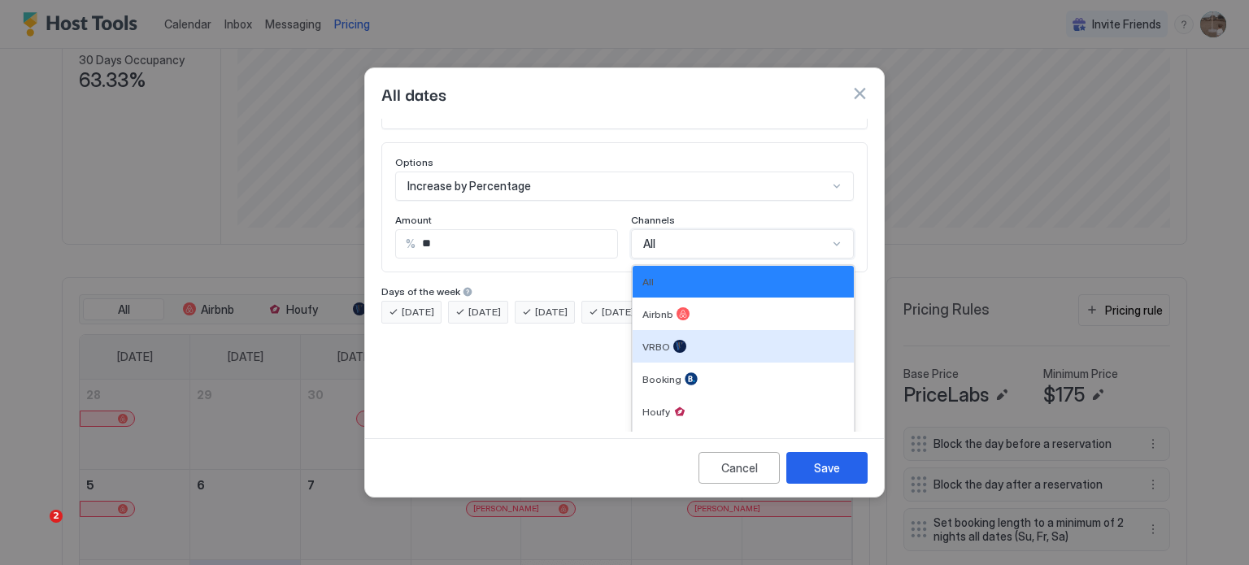
click at [709, 259] on div "6 results available. Use Up and Down to choose options, press Enter to select t…" at bounding box center [742, 243] width 223 height 29
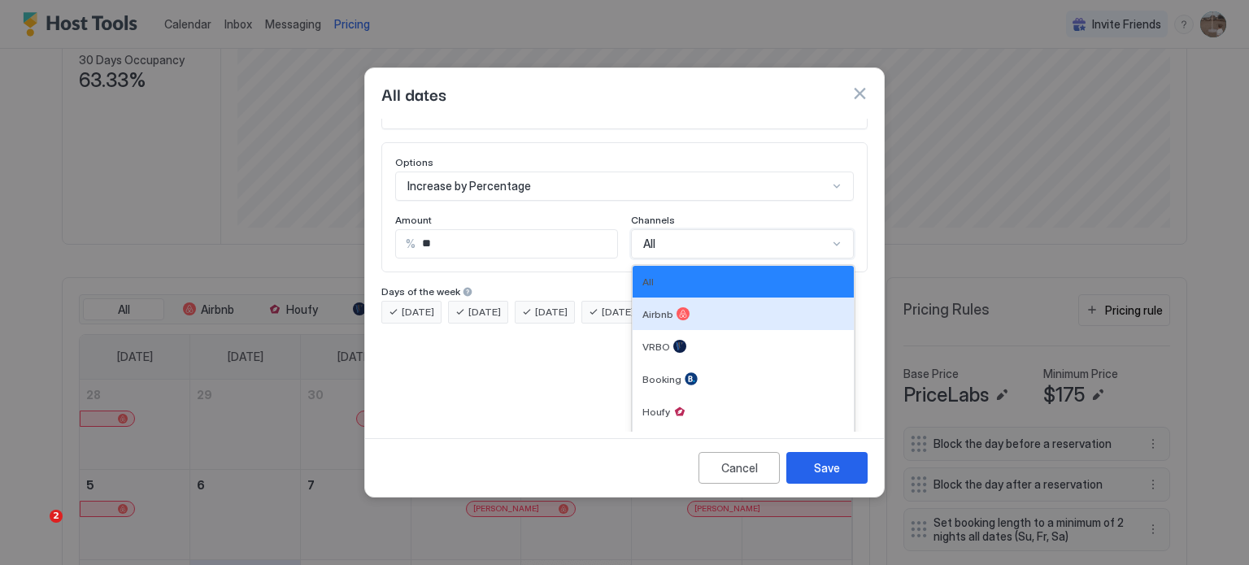
click at [693, 307] on div "Airbnb" at bounding box center [743, 313] width 202 height 13
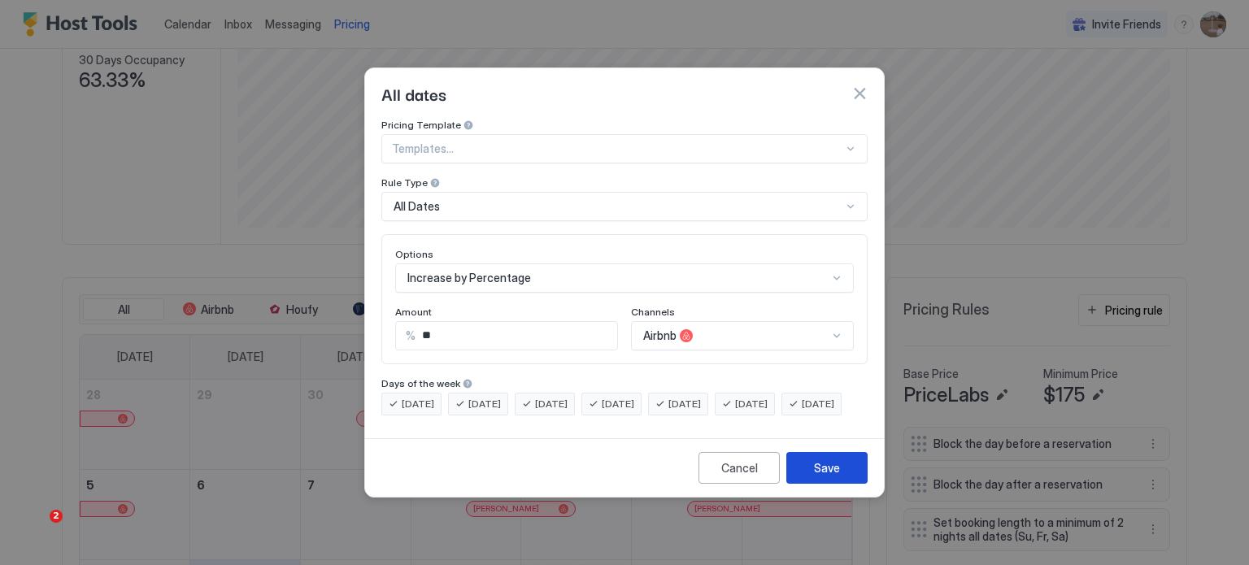
click at [842, 472] on button "Save" at bounding box center [826, 468] width 81 height 32
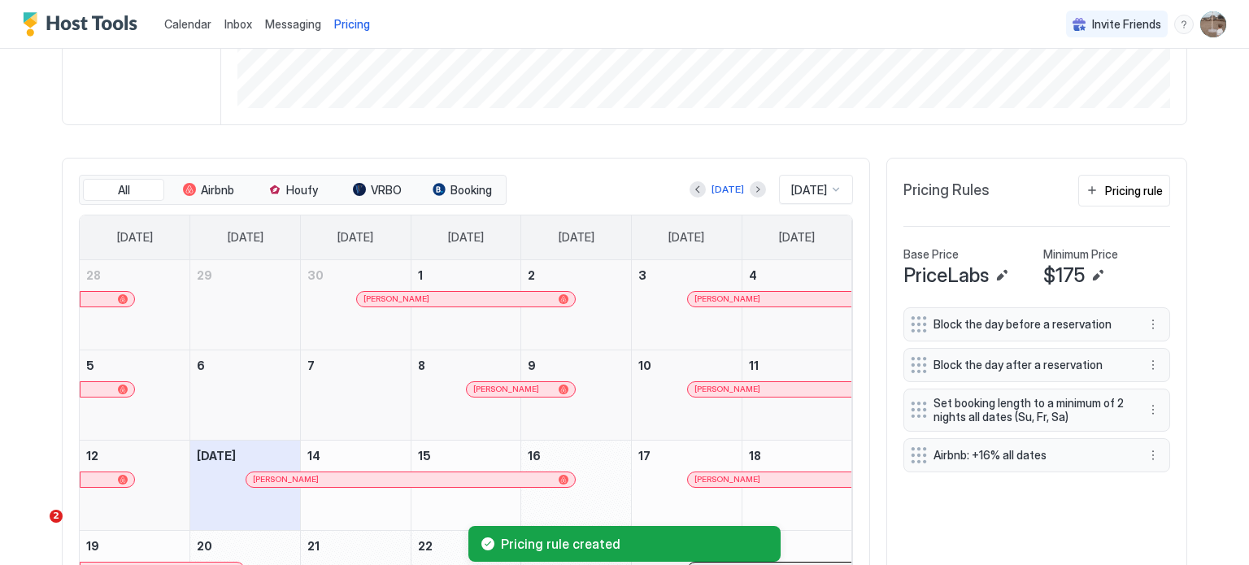
scroll to position [350, 0]
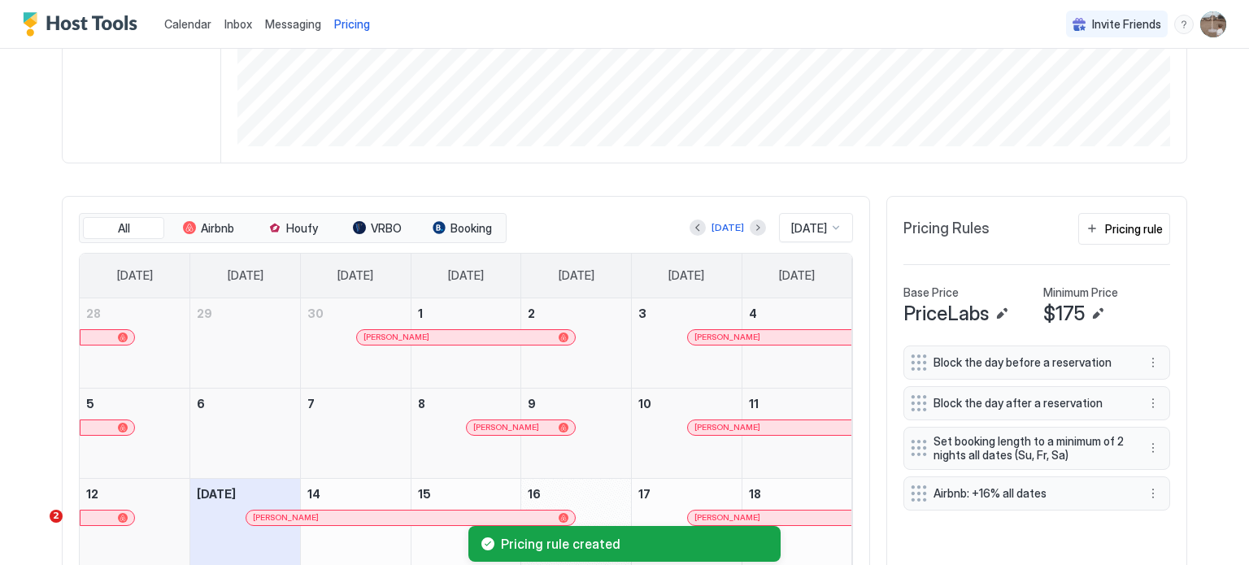
click at [1135, 230] on div "Pricing rule" at bounding box center [1134, 228] width 58 height 17
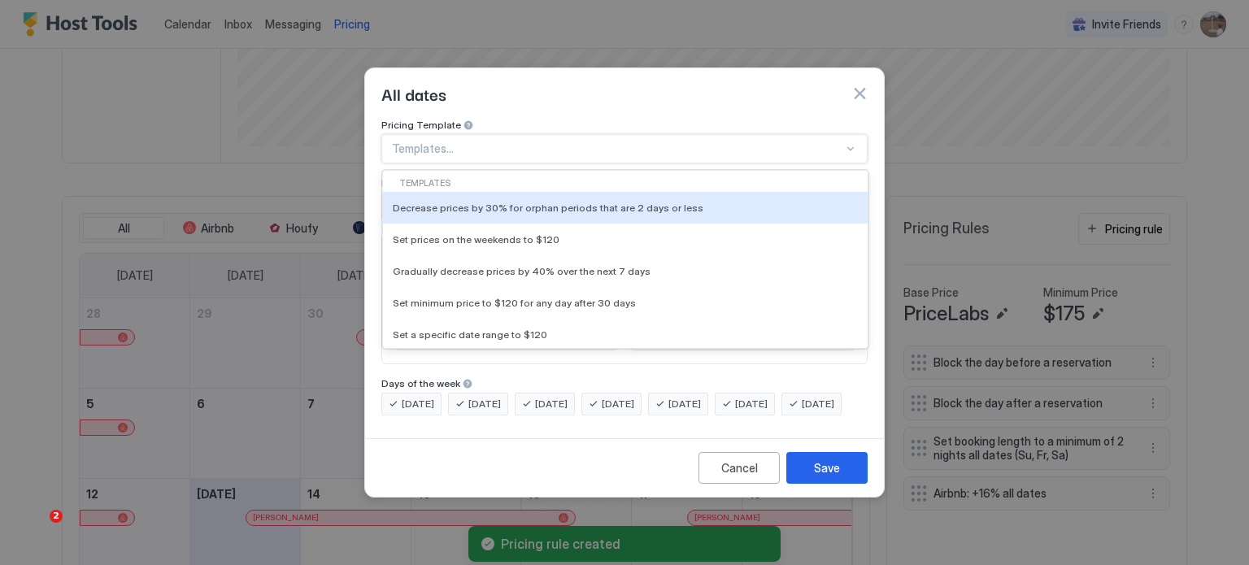
click at [472, 141] on div at bounding box center [617, 148] width 451 height 15
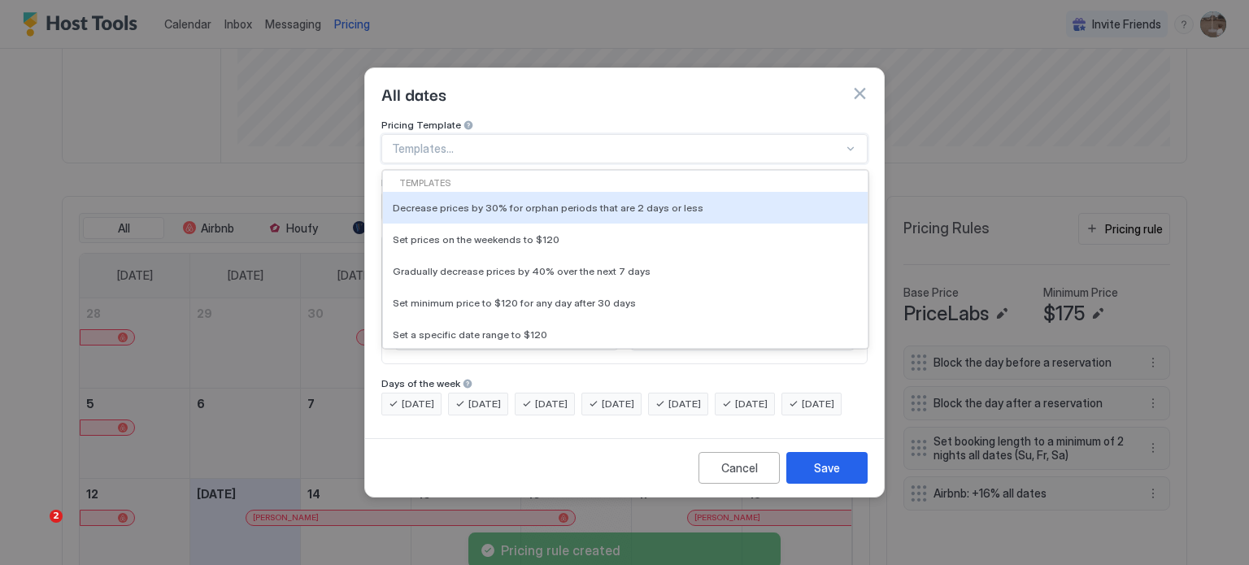
click at [472, 141] on div at bounding box center [617, 148] width 451 height 15
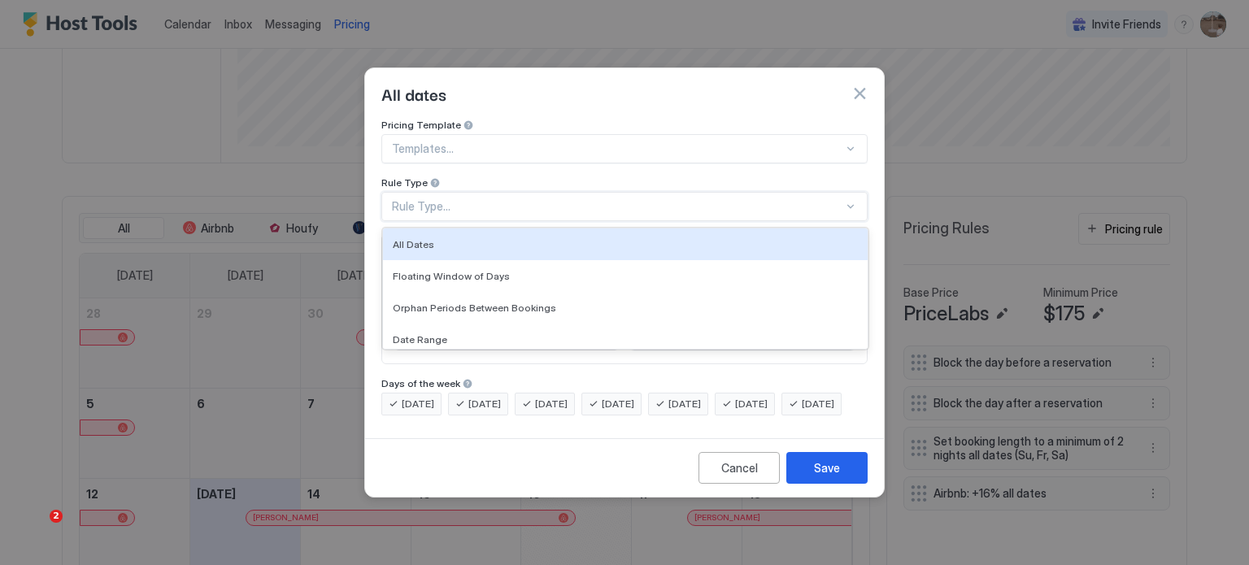
click at [455, 203] on div "Rule Type..." at bounding box center [624, 206] width 486 height 29
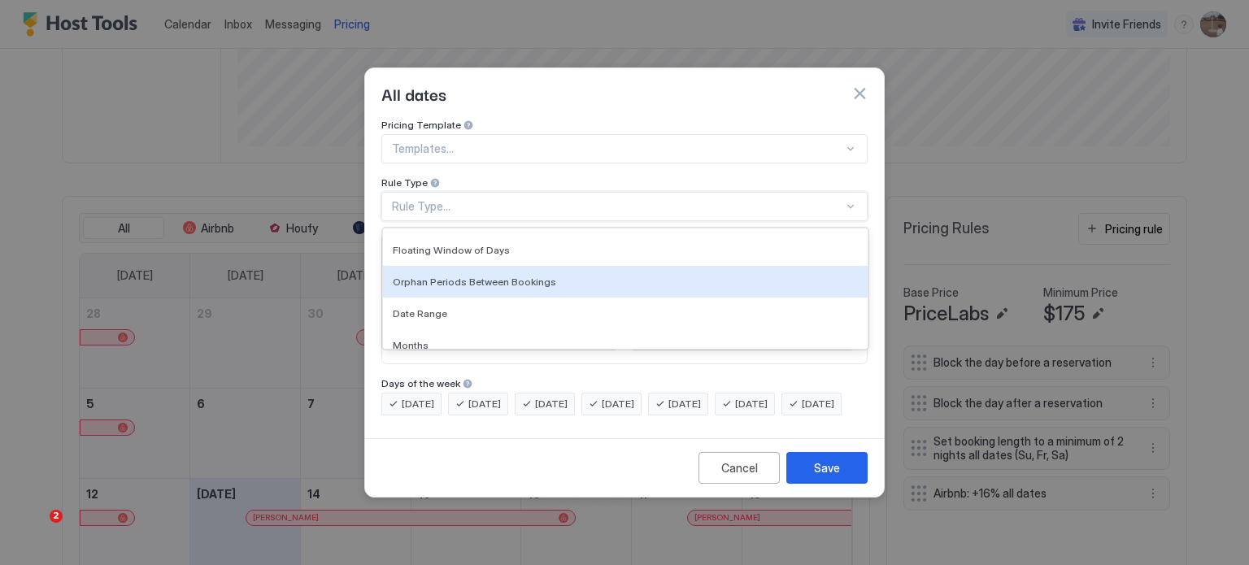
scroll to position [0, 0]
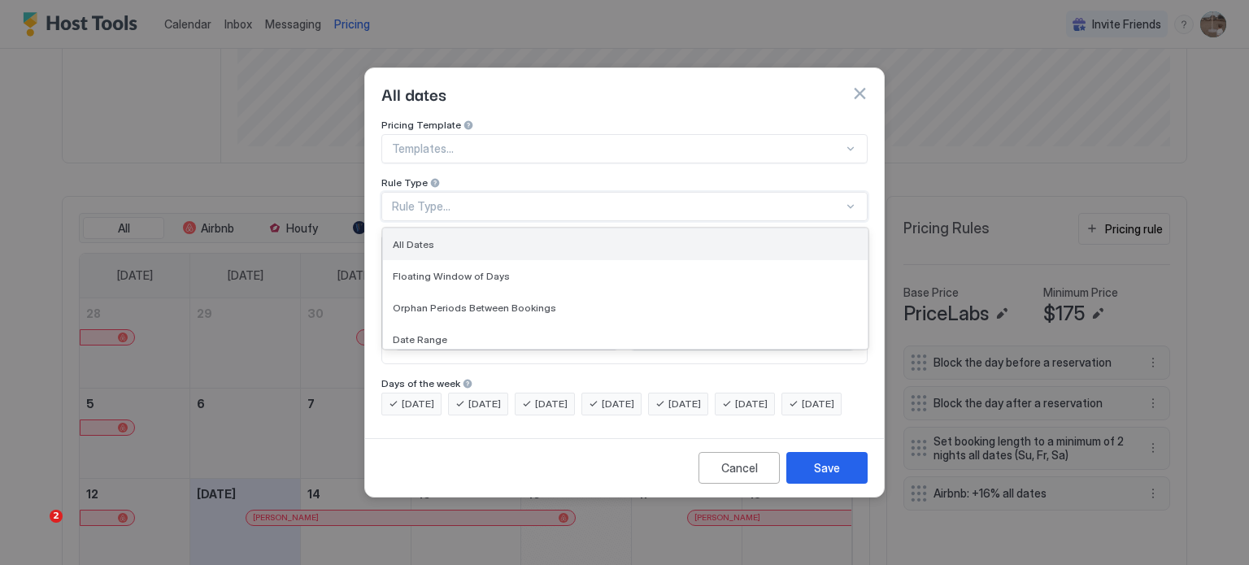
click at [576, 238] on div "All Dates" at bounding box center [625, 244] width 465 height 12
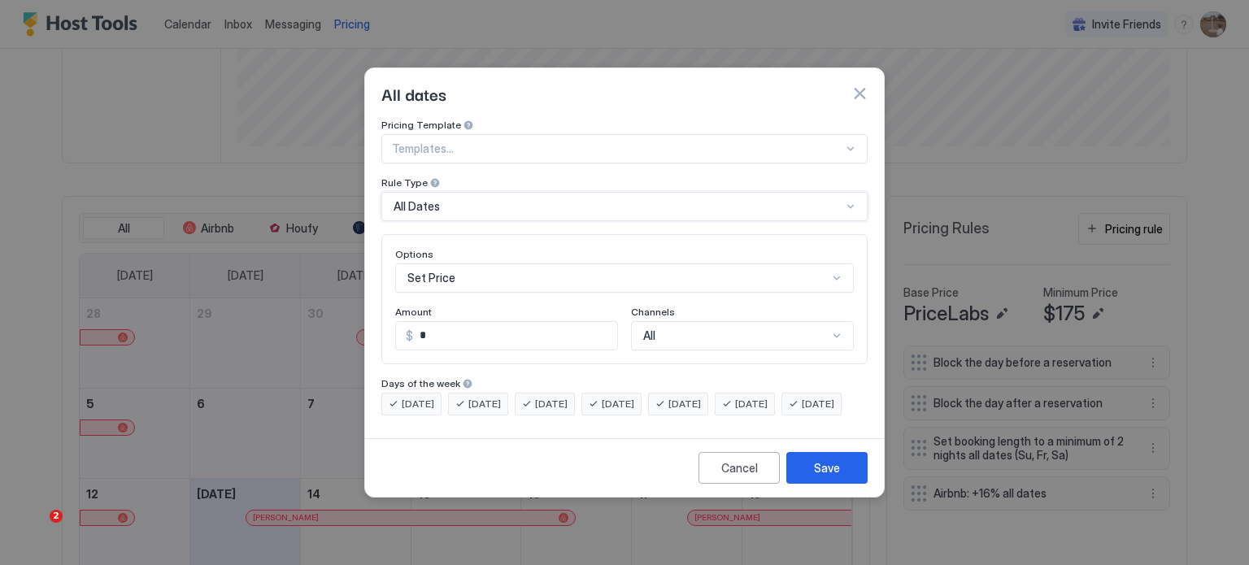
click at [686, 321] on div "All" at bounding box center [742, 335] width 223 height 29
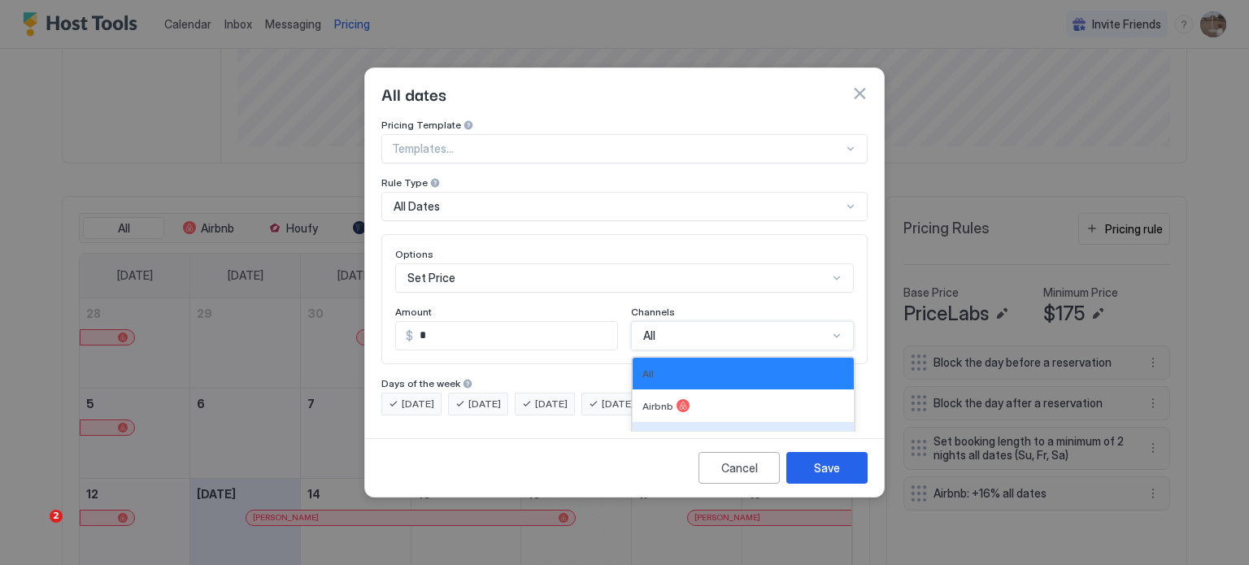
scroll to position [92, 0]
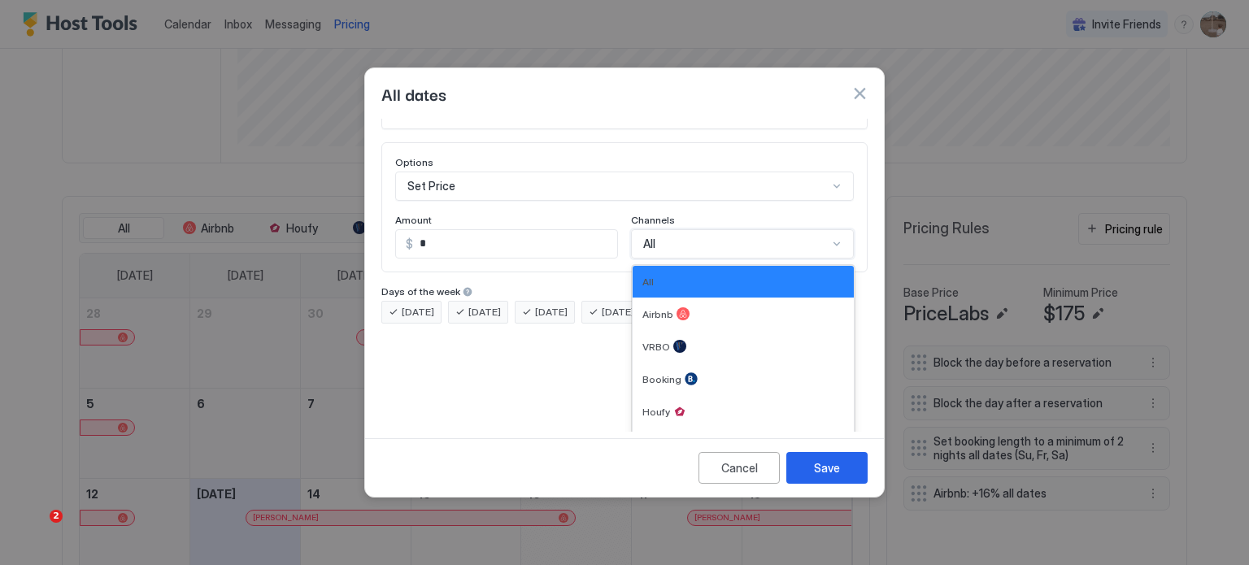
click at [686, 330] on div "VRBO" at bounding box center [743, 346] width 221 height 33
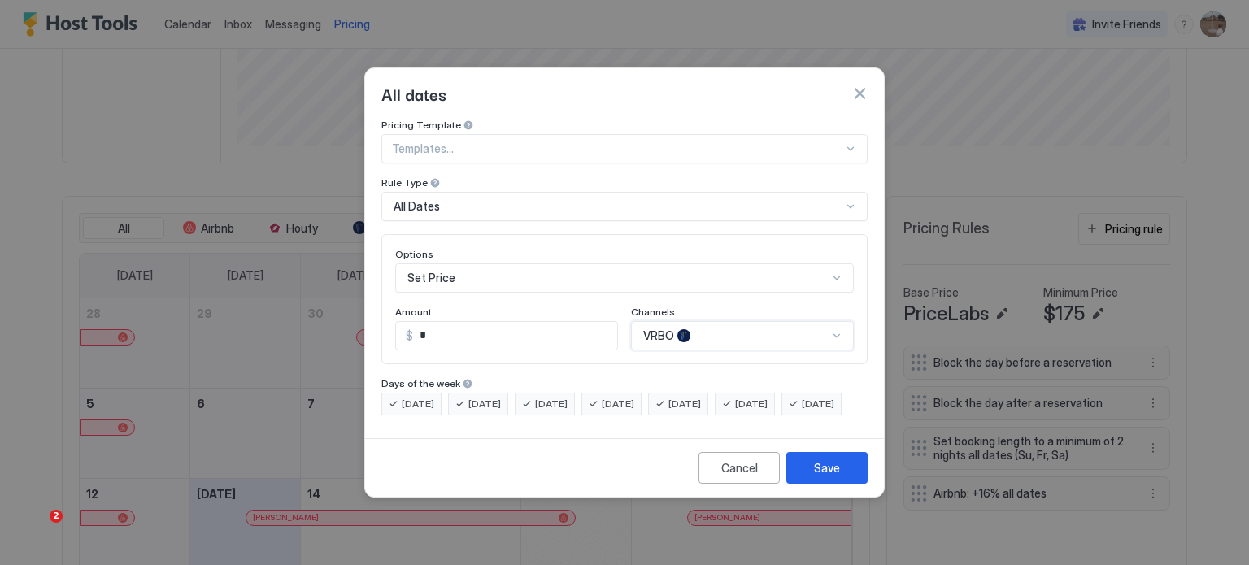
click at [434, 329] on input "*" at bounding box center [515, 336] width 204 height 28
click at [476, 263] on div "Set Price" at bounding box center [624, 277] width 459 height 29
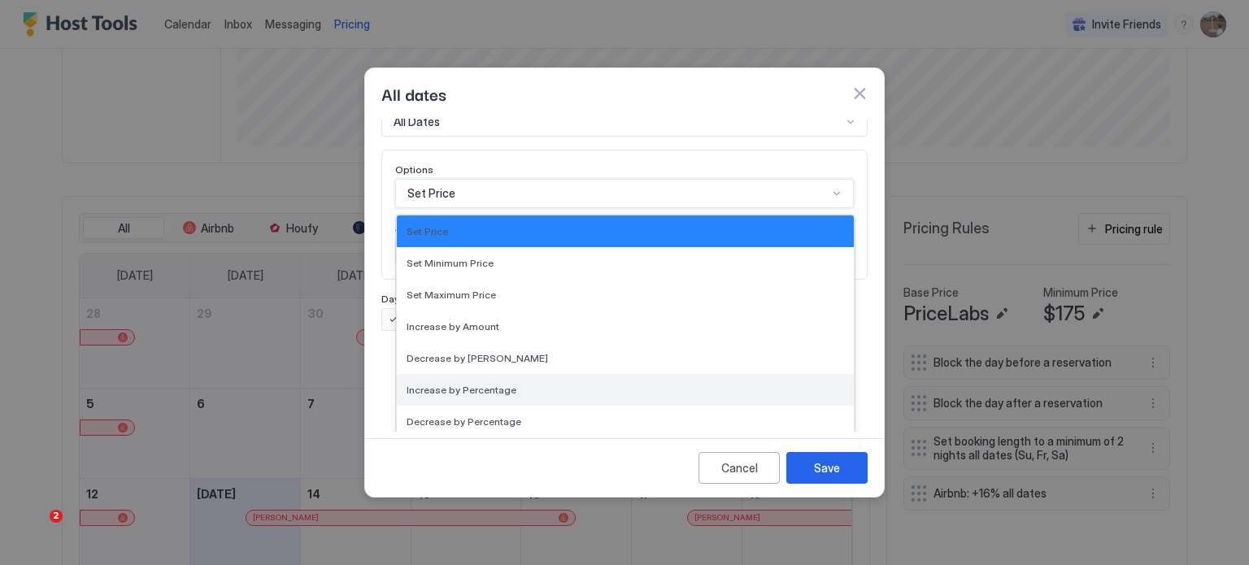
click at [478, 374] on div "Increase by Percentage" at bounding box center [625, 390] width 457 height 32
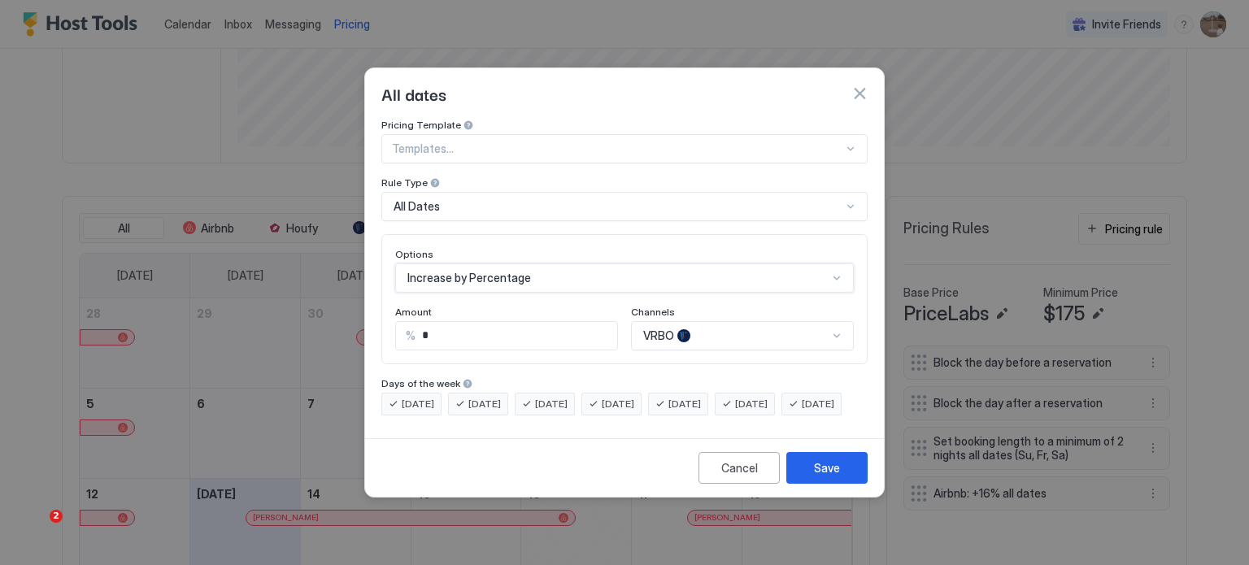
scroll to position [0, 0]
drag, startPoint x: 465, startPoint y: 323, endPoint x: 392, endPoint y: 318, distance: 73.3
click at [392, 318] on div "Options option Increase by Percentage, selected. Increase by Percentage Amount …" at bounding box center [624, 299] width 486 height 130
type input "*"
click at [813, 479] on button "Save" at bounding box center [826, 468] width 81 height 32
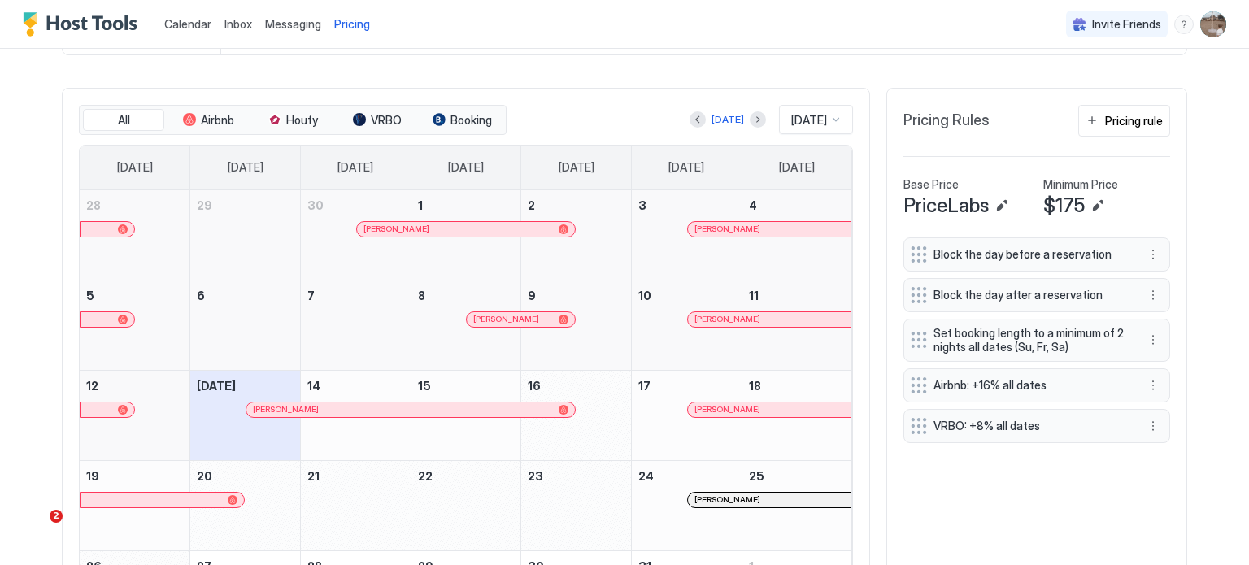
scroll to position [431, 0]
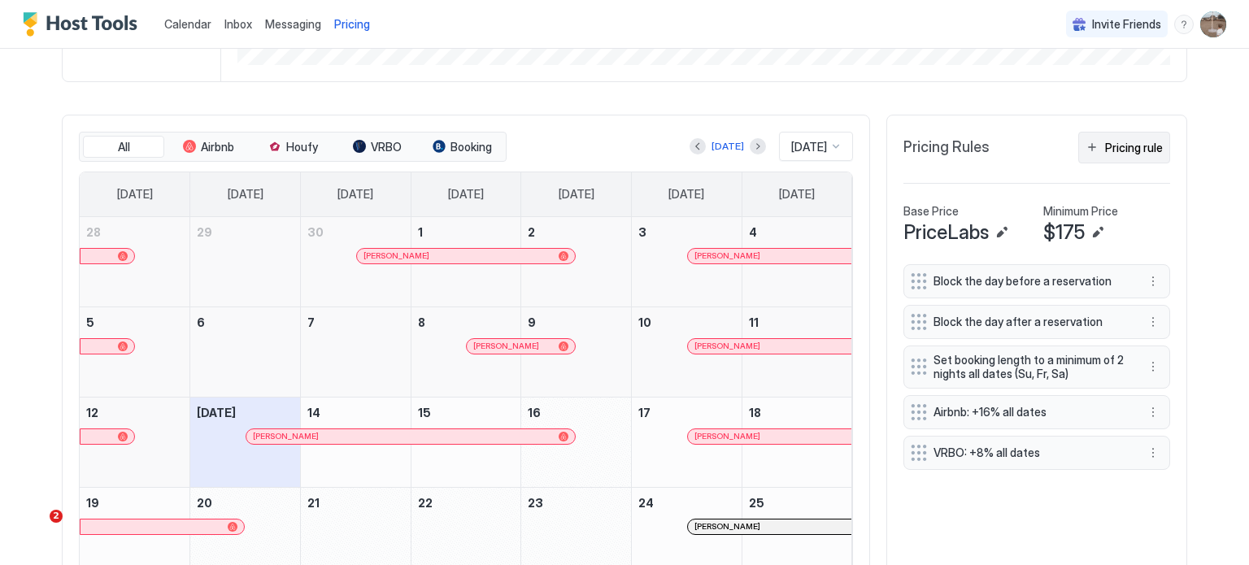
click at [1123, 152] on div "Pricing rule" at bounding box center [1134, 147] width 58 height 17
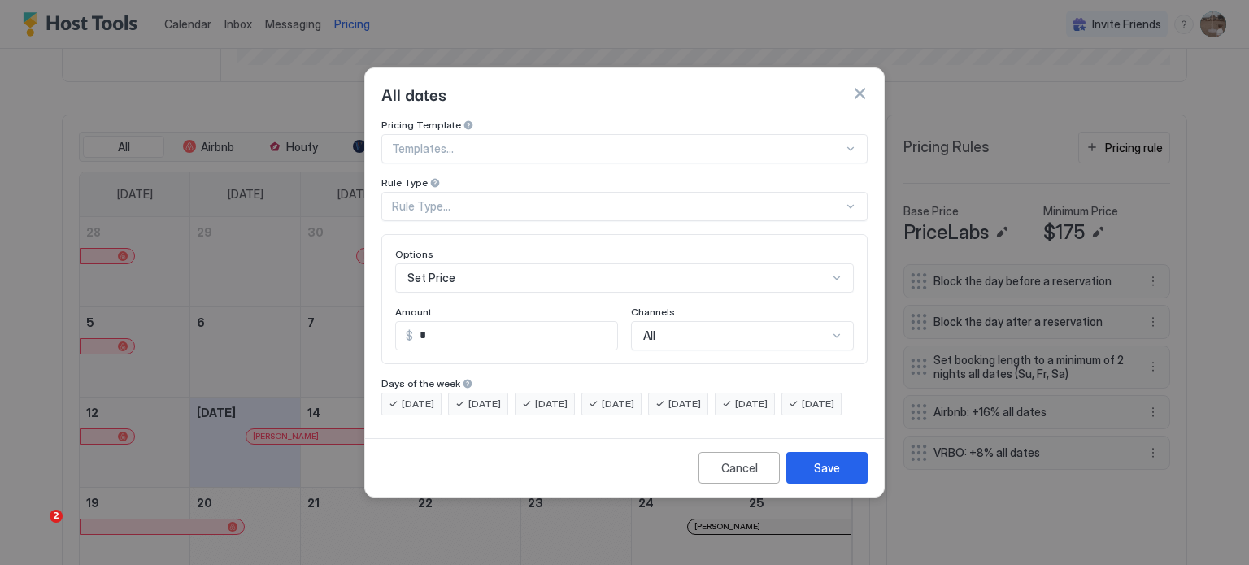
click at [487, 199] on div "Rule Type..." at bounding box center [617, 206] width 451 height 15
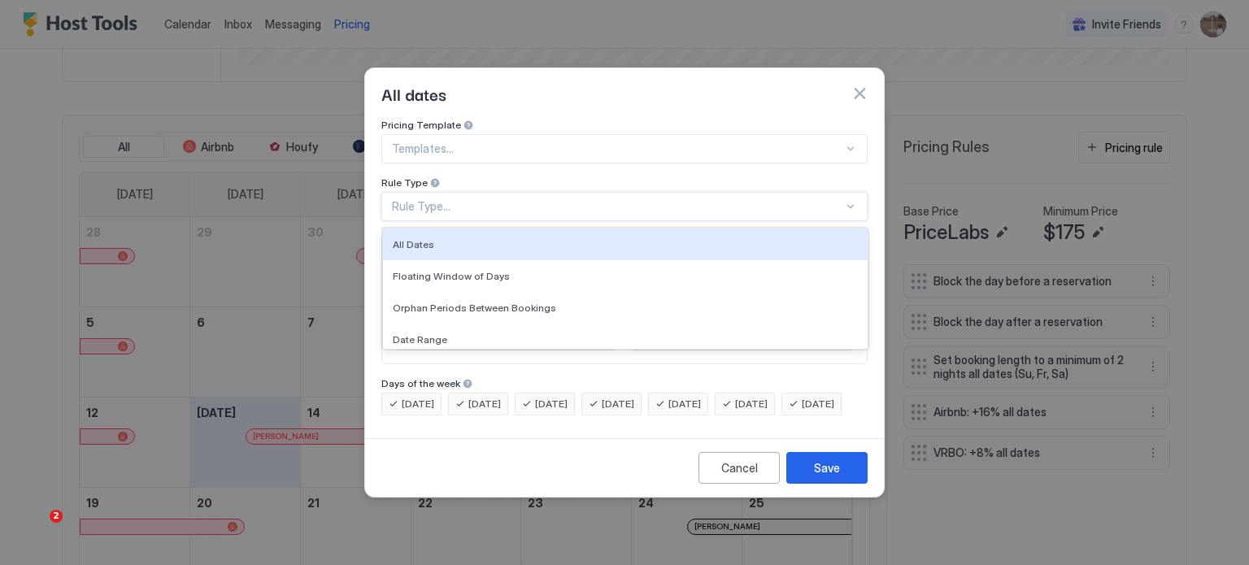
click at [470, 228] on div "All Dates" at bounding box center [625, 244] width 485 height 32
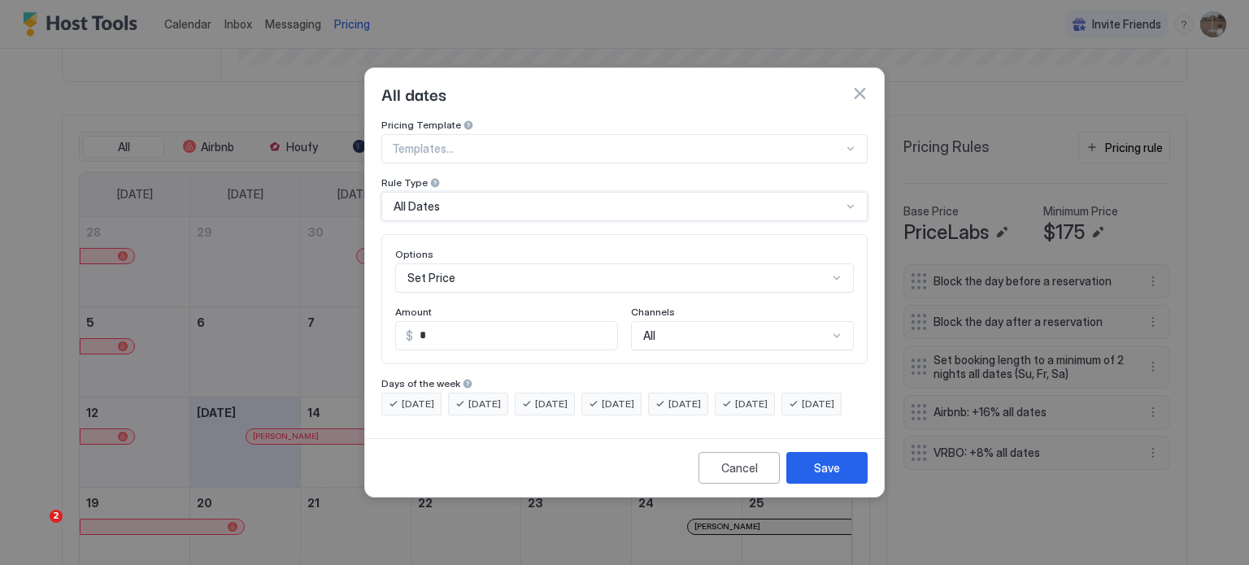
scroll to position [85, 0]
click at [494, 272] on div "Set Price" at bounding box center [624, 277] width 459 height 29
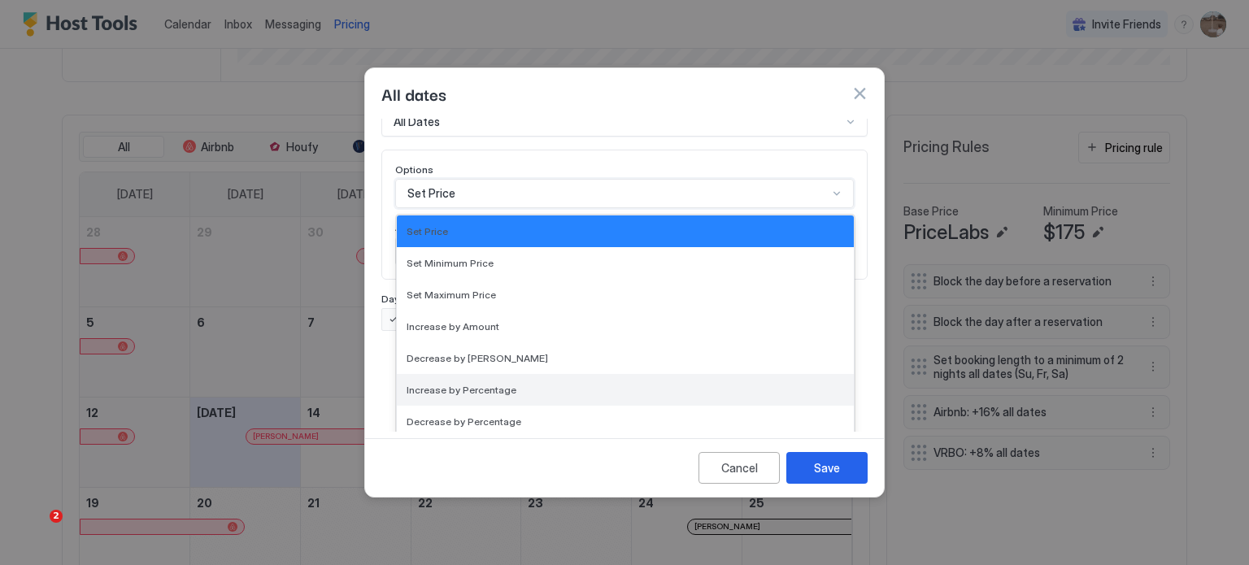
click at [478, 384] on span "Increase by Percentage" at bounding box center [462, 390] width 110 height 12
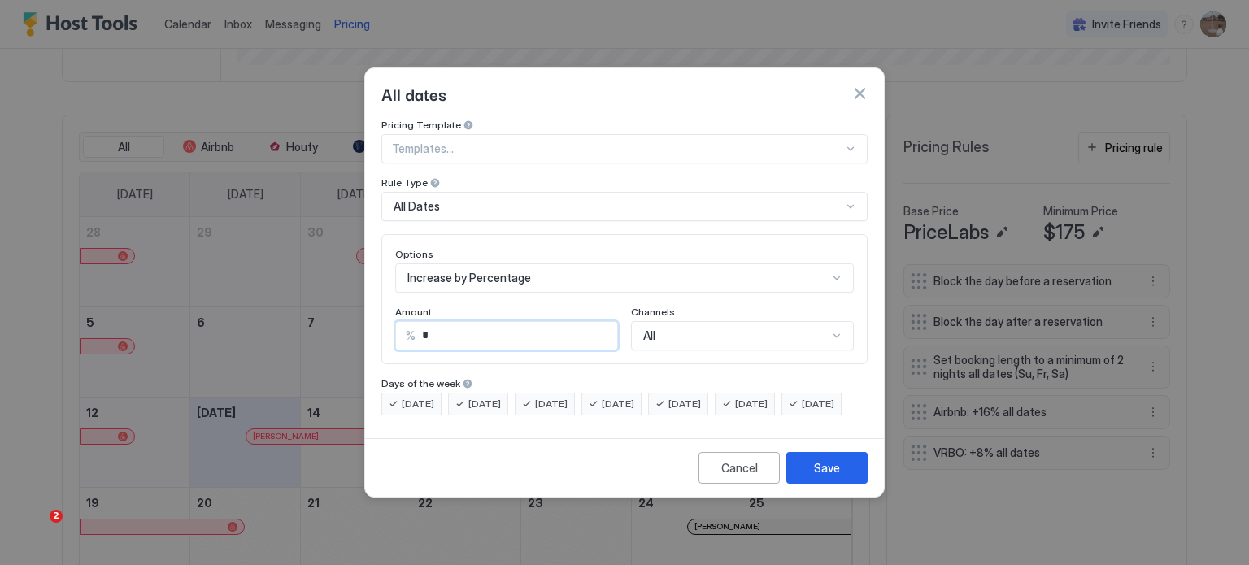
drag, startPoint x: 485, startPoint y: 323, endPoint x: 364, endPoint y: 328, distance: 120.4
click at [365, 328] on div "Pricing Template Templates... Rule Type All Dates Options Increase by Percentag…" at bounding box center [624, 275] width 519 height 313
type input "**"
click at [697, 321] on div "All" at bounding box center [742, 335] width 223 height 29
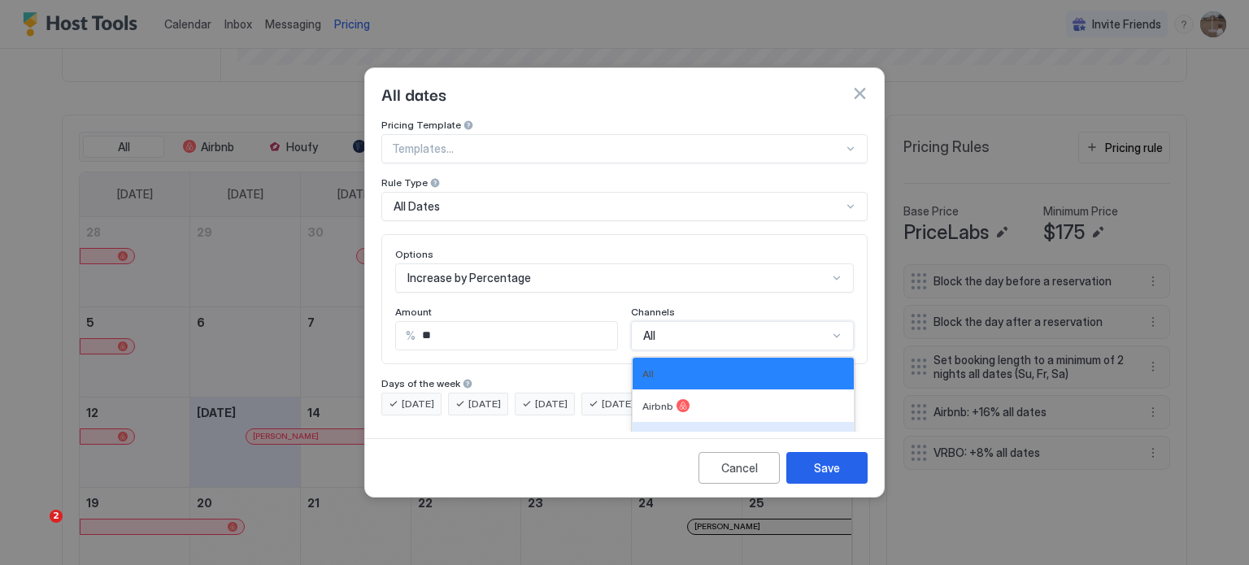
scroll to position [92, 0]
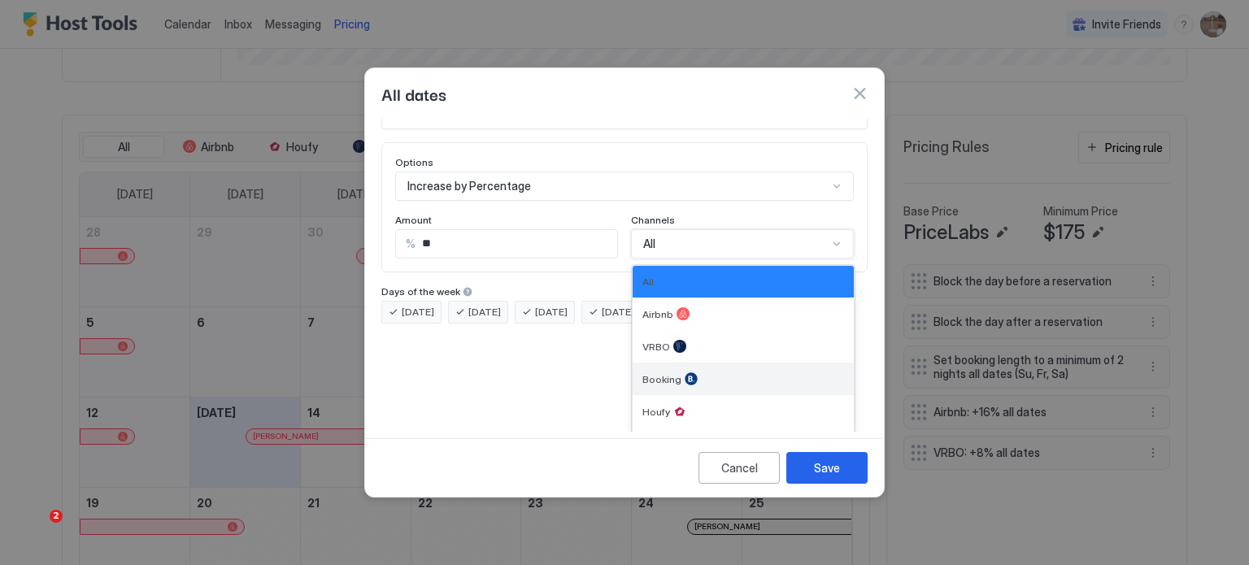
click at [689, 372] on div "Booking" at bounding box center [743, 378] width 202 height 13
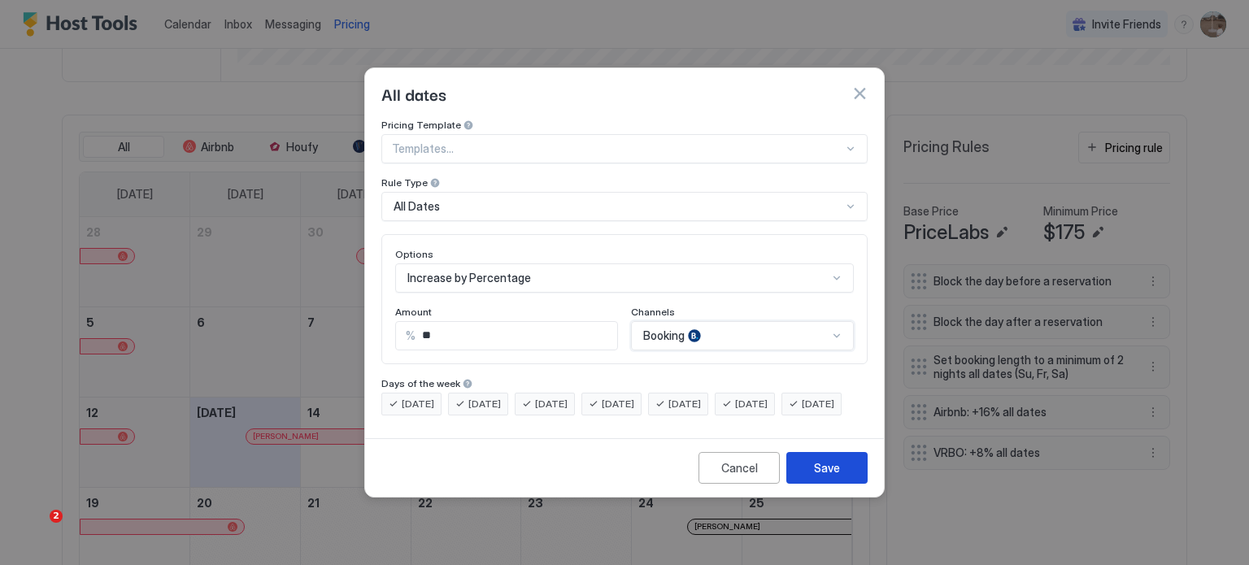
click at [828, 476] on div "Save" at bounding box center [827, 467] width 26 height 17
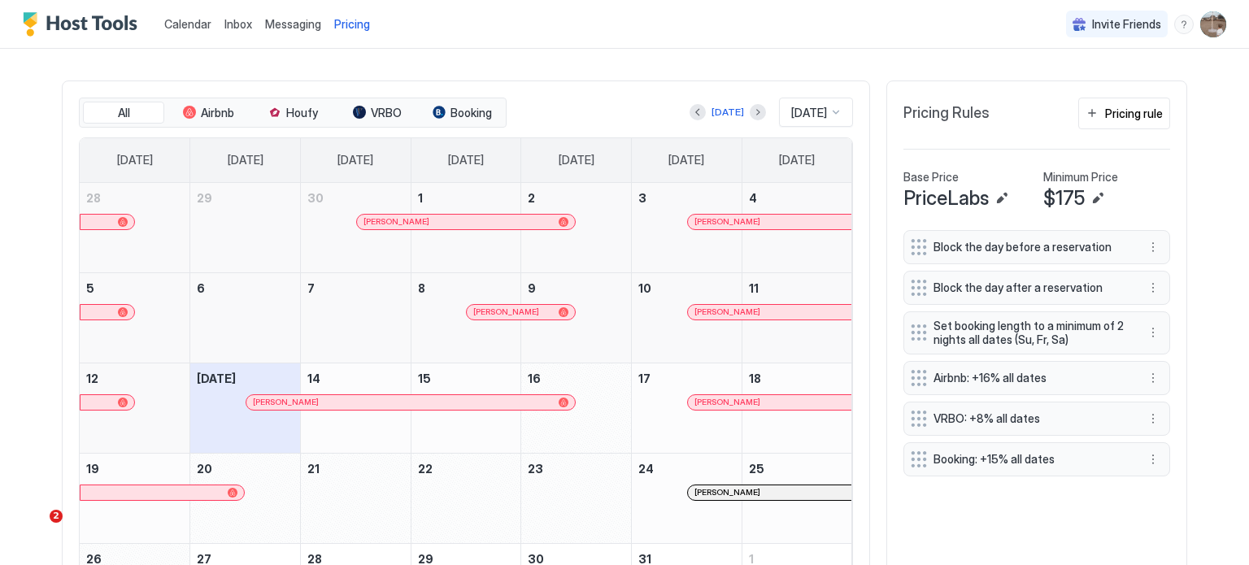
scroll to position [24, 0]
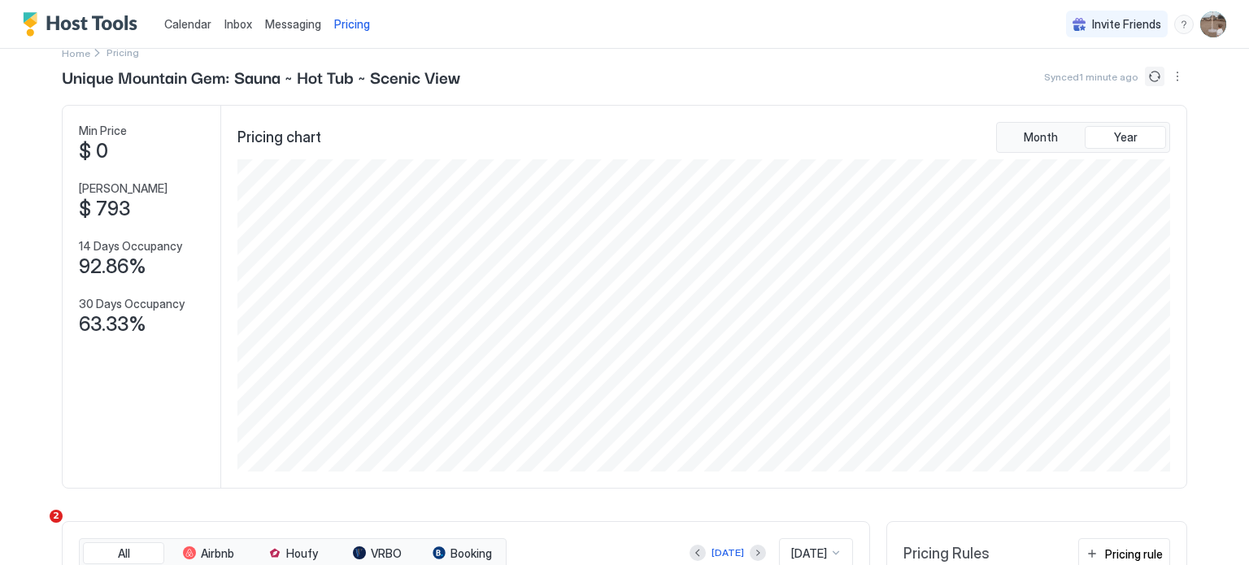
click at [1146, 71] on button "Sync prices" at bounding box center [1155, 77] width 20 height 20
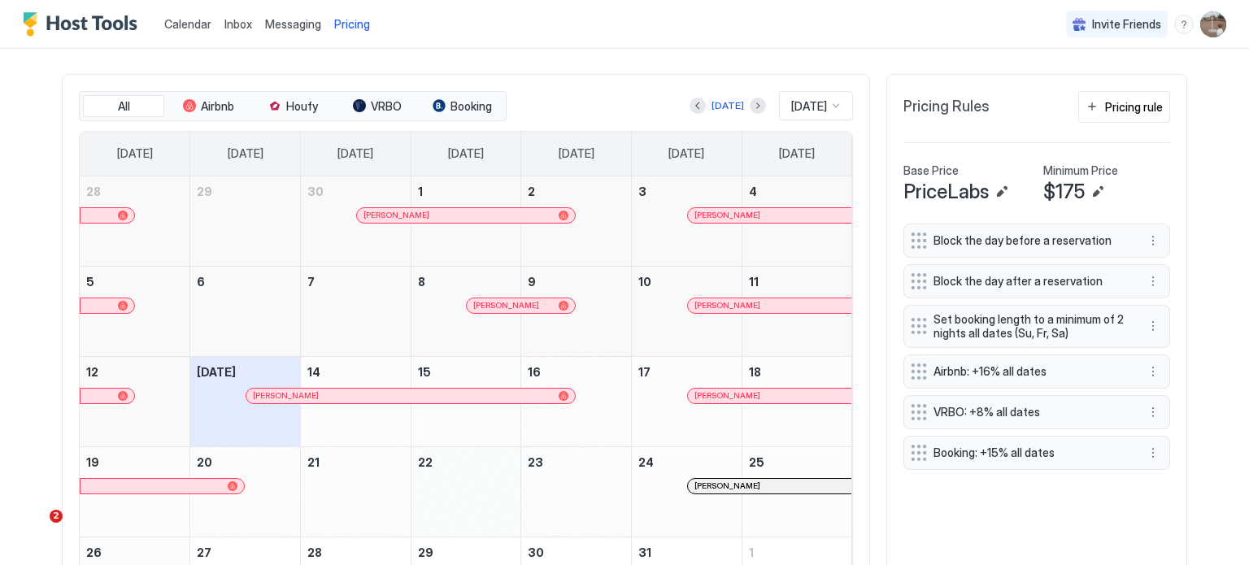
scroll to position [431, 0]
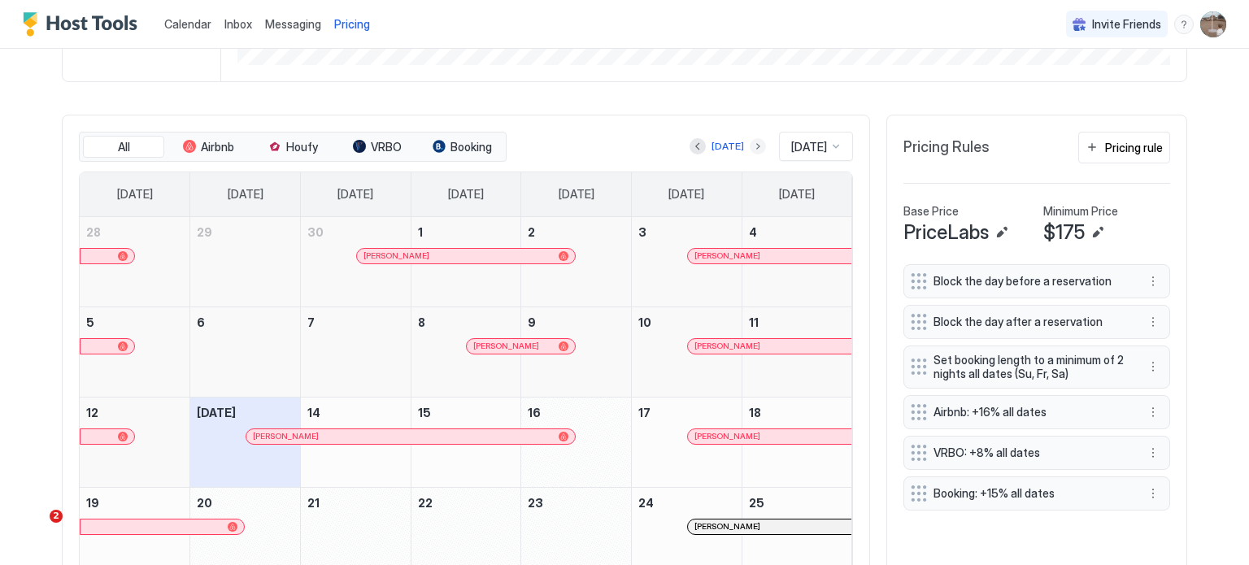
click at [750, 145] on button "Next month" at bounding box center [758, 146] width 16 height 16
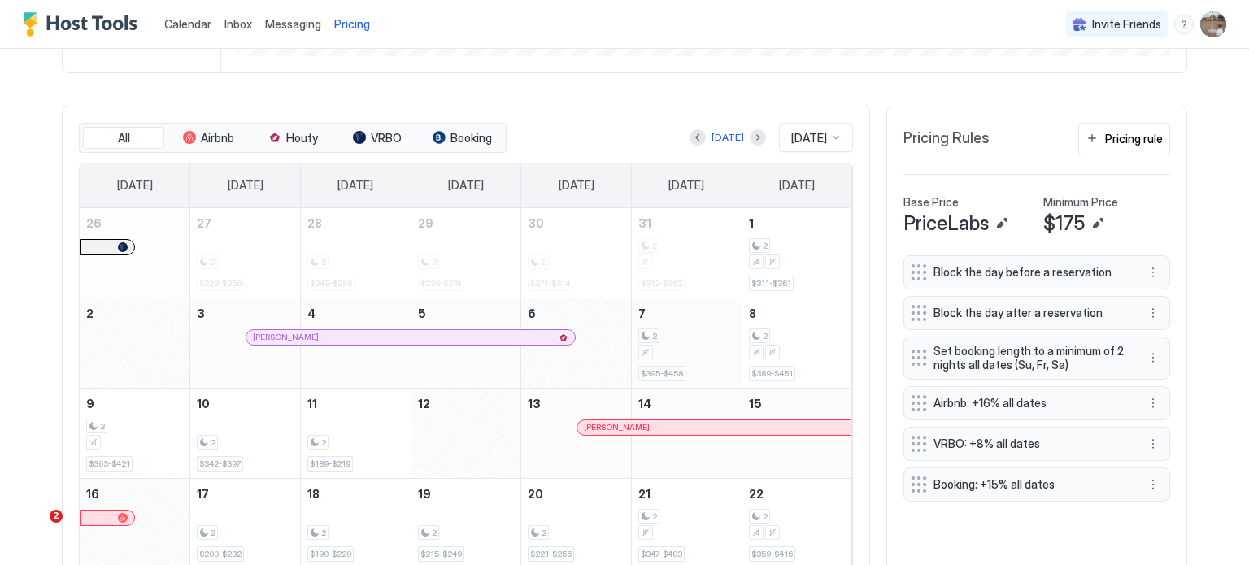
scroll to position [439, 0]
drag, startPoint x: 735, startPoint y: 140, endPoint x: 740, endPoint y: 154, distance: 14.7
click at [750, 141] on button "Next month" at bounding box center [758, 138] width 16 height 16
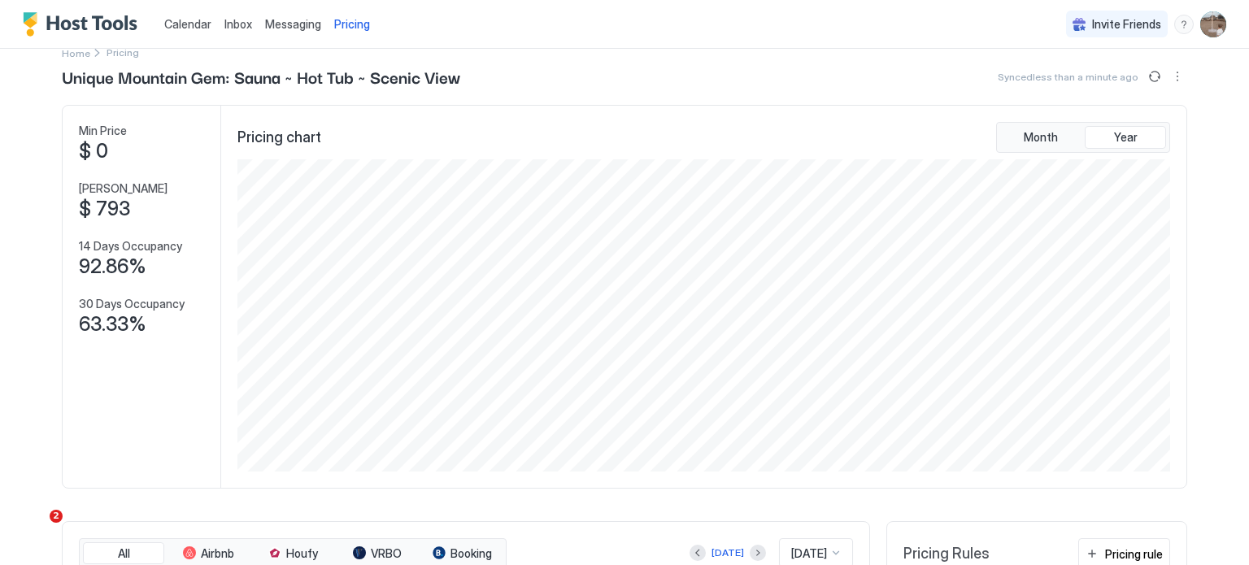
scroll to position [0, 0]
